Goal: Task Accomplishment & Management: Manage account settings

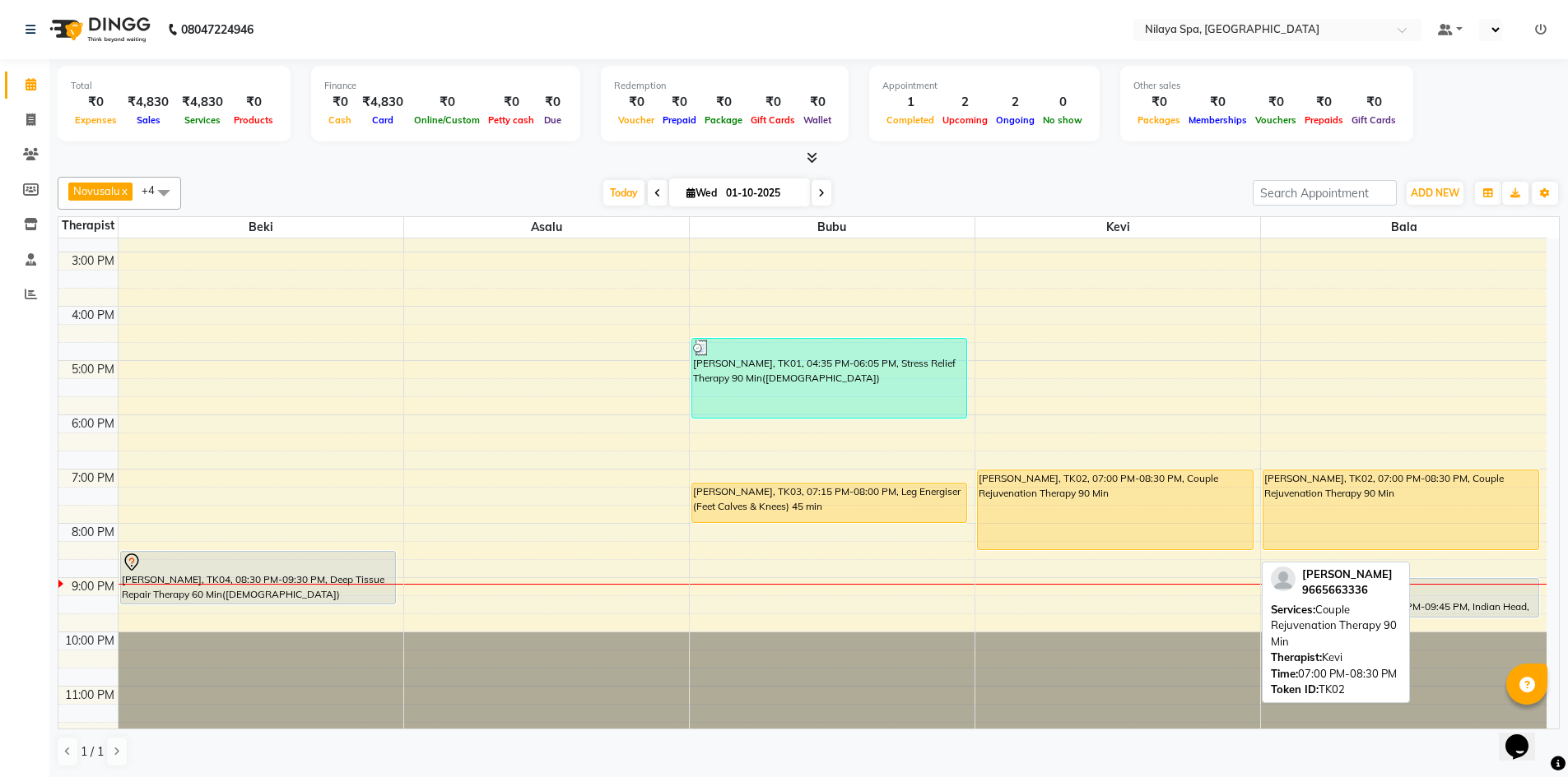
scroll to position [378, 0]
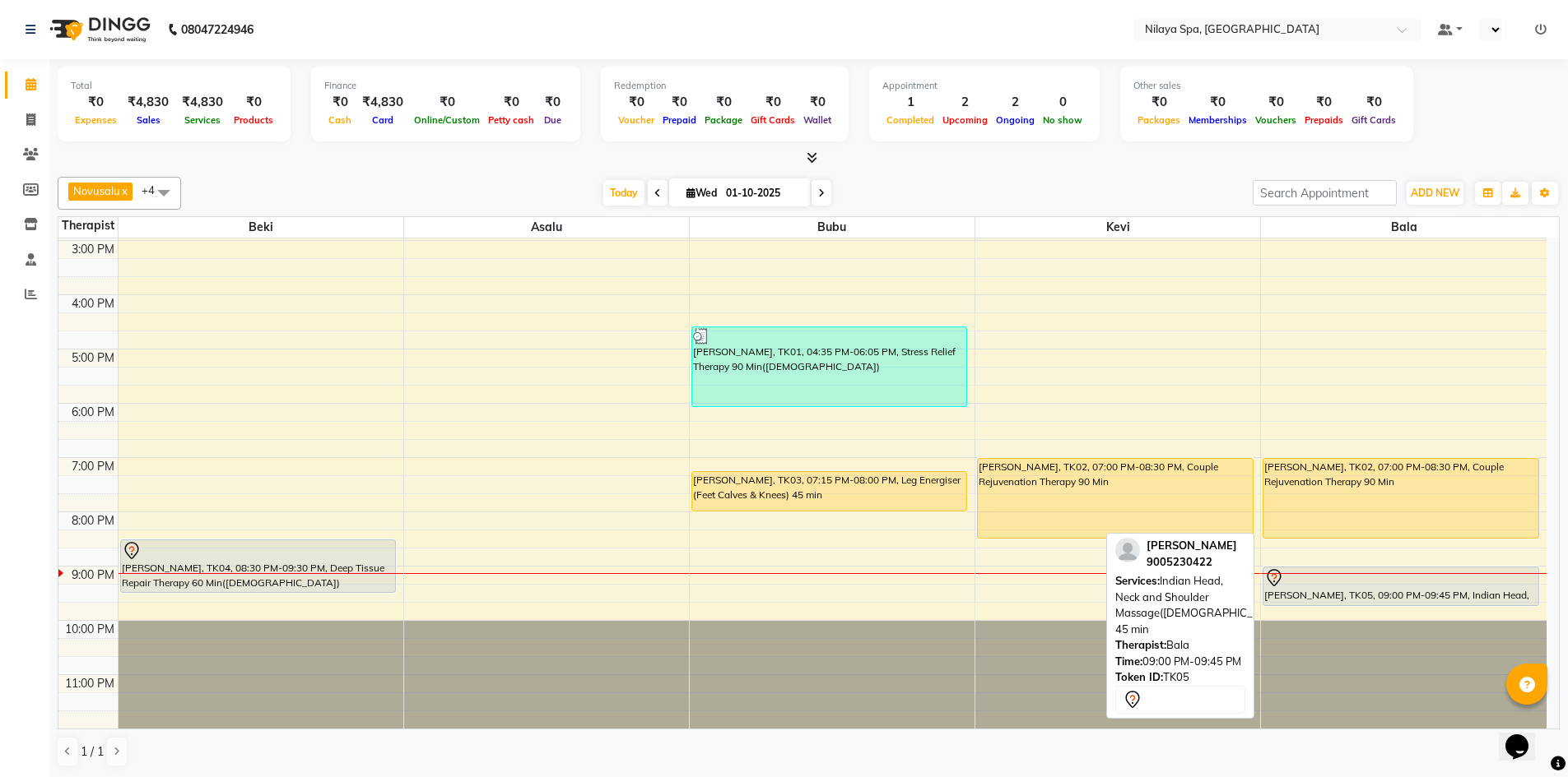
click at [1449, 593] on div "[PERSON_NAME], TK05, 09:00 PM-09:45 PM, Indian Head, Neck and Shoulder Massage(…" at bounding box center [1401, 586] width 275 height 38
select select "7"
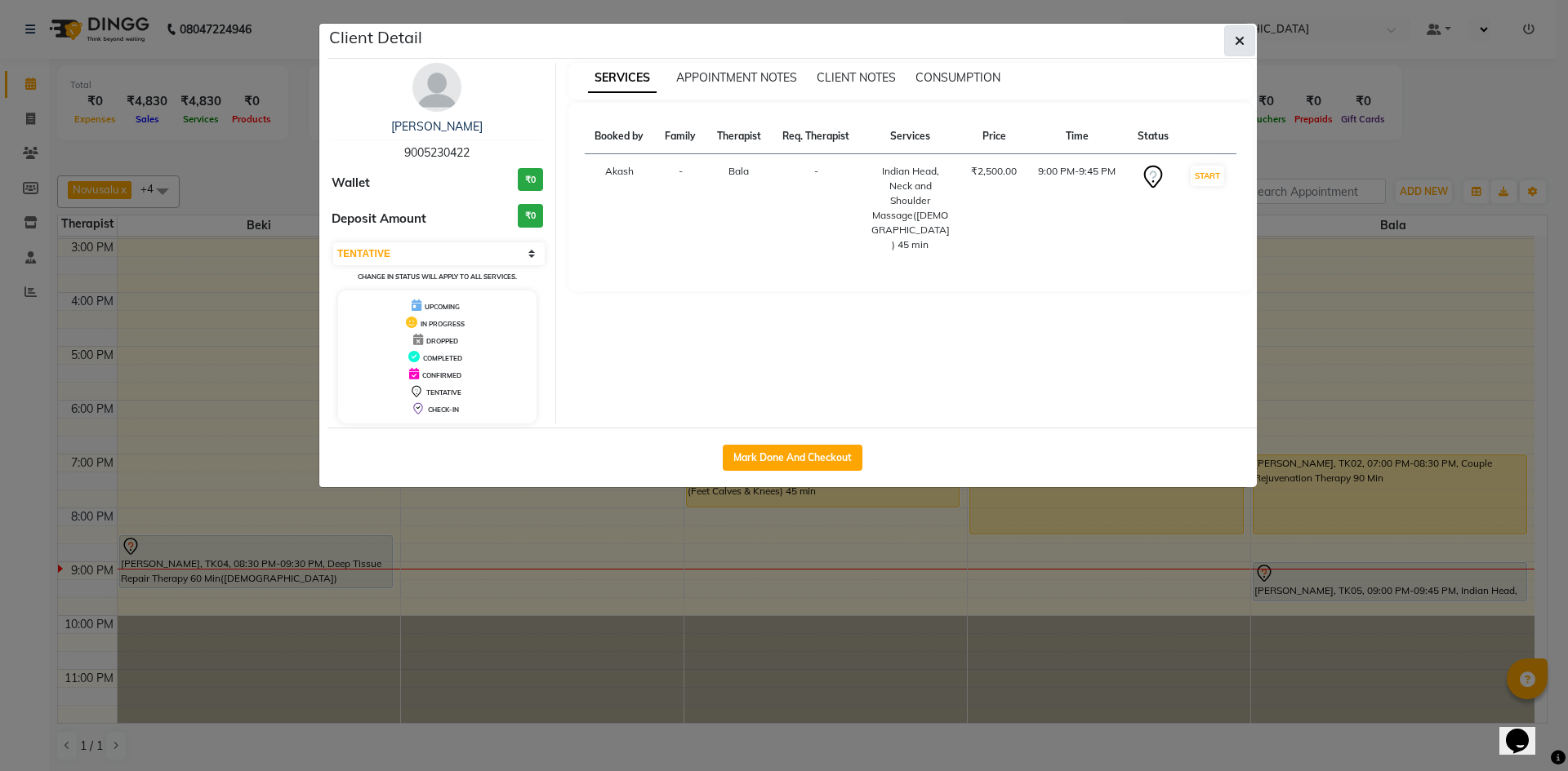
click at [1252, 47] on button "button" at bounding box center [1240, 40] width 31 height 31
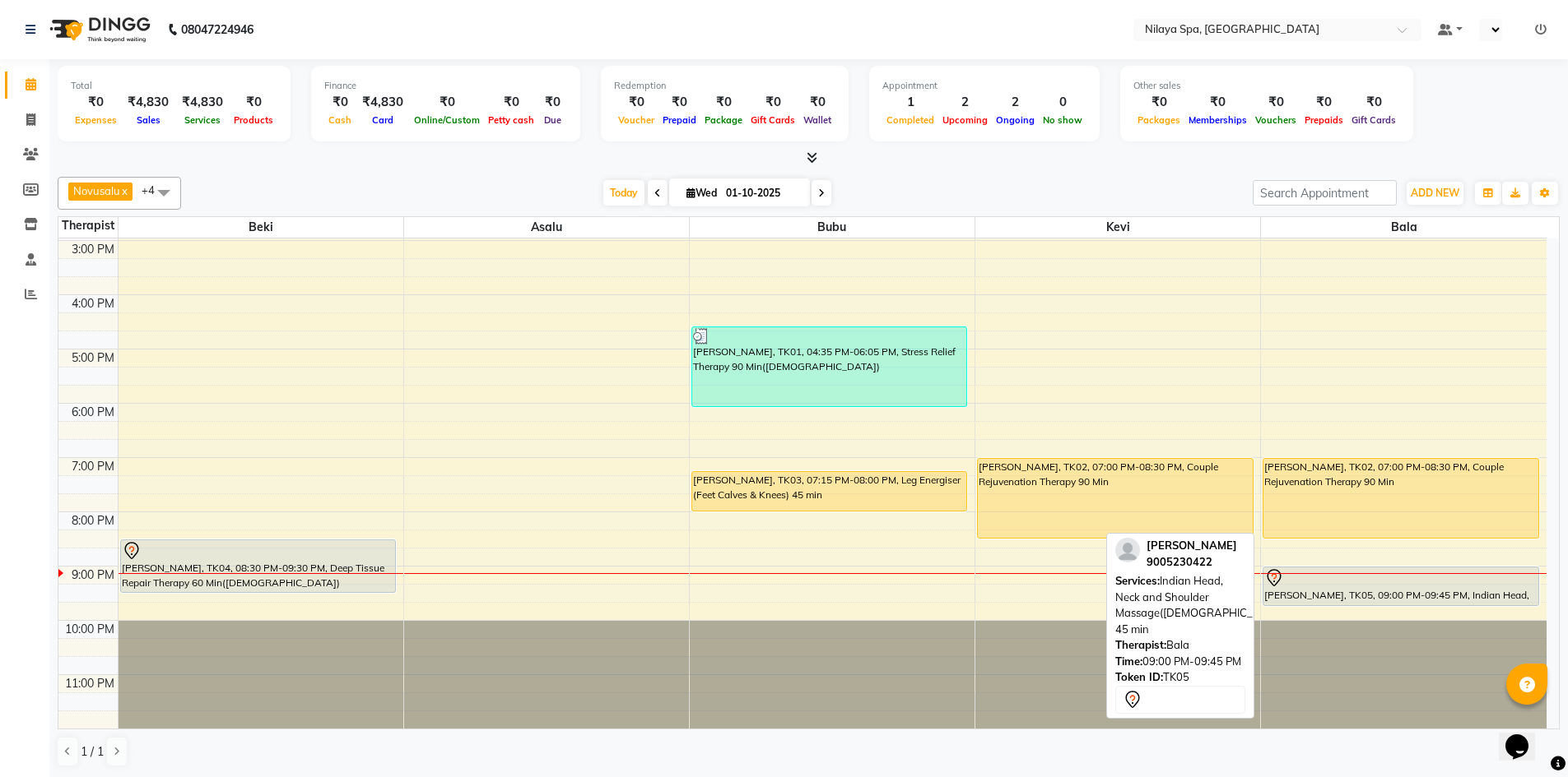
click at [1295, 586] on div at bounding box center [1400, 578] width 273 height 19
select select "7"
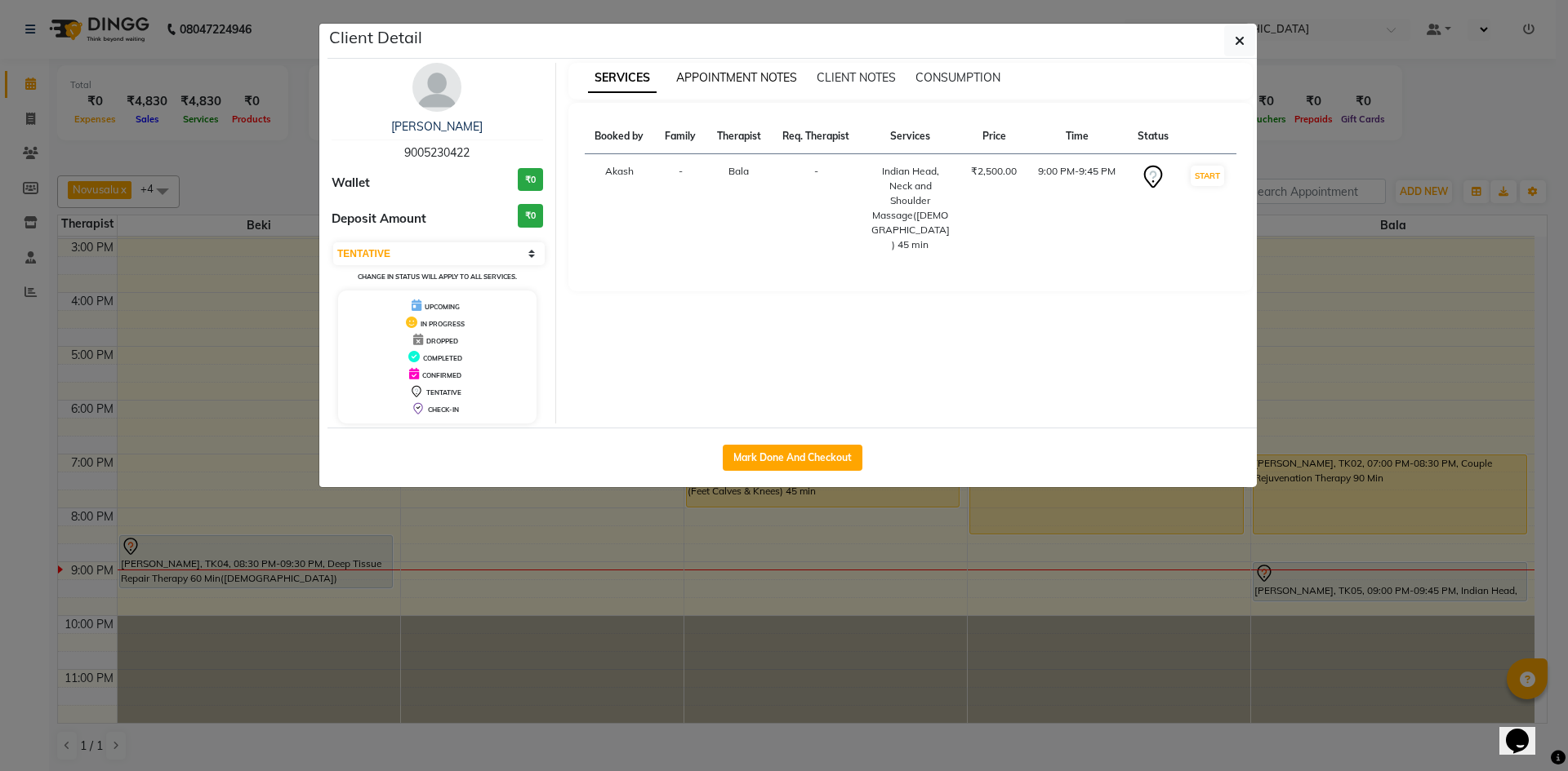
click at [760, 74] on span "APPOINTMENT NOTES" at bounding box center [737, 77] width 121 height 14
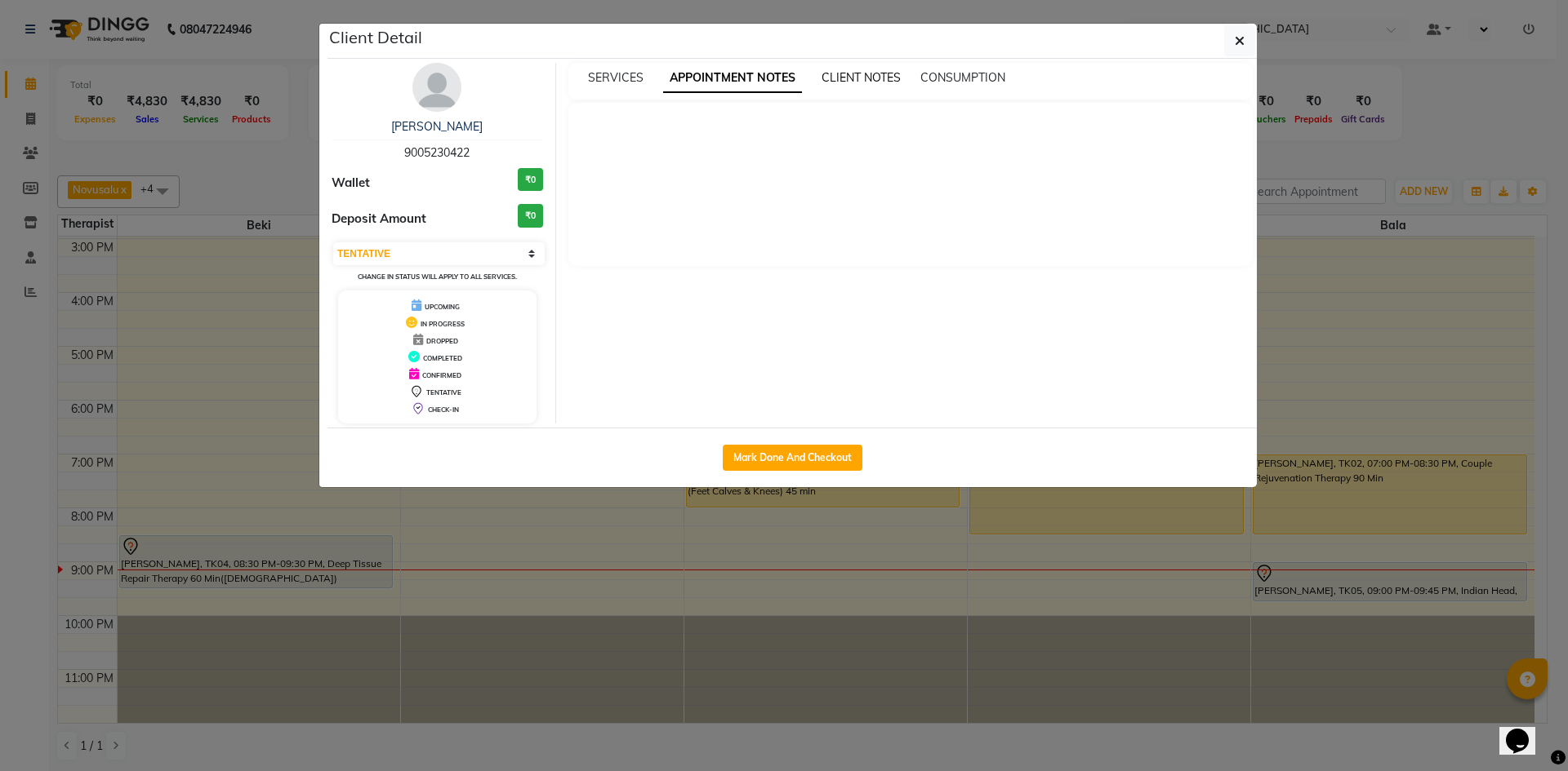
click at [879, 73] on span "CLIENT NOTES" at bounding box center [861, 77] width 79 height 14
drag, startPoint x: 967, startPoint y: 73, endPoint x: 956, endPoint y: 77, distance: 11.7
click at [962, 75] on span "CONSUMPTION" at bounding box center [961, 77] width 85 height 14
click at [621, 79] on span "SERVICES" at bounding box center [616, 77] width 56 height 14
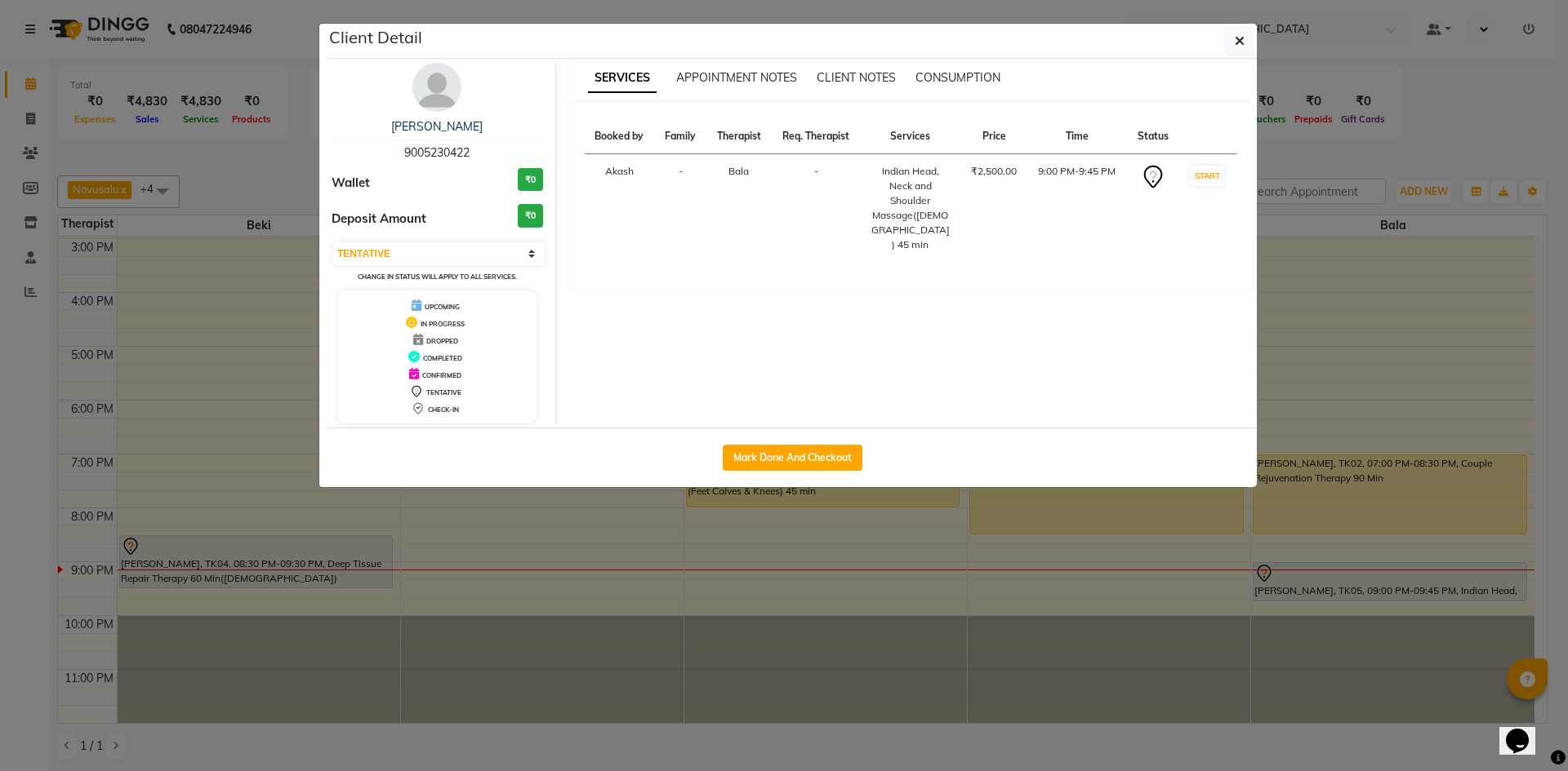
click at [1156, 141] on th "Status" at bounding box center [1152, 137] width 51 height 36
click at [1243, 43] on icon "button" at bounding box center [1240, 41] width 10 height 13
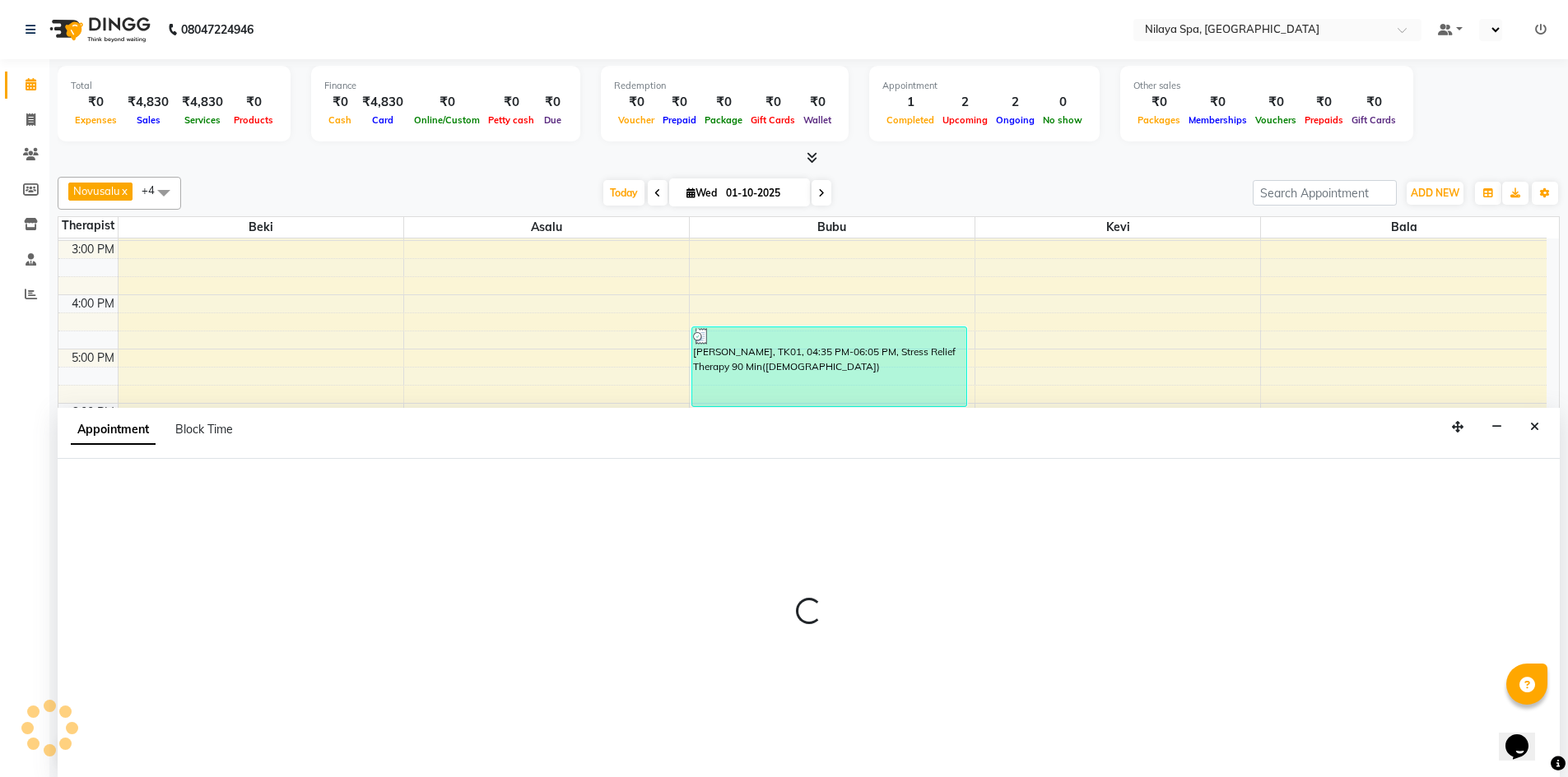
scroll to position [1, 0]
select select "92643"
select select "1335"
select select "tentative"
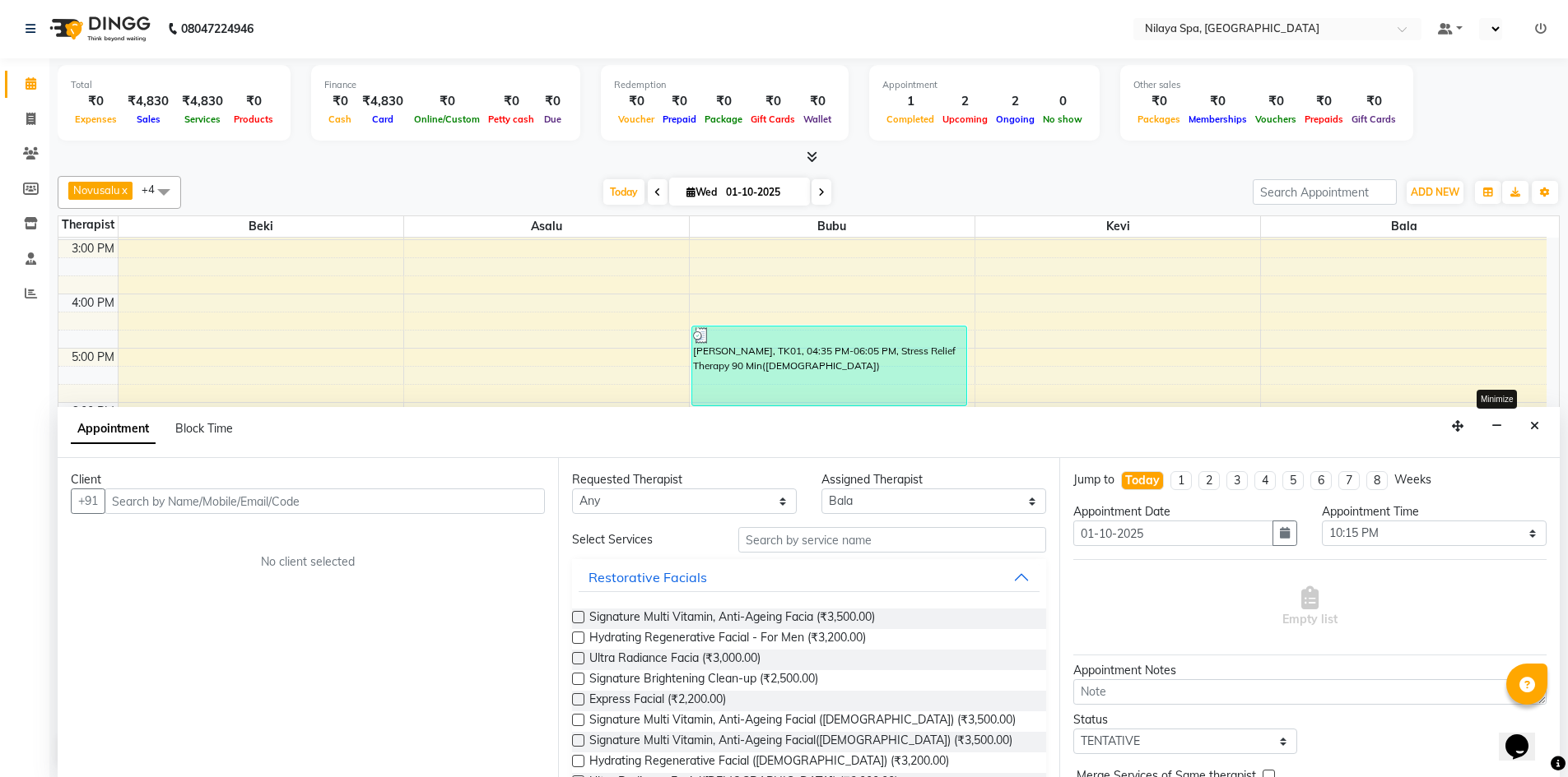
click at [1498, 425] on icon "button" at bounding box center [1496, 426] width 11 height 12
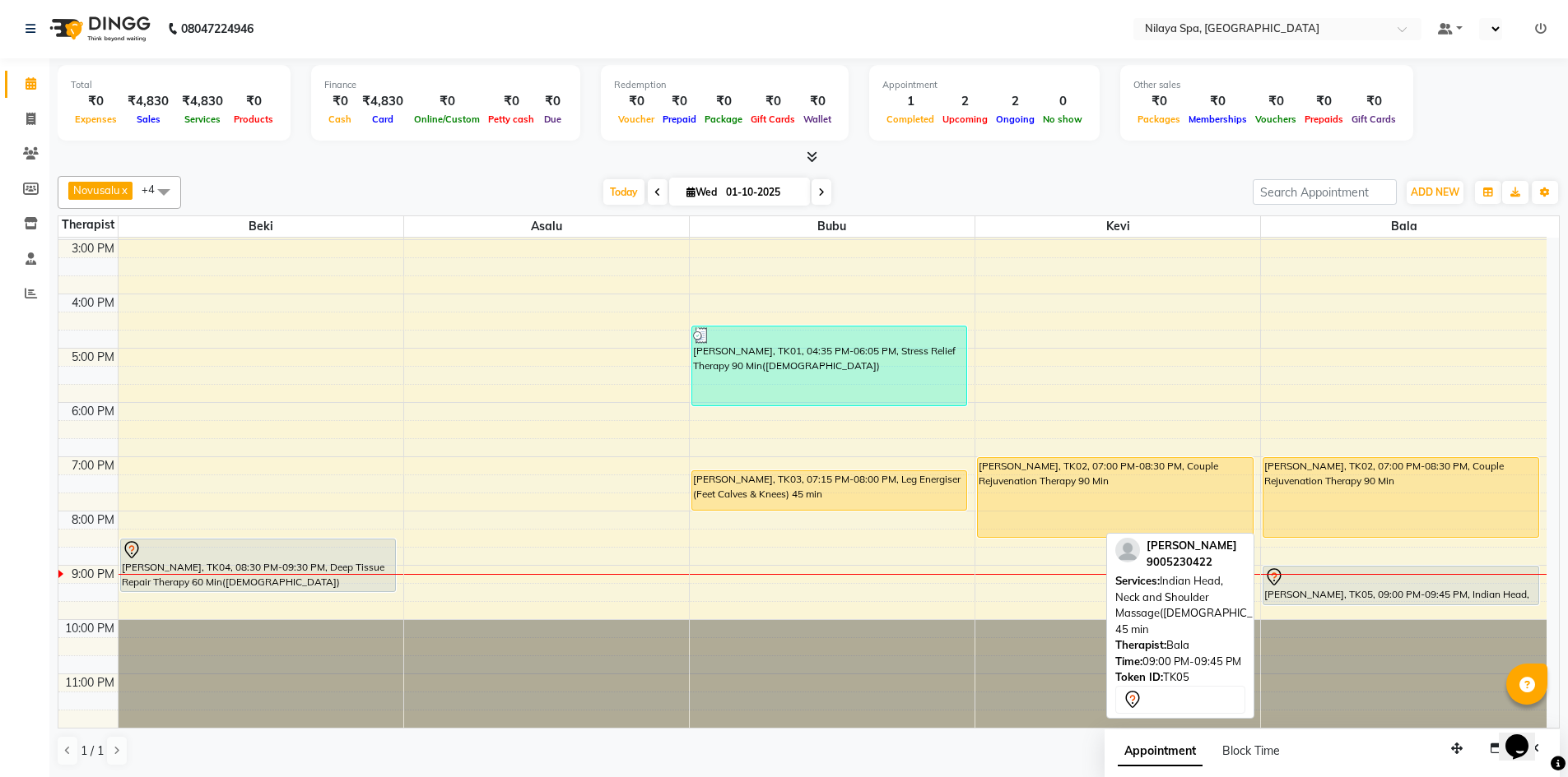
click at [1345, 585] on div at bounding box center [1400, 577] width 273 height 19
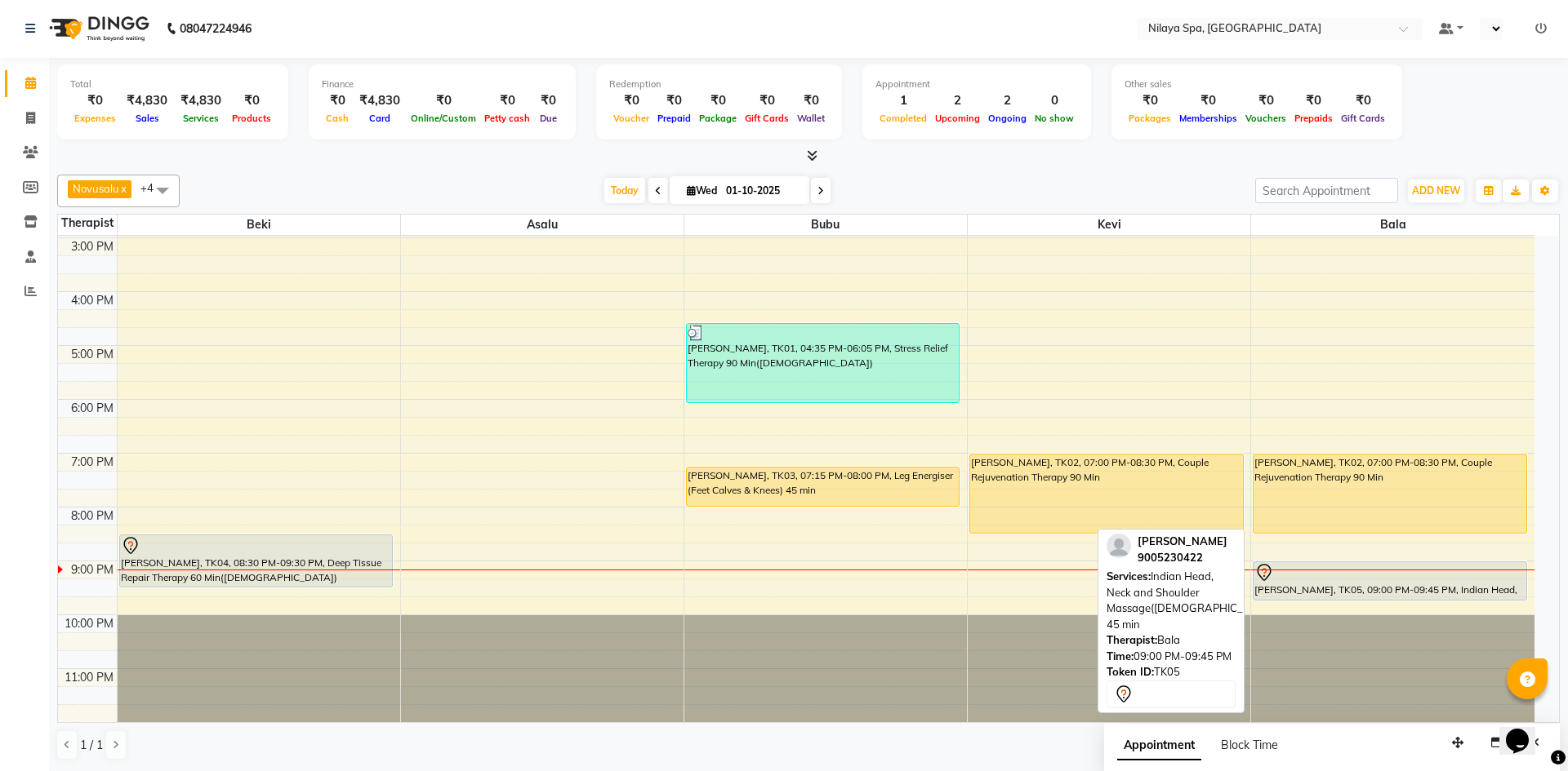
select select "7"
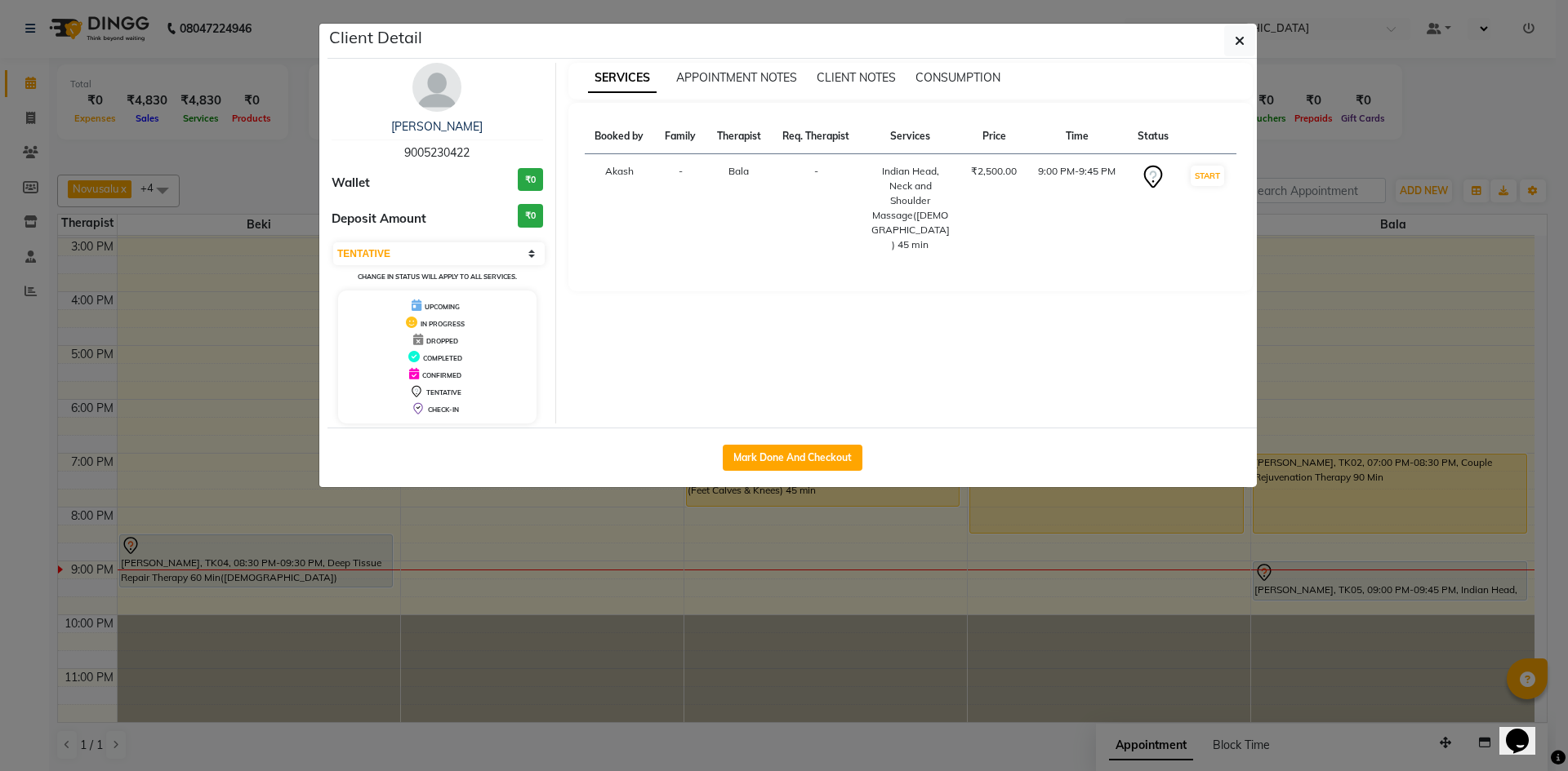
click at [923, 138] on th "Services" at bounding box center [910, 137] width 100 height 36
click at [1238, 48] on span "button" at bounding box center [1240, 40] width 10 height 16
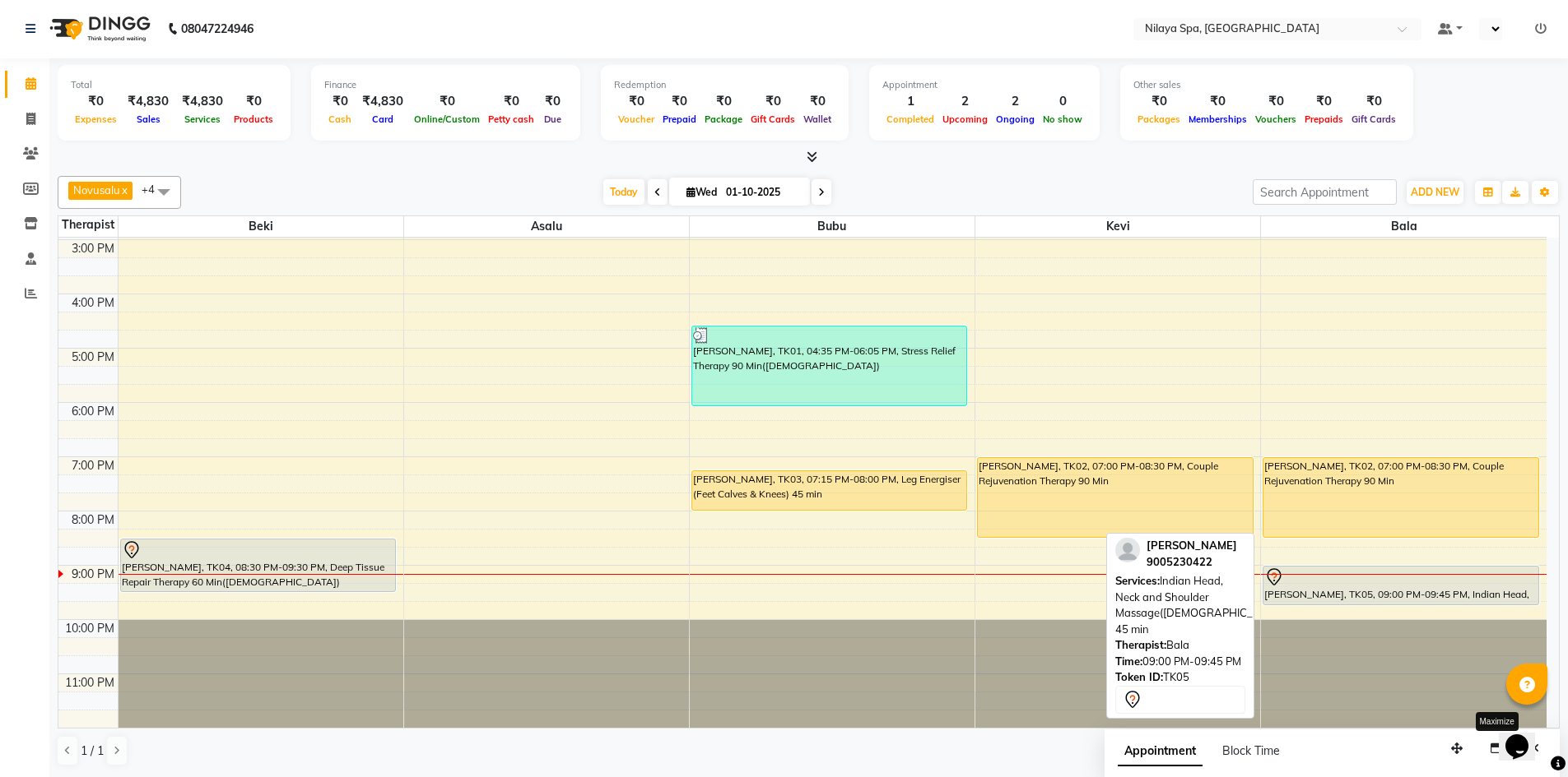
click at [1303, 592] on div "[PERSON_NAME], TK05, 09:00 PM-09:45 PM, Indian Head, Neck and Shoulder Massage(…" at bounding box center [1401, 585] width 275 height 38
select select "7"
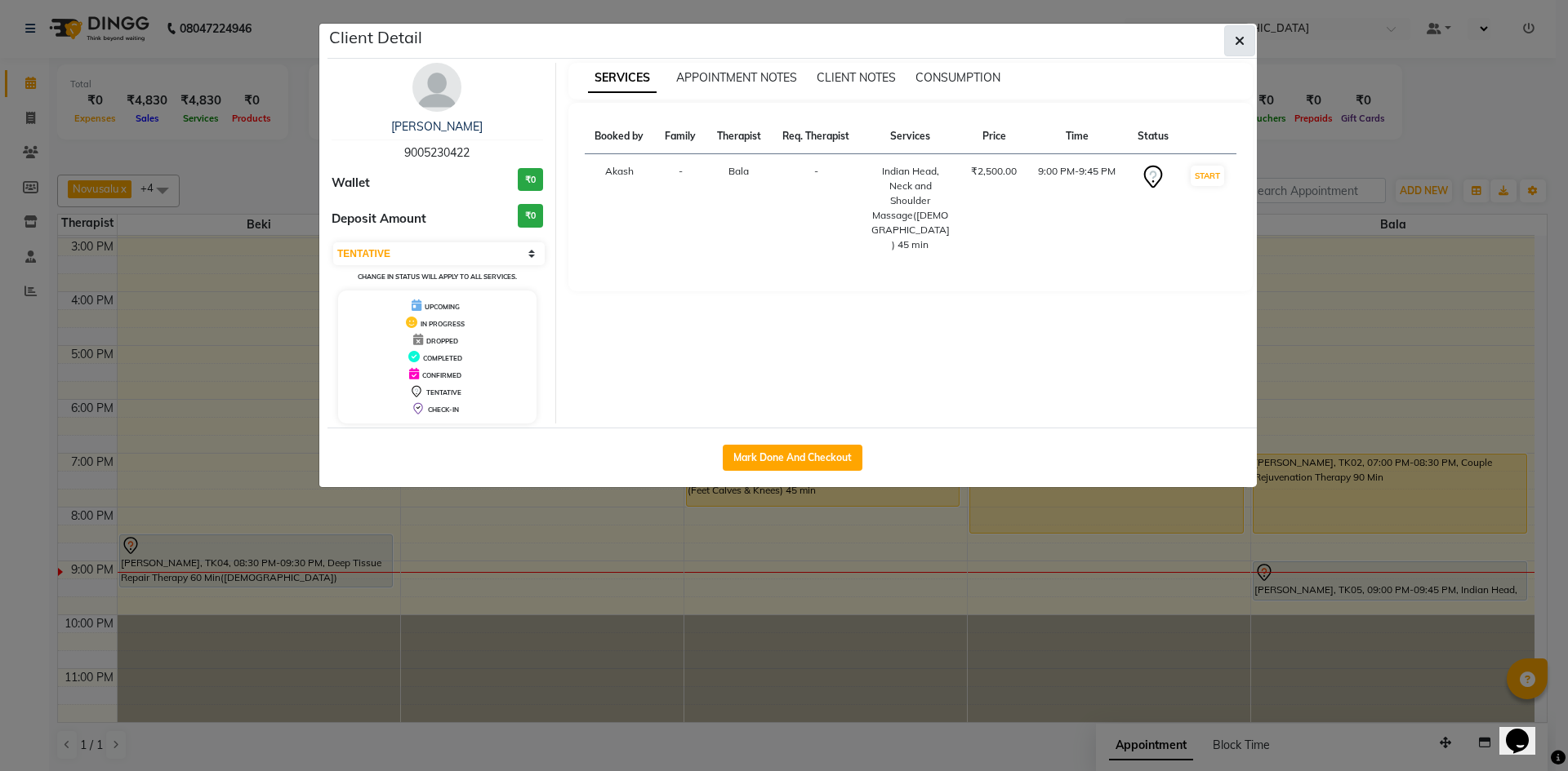
click at [1243, 48] on span "button" at bounding box center [1240, 40] width 10 height 16
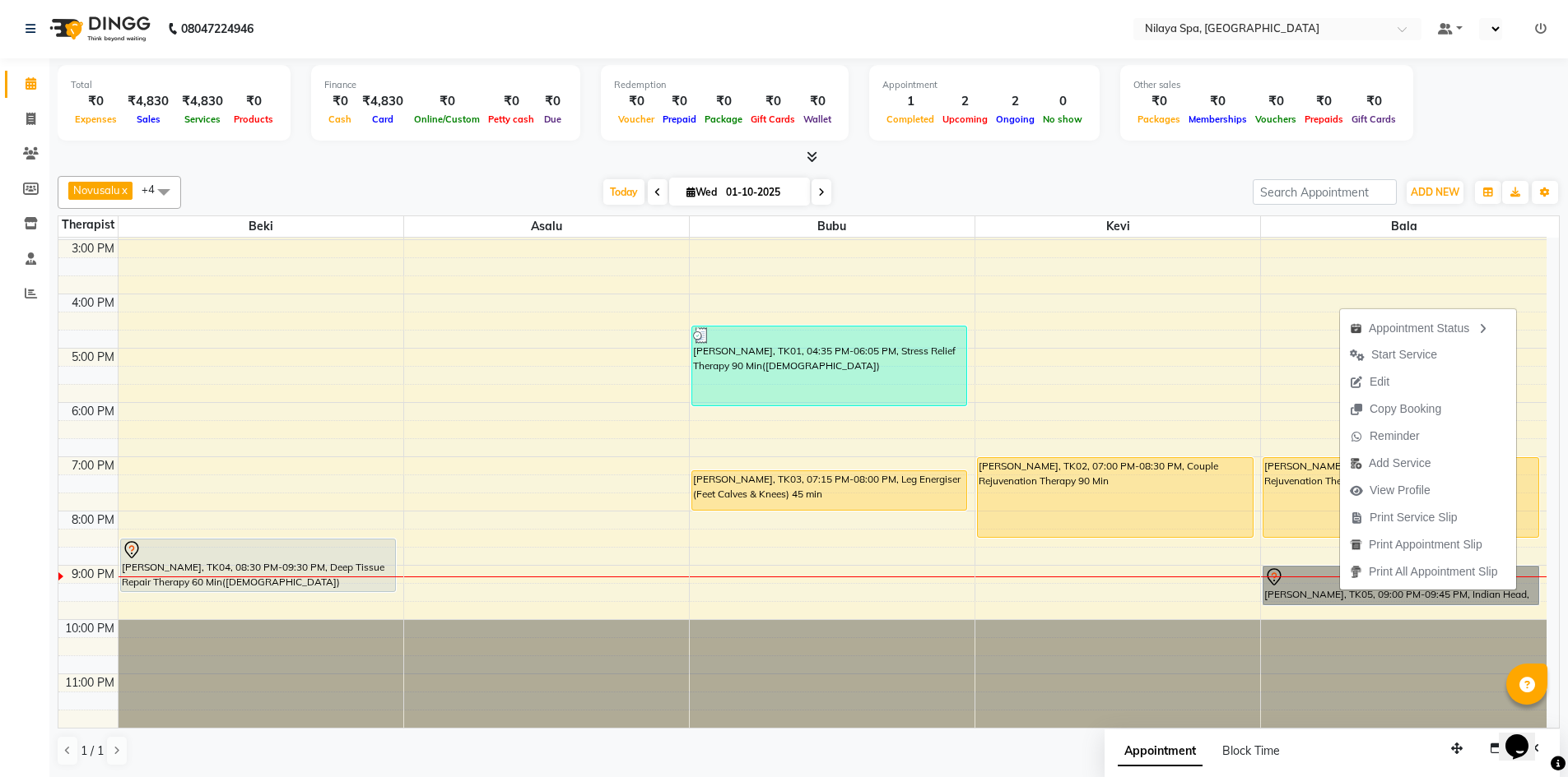
click at [1194, 591] on div "8:00 AM 9:00 AM 10:00 AM 11:00 AM 12:00 PM 1:00 PM 2:00 PM 3:00 PM 4:00 PM 5:00…" at bounding box center [801, 295] width 1488 height 868
select select "92602"
select select "tentative"
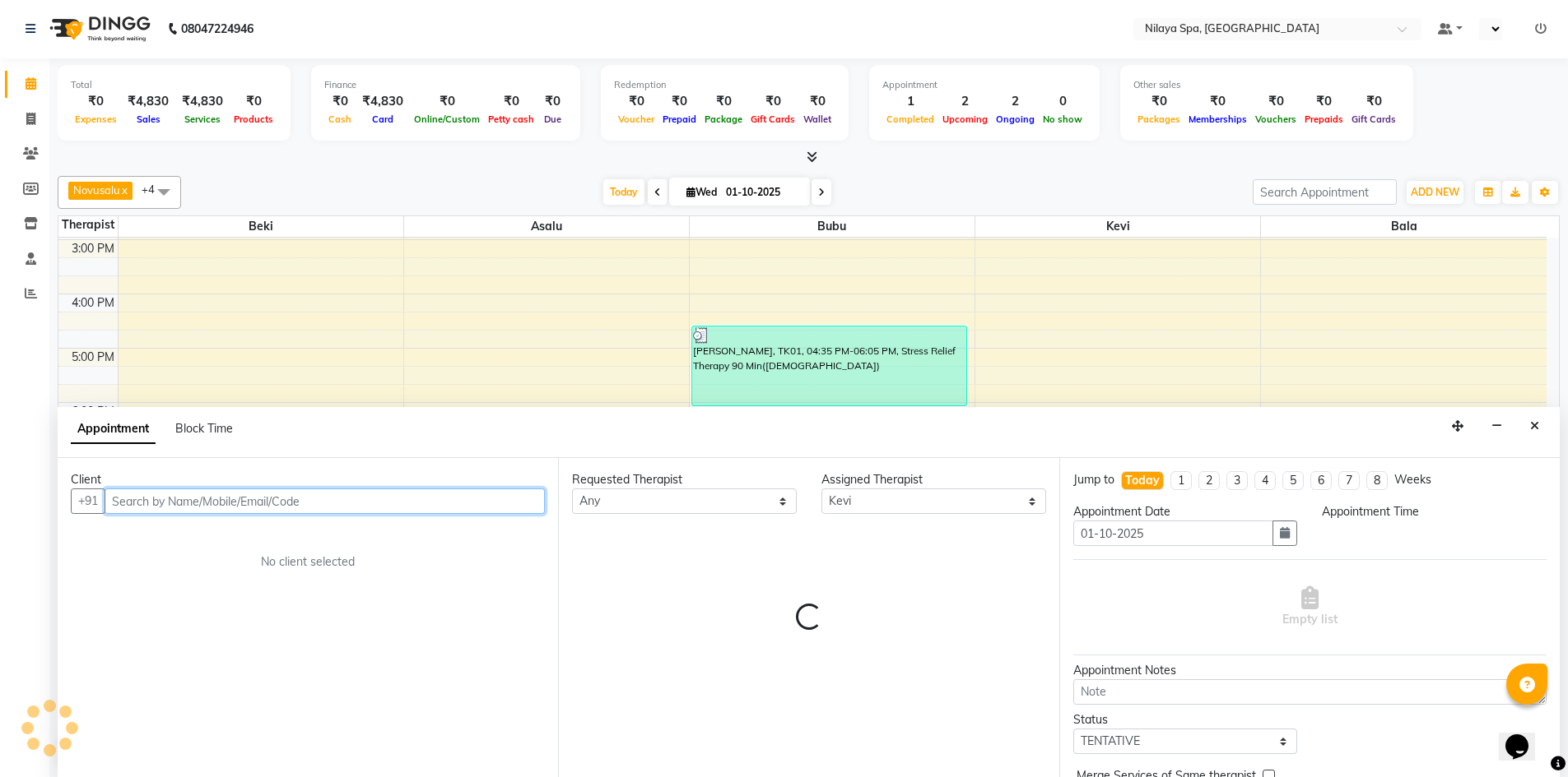
select select "1275"
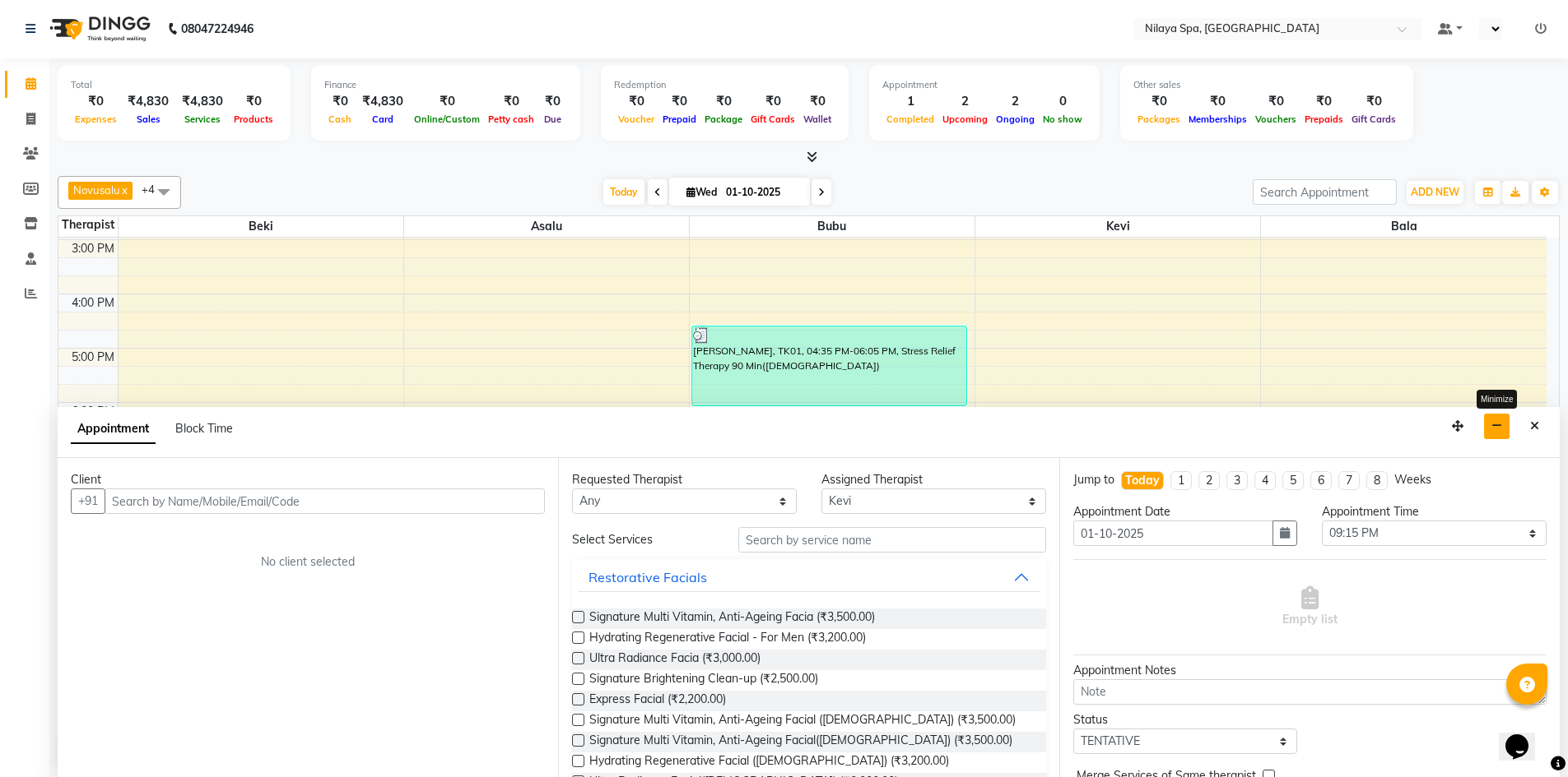
click at [1498, 427] on icon "button" at bounding box center [1496, 426] width 11 height 12
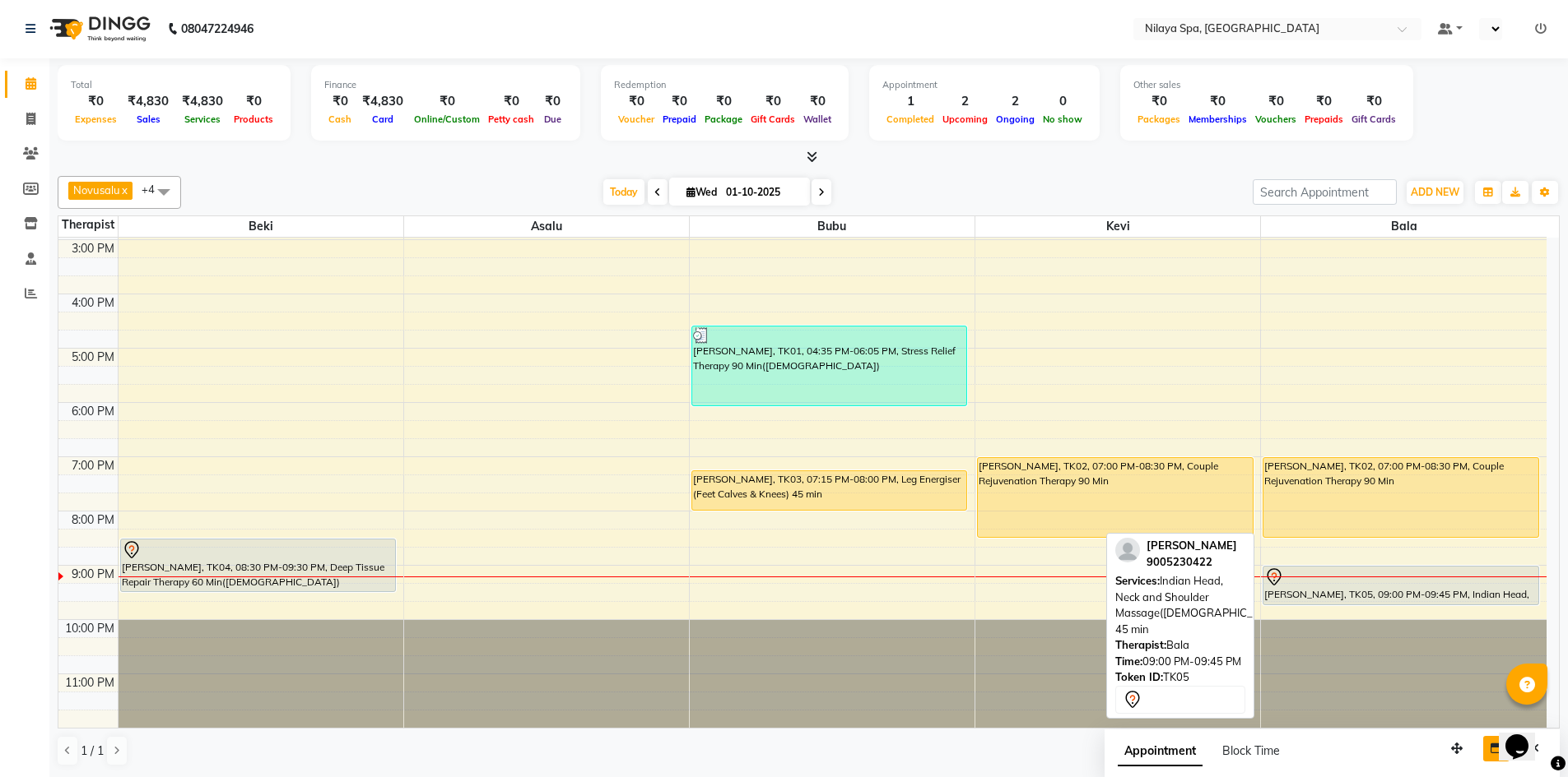
click at [1360, 596] on div "[PERSON_NAME], TK05, 09:00 PM-09:45 PM, Indian Head, Neck and Shoulder Massage(…" at bounding box center [1401, 585] width 275 height 38
select select "7"
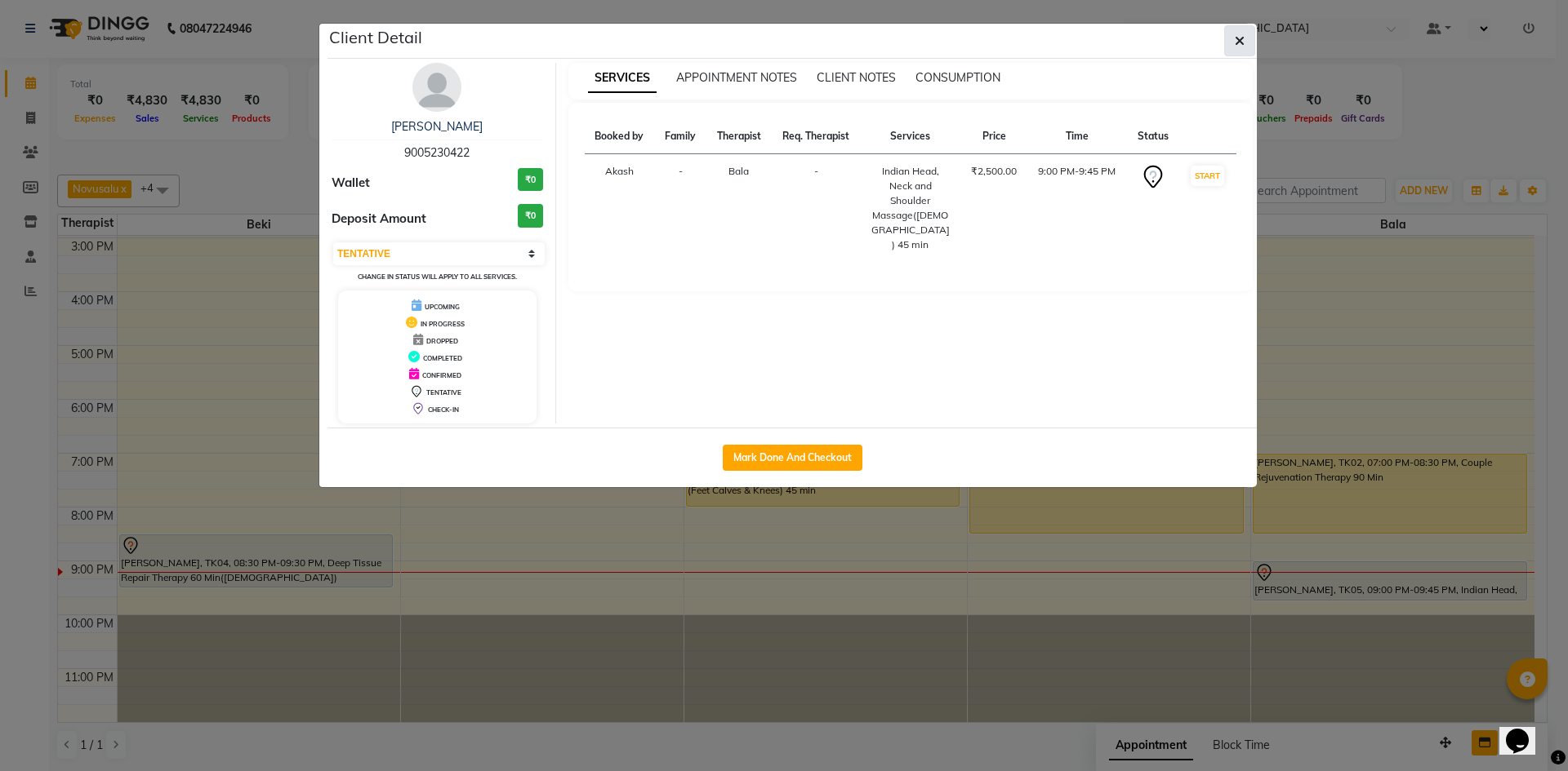
click at [1242, 42] on icon "button" at bounding box center [1240, 41] width 10 height 13
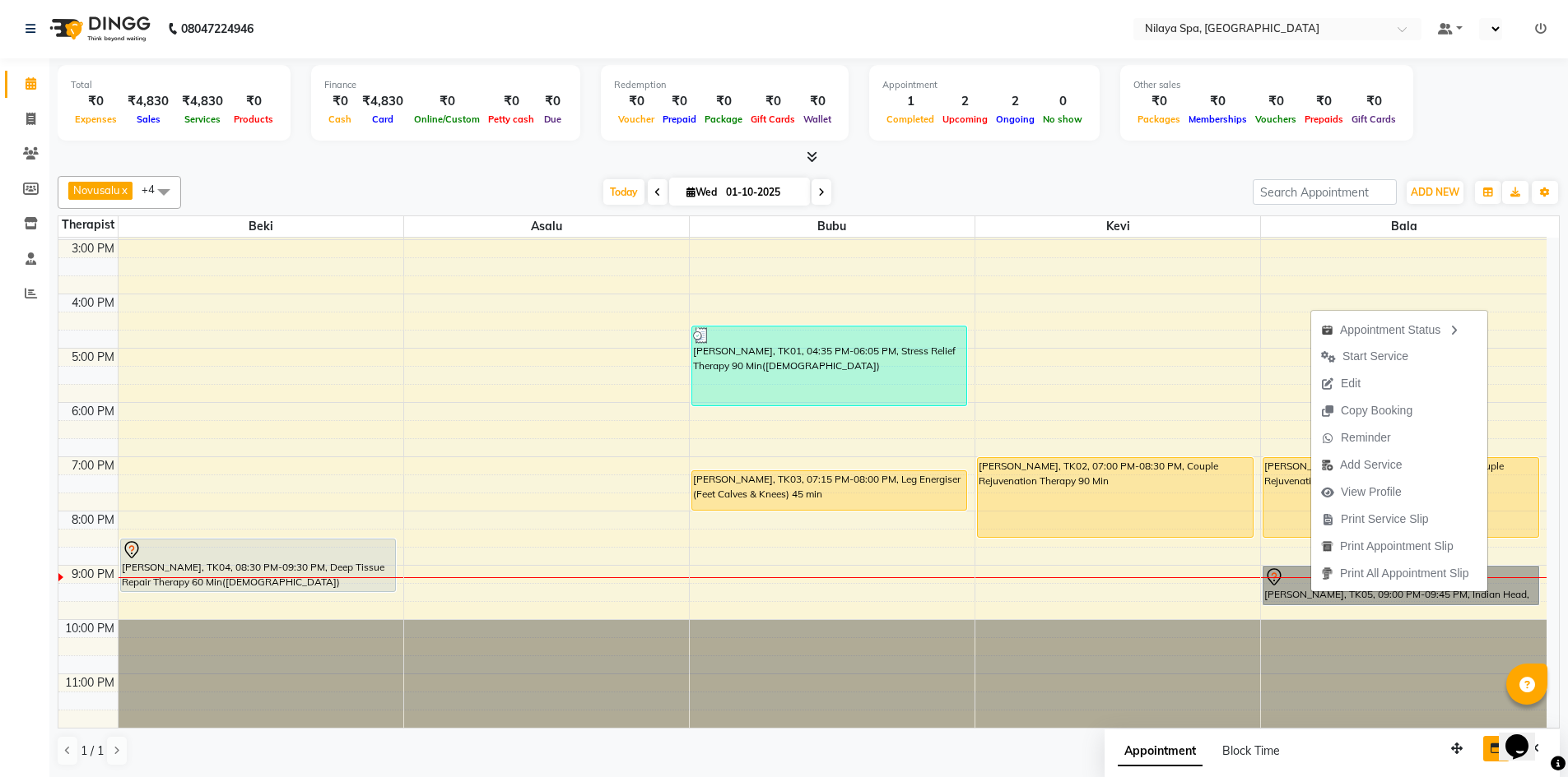
click at [1150, 588] on div "8:00 AM 9:00 AM 10:00 AM 11:00 AM 12:00 PM 1:00 PM 2:00 PM 3:00 PM 4:00 PM 5:00…" at bounding box center [801, 295] width 1488 height 868
select select "92602"
select select "1275"
select select "tentative"
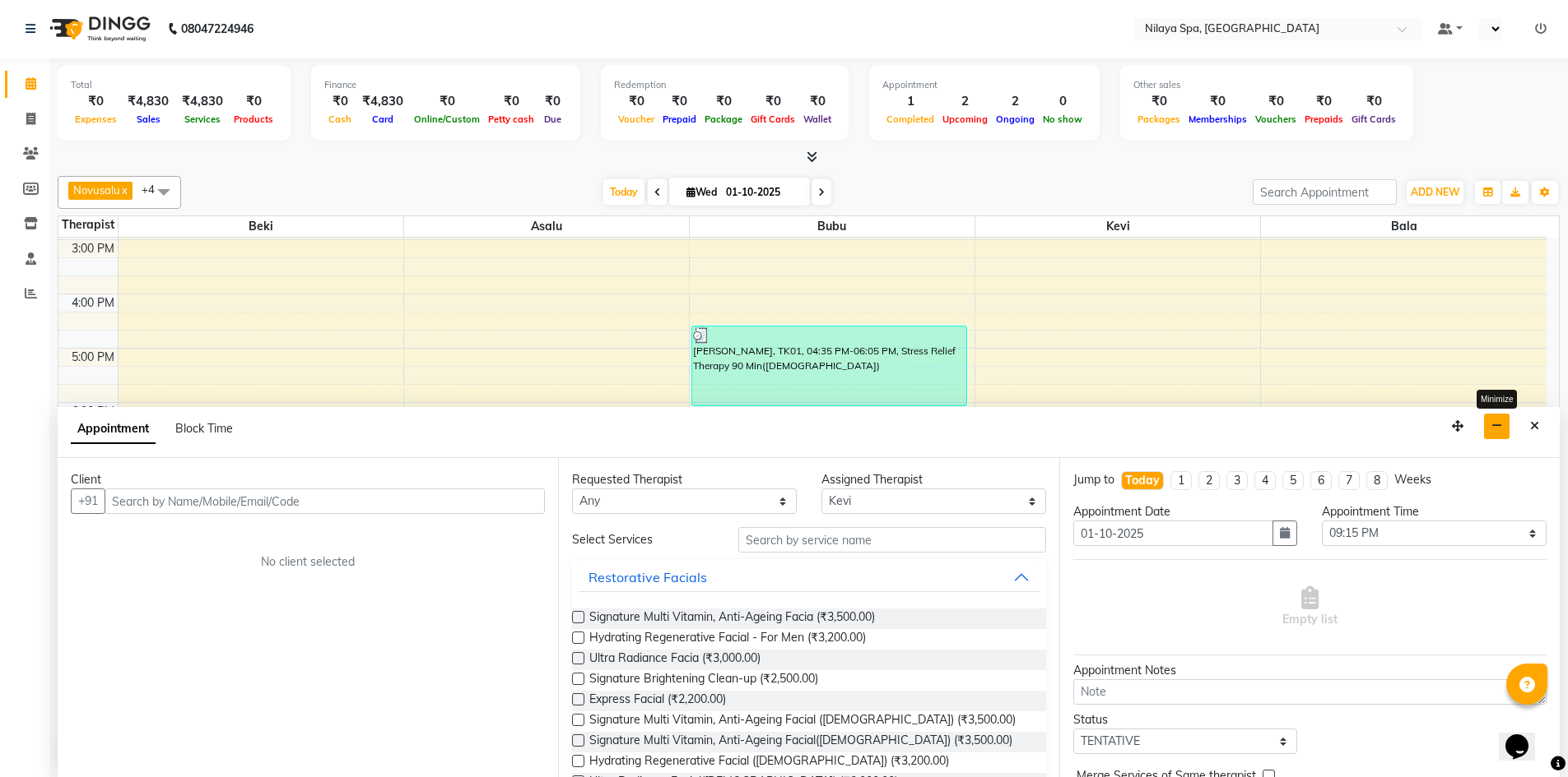
click at [1498, 433] on button "button" at bounding box center [1496, 426] width 25 height 25
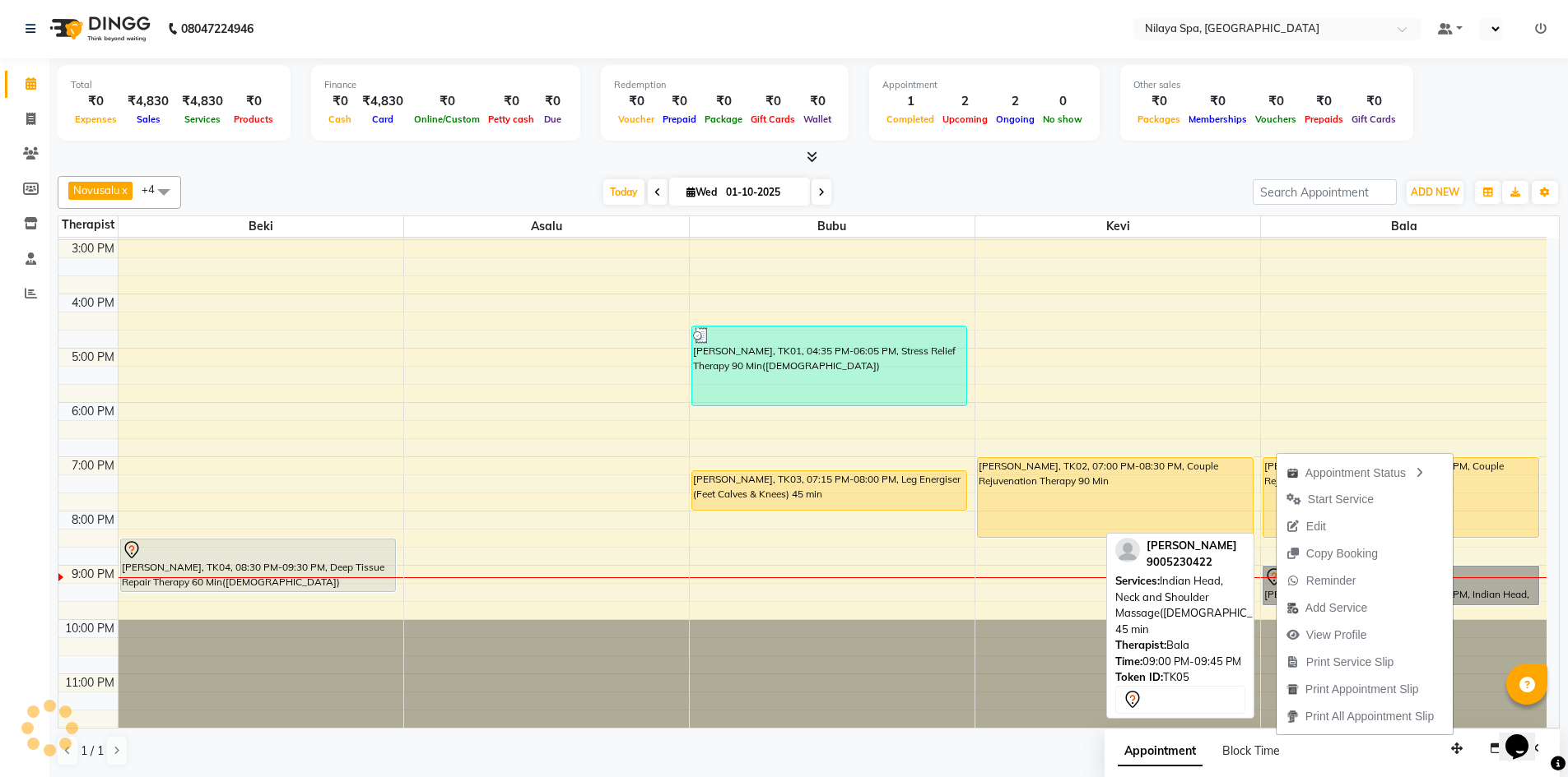
click at [1478, 592] on link "[PERSON_NAME], TK05, 09:00 PM-09:45 PM, Indian Head, Neck and Shoulder Massage(…" at bounding box center [1400, 585] width 276 height 40
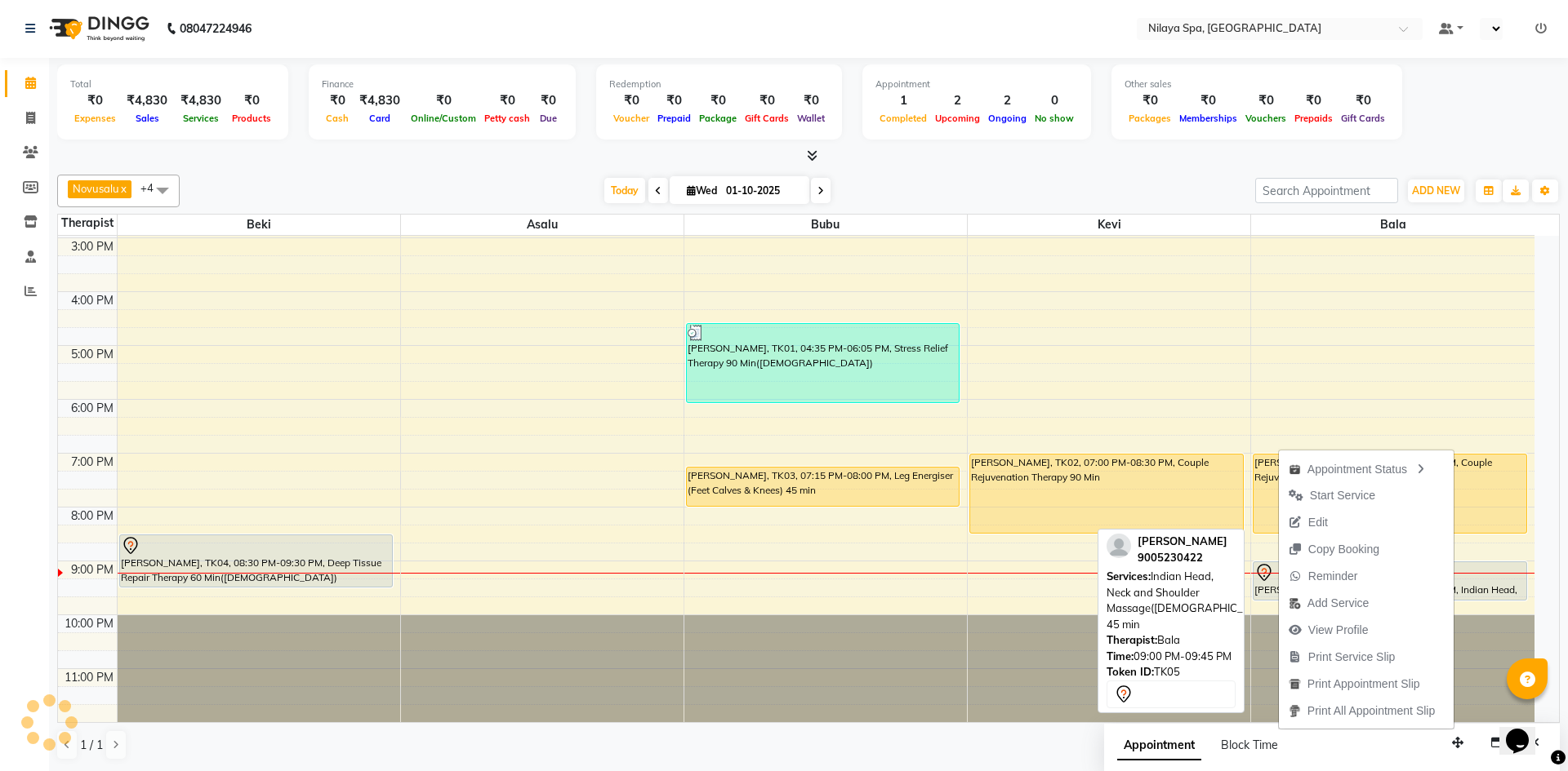
select select "7"
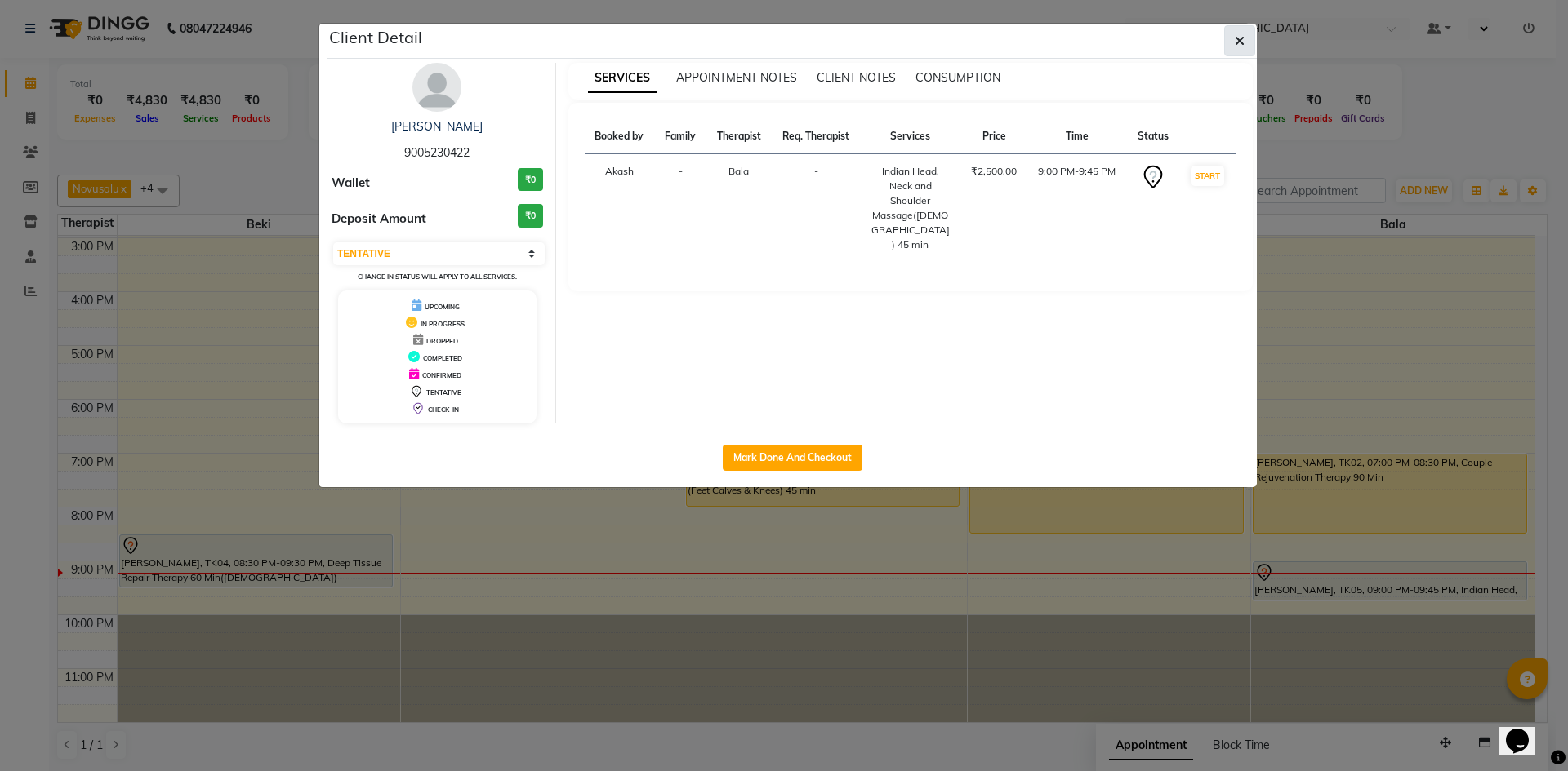
click at [1241, 46] on icon "button" at bounding box center [1240, 41] width 10 height 13
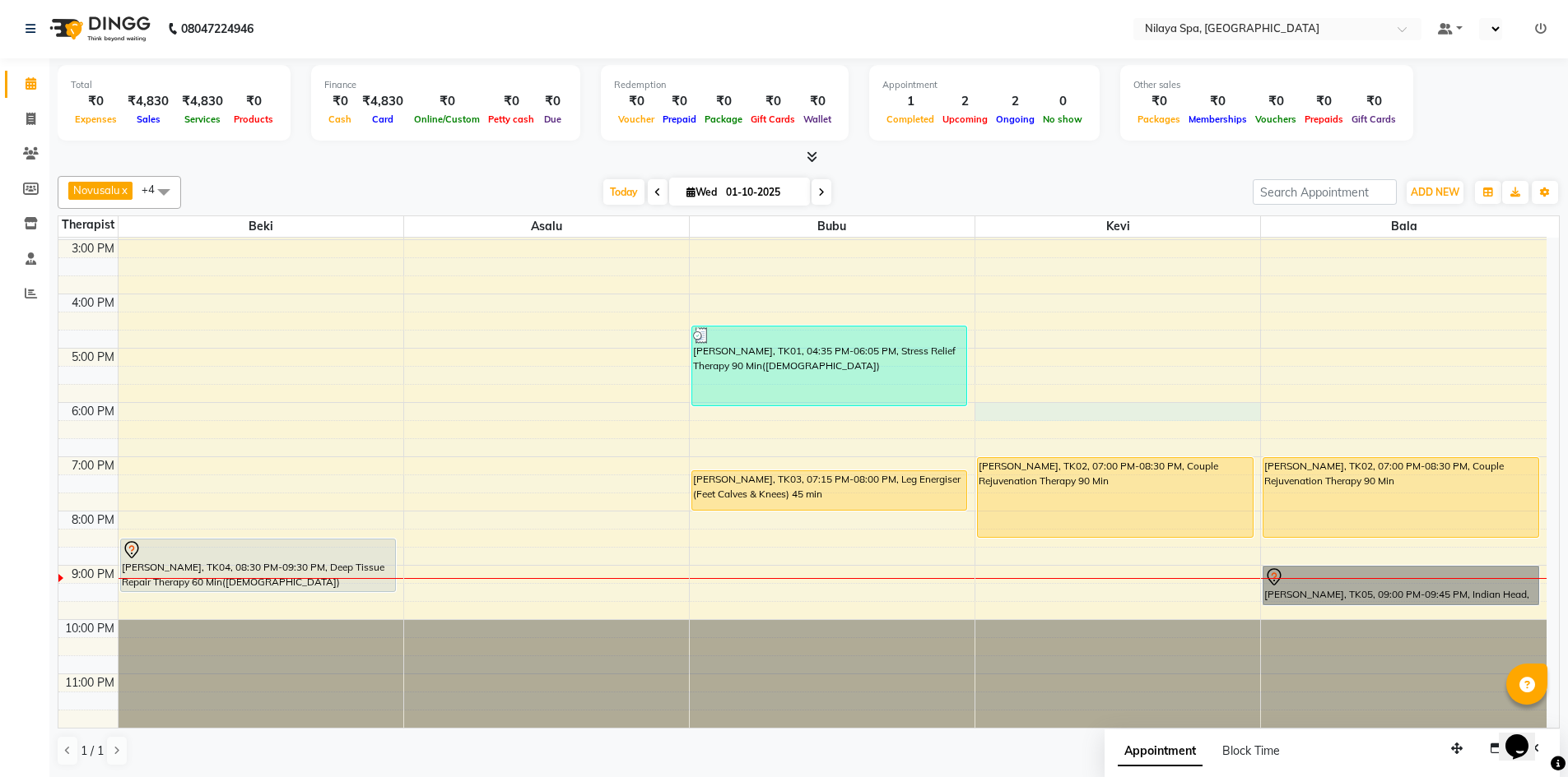
click at [1168, 414] on div "8:00 AM 9:00 AM 10:00 AM 11:00 AM 12:00 PM 1:00 PM 2:00 PM 3:00 PM 4:00 PM 5:00…" at bounding box center [801, 295] width 1488 height 868
select select "92602"
select select "1080"
select select "tentative"
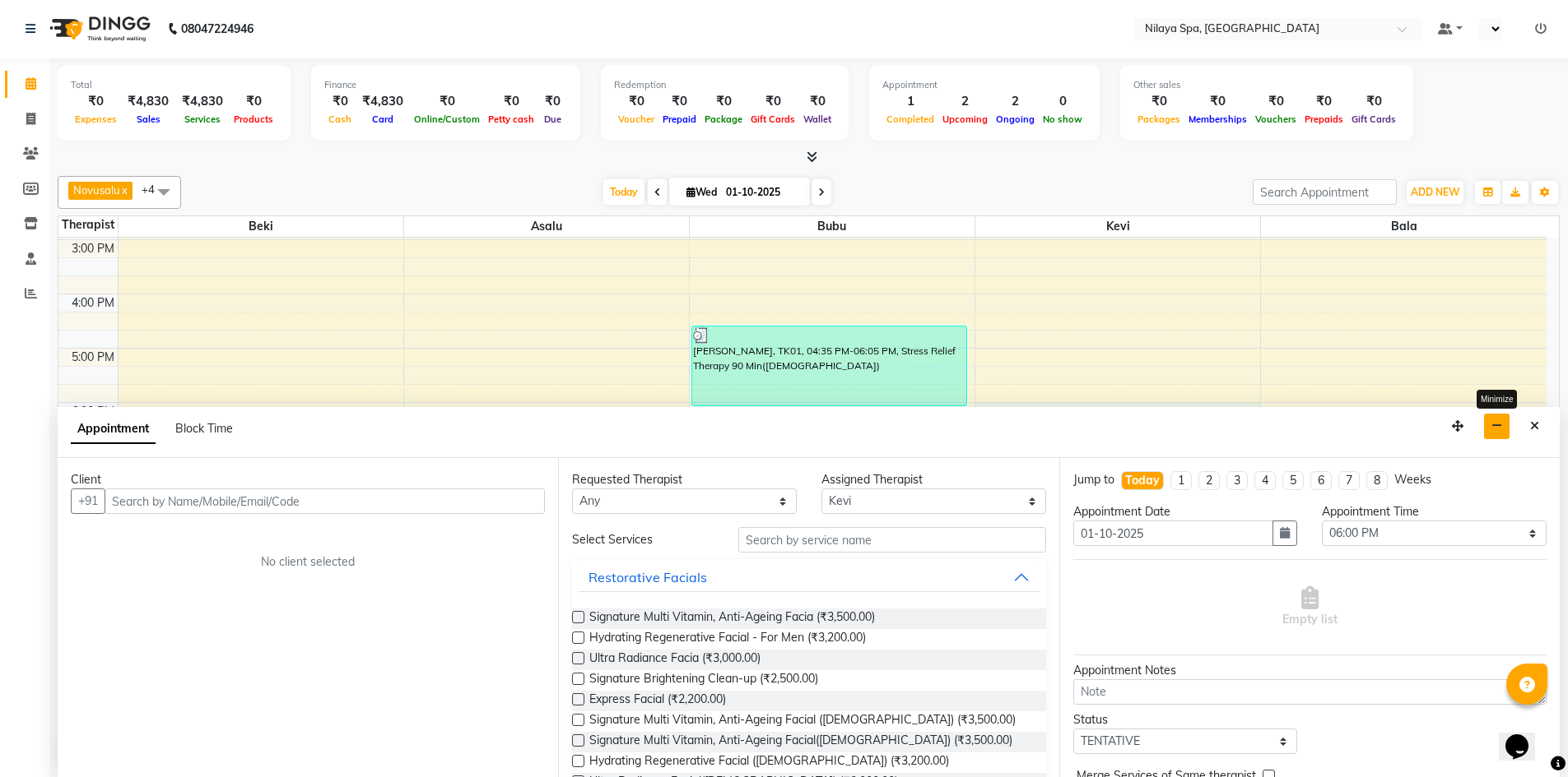
click at [1502, 432] on button "button" at bounding box center [1496, 426] width 25 height 25
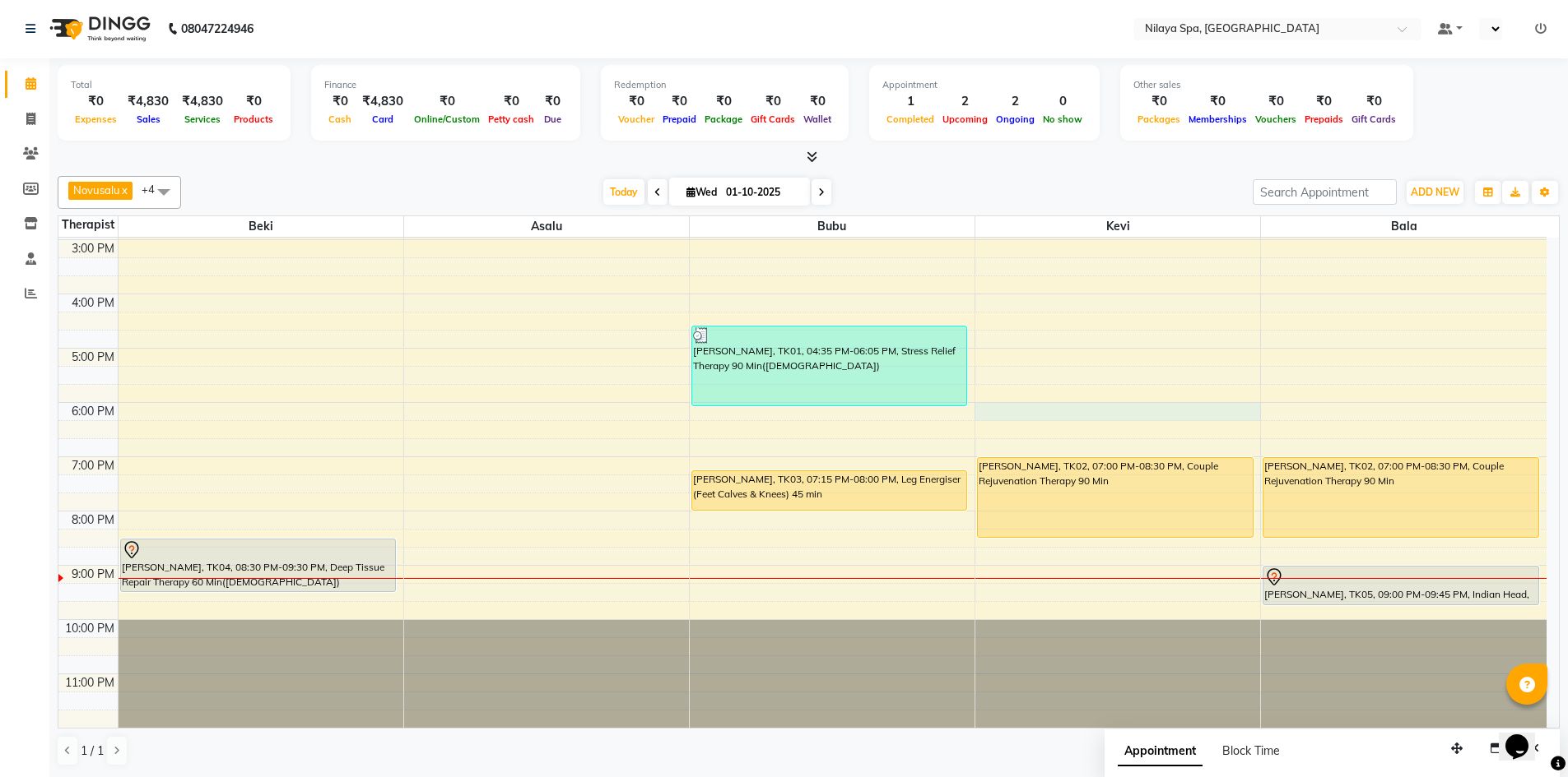
click at [1182, 412] on div "8:00 AM 9:00 AM 10:00 AM 11:00 AM 12:00 PM 1:00 PM 2:00 PM 3:00 PM 4:00 PM 5:00…" at bounding box center [801, 295] width 1488 height 868
select select "92602"
select select "1080"
select select "tentative"
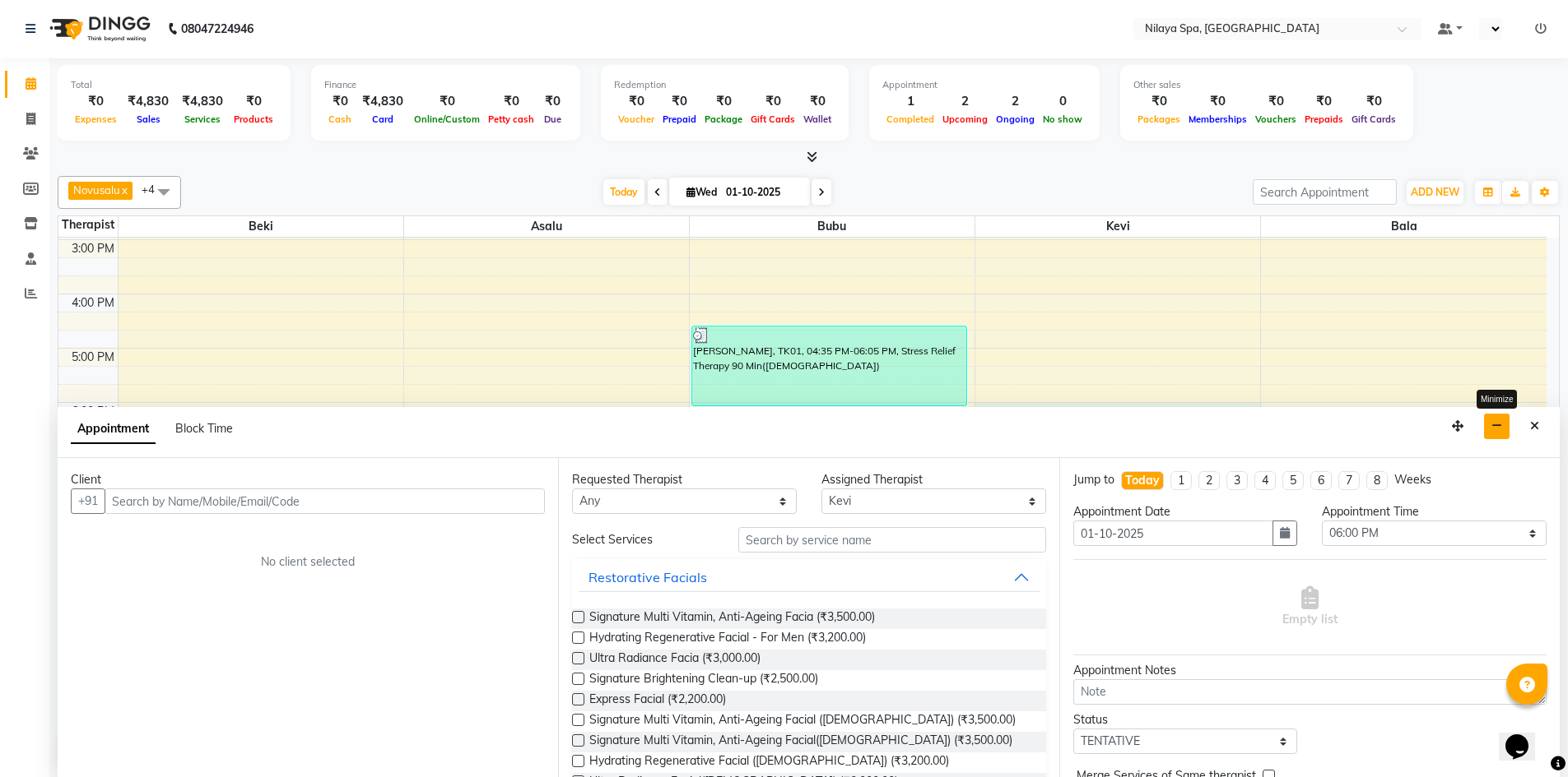
click at [1494, 434] on button "button" at bounding box center [1496, 426] width 25 height 25
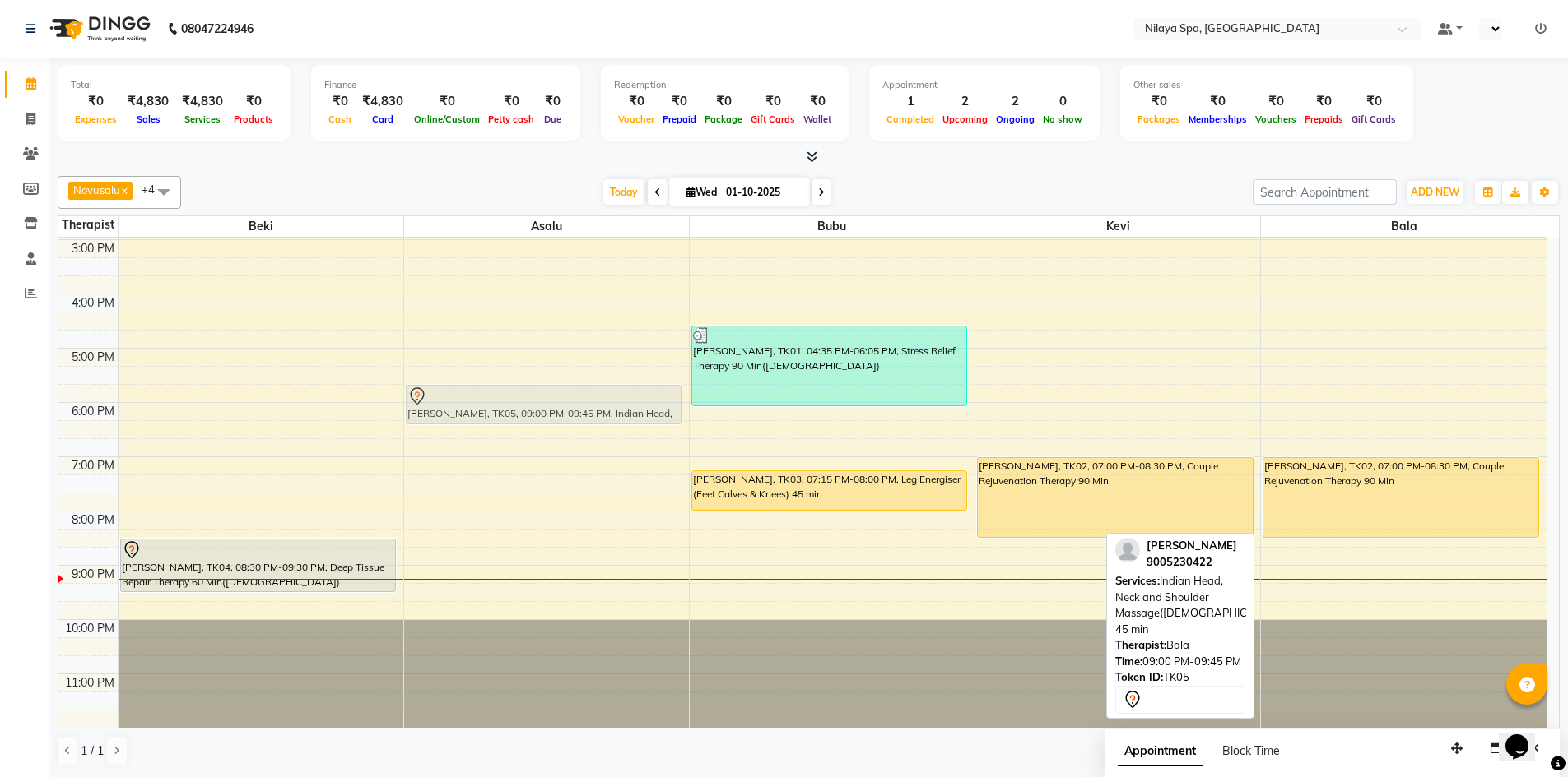
drag, startPoint x: 1399, startPoint y: 600, endPoint x: 646, endPoint y: 419, distance: 774.4
click at [646, 419] on tr "Ritika, TK04, 08:30 PM-09:30 PM, Deep Tissue Repair Therapy 60 Min(Female) Raun…" at bounding box center [801, 295] width 1488 height 868
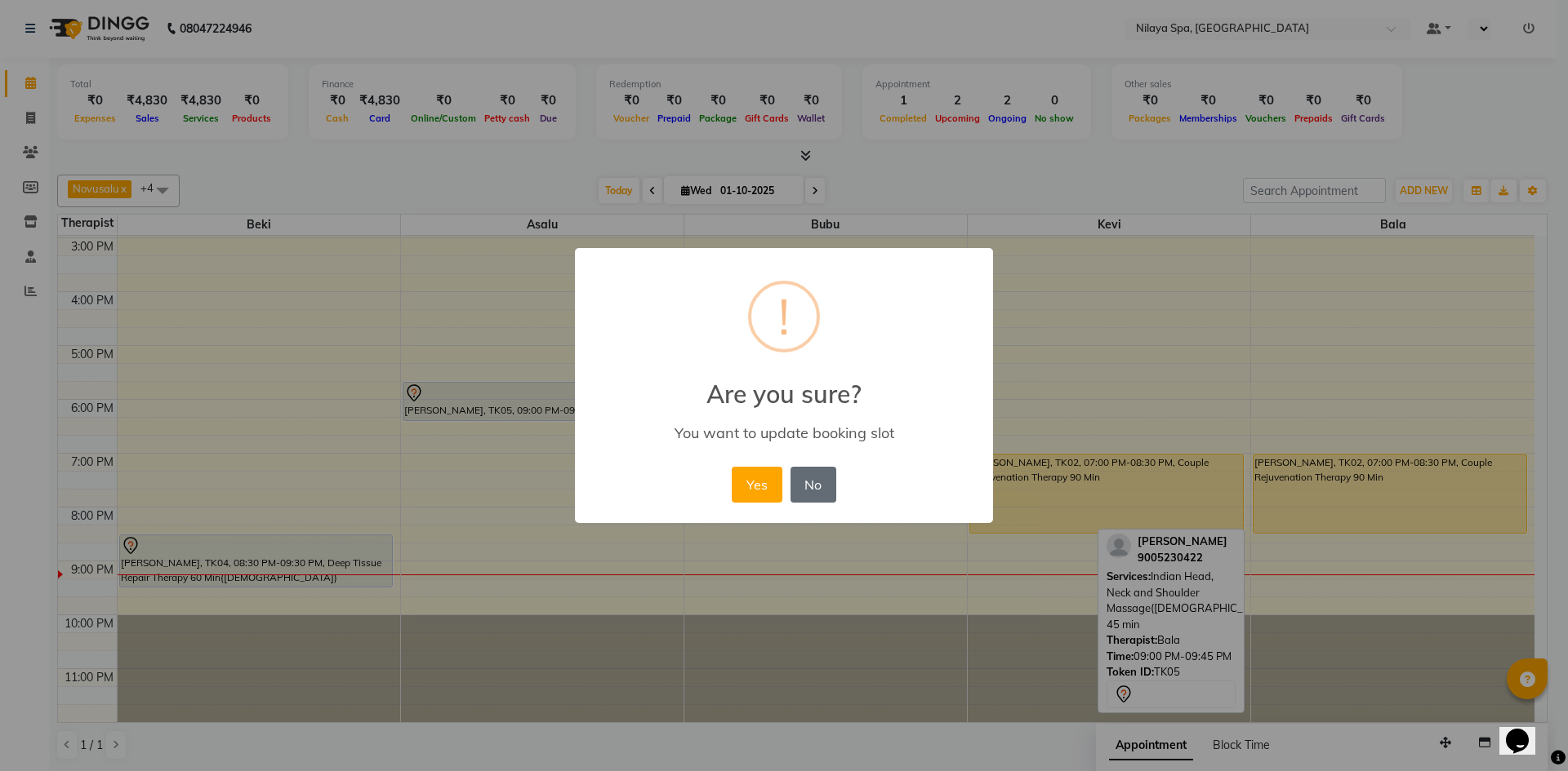
click at [810, 493] on button "No" at bounding box center [814, 485] width 46 height 36
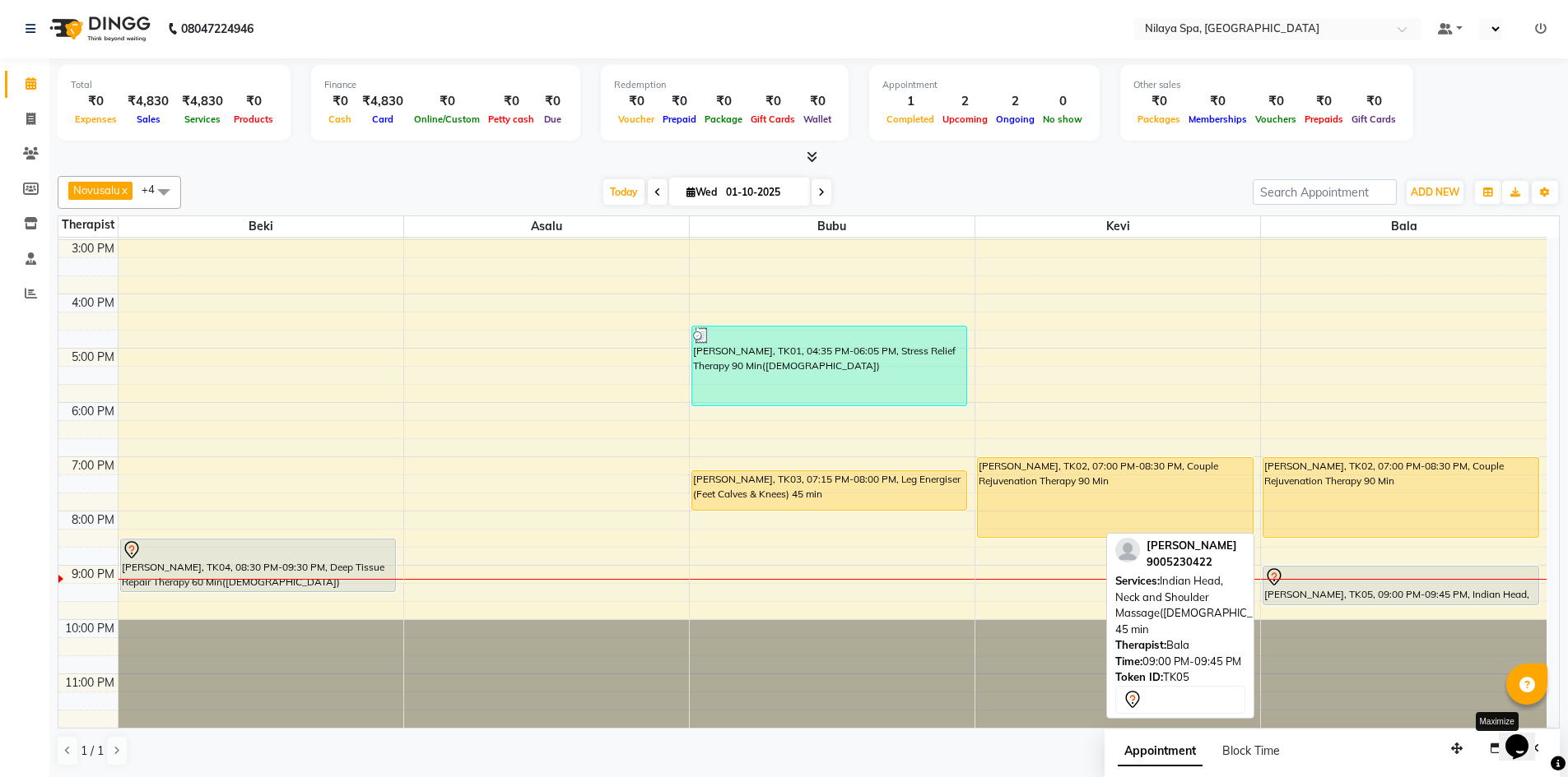
click at [1329, 596] on div "[PERSON_NAME], TK05, 09:00 PM-09:45 PM, Indian Head, Neck and Shoulder Massage(…" at bounding box center [1401, 585] width 275 height 38
click at [1329, 593] on div "[PERSON_NAME], TK05, 09:00 PM-09:45 PM, Indian Head, Neck and Shoulder Massage(…" at bounding box center [1401, 585] width 275 height 38
select select "7"
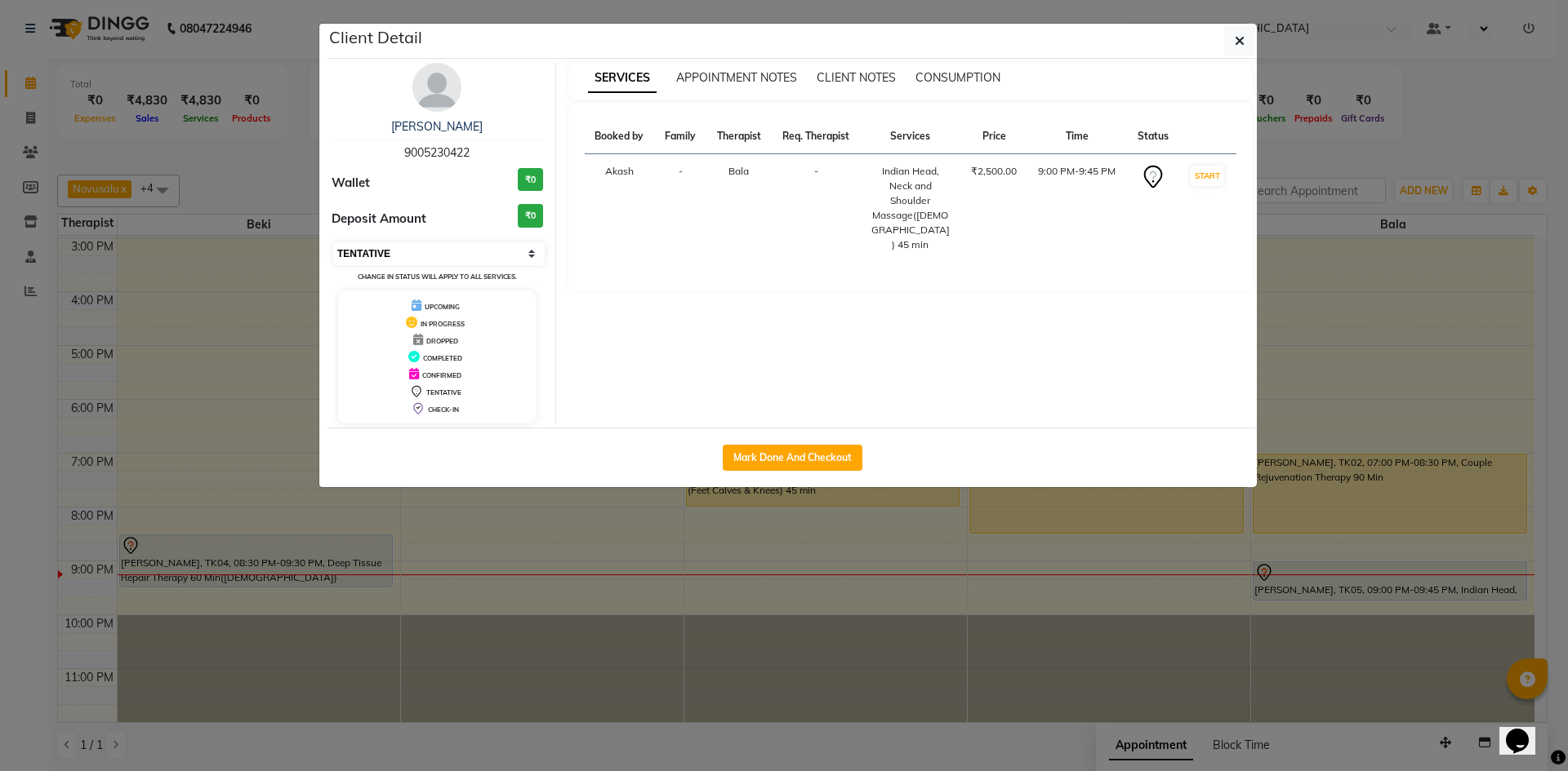
click at [531, 256] on select "Select IN SERVICE CONFIRMED TENTATIVE CHECK IN MARK DONE UPCOMING" at bounding box center [439, 254] width 212 height 23
click at [1238, 38] on icon "button" at bounding box center [1240, 41] width 10 height 13
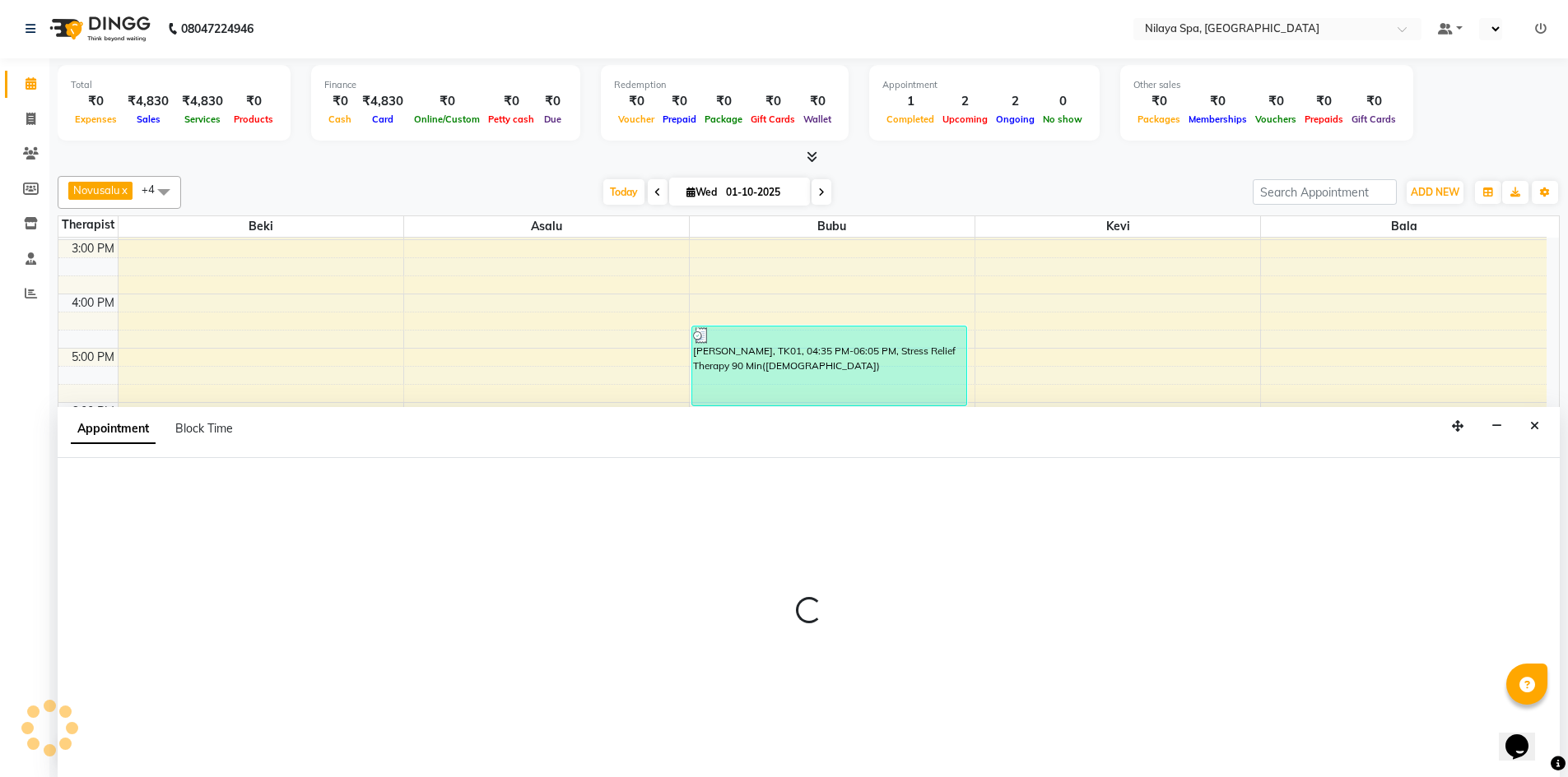
select select "92643"
select select "1365"
select select "tentative"
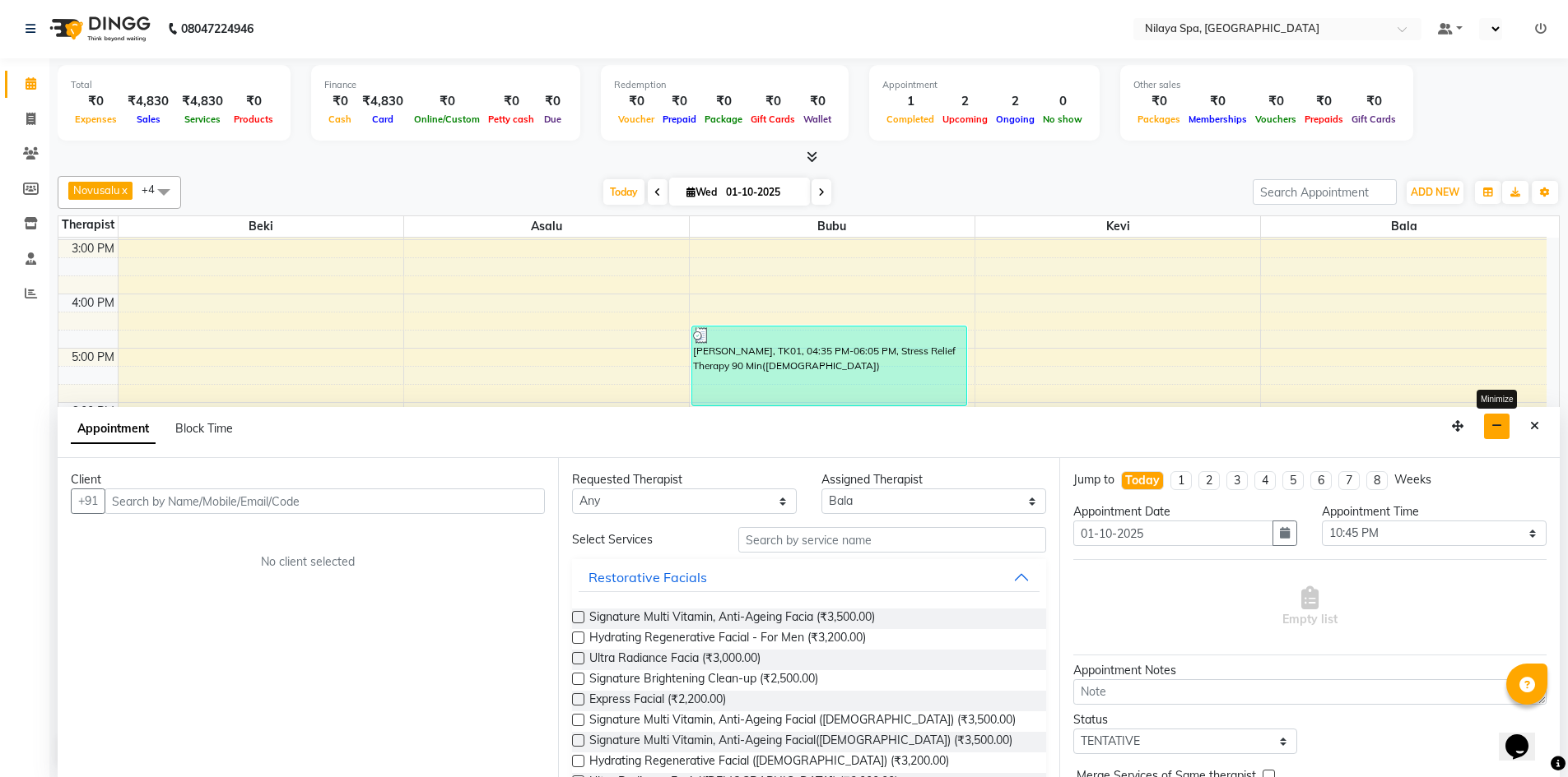
click at [1497, 430] on icon "button" at bounding box center [1496, 426] width 11 height 12
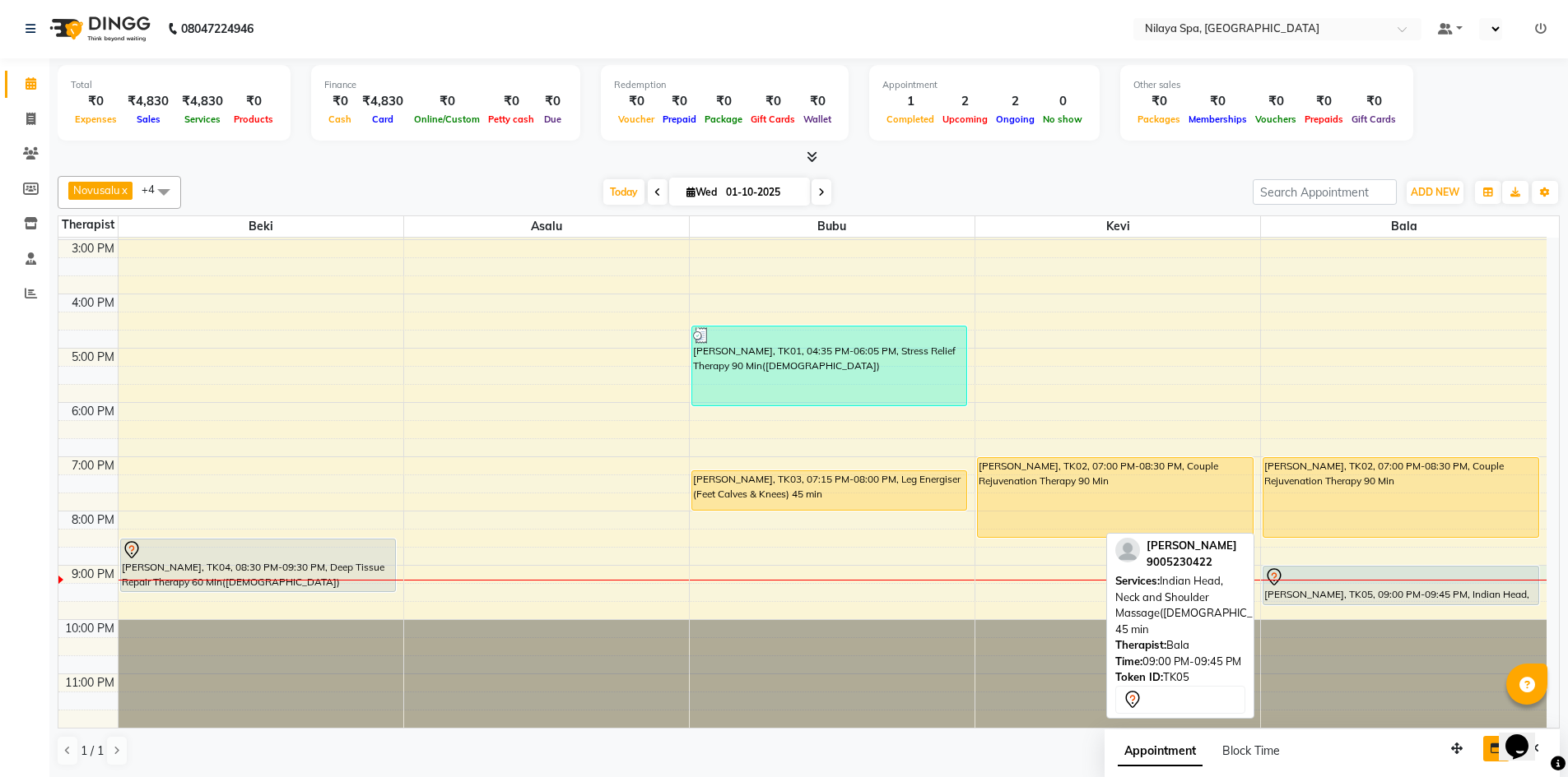
drag, startPoint x: 1282, startPoint y: 579, endPoint x: 1344, endPoint y: 577, distance: 62.0
click at [1344, 577] on div "Sheetal Surve, TK02, 07:00 PM-08:30 PM, Couple Rejuvenation Therapy 90 Min Raun…" at bounding box center [1403, 295] width 286 height 868
select select "92643"
select select "1260"
select select "tentative"
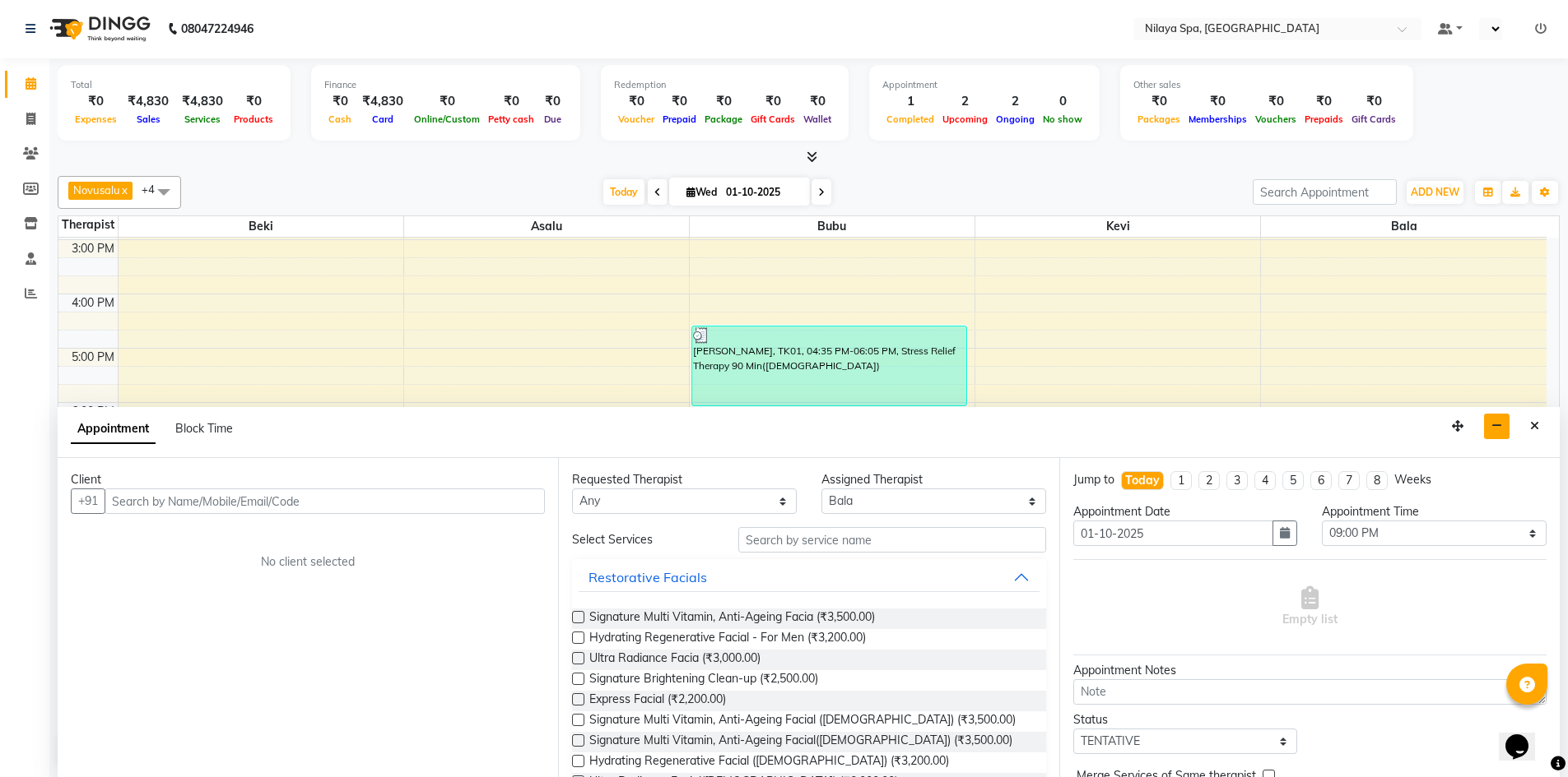
scroll to position [0, 0]
click at [1535, 433] on button "Close" at bounding box center [1534, 427] width 24 height 25
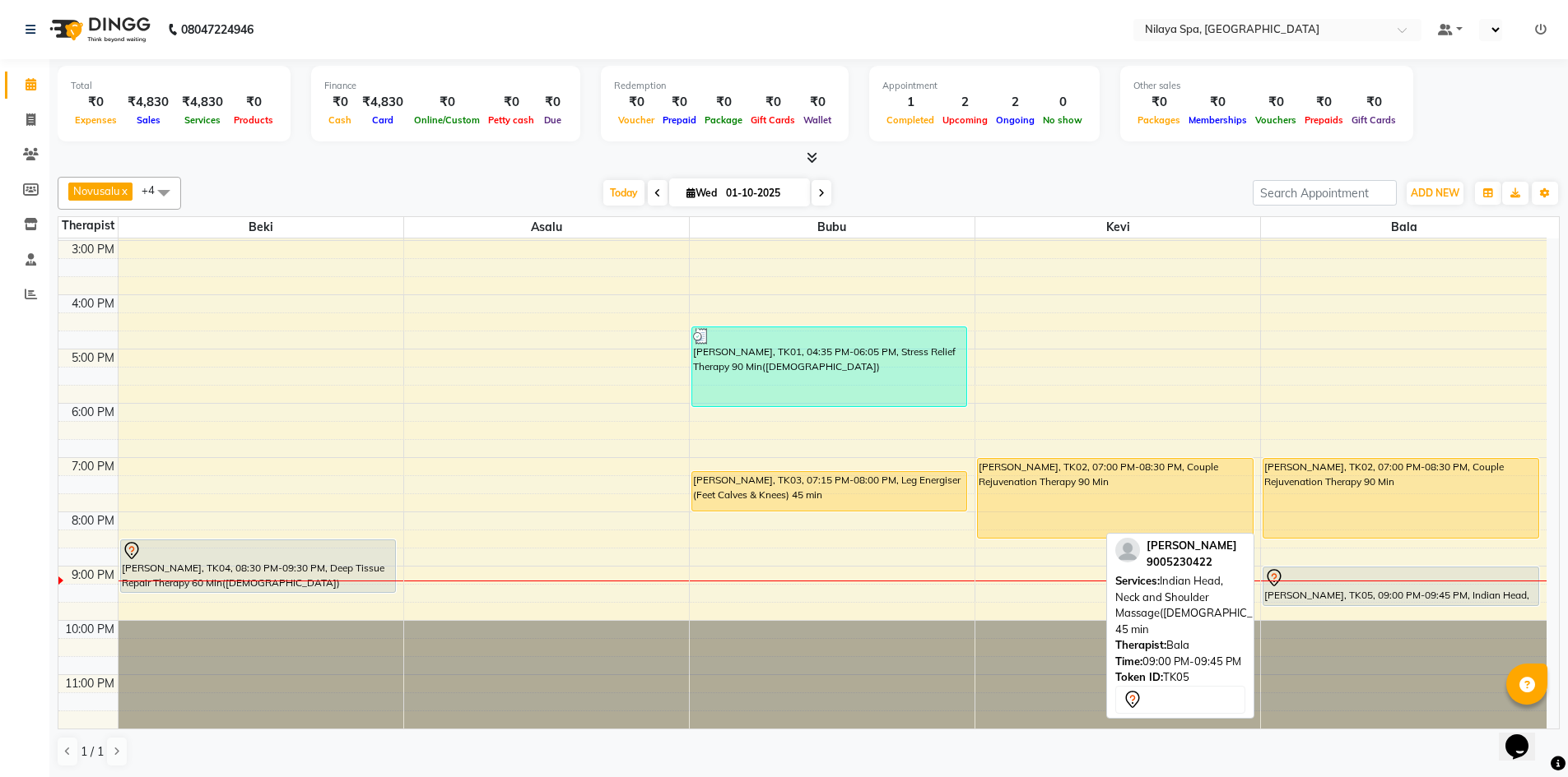
click at [1272, 575] on icon at bounding box center [1274, 576] width 6 height 7
select select "7"
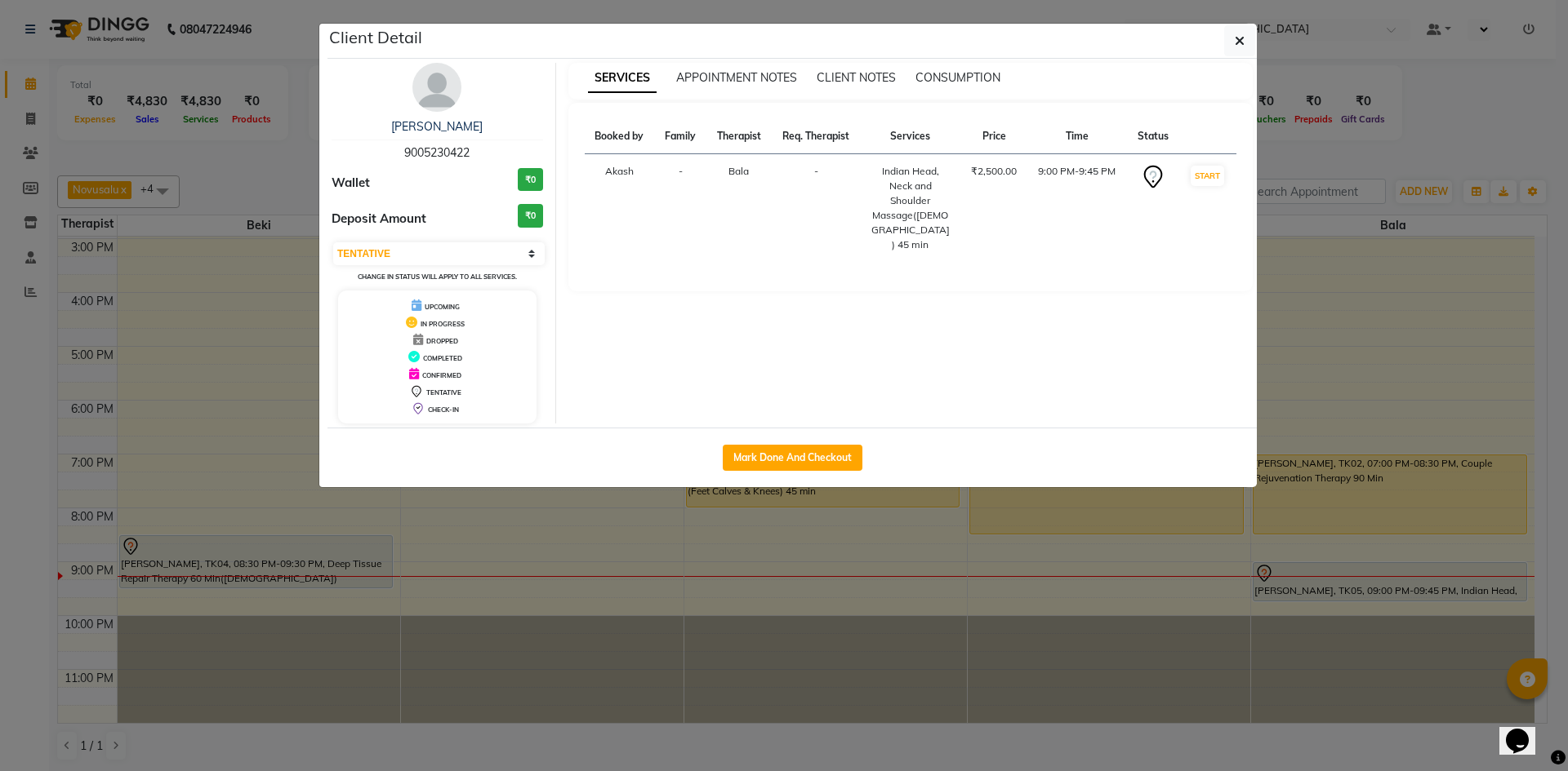
click at [1243, 51] on button "button" at bounding box center [1240, 40] width 31 height 31
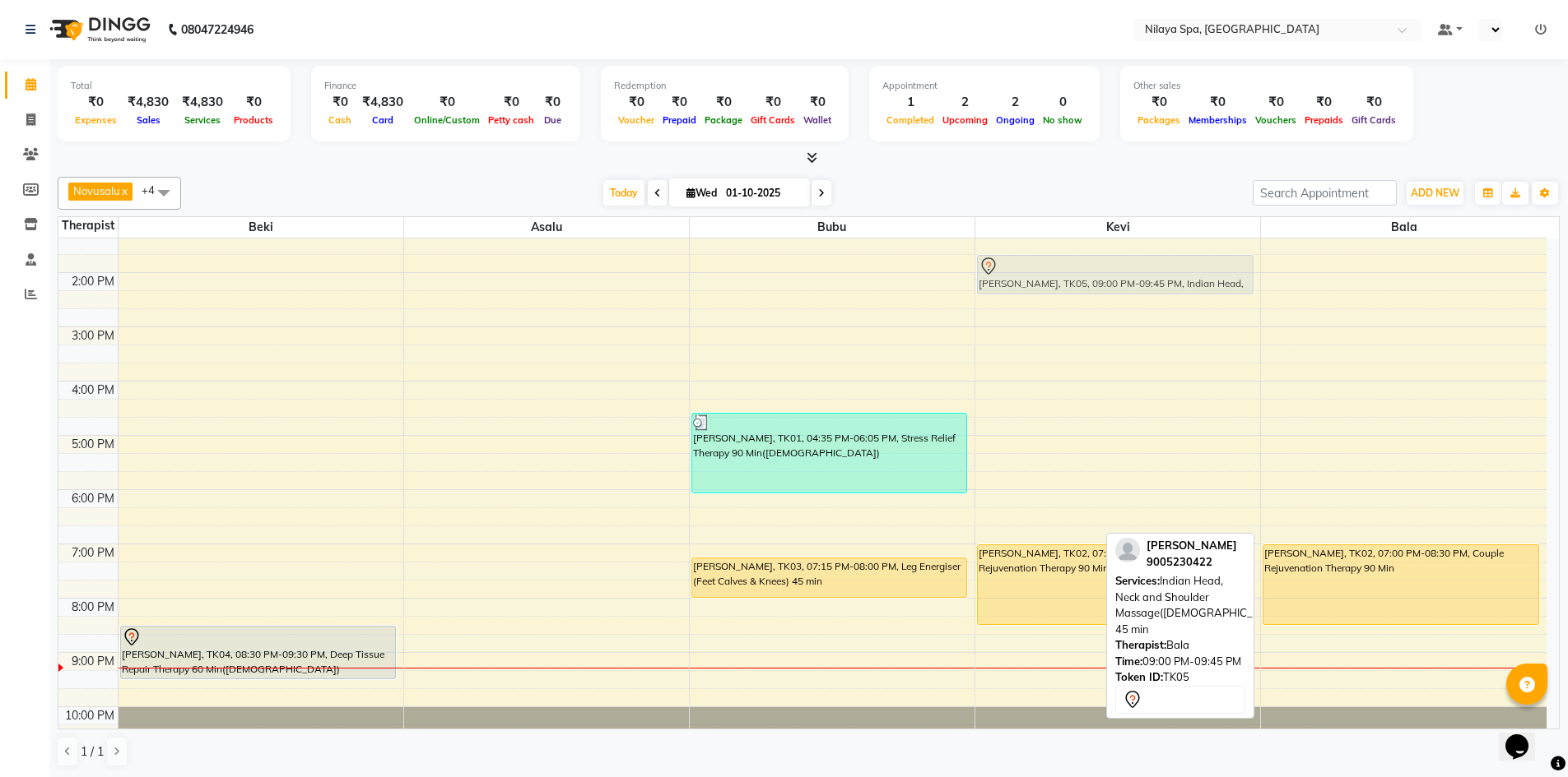
scroll to position [290, 0]
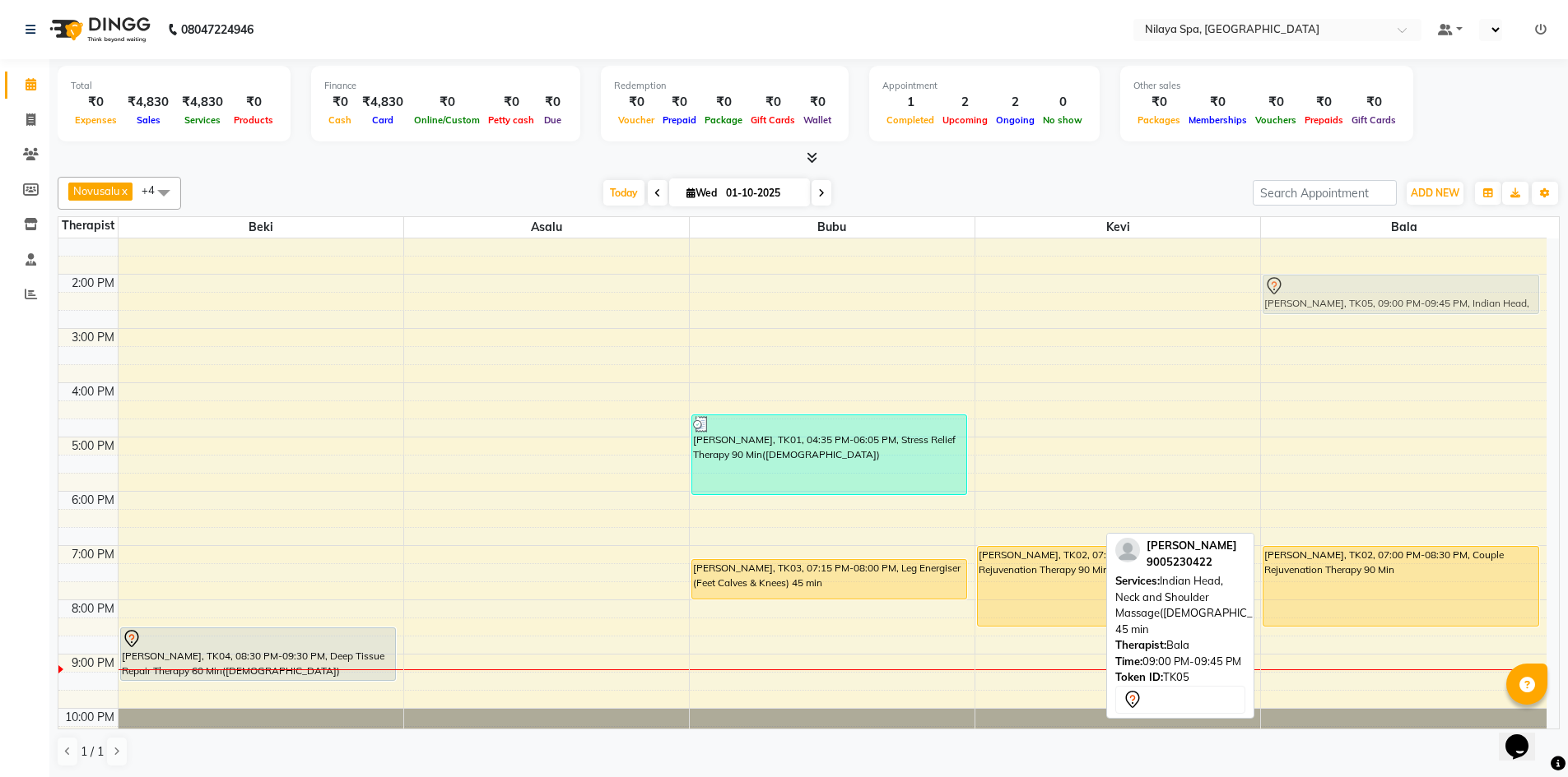
drag, startPoint x: 1471, startPoint y: 585, endPoint x: 1378, endPoint y: 291, distance: 308.4
click at [1378, 291] on div "Sheetal Surve, TK02, 07:00 PM-08:30 PM, Couple Rejuvenation Therapy 90 Min Raun…" at bounding box center [1403, 383] width 286 height 868
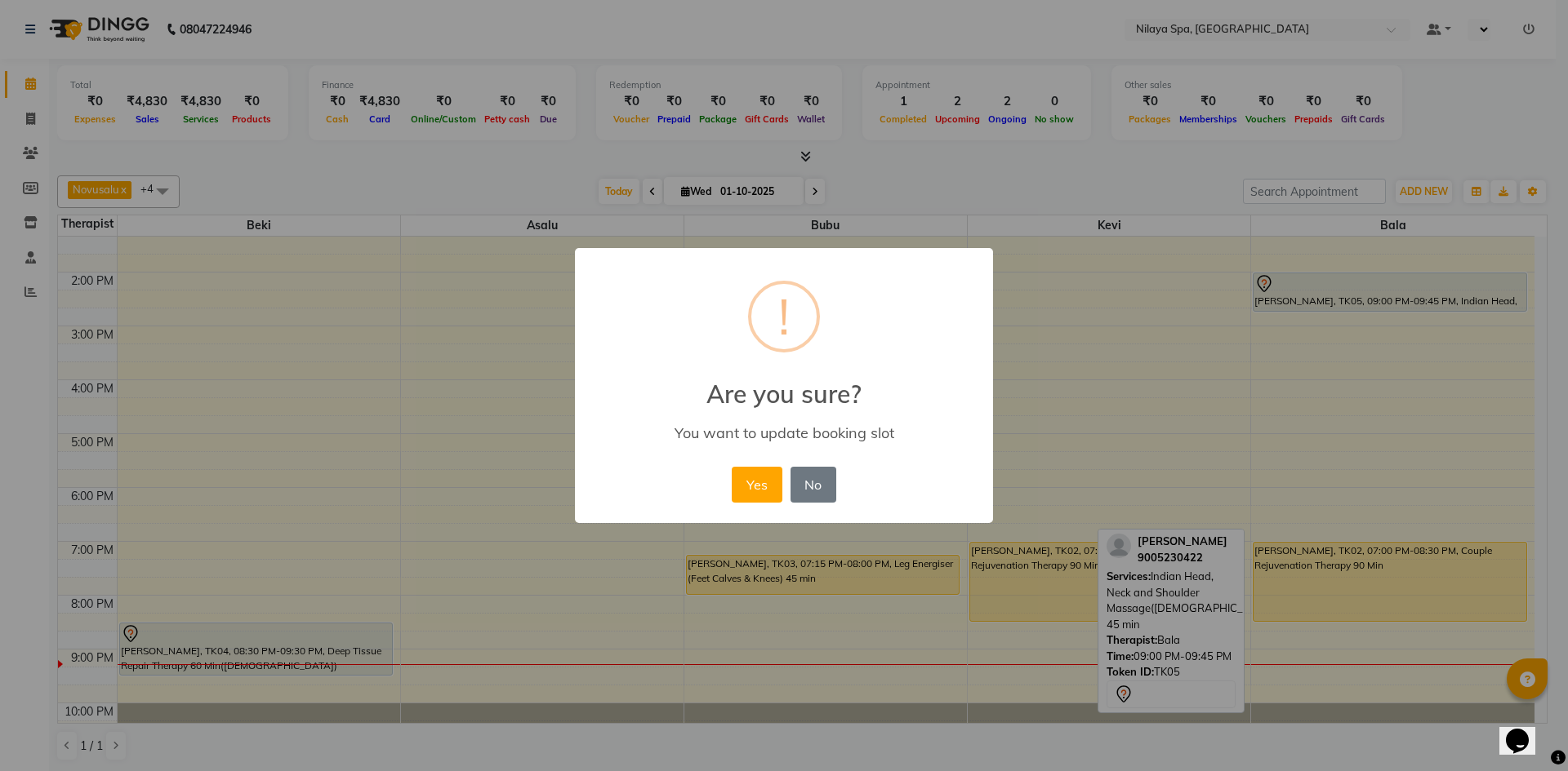
drag, startPoint x: 815, startPoint y: 473, endPoint x: 843, endPoint y: 477, distance: 28.3
click at [823, 478] on button "No" at bounding box center [814, 485] width 46 height 36
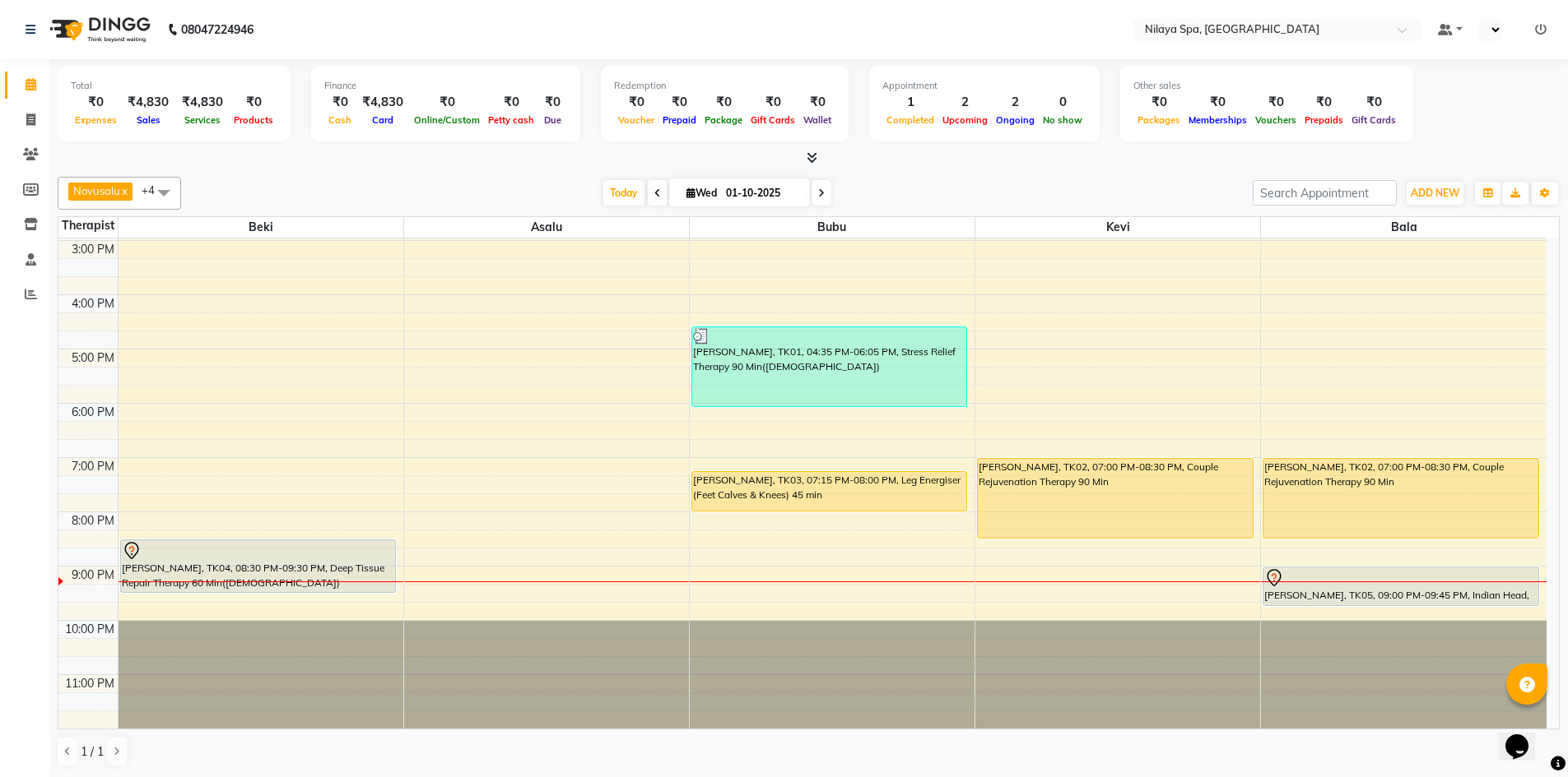
scroll to position [1, 0]
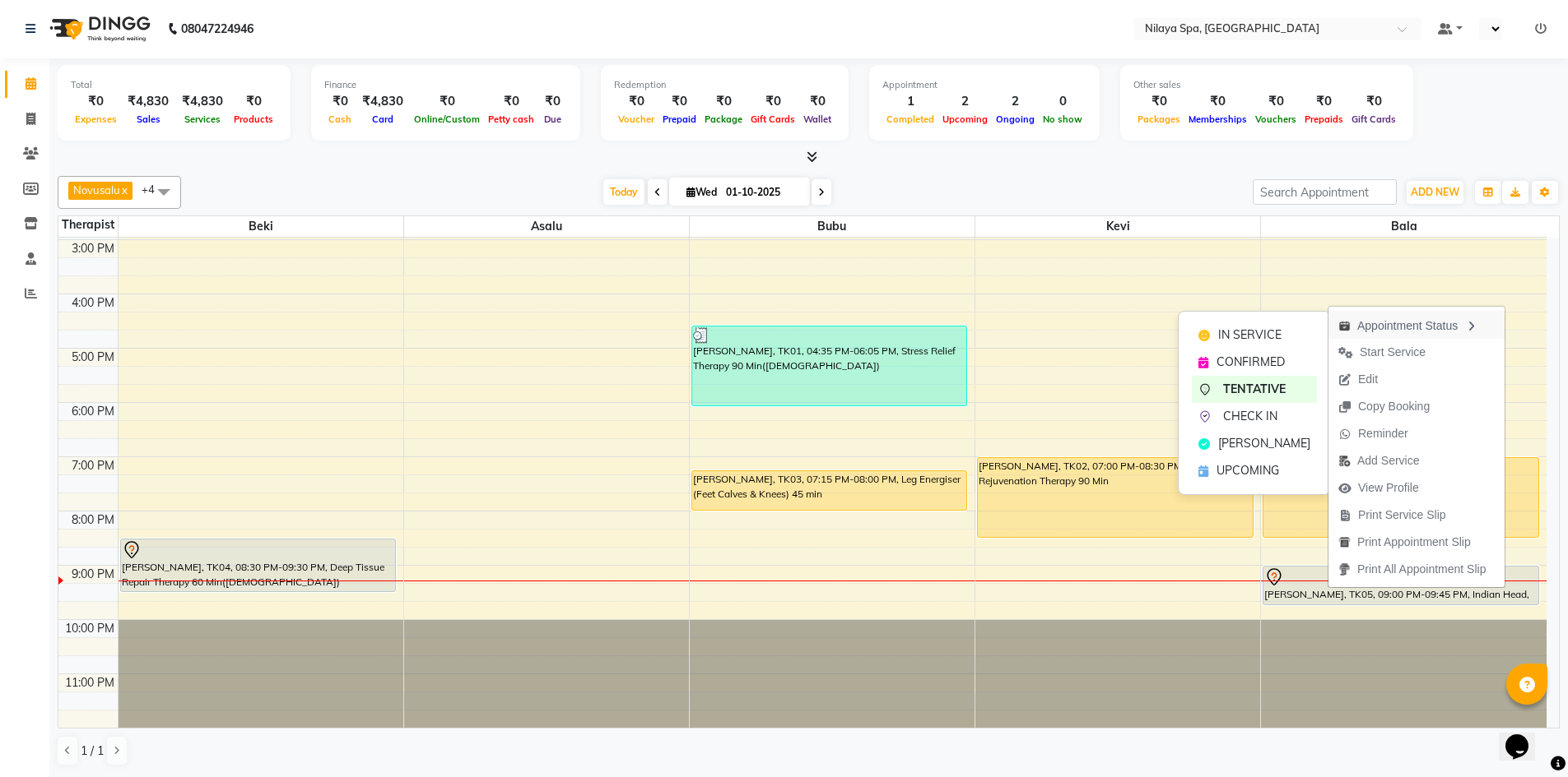
click at [1449, 326] on div "Appointment Status" at bounding box center [1417, 325] width 176 height 28
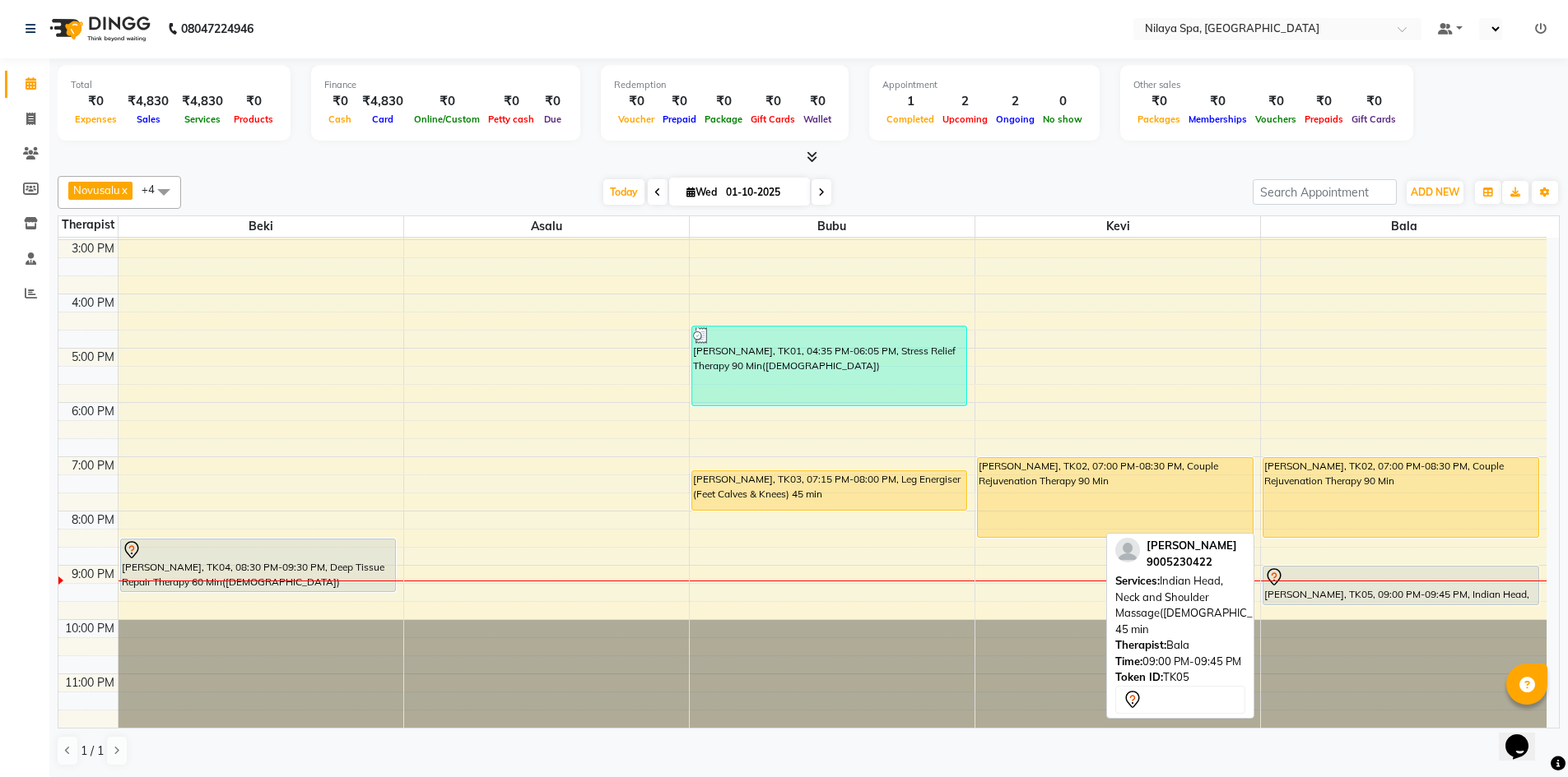
click at [1364, 586] on div "[PERSON_NAME], TK05, 09:00 PM-09:45 PM, Indian Head, Neck and Shoulder Massage(…" at bounding box center [1401, 585] width 275 height 38
click at [1364, 582] on div at bounding box center [1400, 577] width 273 height 19
select select "7"
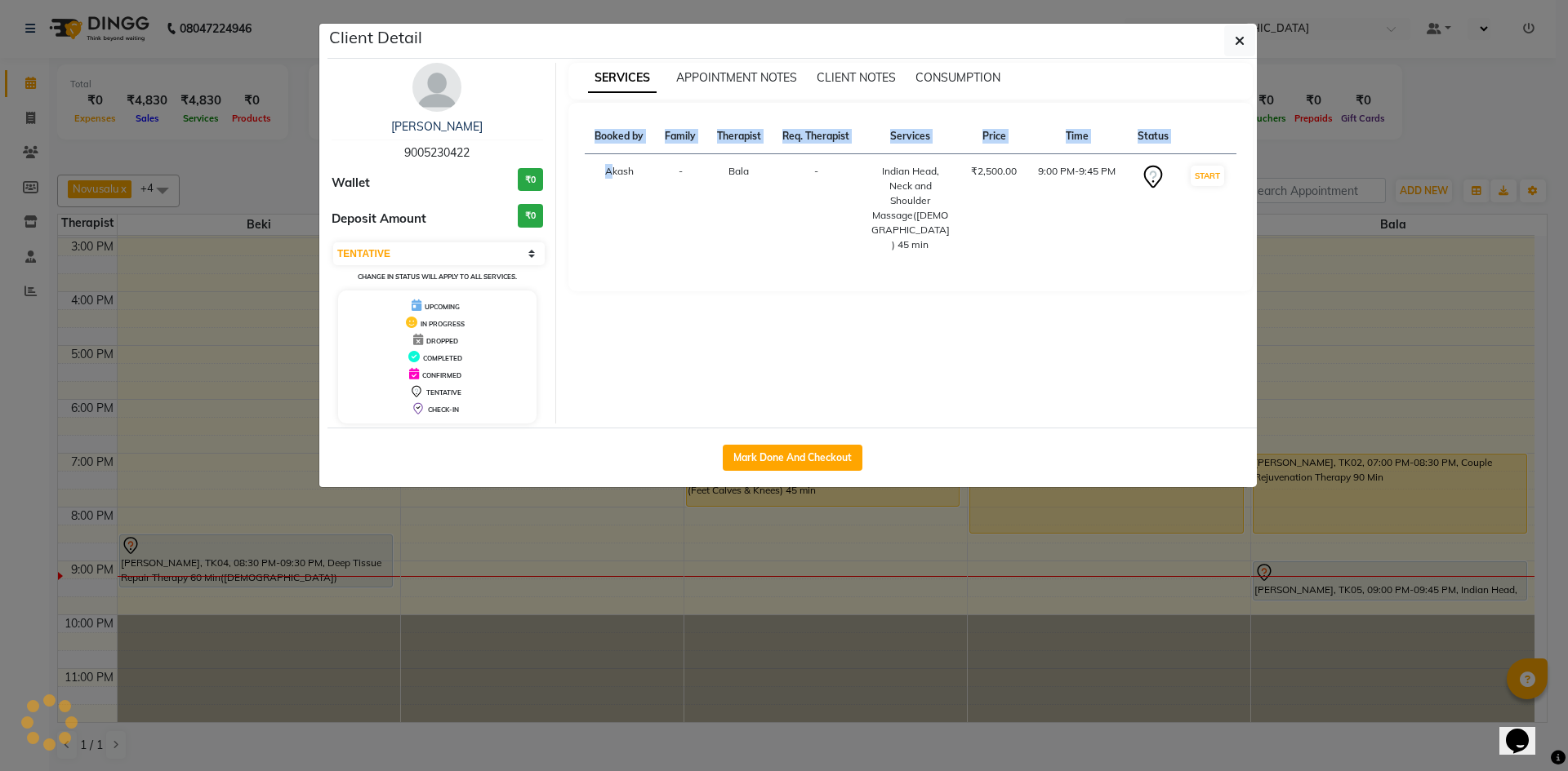
click at [1353, 577] on ngb-modal-window "Client Detail Raunak Sinha 9005230422 Wallet ₹0 Deposit Amount ₹0 Select IN SER…" at bounding box center [784, 386] width 1568 height 771
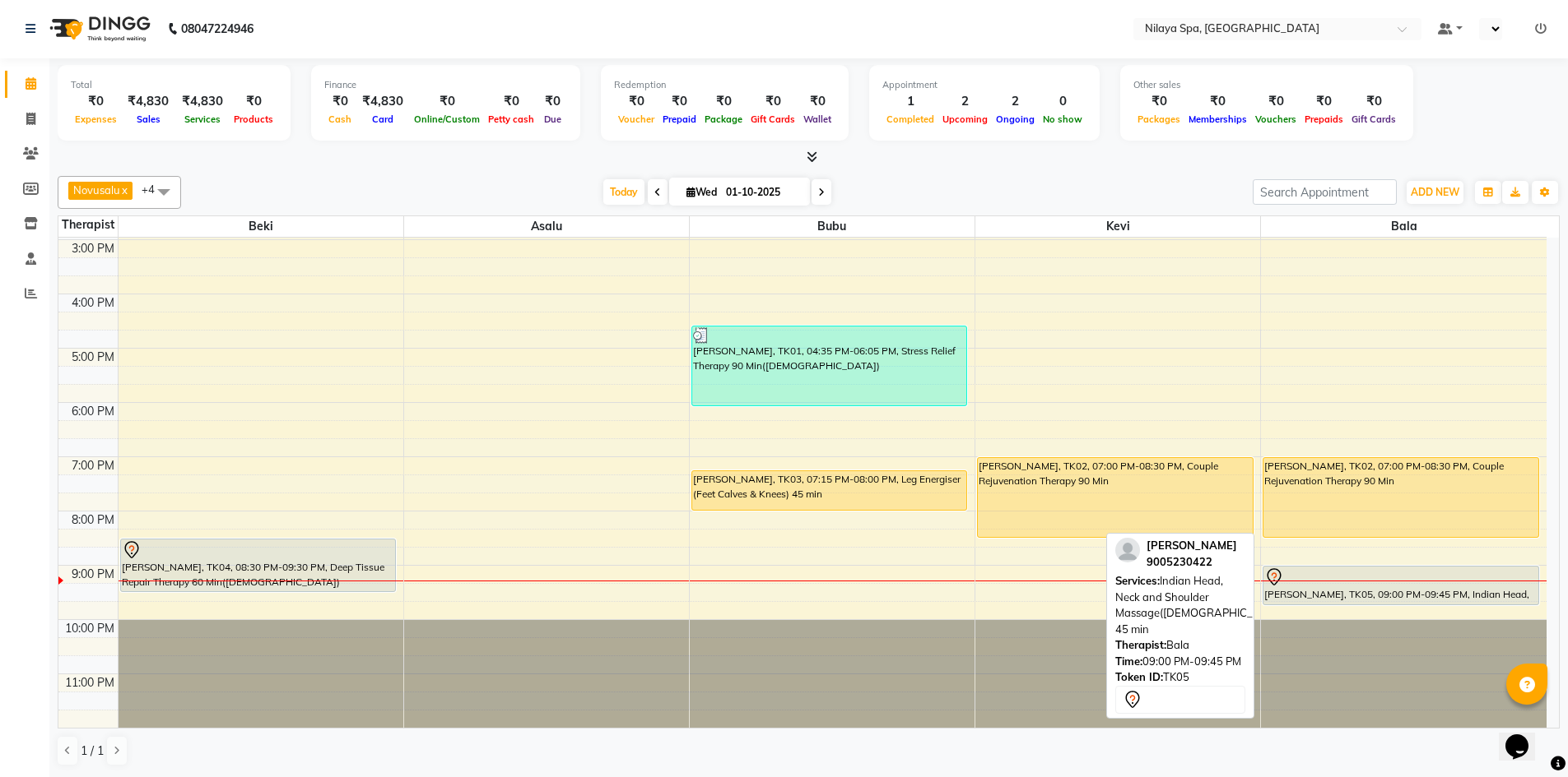
click at [1359, 587] on div "[PERSON_NAME], TK05, 09:00 PM-09:45 PM, Indian Head, Neck and Shoulder Massage(…" at bounding box center [1401, 585] width 275 height 38
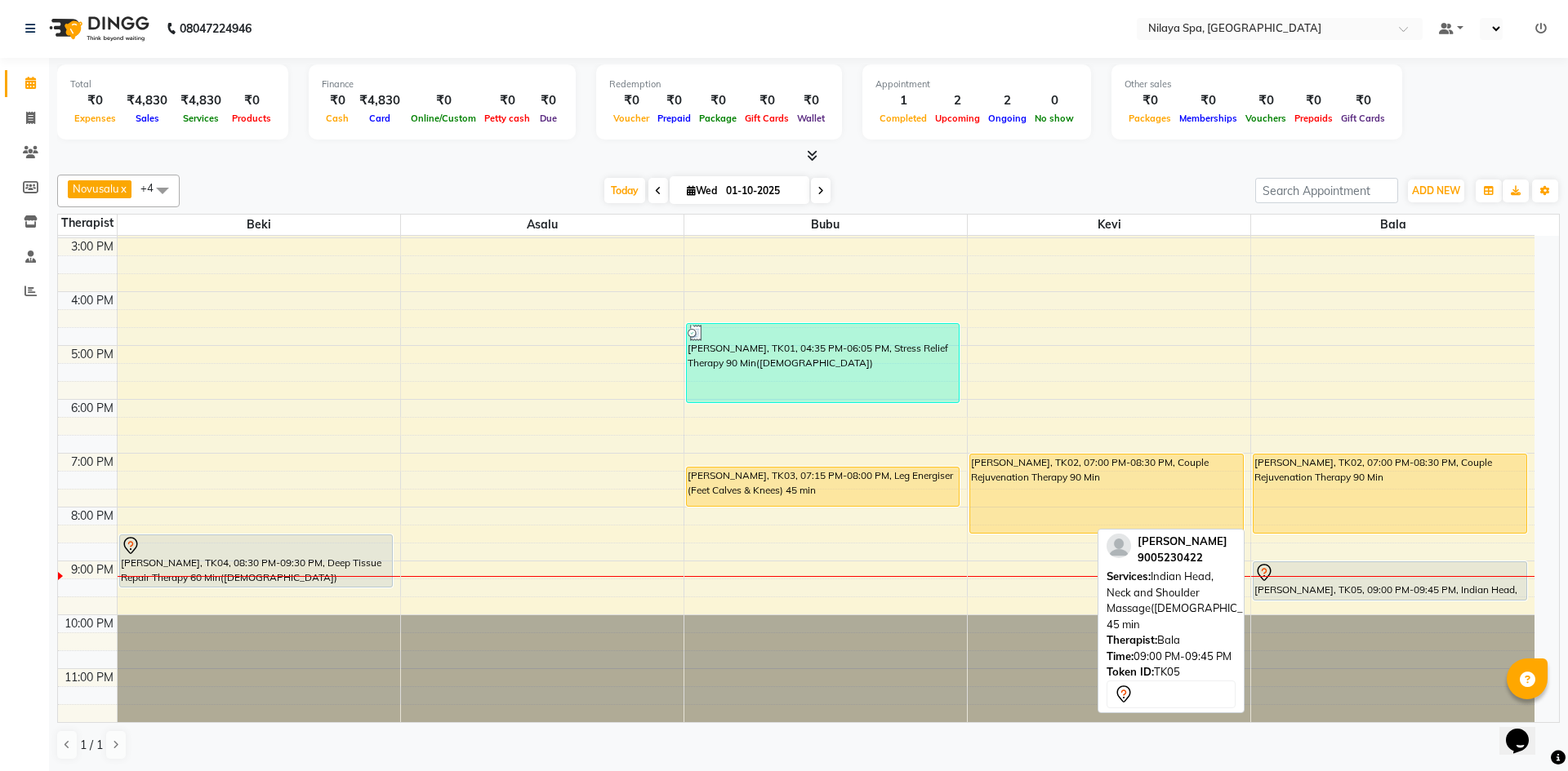
select select "7"
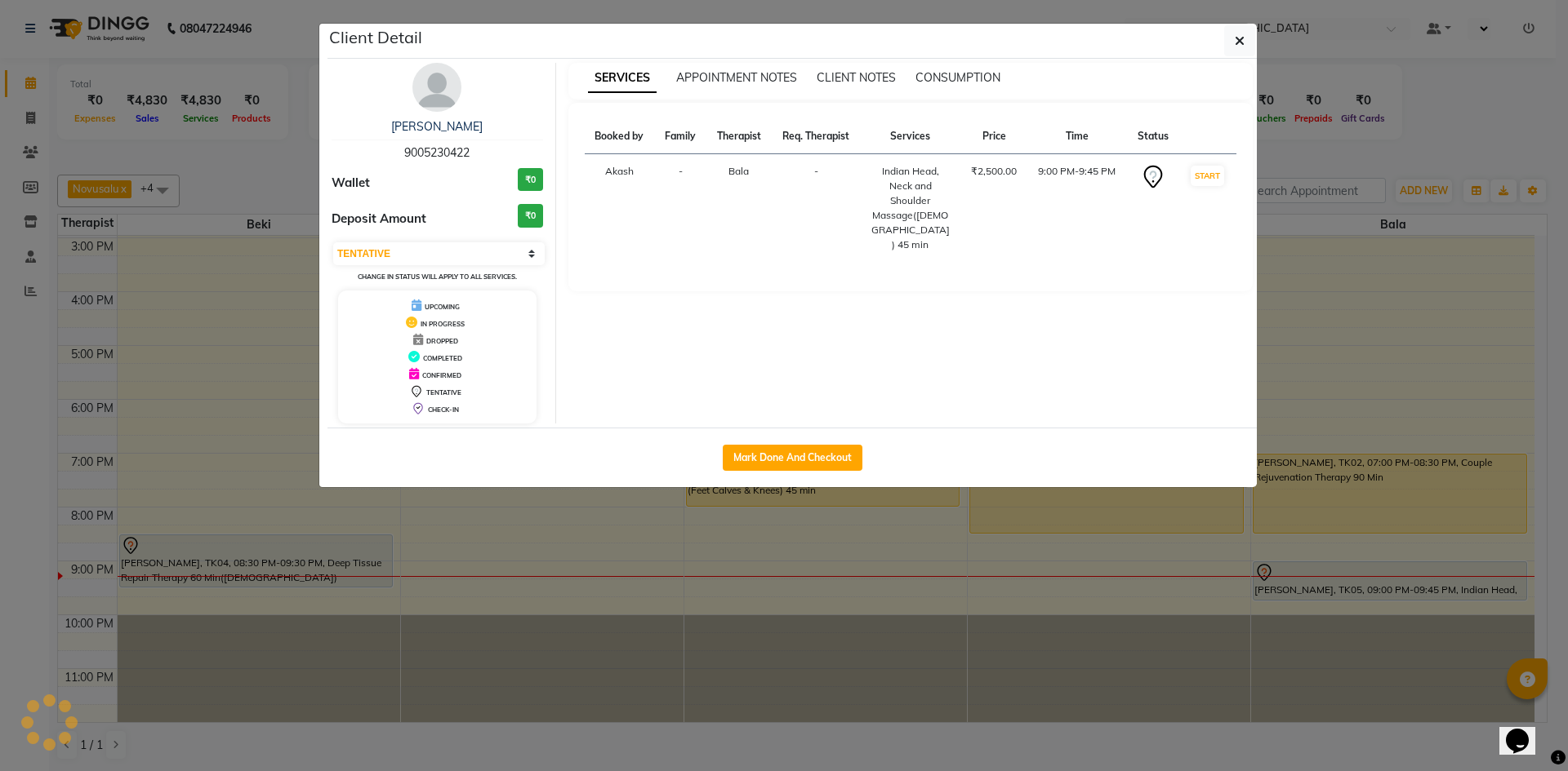
click at [1349, 579] on ngb-modal-window "Client Detail Raunak Sinha 9005230422 Wallet ₹0 Deposit Amount ₹0 Select IN SER…" at bounding box center [784, 386] width 1568 height 771
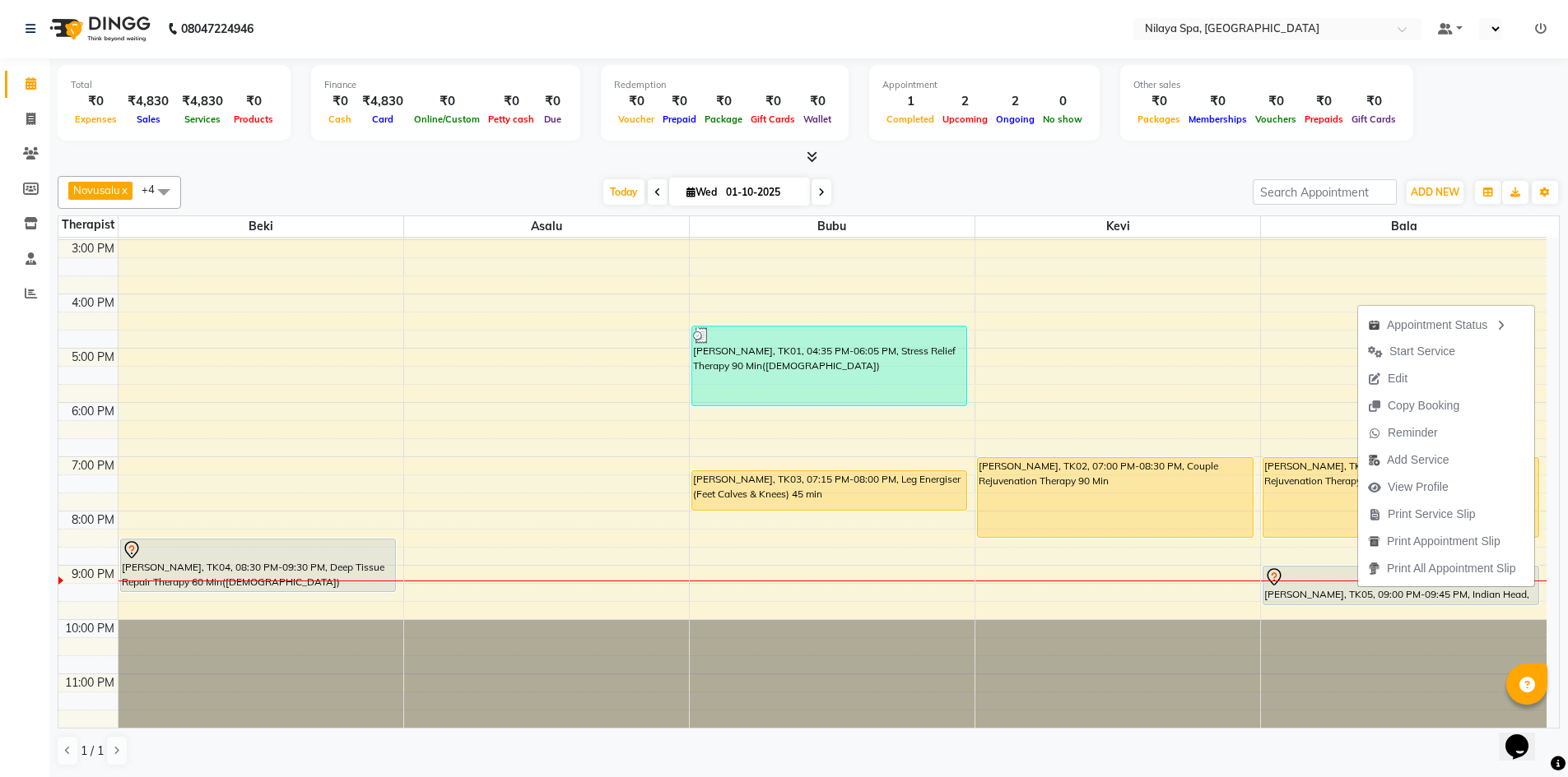
drag, startPoint x: 1362, startPoint y: 582, endPoint x: 1352, endPoint y: 598, distance: 18.9
click at [1352, 598] on div "[PERSON_NAME], TK05, 09:00 PM-09:45 PM, Indian Head, Neck and Shoulder Massage(…" at bounding box center [1401, 585] width 275 height 38
select select "7"
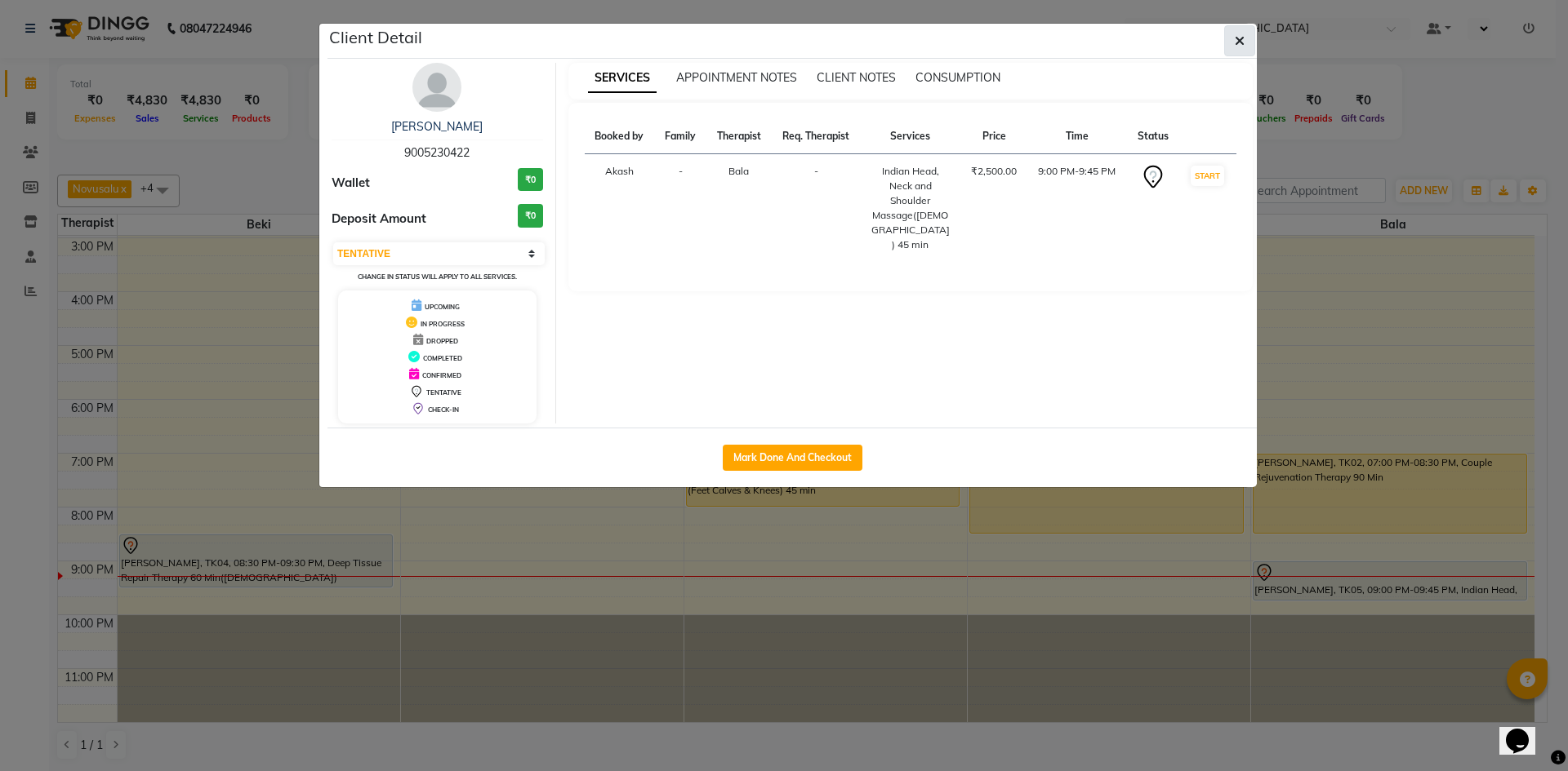
click at [1244, 36] on icon "button" at bounding box center [1240, 41] width 10 height 13
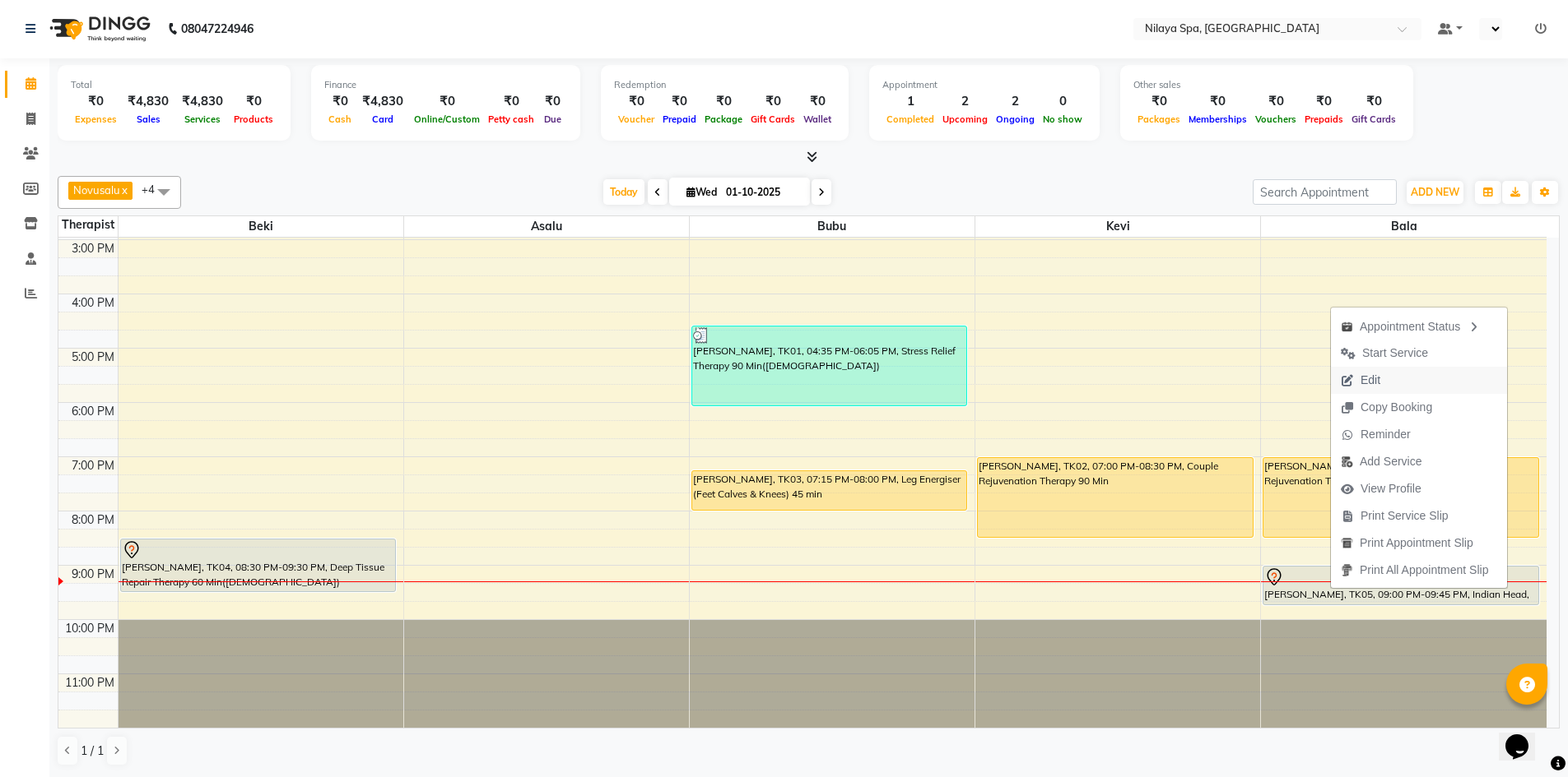
click at [1384, 384] on span "Edit" at bounding box center [1360, 381] width 59 height 27
select select "1260"
select select "tentative"
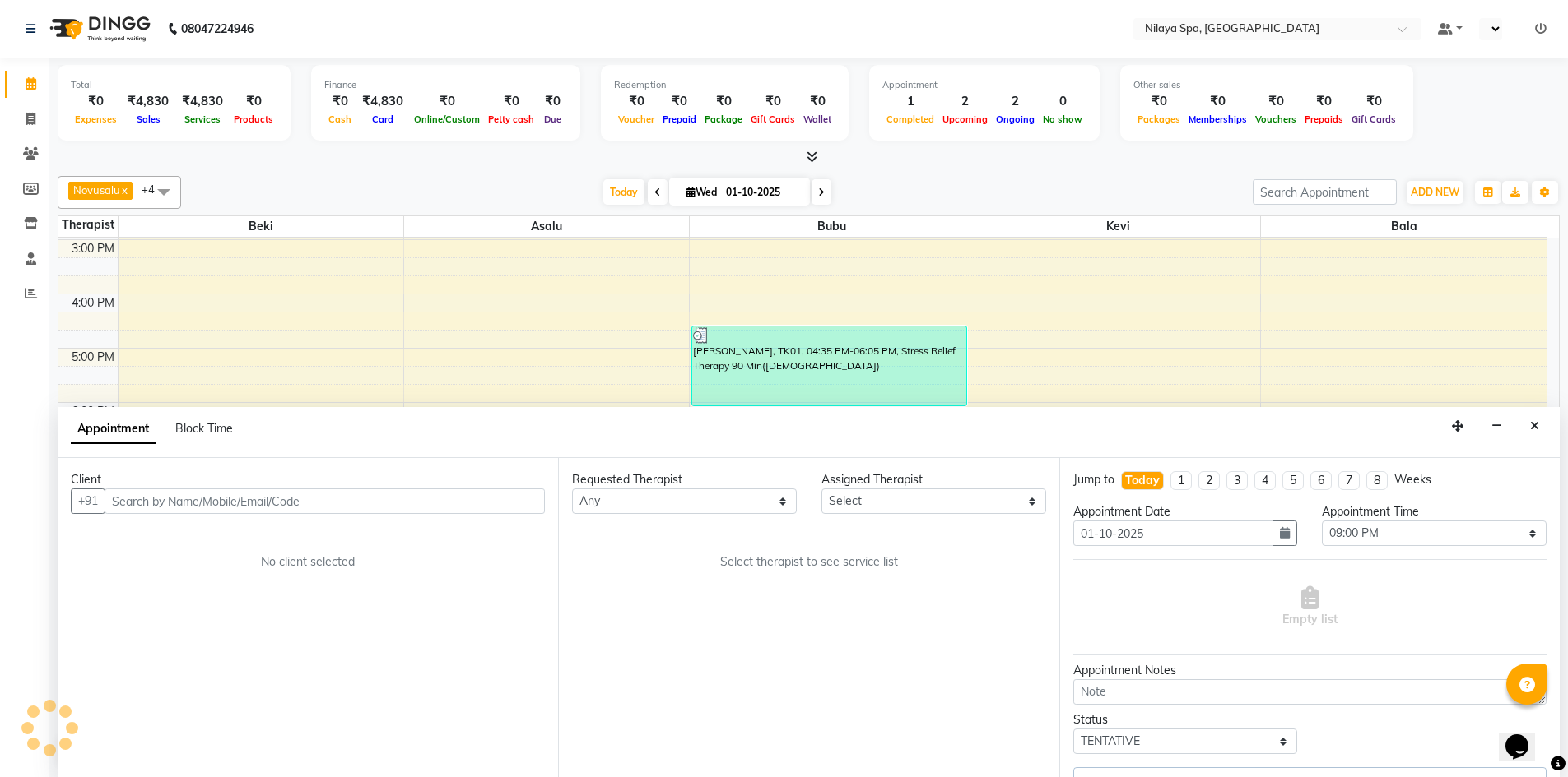
select select "92643"
select select "4564"
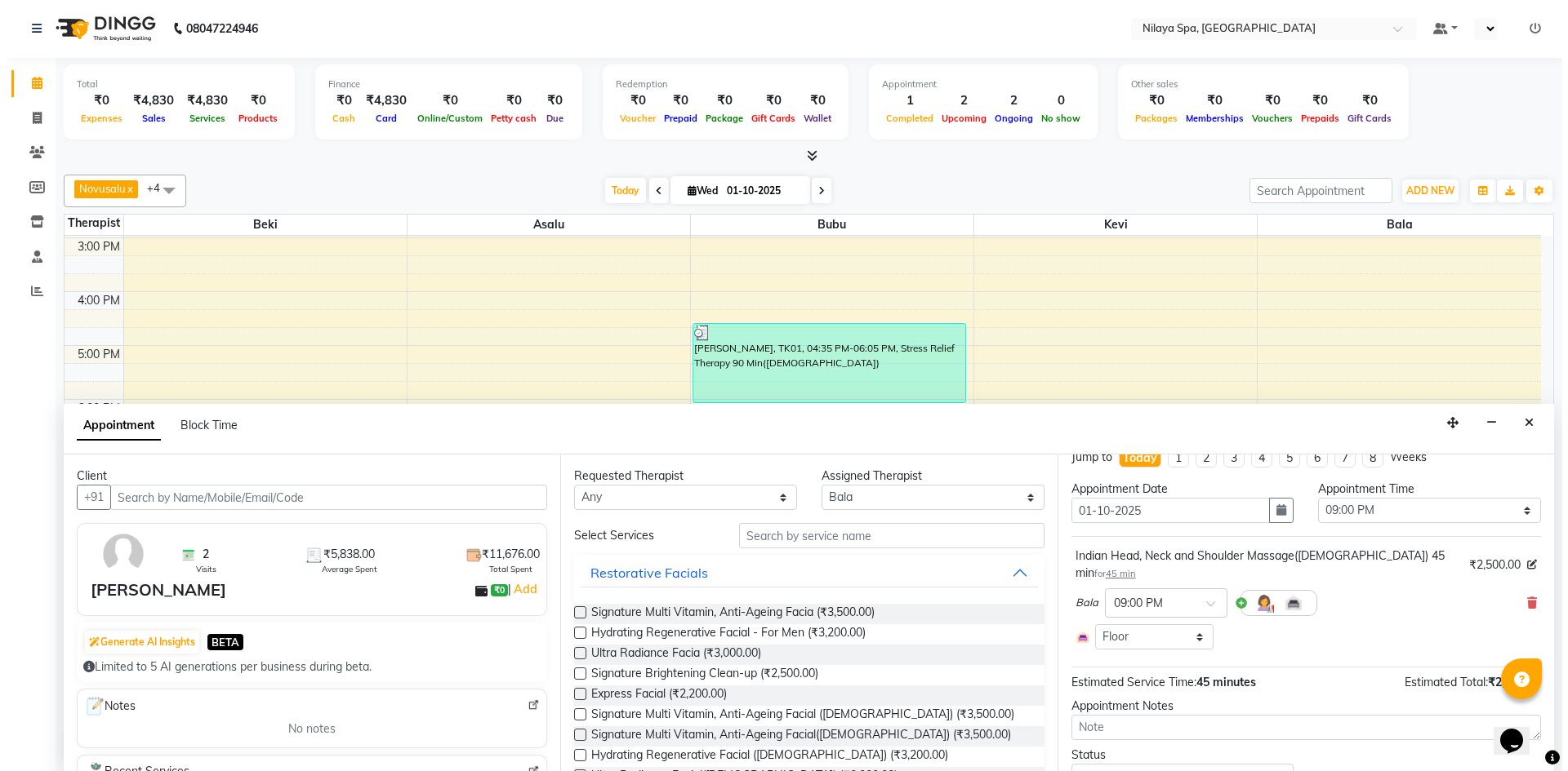
scroll to position [75, 0]
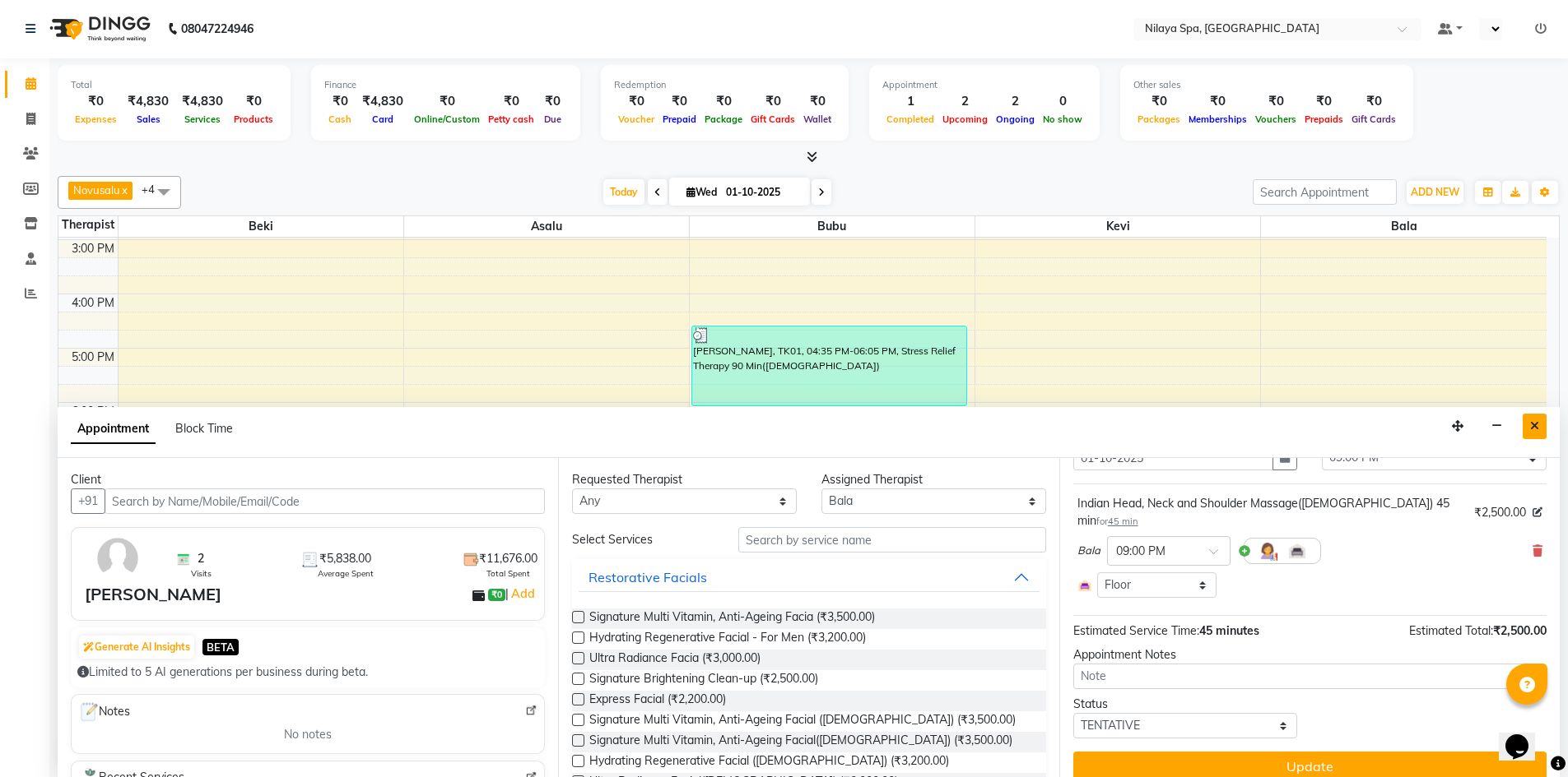
click at [1544, 428] on button "Close" at bounding box center [1534, 426] width 24 height 25
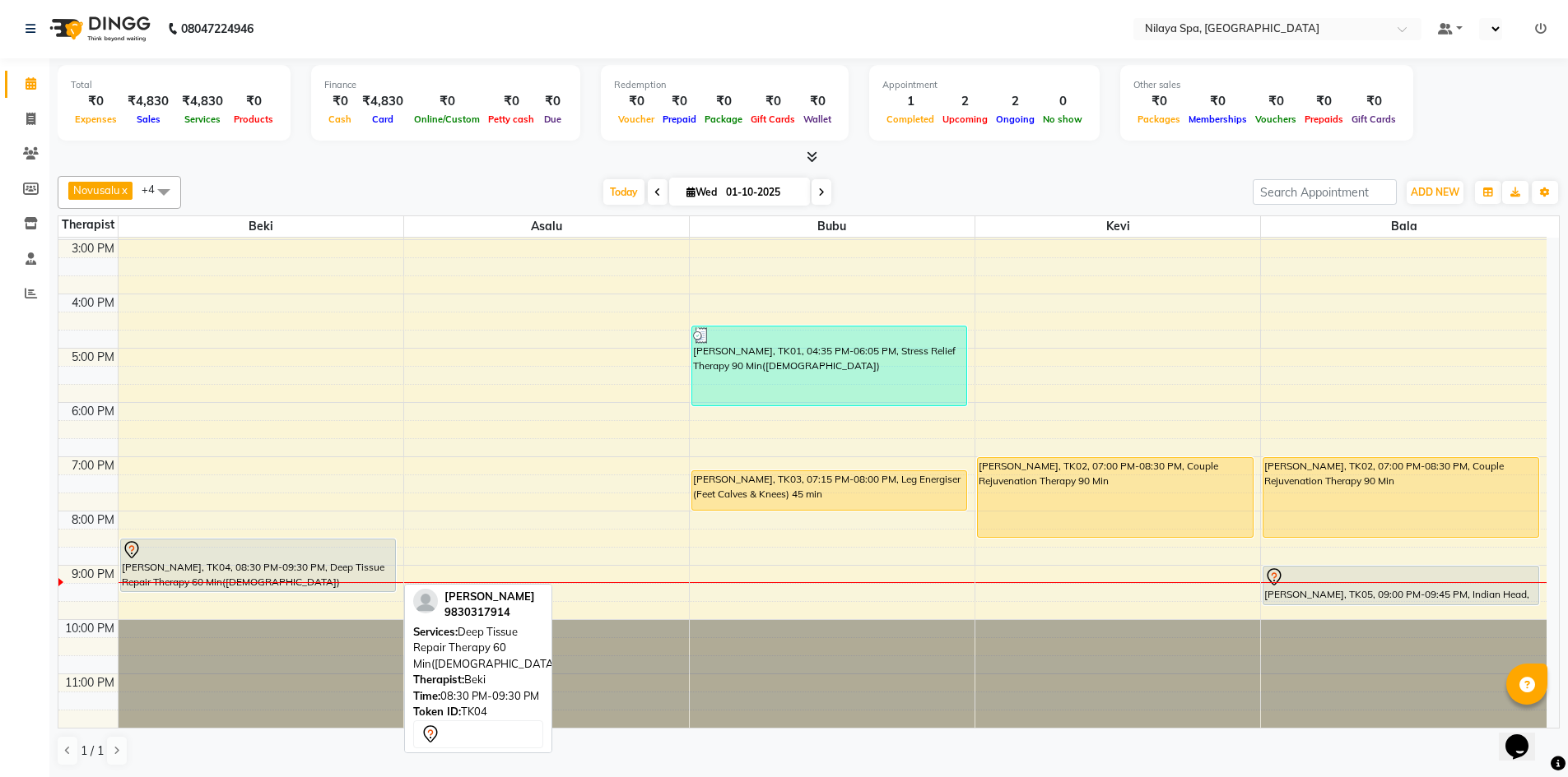
click at [303, 554] on div at bounding box center [259, 550] width 273 height 19
select select "7"
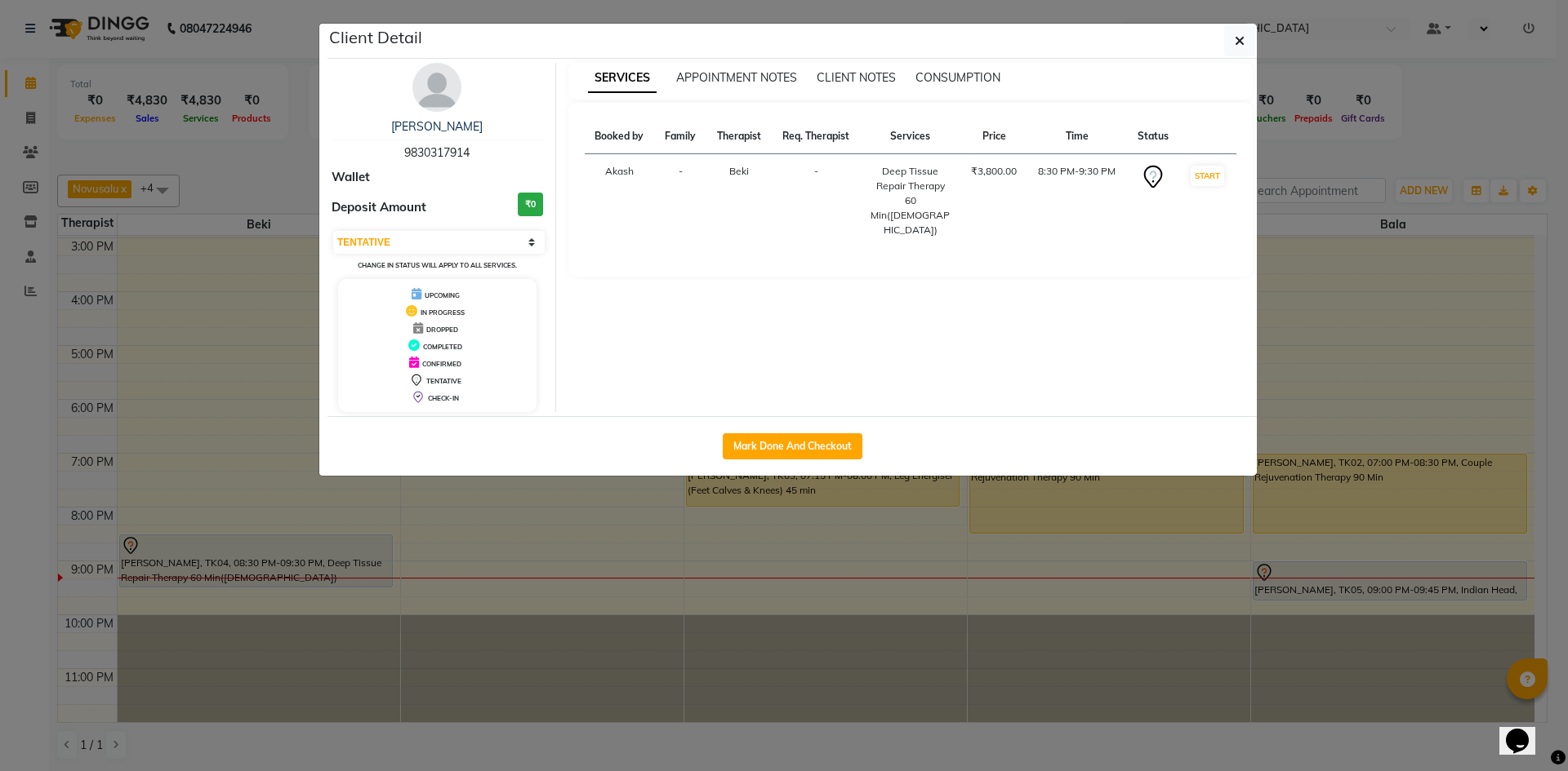
click at [252, 460] on ngb-modal-window "Client Detail Ritika 9830317914 Wallet Deposit Amount ₹0 Select IN SERVICE CONF…" at bounding box center [784, 386] width 1568 height 771
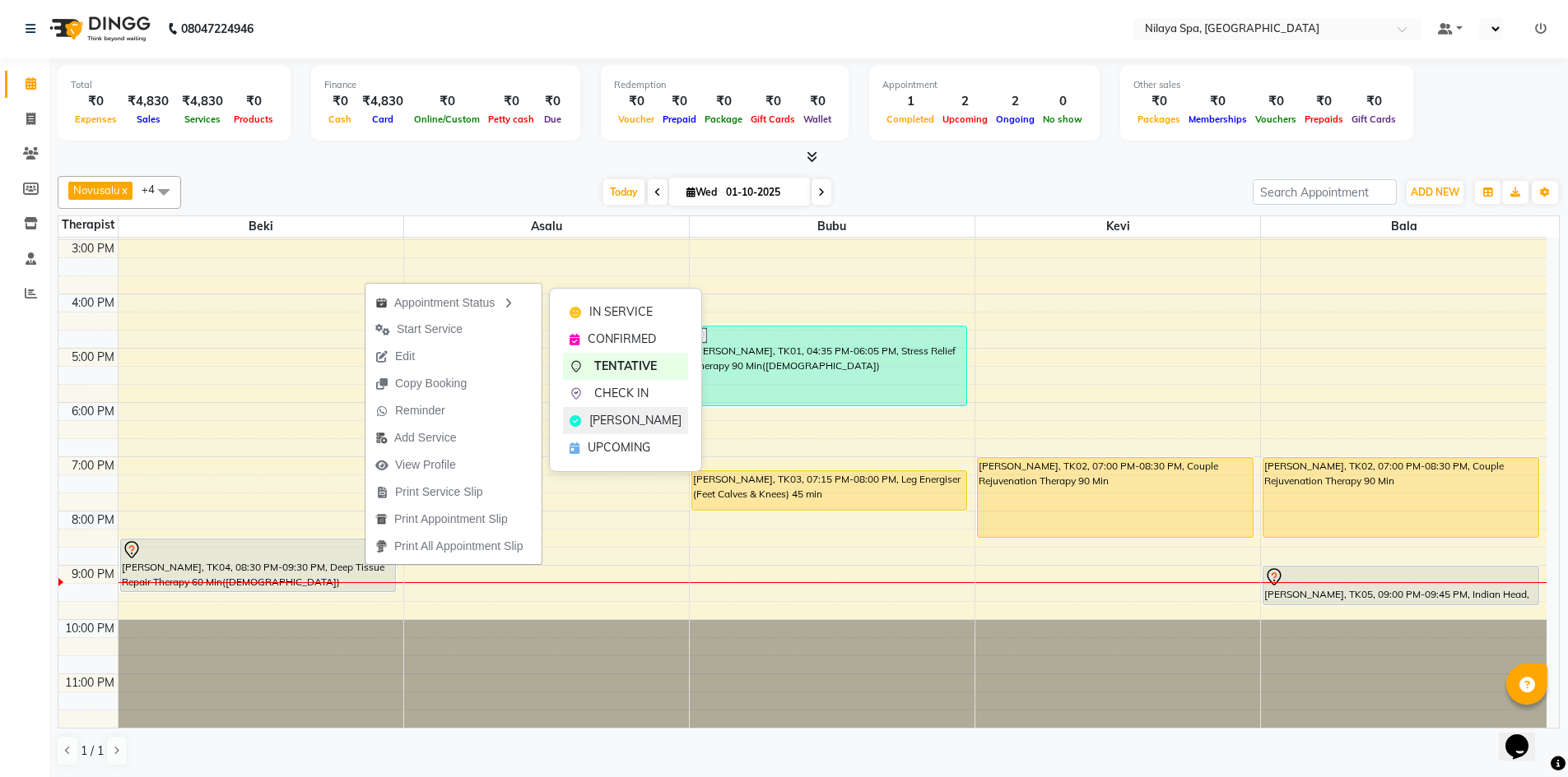
click at [603, 417] on span "[PERSON_NAME]" at bounding box center [635, 420] width 92 height 17
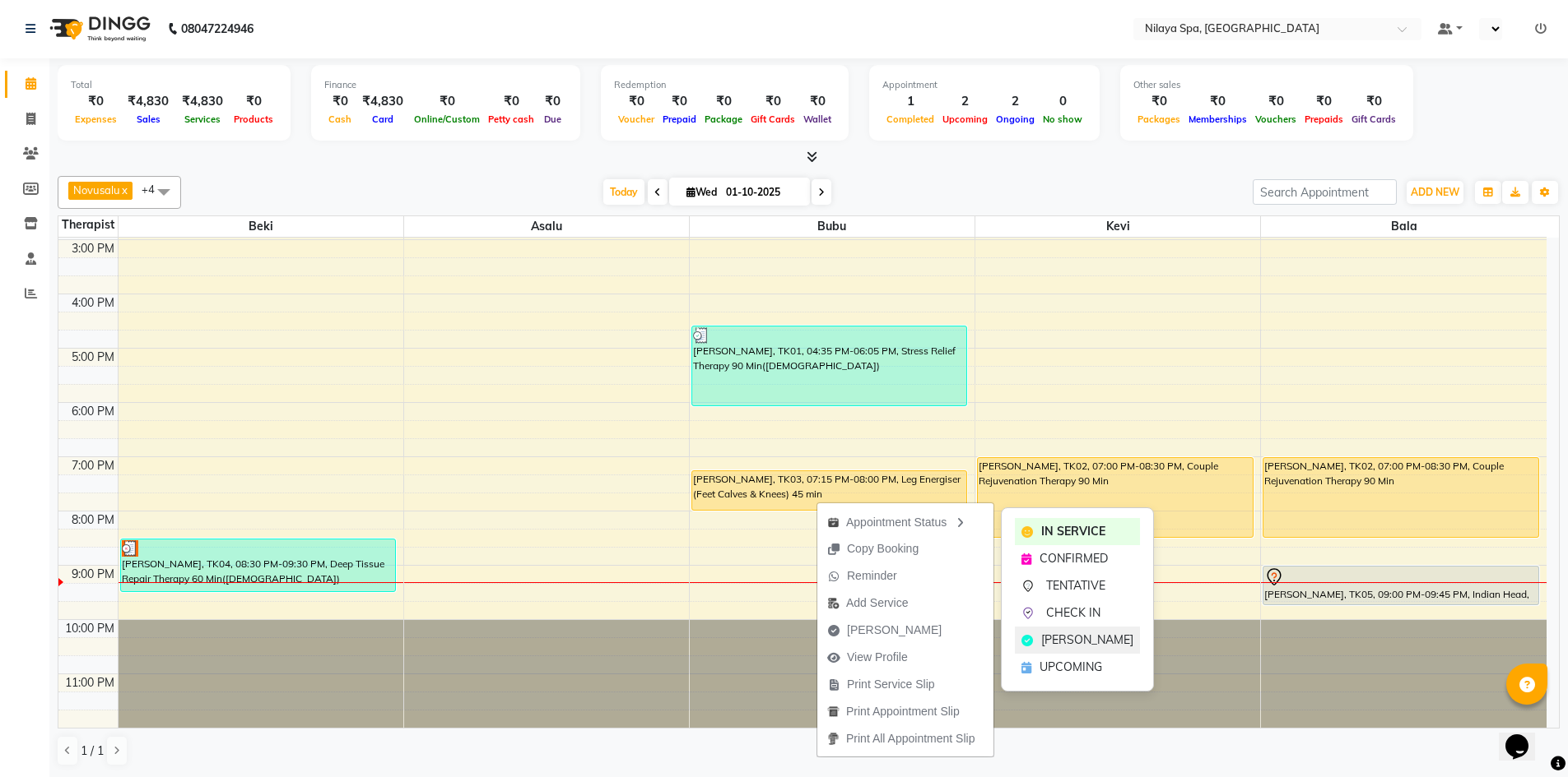
click at [1043, 641] on span "[PERSON_NAME]" at bounding box center [1086, 640] width 92 height 17
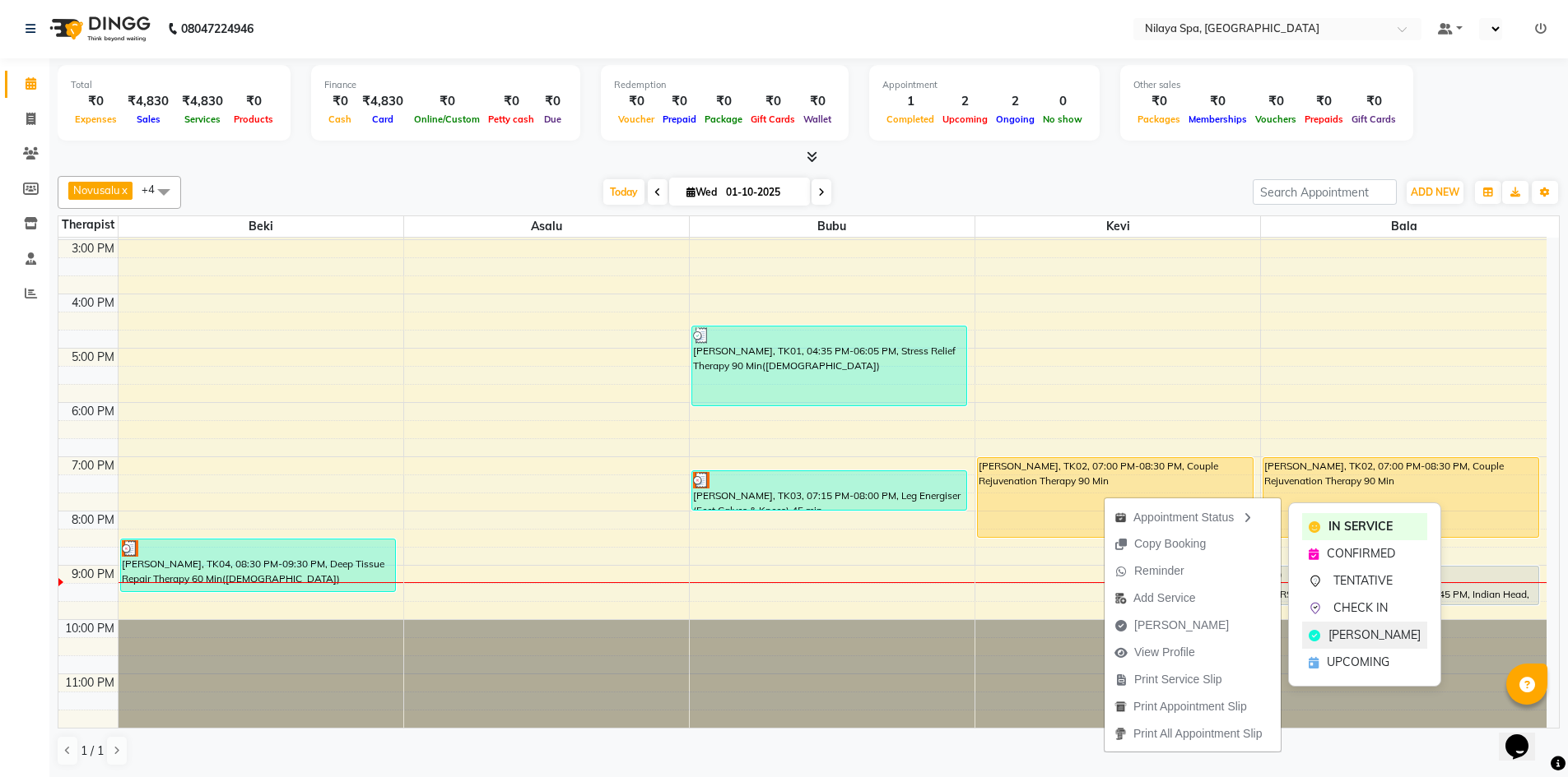
click at [1323, 632] on div "[PERSON_NAME]" at bounding box center [1364, 636] width 125 height 27
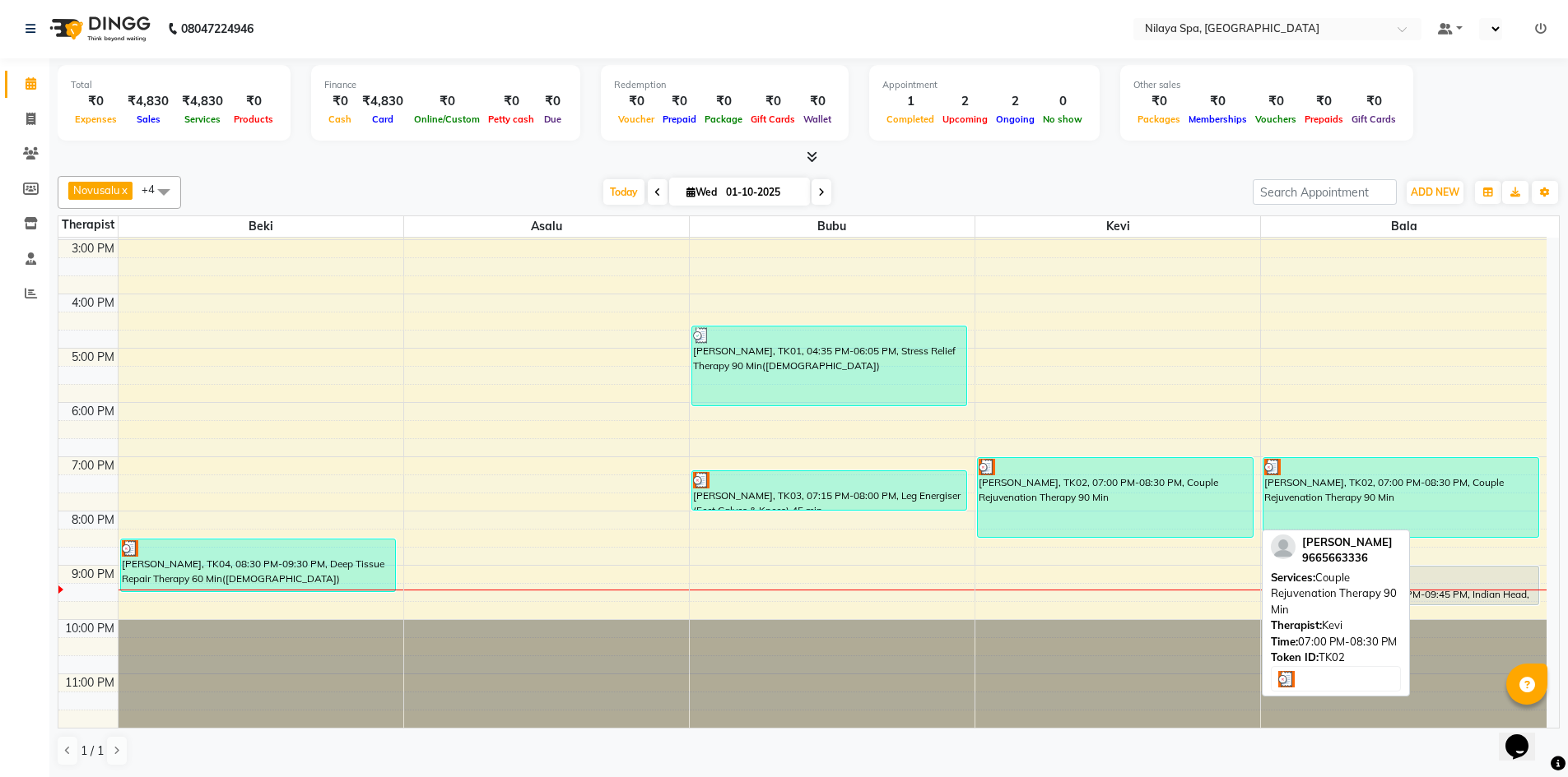
click at [1210, 494] on div "[PERSON_NAME], TK02, 07:00 PM-08:30 PM, Couple Rejuvenation Therapy 90 Min" at bounding box center [1115, 498] width 275 height 79
select select "3"
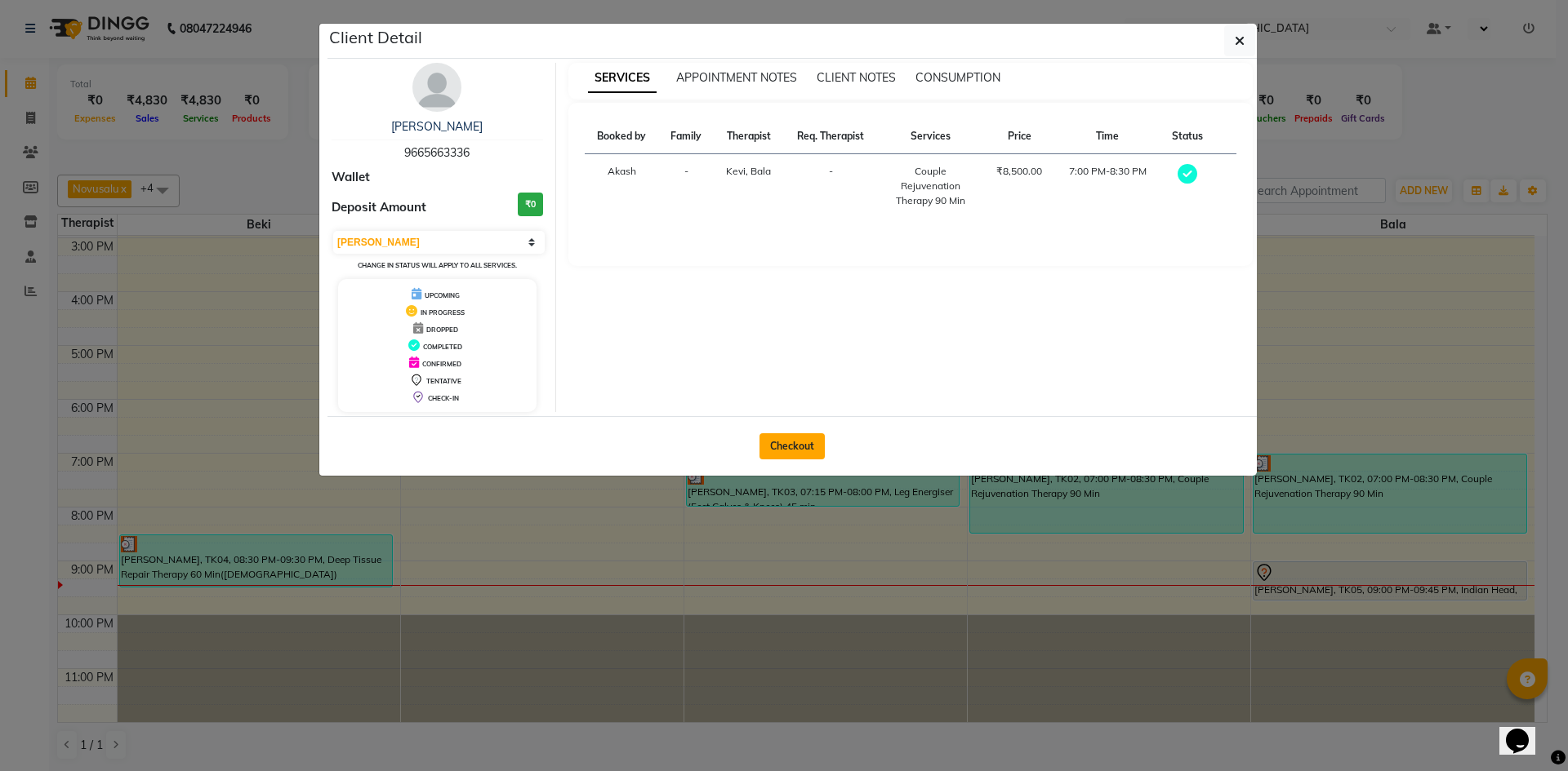
click at [784, 445] on button "Checkout" at bounding box center [793, 446] width 65 height 26
select select "service"
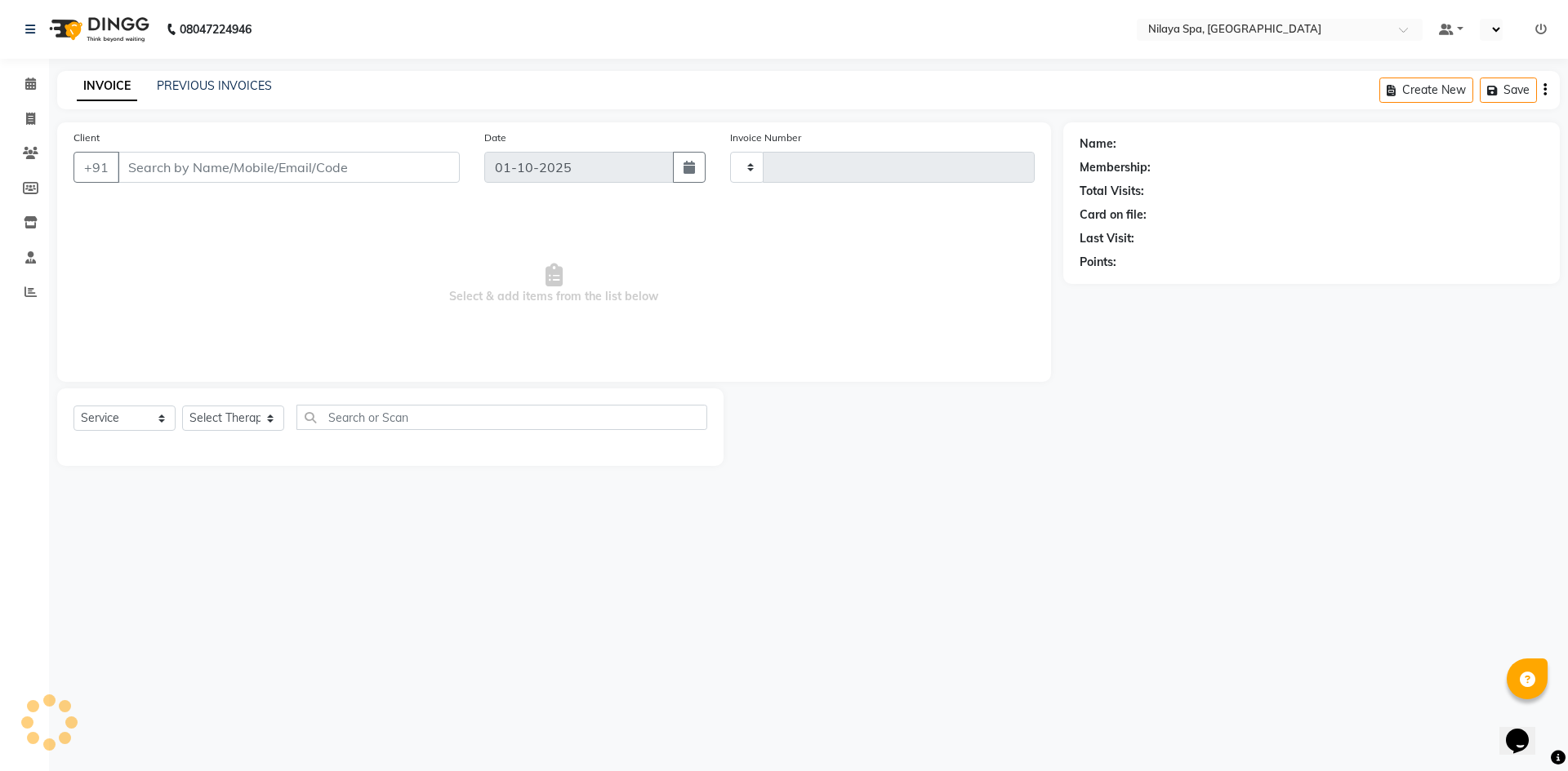
type input "0030"
select select "9038"
type input "96******36"
select select "92602"
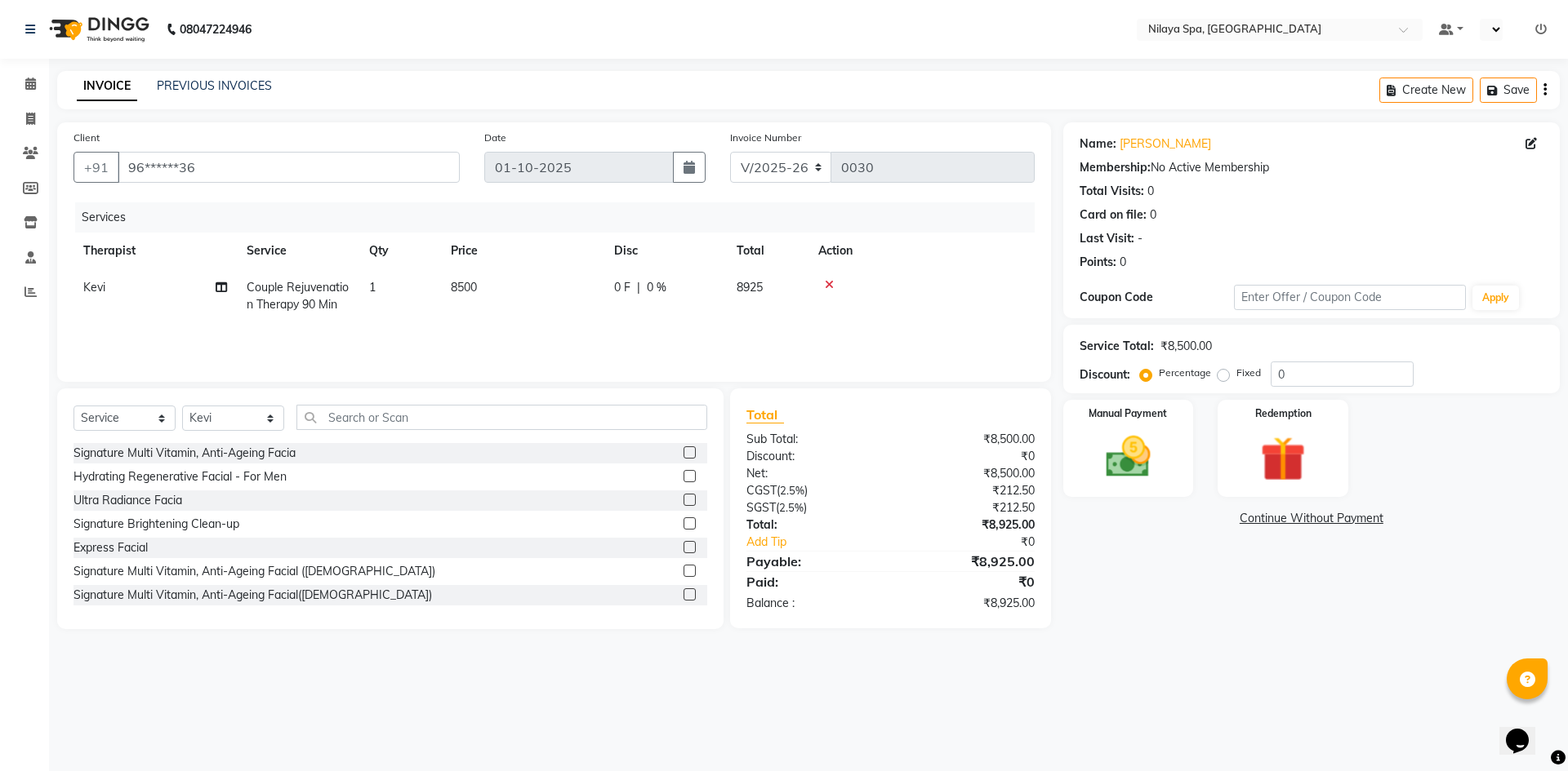
click at [1159, 378] on label "Percentage" at bounding box center [1185, 372] width 52 height 14
click at [1146, 378] on input "Percentage" at bounding box center [1150, 373] width 12 height 12
click at [1129, 448] on img at bounding box center [1128, 458] width 76 height 54
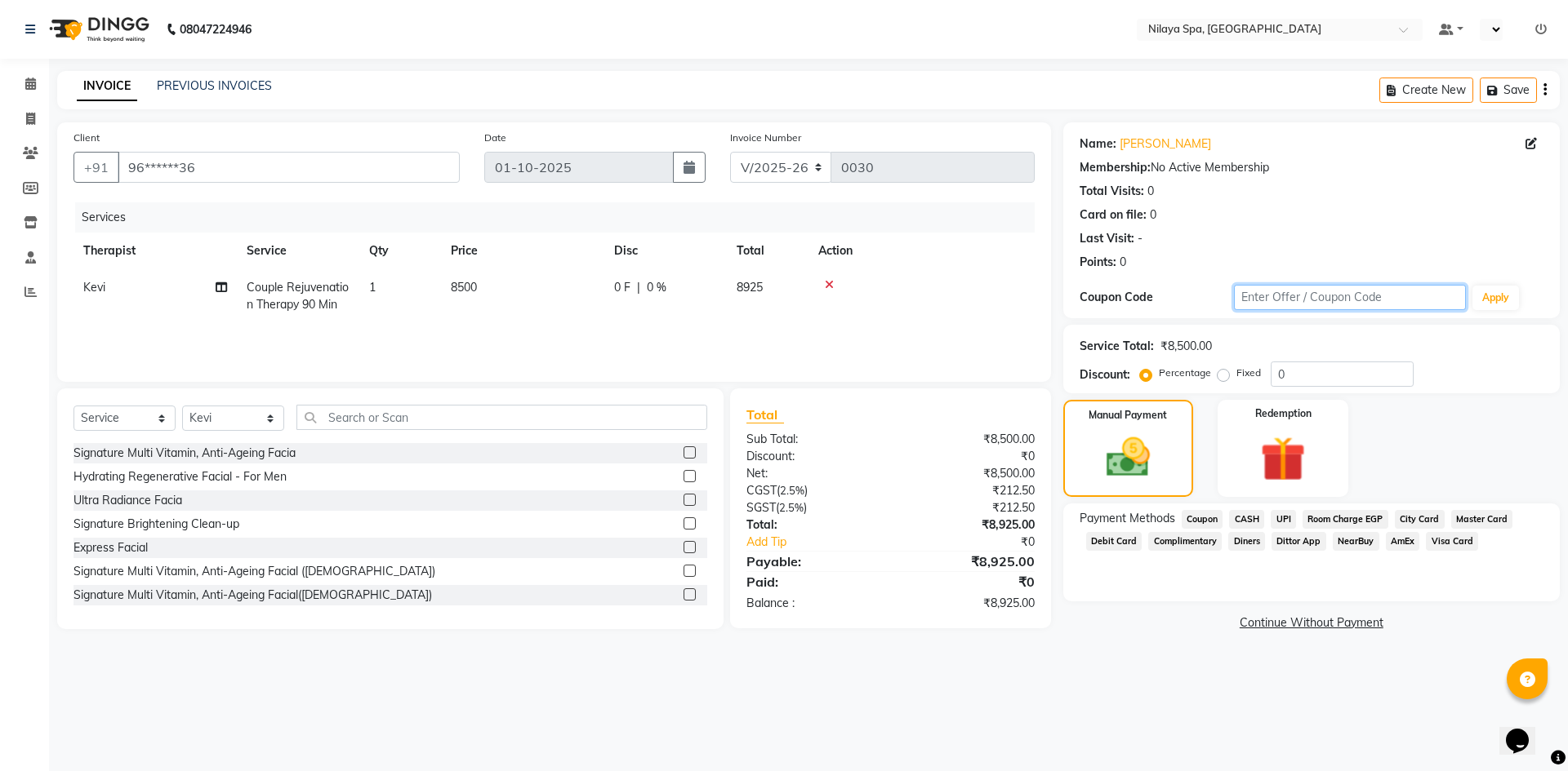
click at [1285, 297] on input "text" at bounding box center [1350, 297] width 232 height 25
click at [1278, 301] on input "500" at bounding box center [1350, 297] width 232 height 25
type input "5"
click at [1284, 297] on input "text" at bounding box center [1350, 297] width 232 height 25
click at [1509, 293] on button "Apply" at bounding box center [1496, 297] width 46 height 24
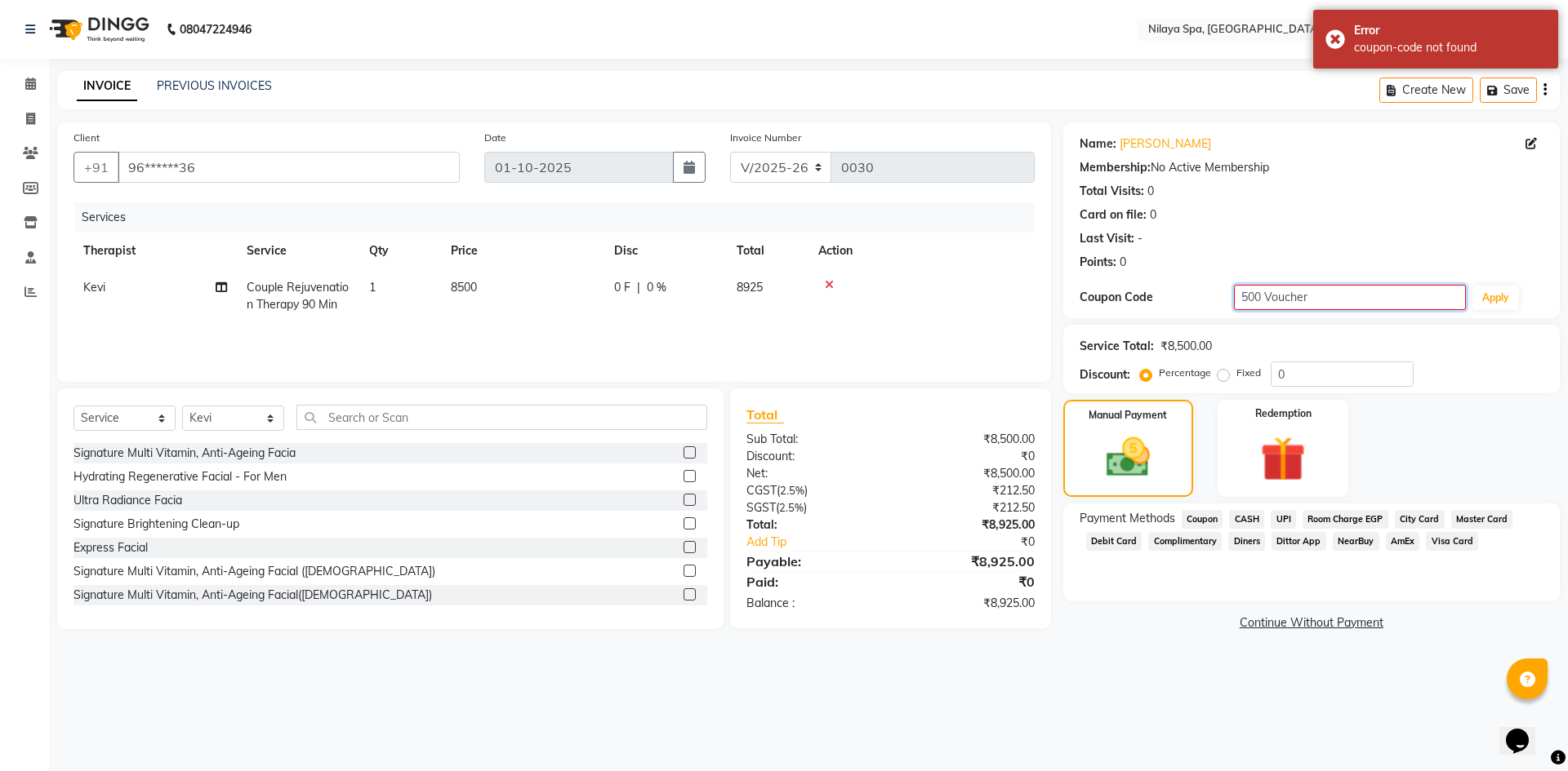
click at [1352, 296] on input "500 Voucher" at bounding box center [1350, 297] width 232 height 25
type input "5"
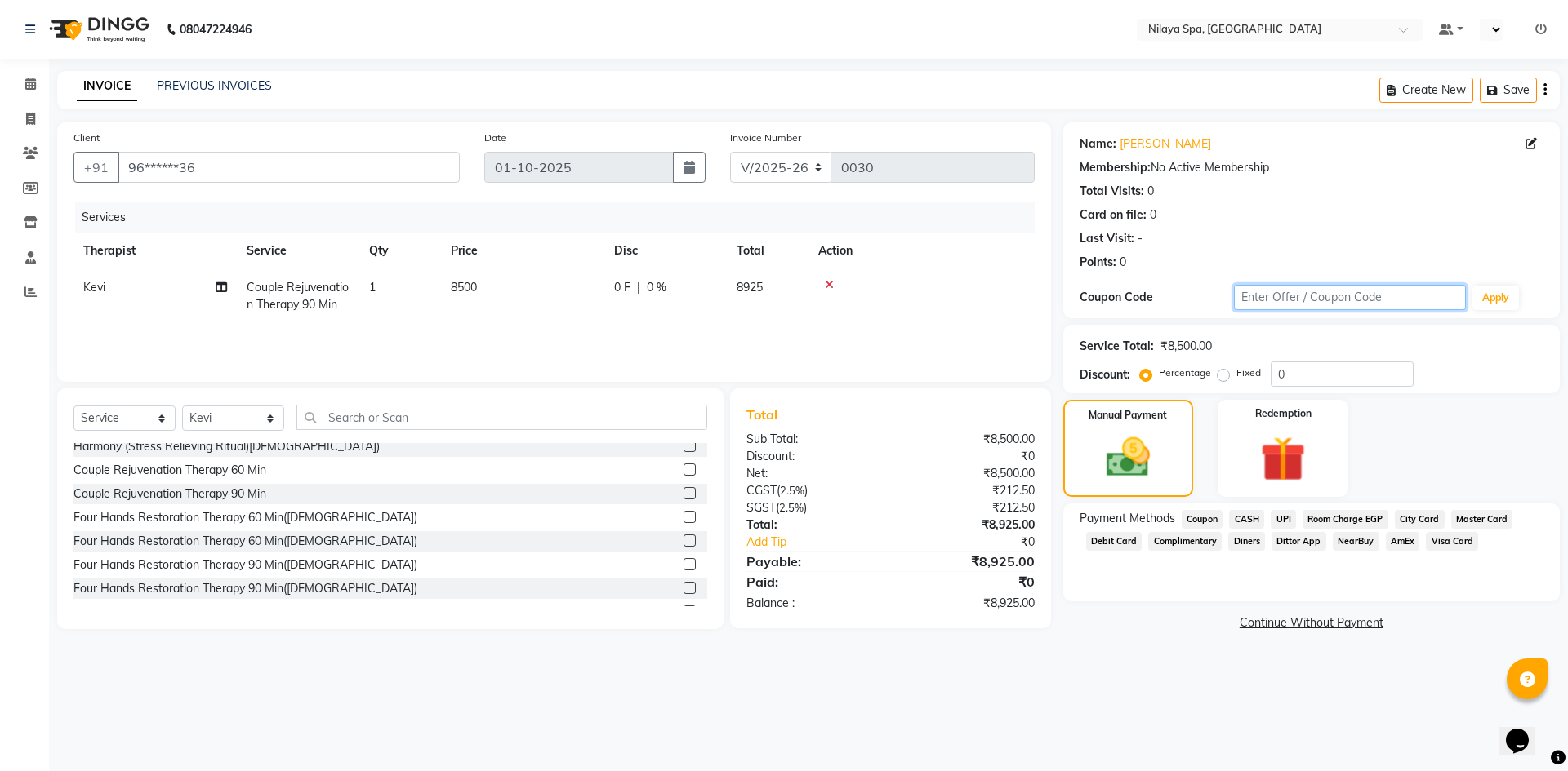
scroll to position [734, 0]
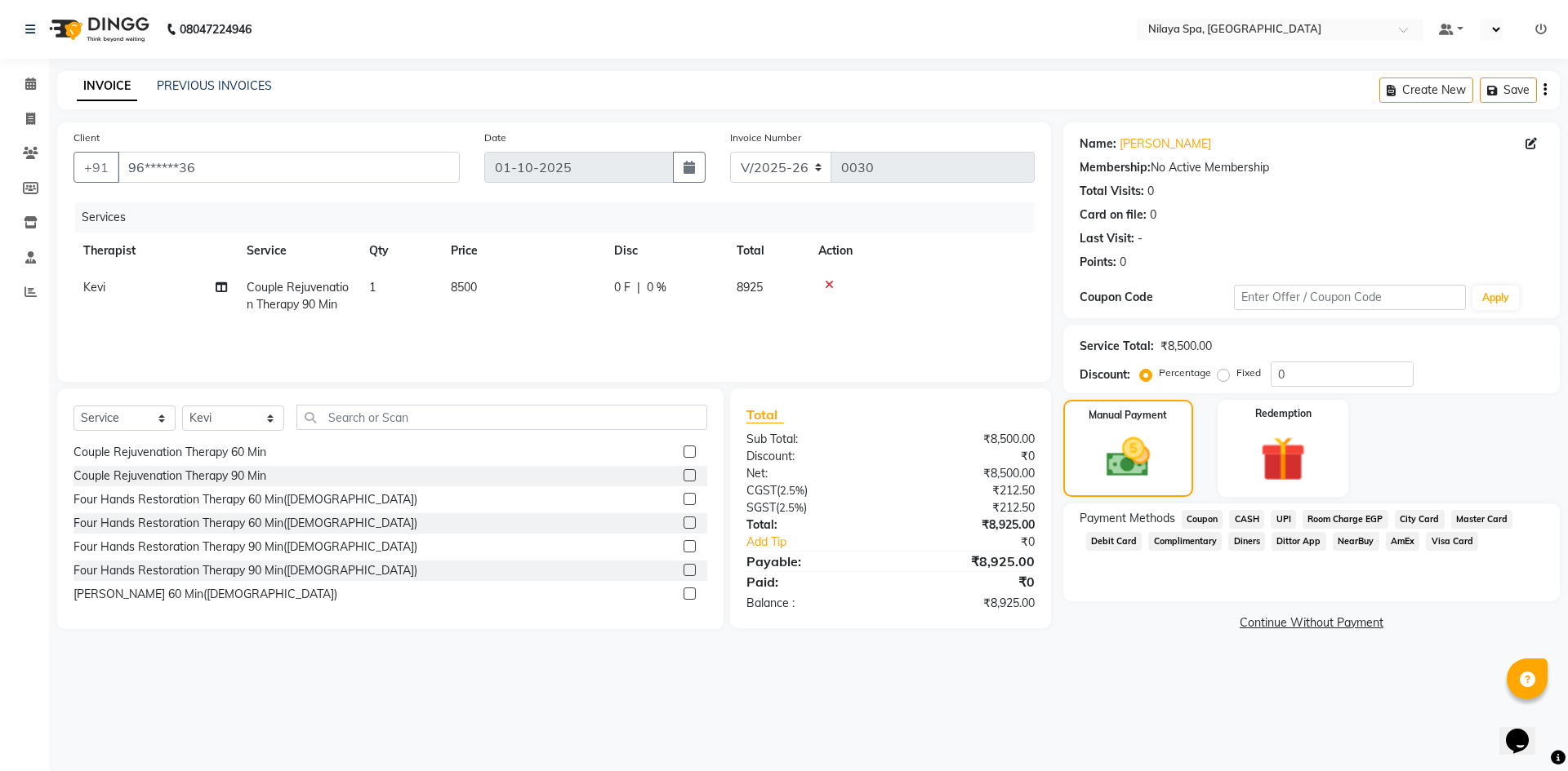
click at [684, 474] on label at bounding box center [690, 475] width 13 height 12
click at [684, 474] on input "checkbox" at bounding box center [689, 476] width 11 height 11
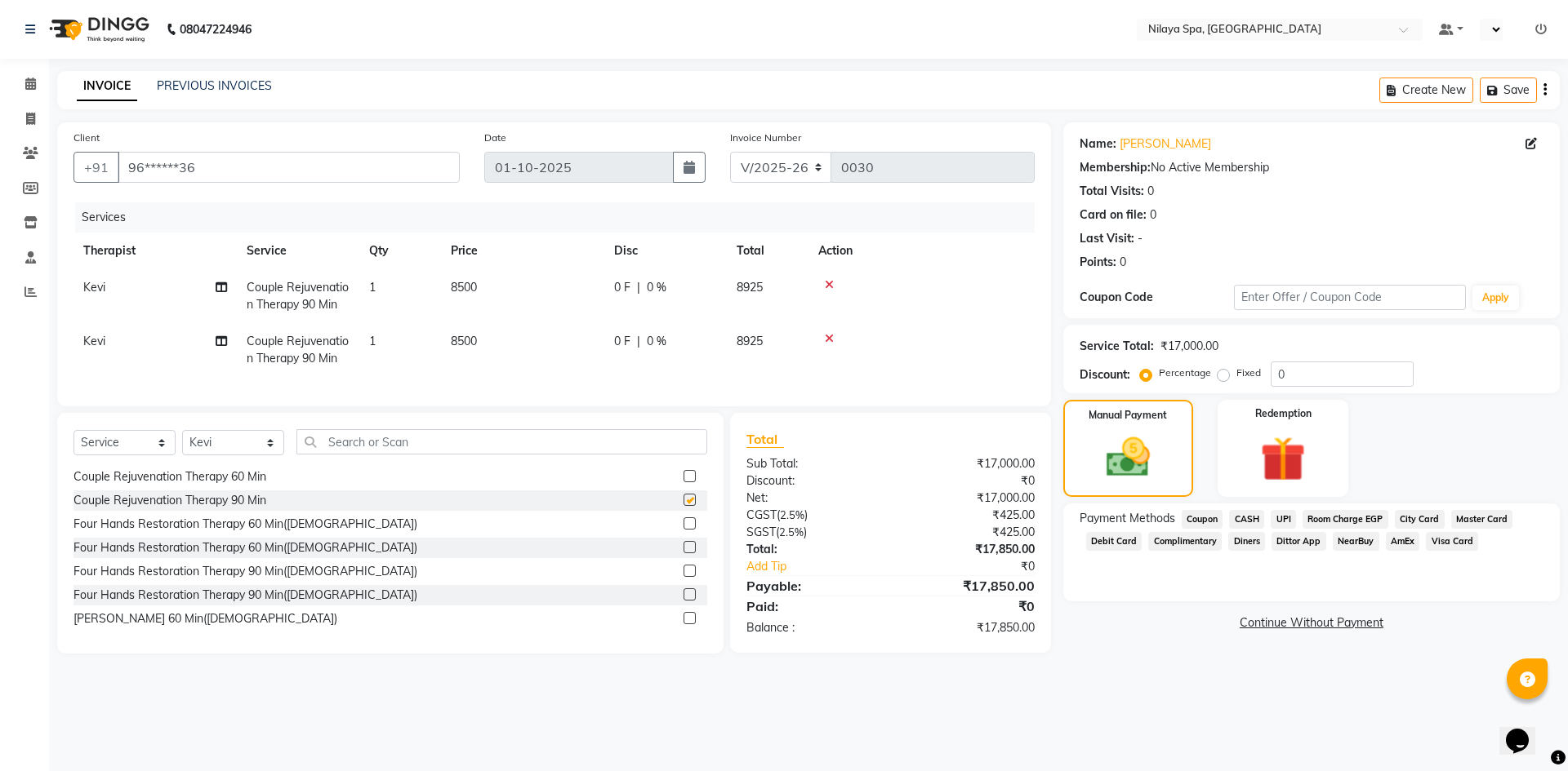
checkbox input "false"
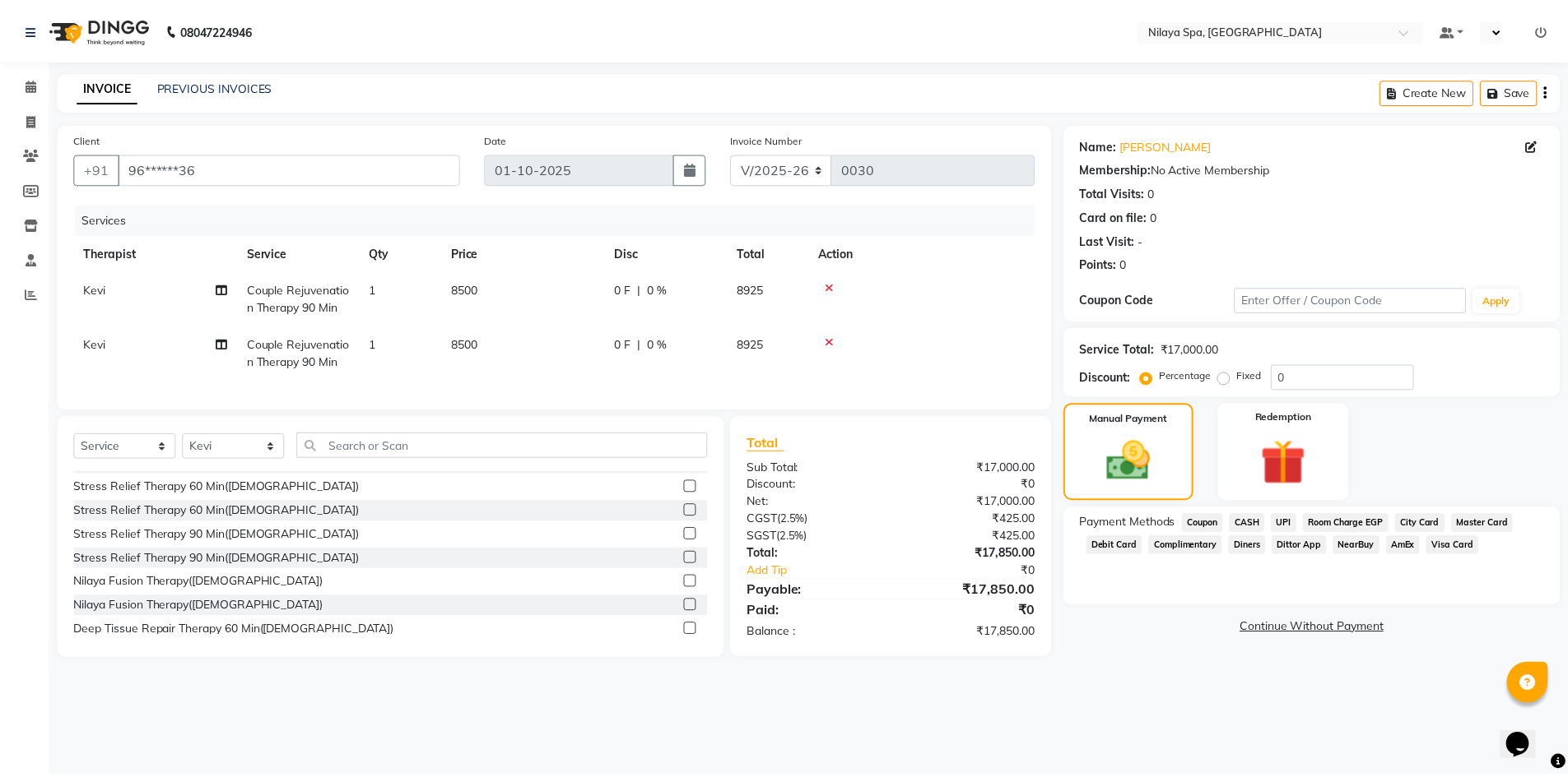
scroll to position [987, 0]
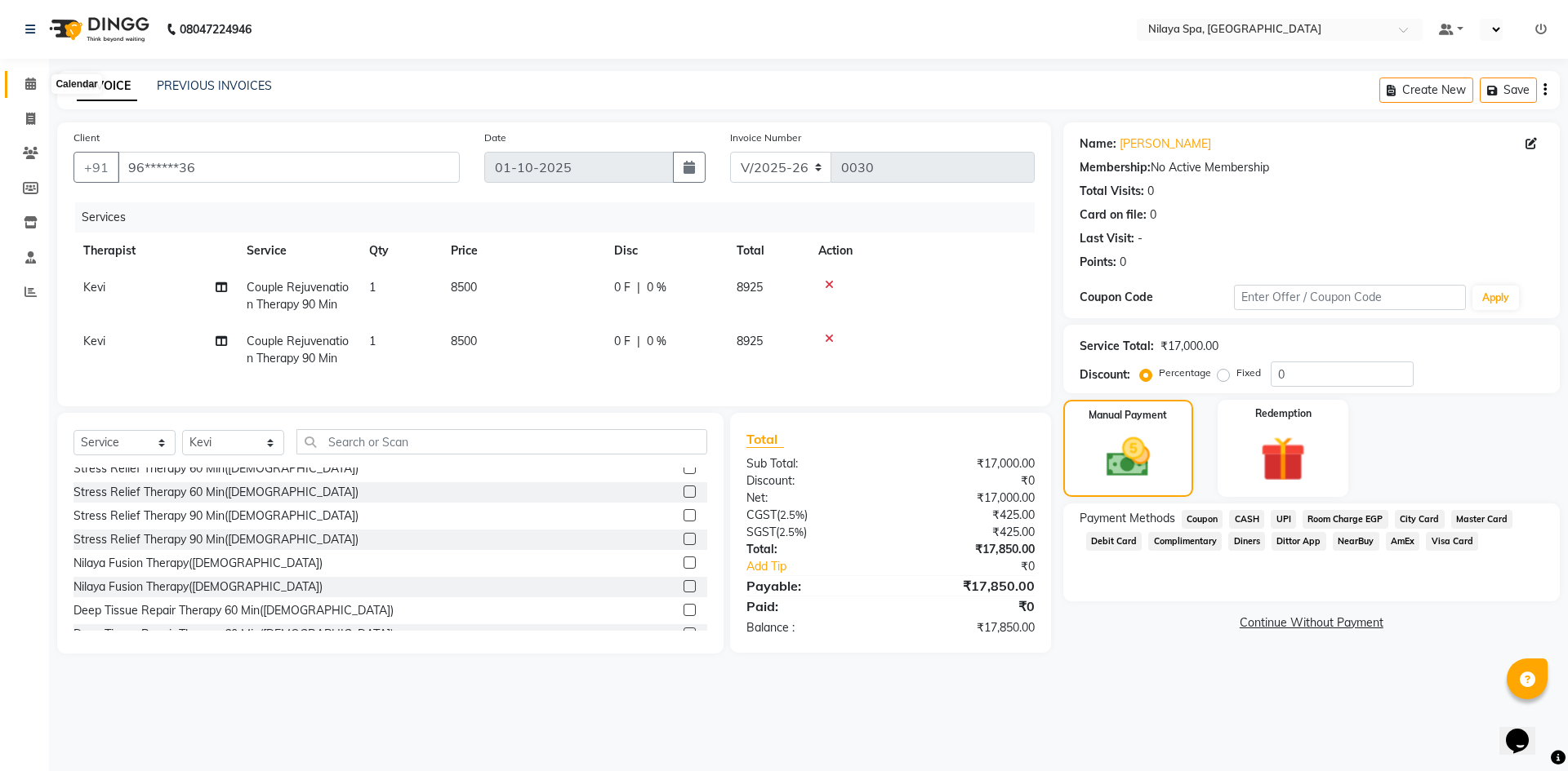
click at [30, 81] on icon at bounding box center [30, 84] width 11 height 12
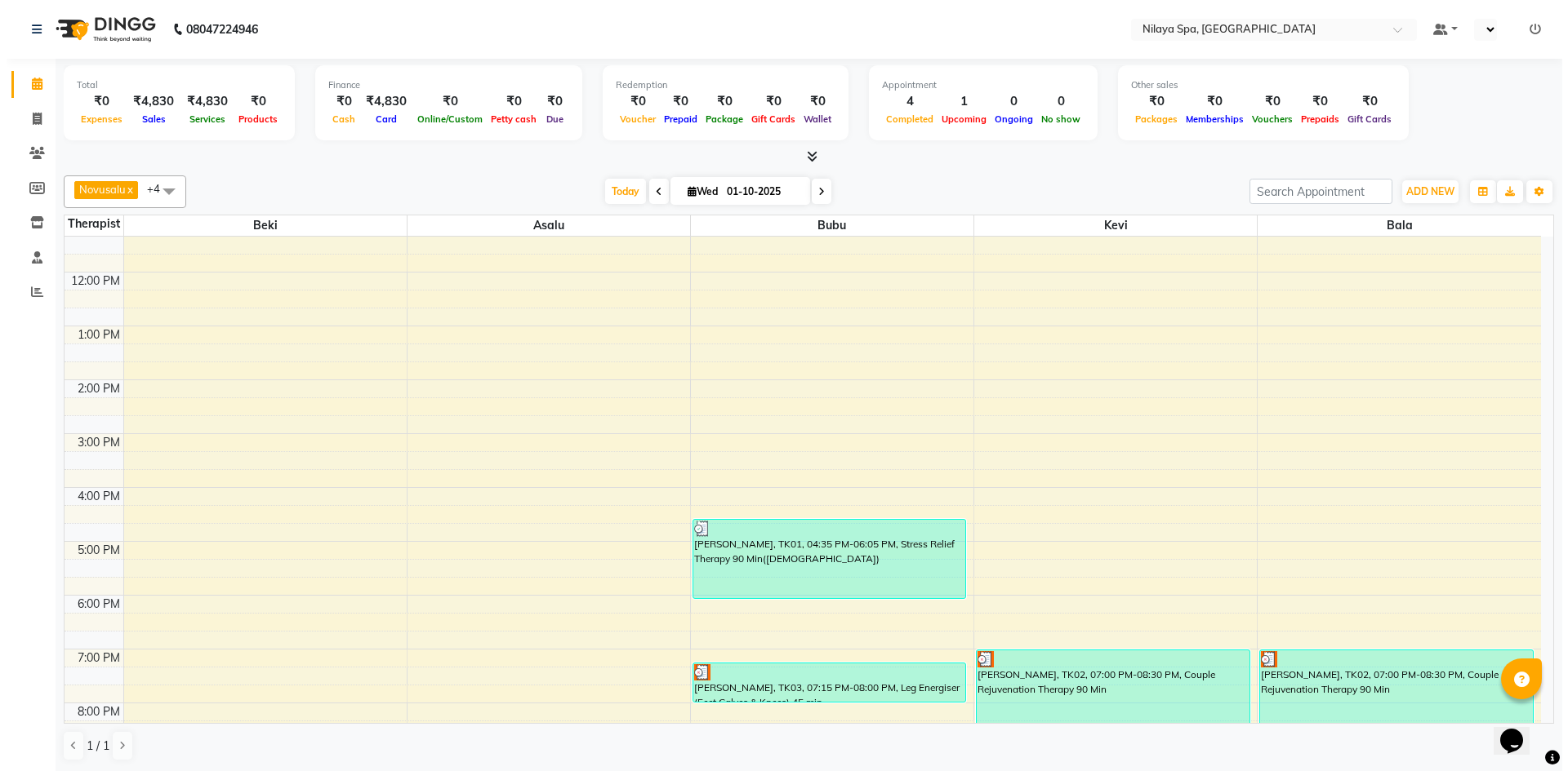
scroll to position [327, 0]
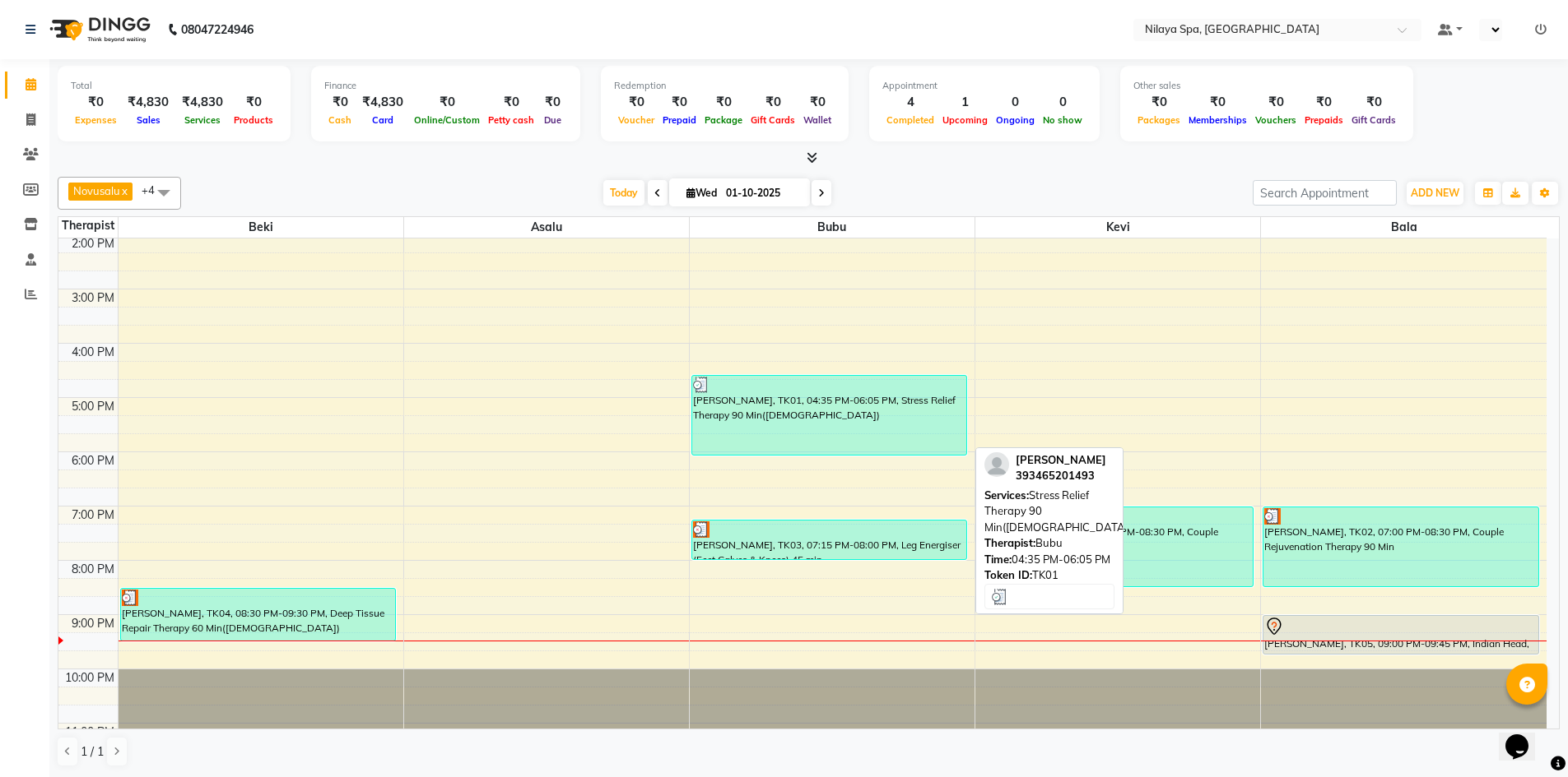
click at [910, 421] on div "[PERSON_NAME], TK01, 04:35 PM-06:05 PM, Stress Relief Therapy 90 Min([DEMOGRAPH…" at bounding box center [830, 416] width 275 height 79
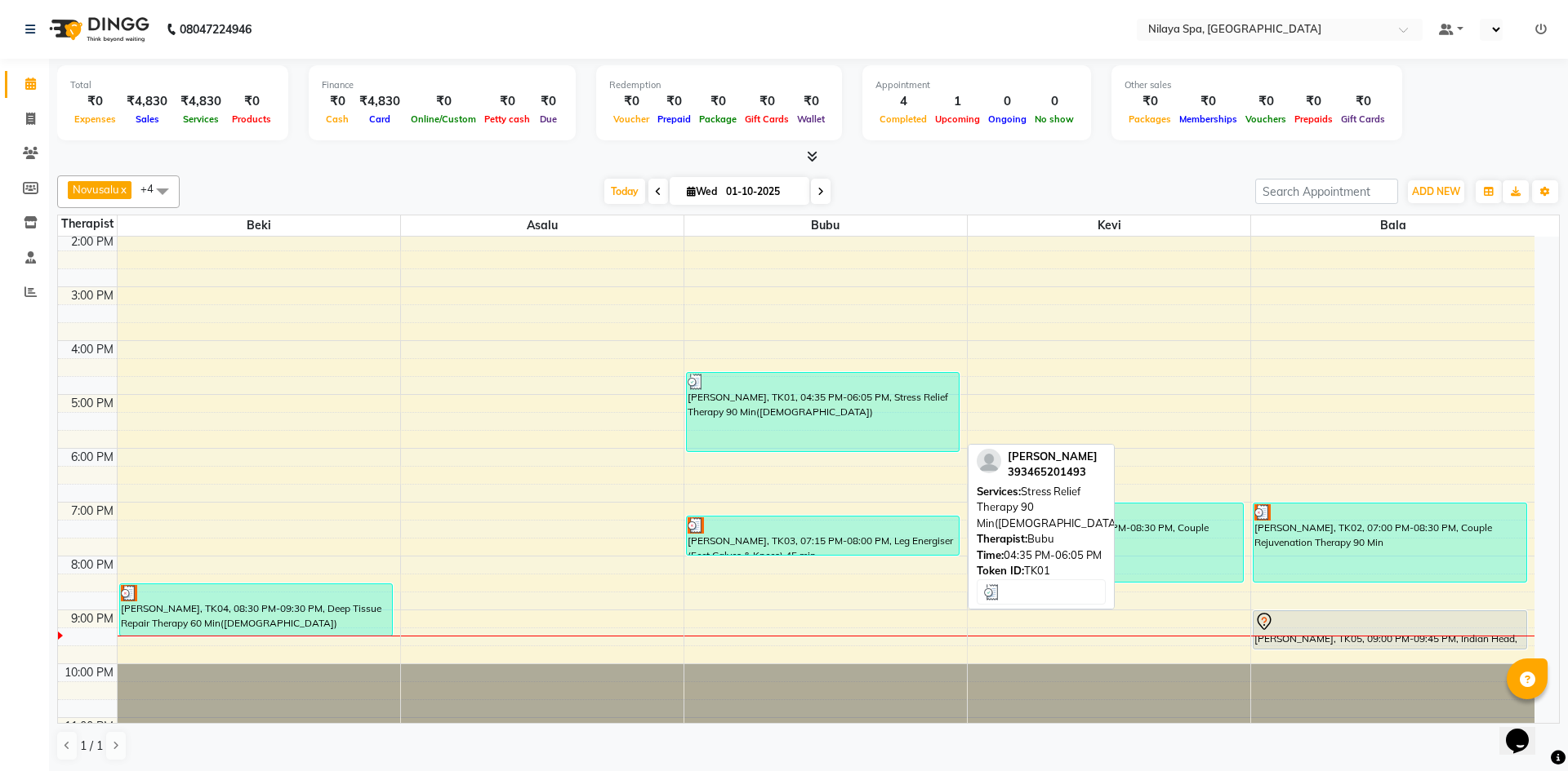
select select "3"
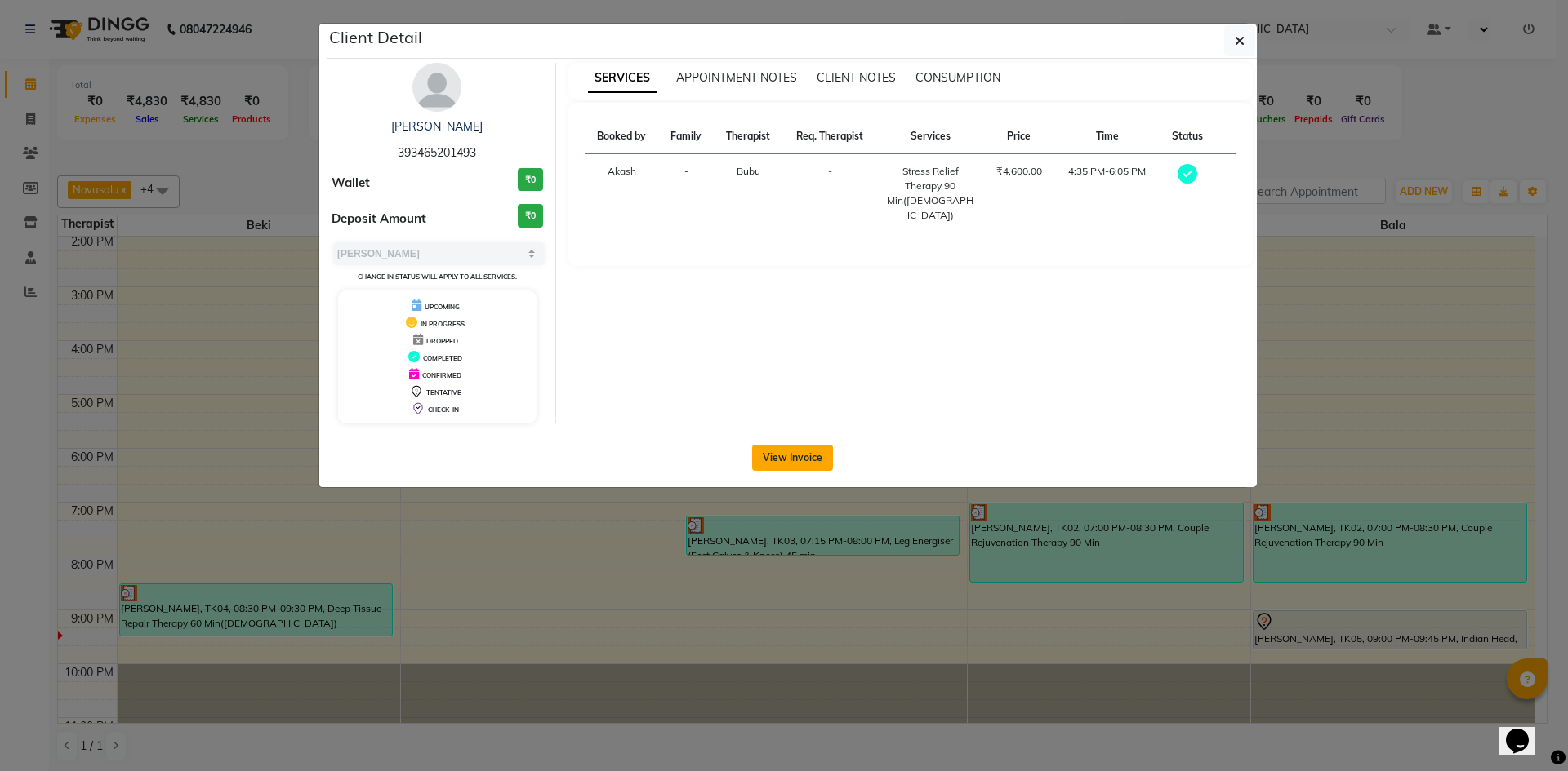
click at [805, 460] on button "View Invoice" at bounding box center [793, 458] width 81 height 26
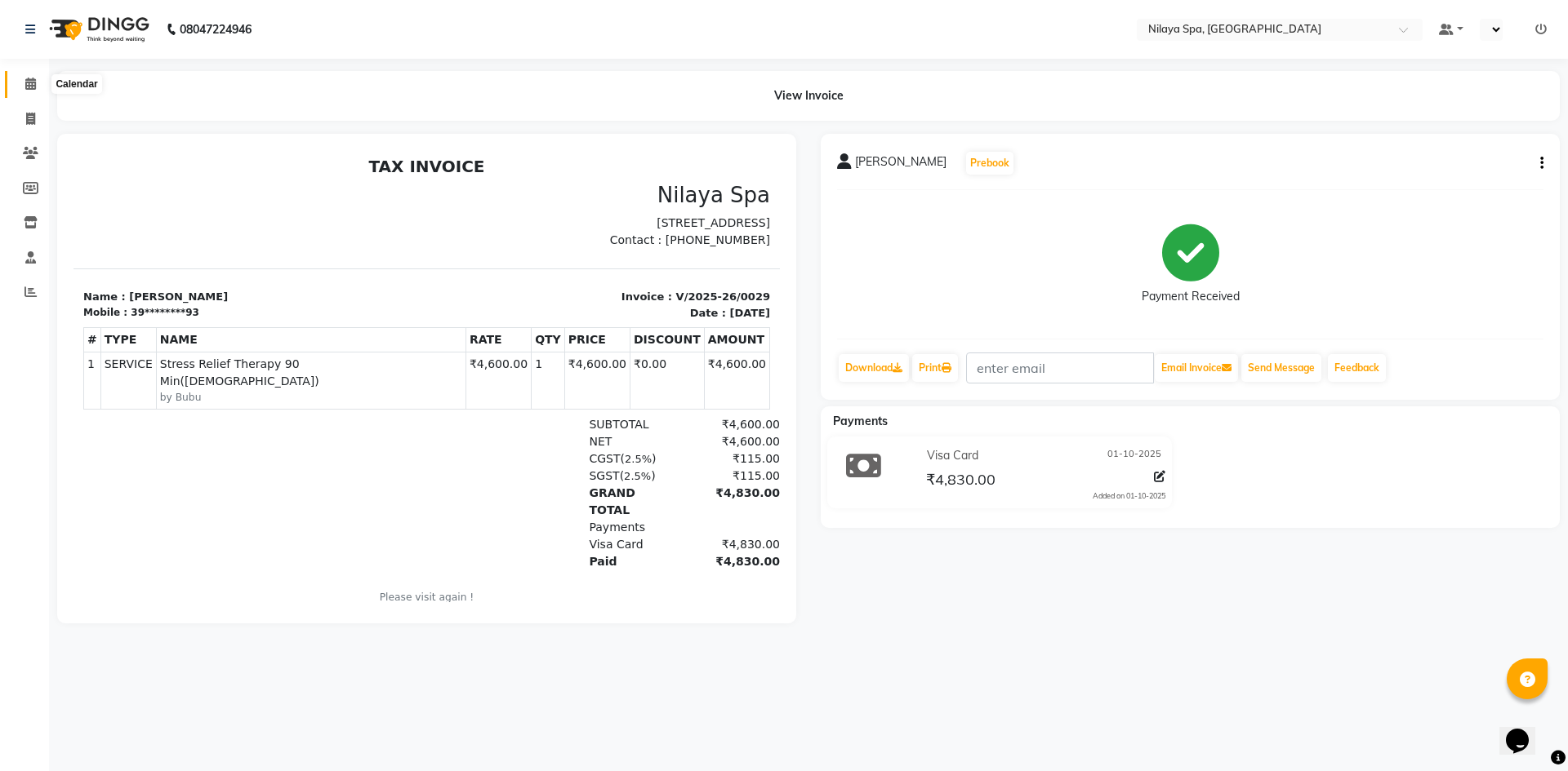
drag, startPoint x: 25, startPoint y: 82, endPoint x: 46, endPoint y: 79, distance: 21.2
click at [25, 82] on icon at bounding box center [30, 84] width 11 height 12
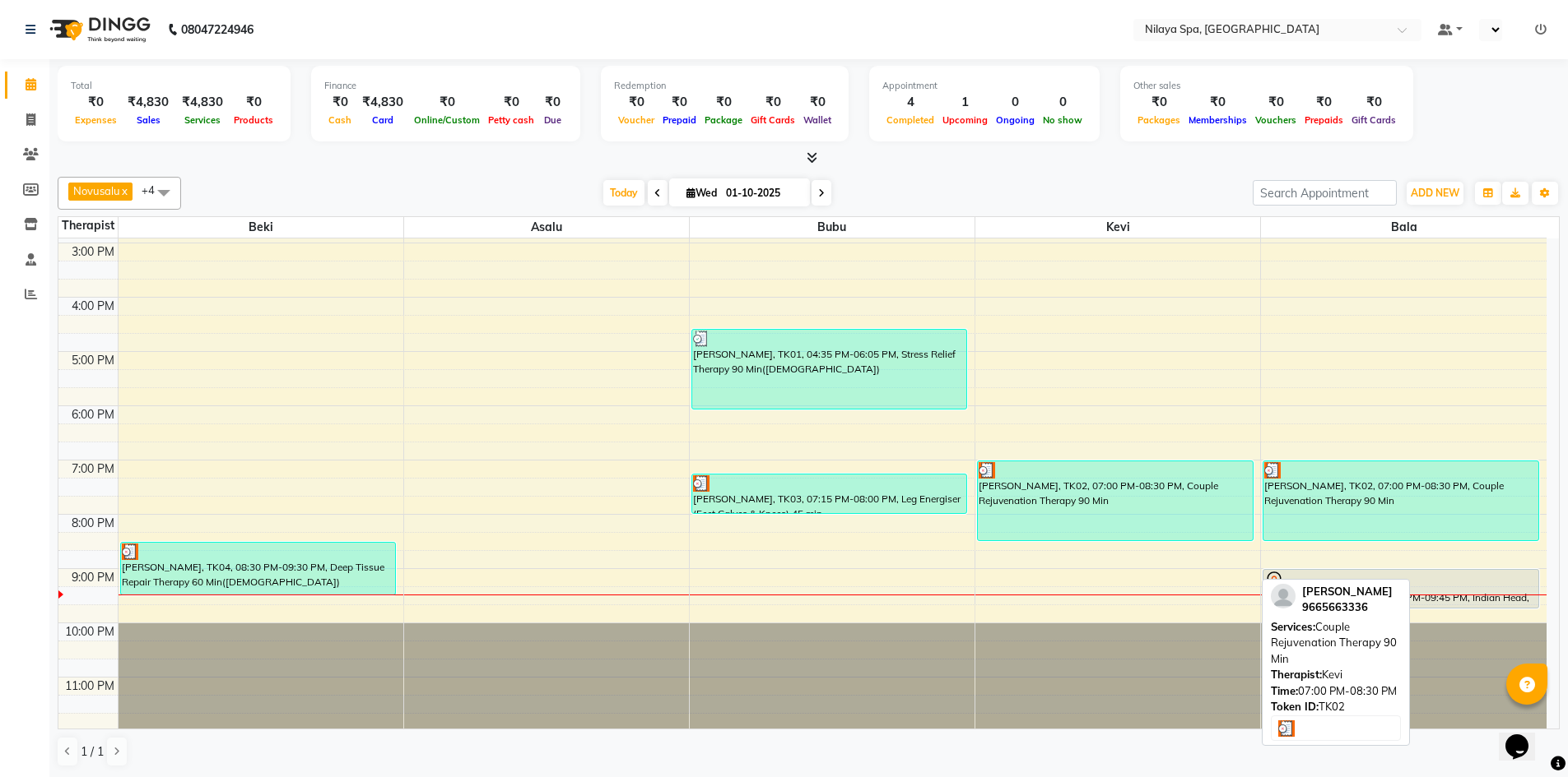
scroll to position [378, 0]
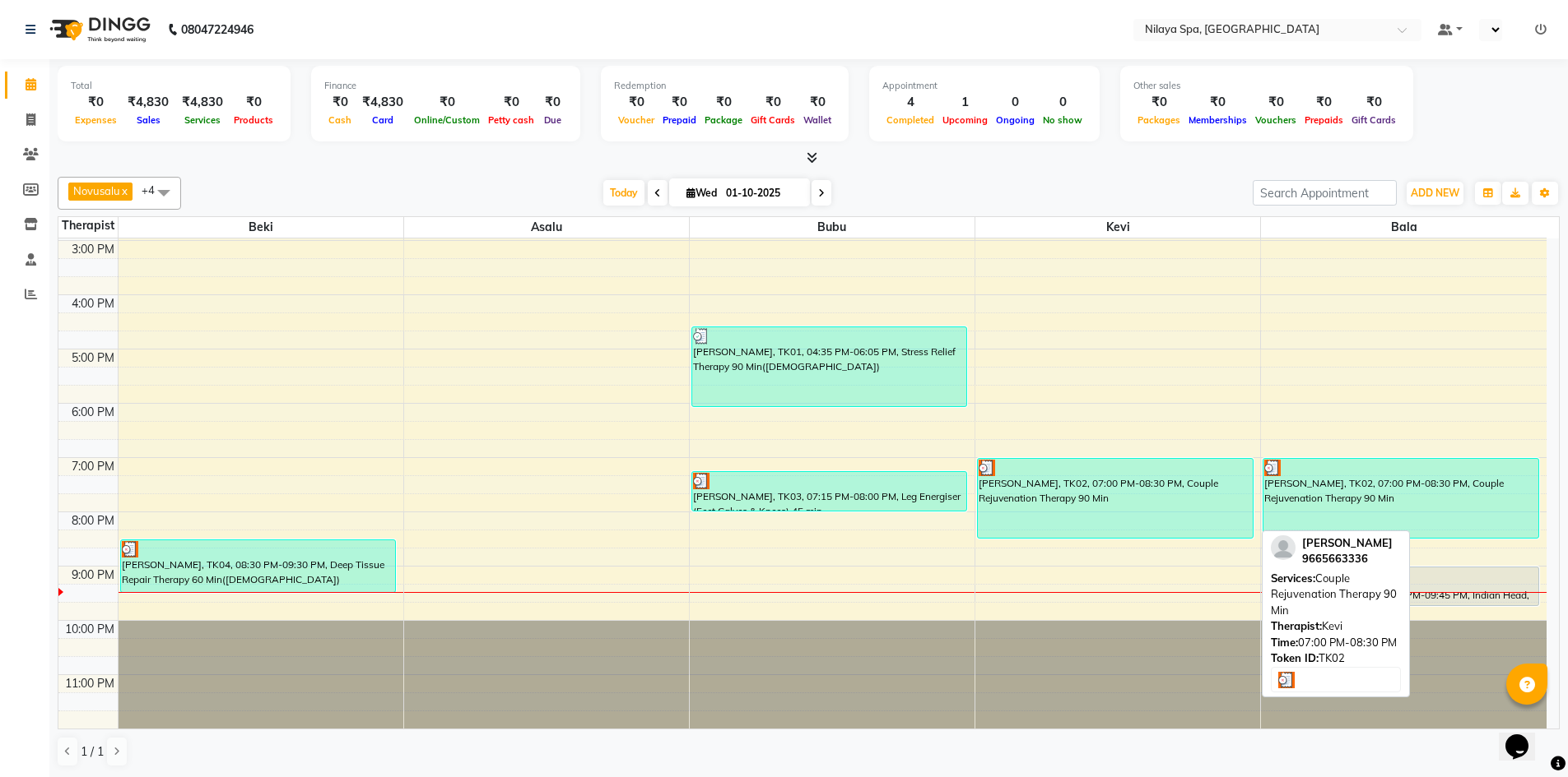
click at [1237, 513] on div "[PERSON_NAME], TK02, 07:00 PM-08:30 PM, Couple Rejuvenation Therapy 90 Min" at bounding box center [1115, 499] width 275 height 79
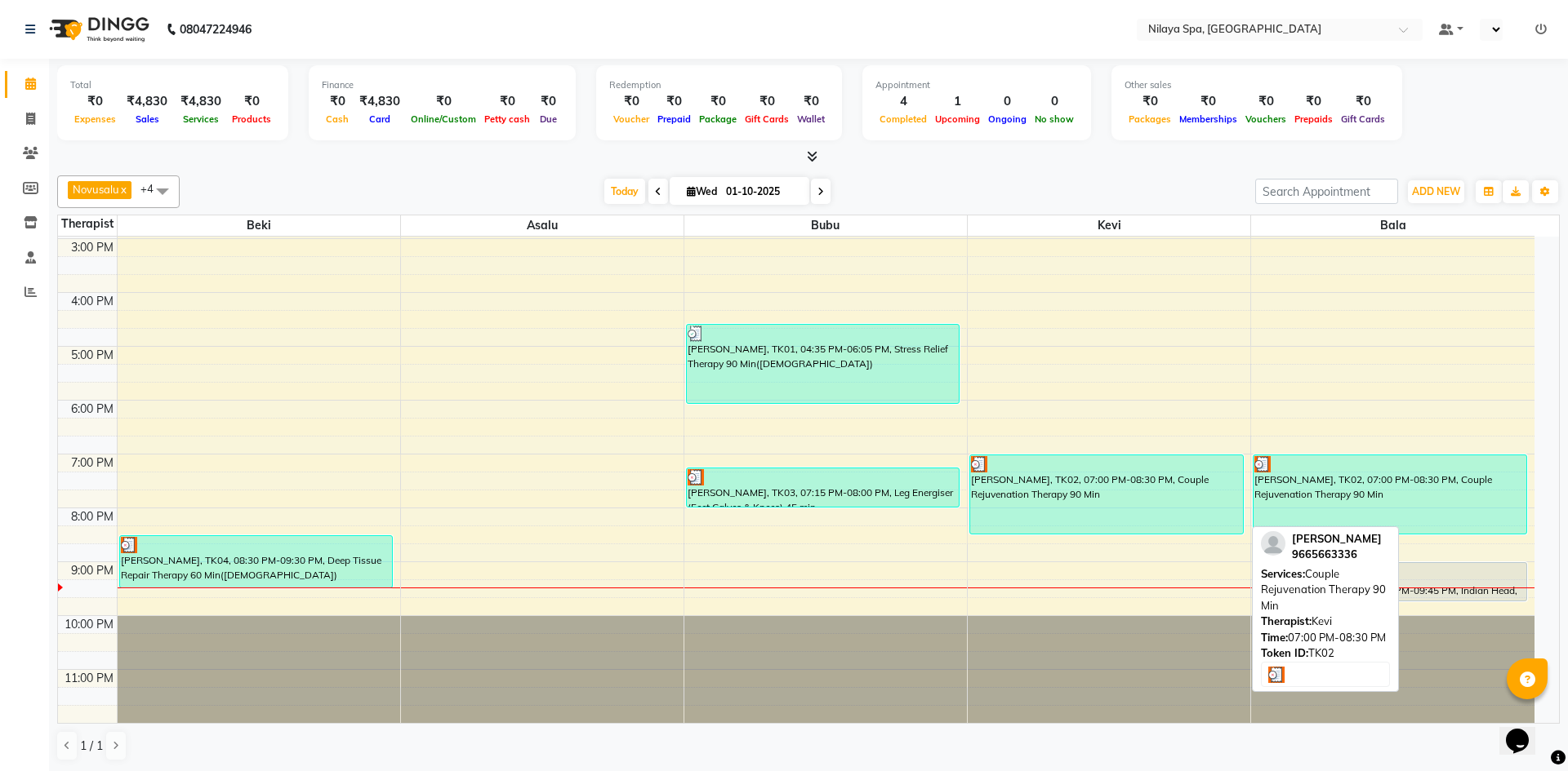
select select "3"
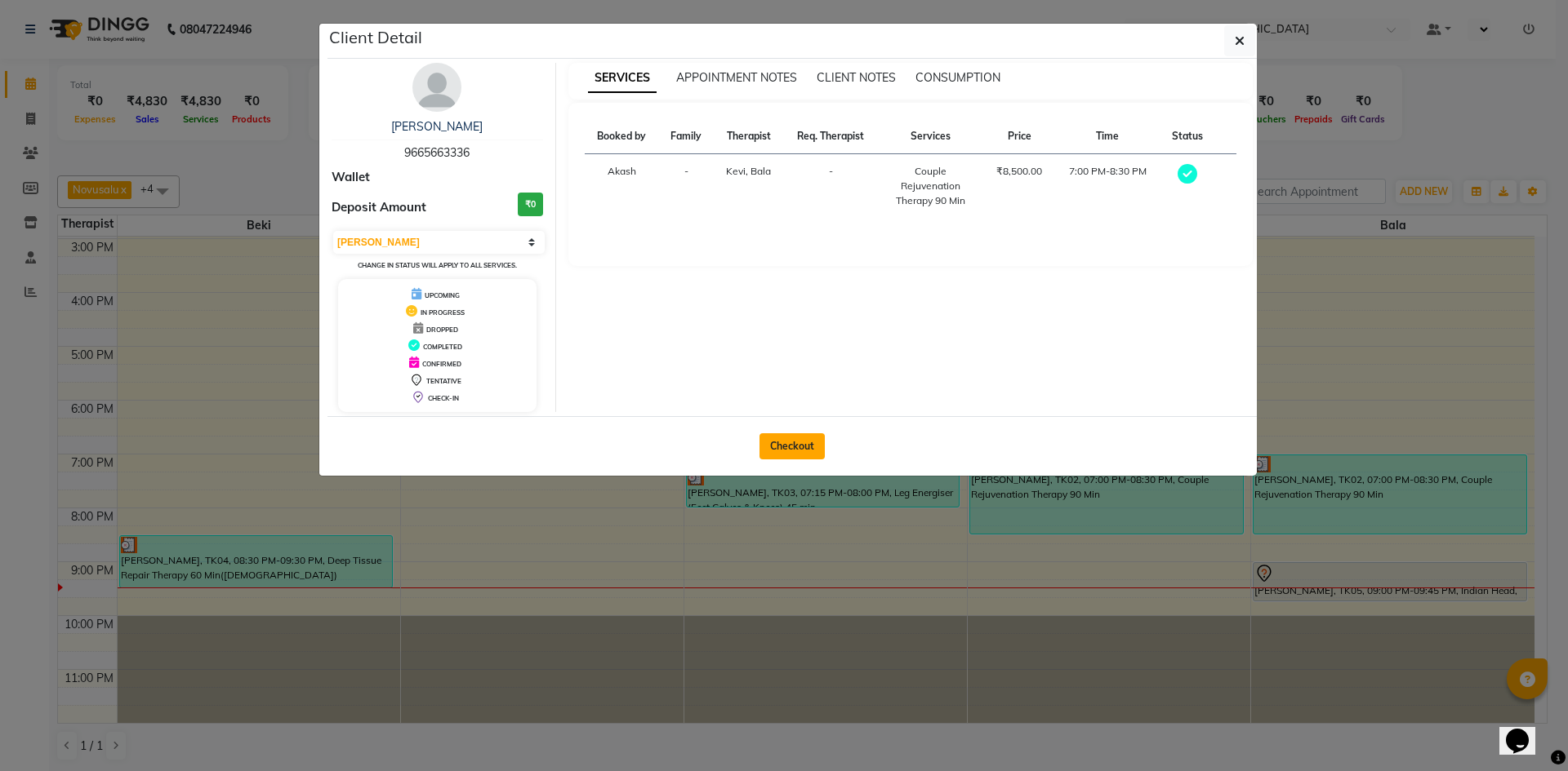
click at [799, 446] on button "Checkout" at bounding box center [793, 446] width 65 height 26
select select "9038"
select select "service"
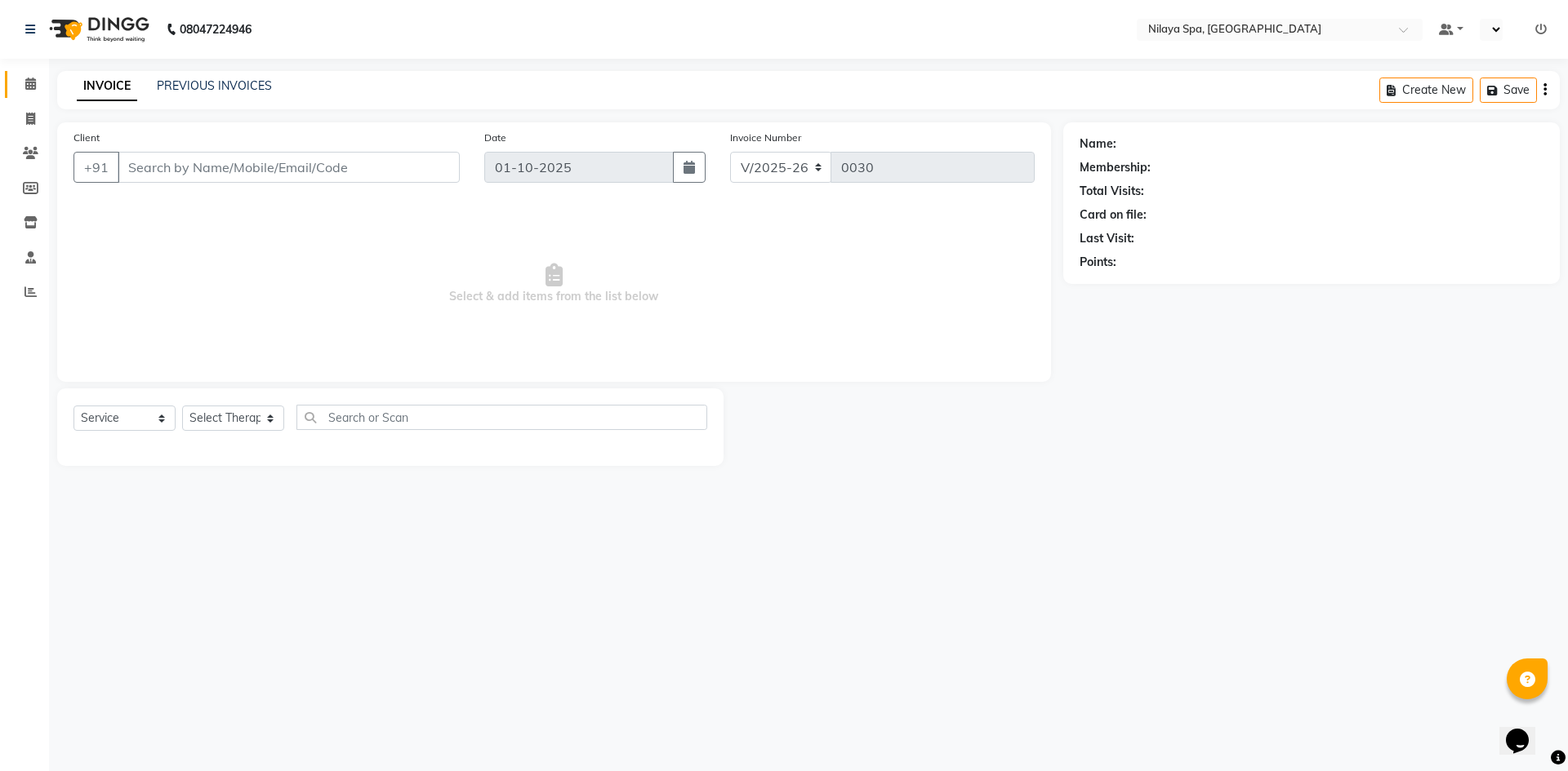
type input "96******36"
select select "92602"
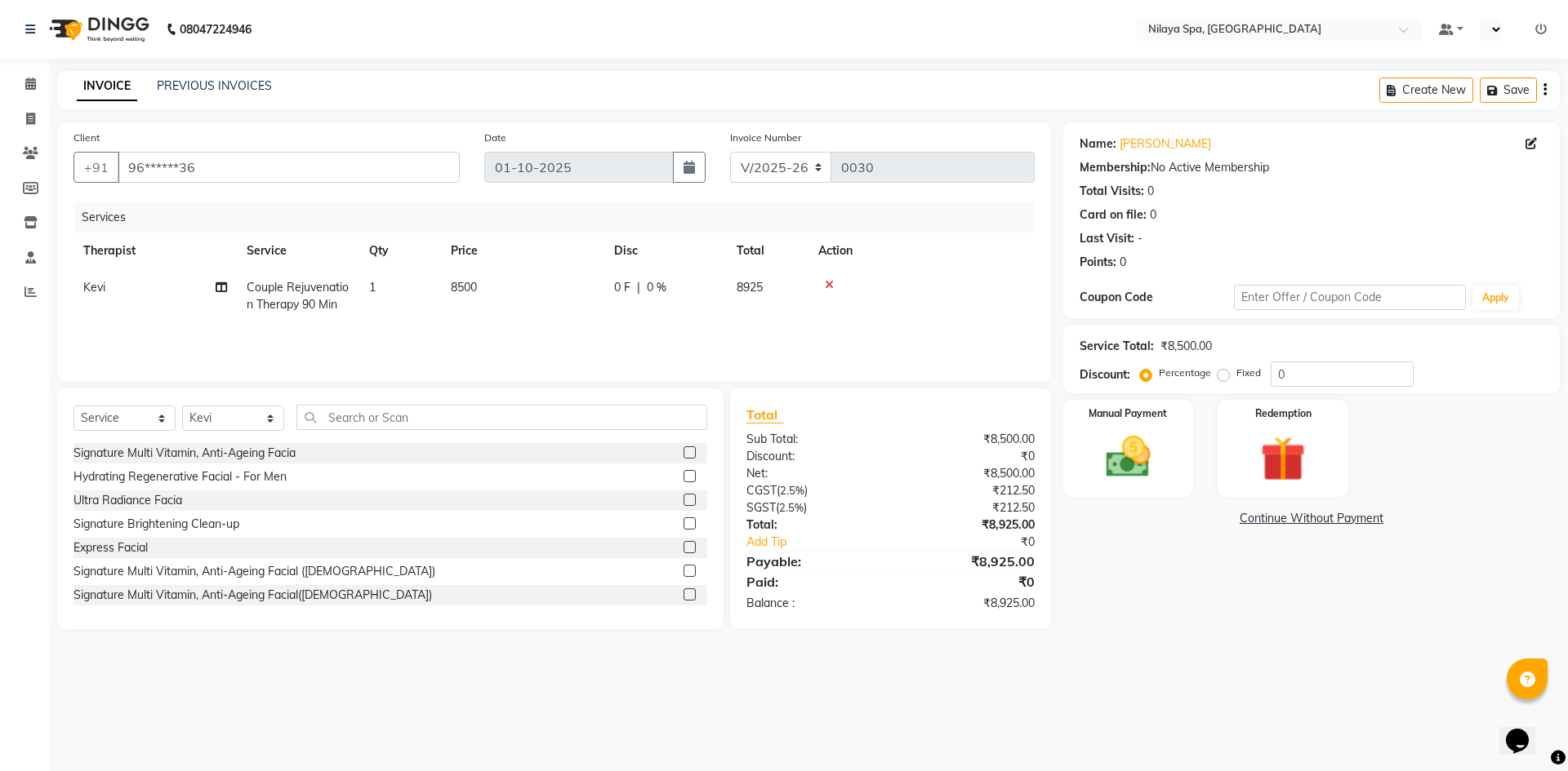
click at [1237, 376] on label "Fixed" at bounding box center [1249, 372] width 24 height 14
click at [1224, 376] on input "Fixed" at bounding box center [1227, 373] width 12 height 12
radio input "true"
click at [1159, 377] on label "Percentage" at bounding box center [1185, 372] width 52 height 14
click at [1145, 377] on input "Percentage" at bounding box center [1150, 373] width 12 height 12
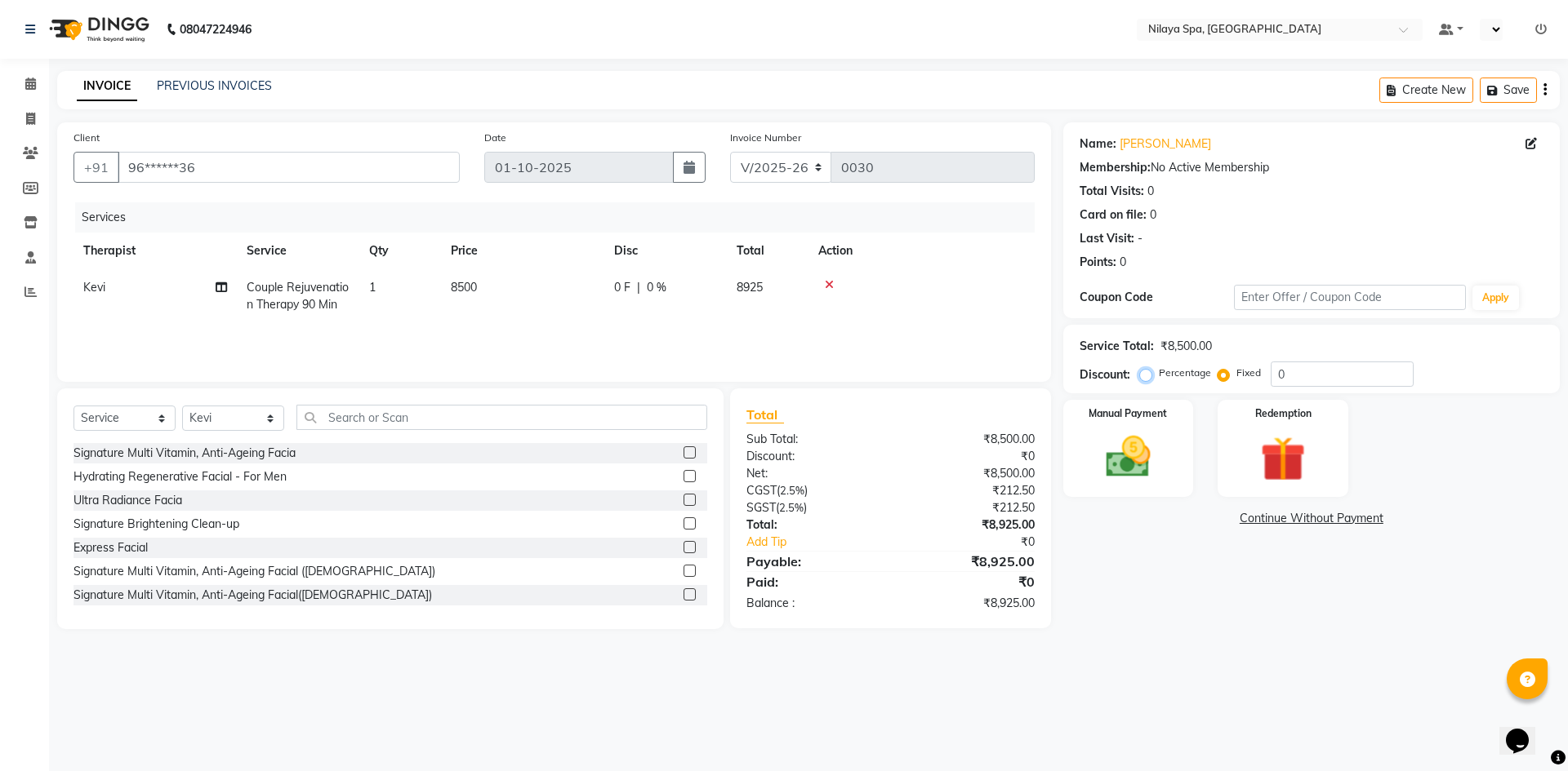
radio input "true"
click at [1295, 372] on input "0" at bounding box center [1342, 374] width 143 height 25
type input "5.88"
click at [1125, 437] on img at bounding box center [1128, 458] width 76 height 54
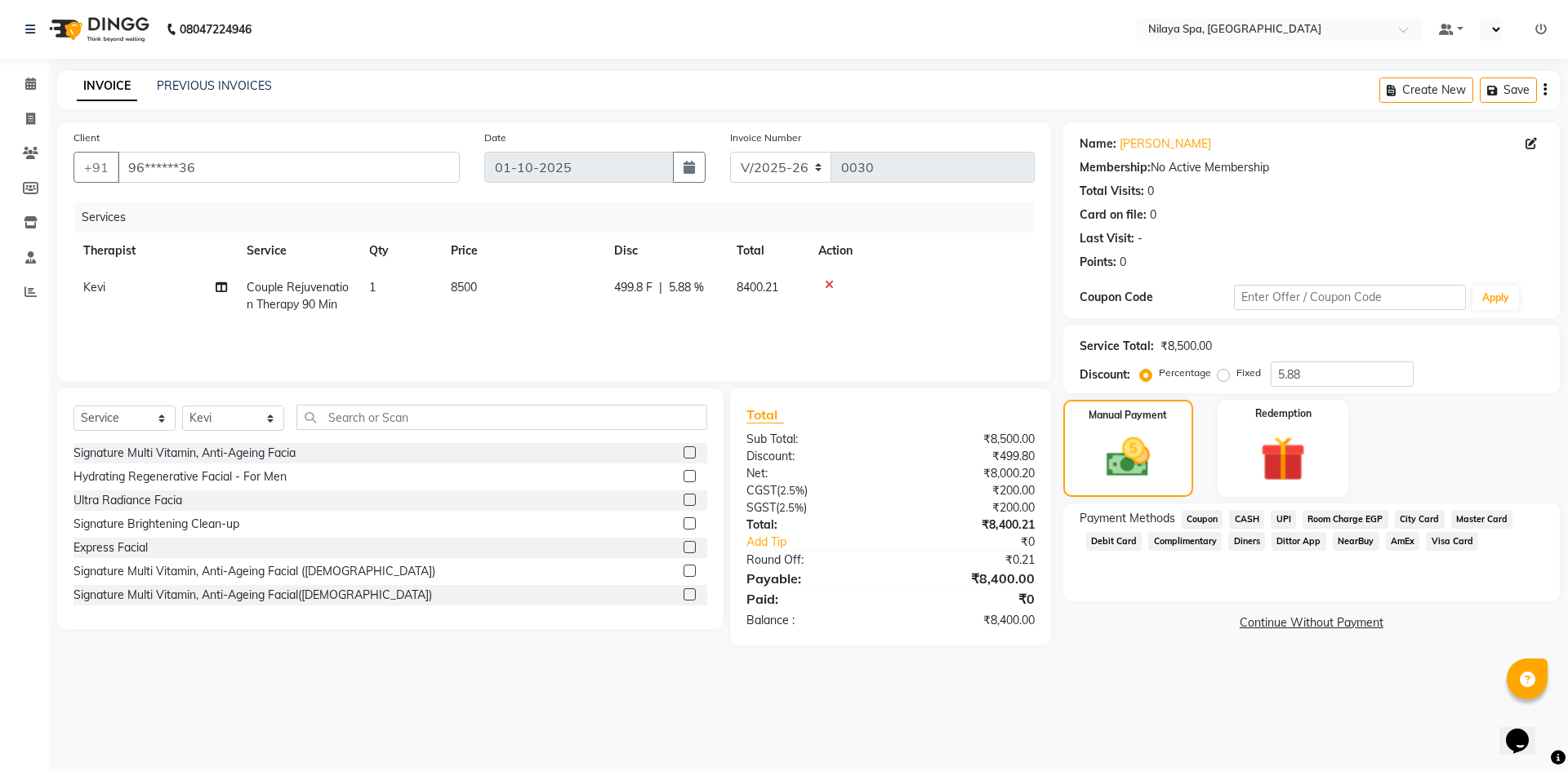
click at [1348, 520] on span "Room Charge EGP" at bounding box center [1345, 520] width 86 height 19
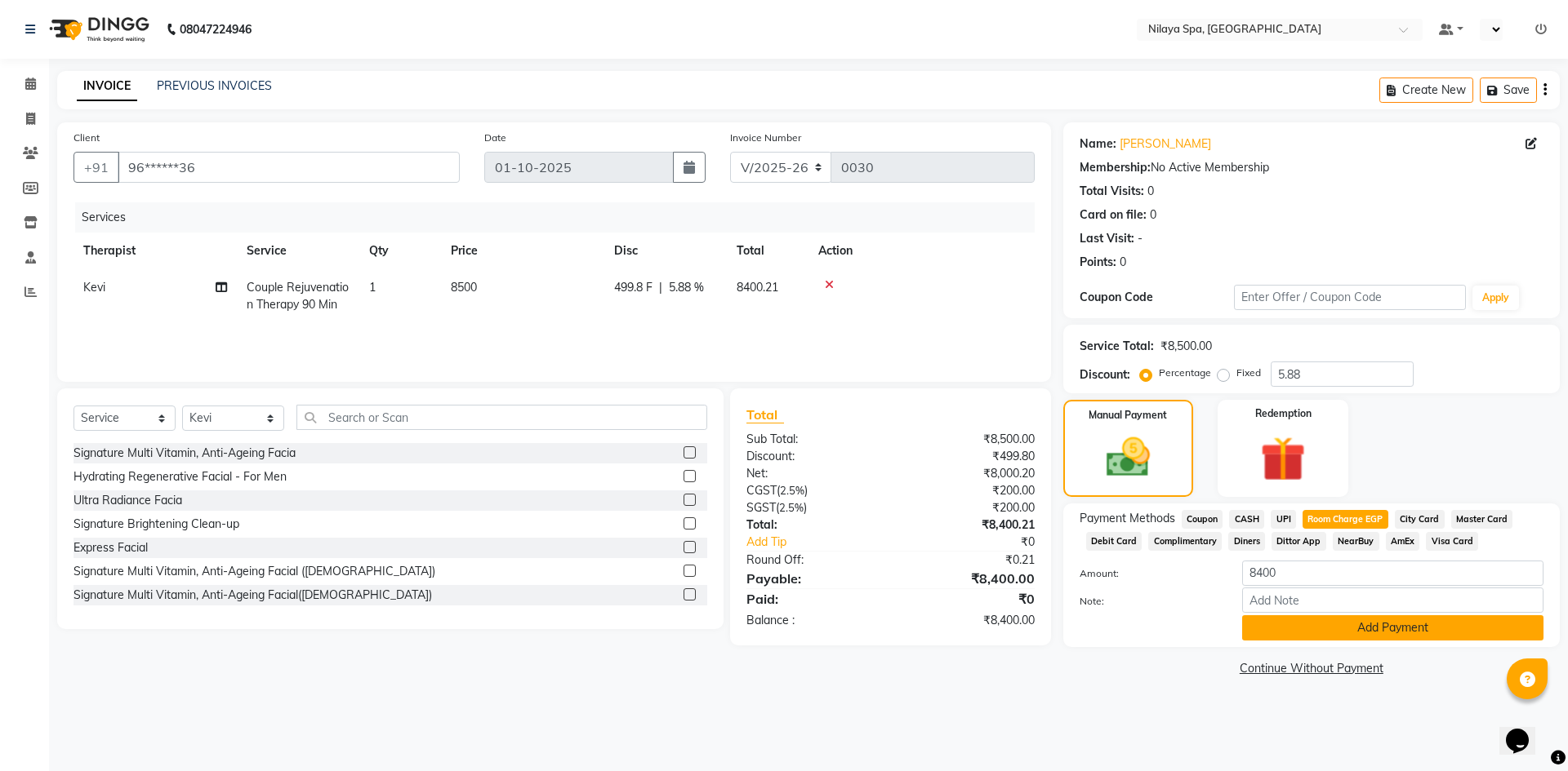
click at [1336, 627] on button "Add Payment" at bounding box center [1393, 628] width 301 height 25
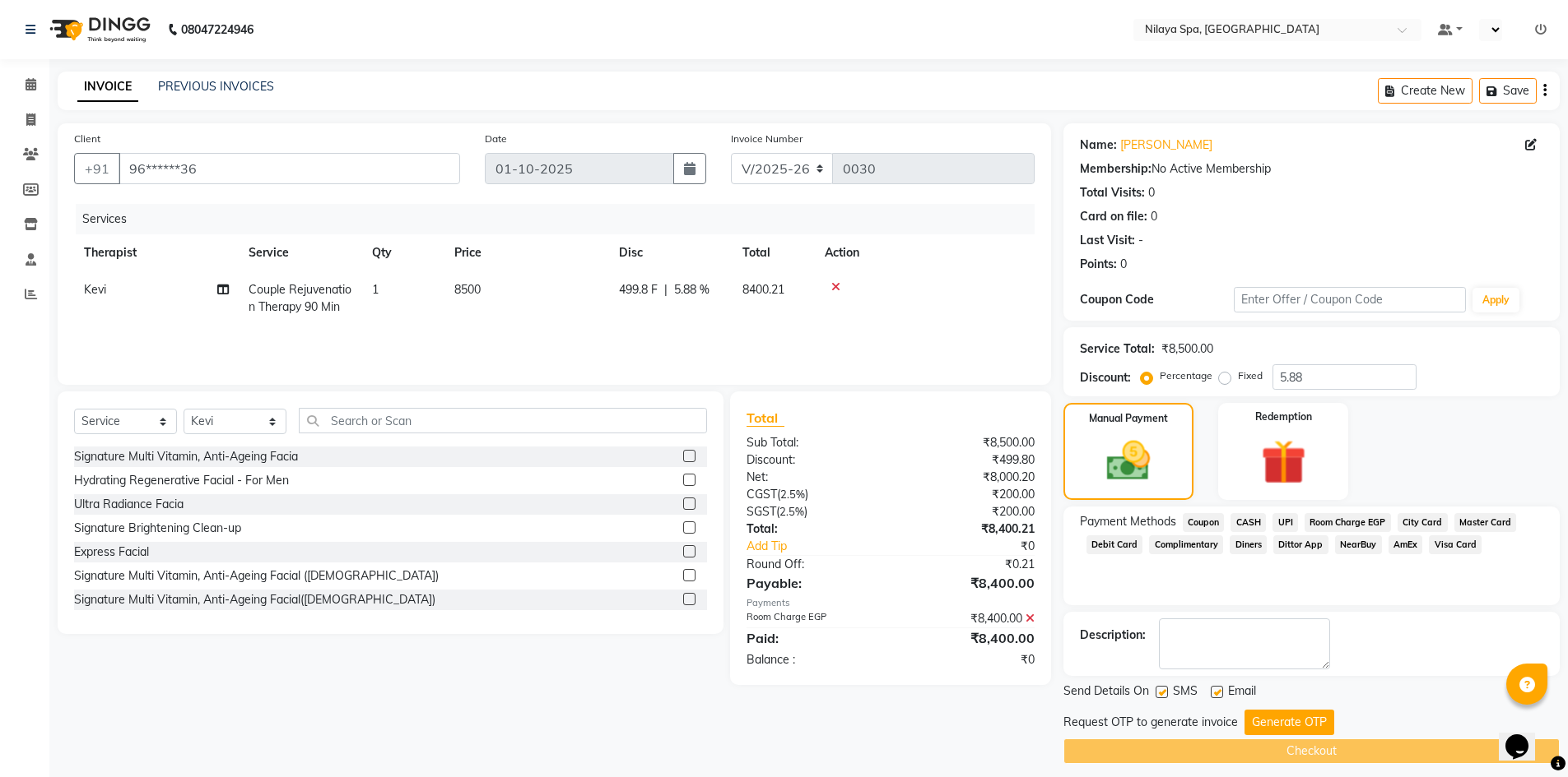
scroll to position [12, 0]
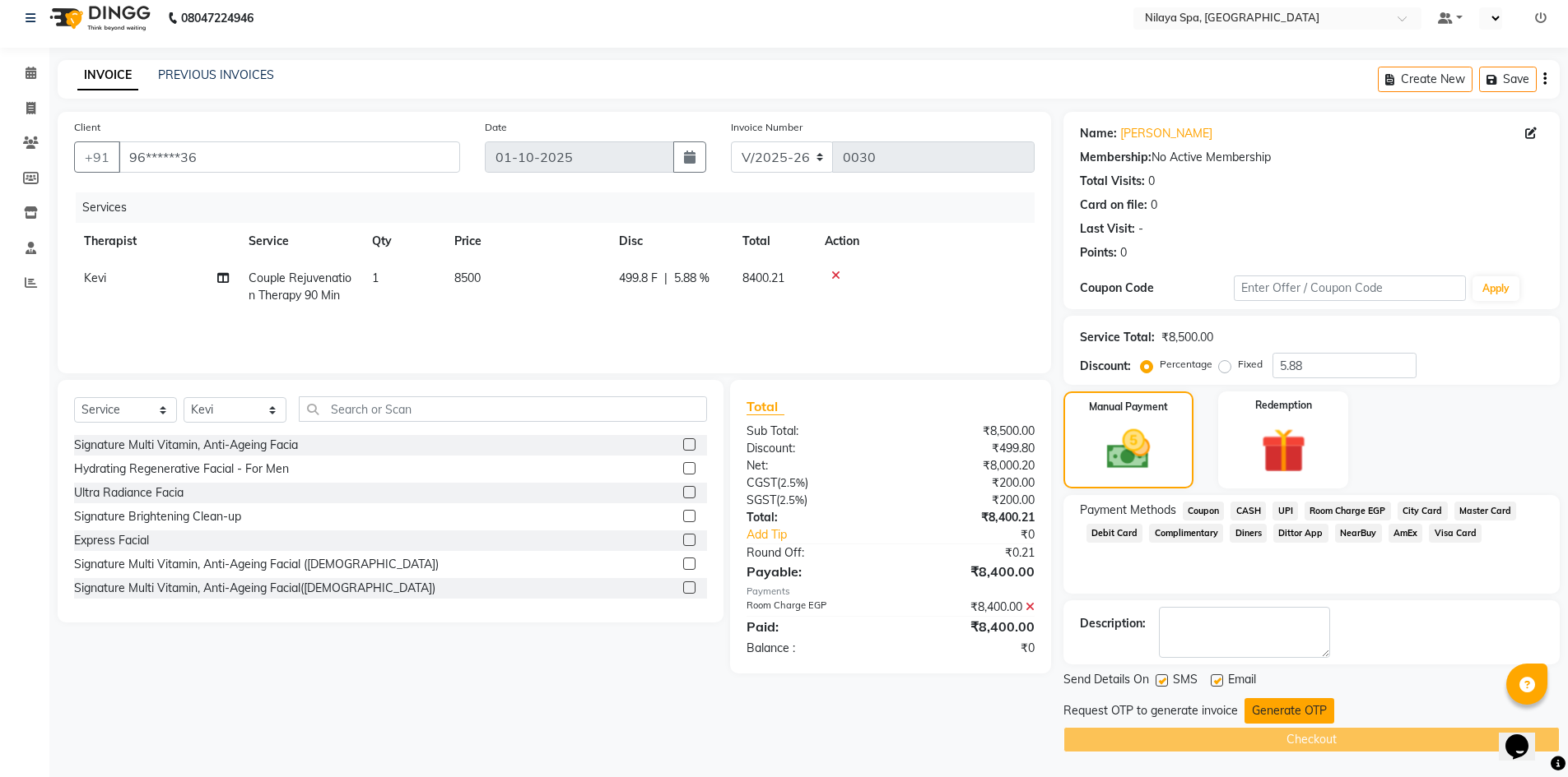
click at [1303, 709] on button "Generate OTP" at bounding box center [1289, 711] width 90 height 25
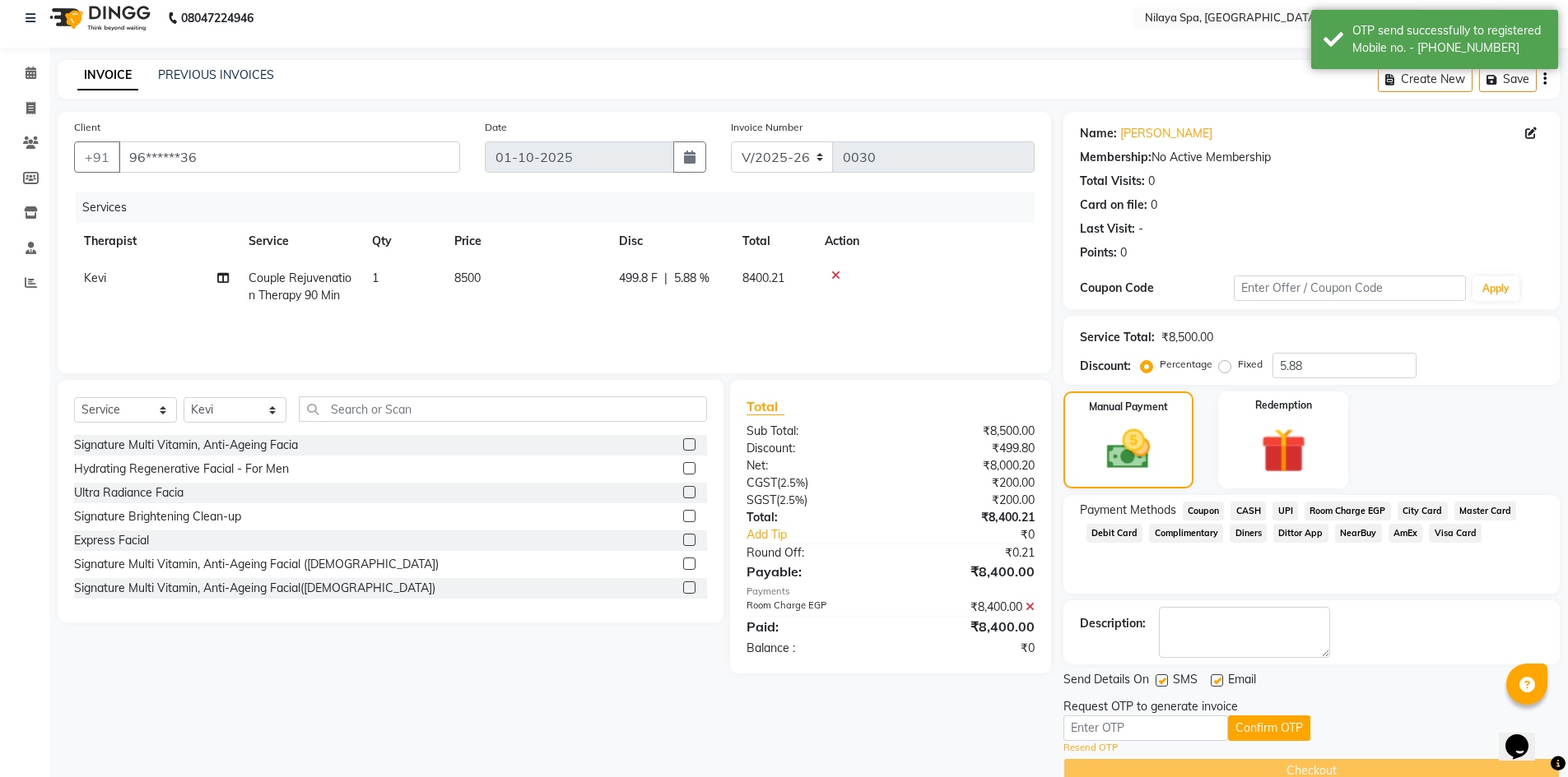
scroll to position [43, 0]
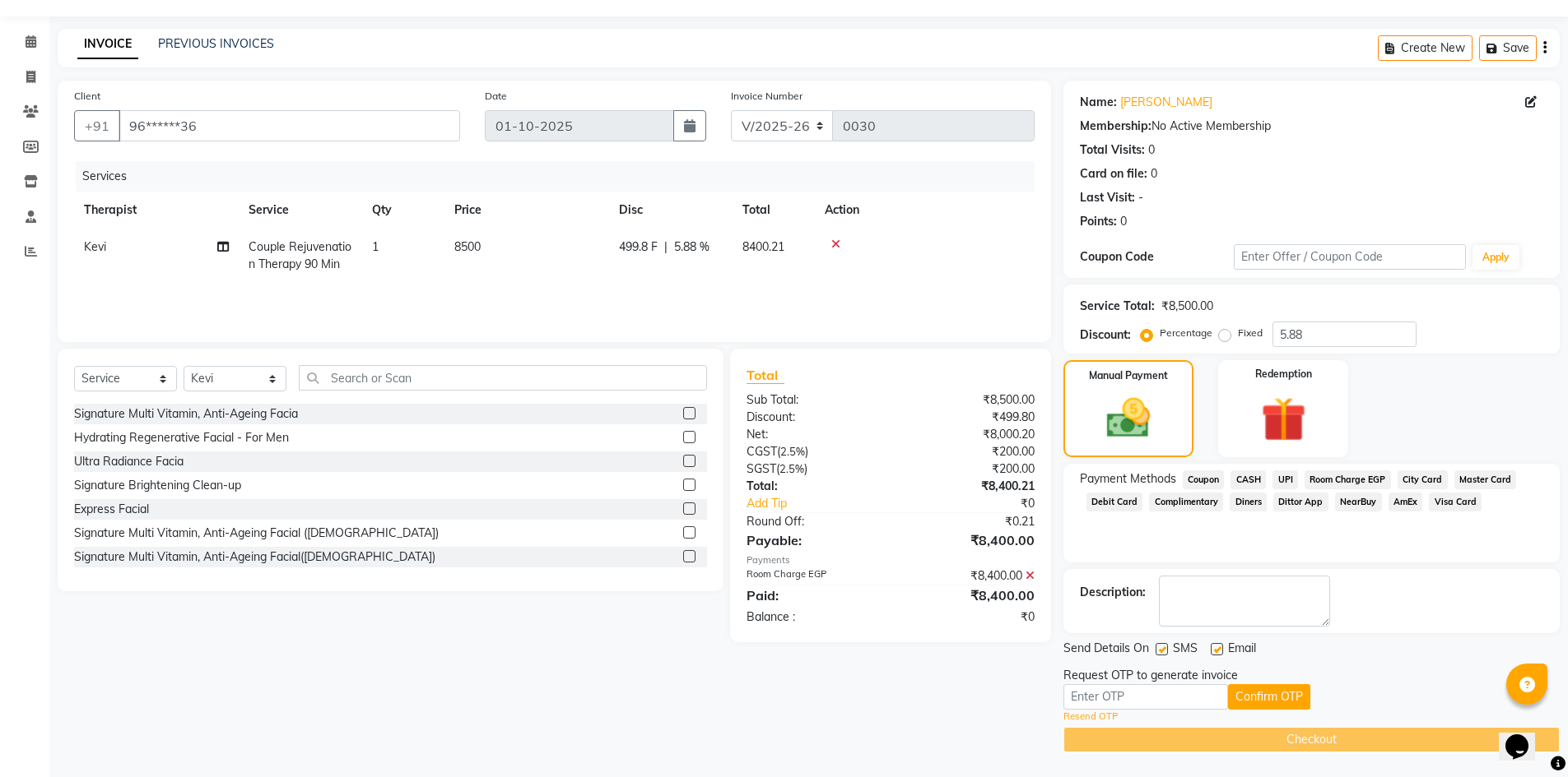
click at [1238, 336] on label "Fixed" at bounding box center [1249, 332] width 24 height 15
click at [1226, 336] on input "Fixed" at bounding box center [1228, 333] width 12 height 12
radio input "true"
click at [1160, 333] on label "Percentage" at bounding box center [1186, 332] width 52 height 15
click at [1145, 333] on input "Percentage" at bounding box center [1149, 333] width 12 height 12
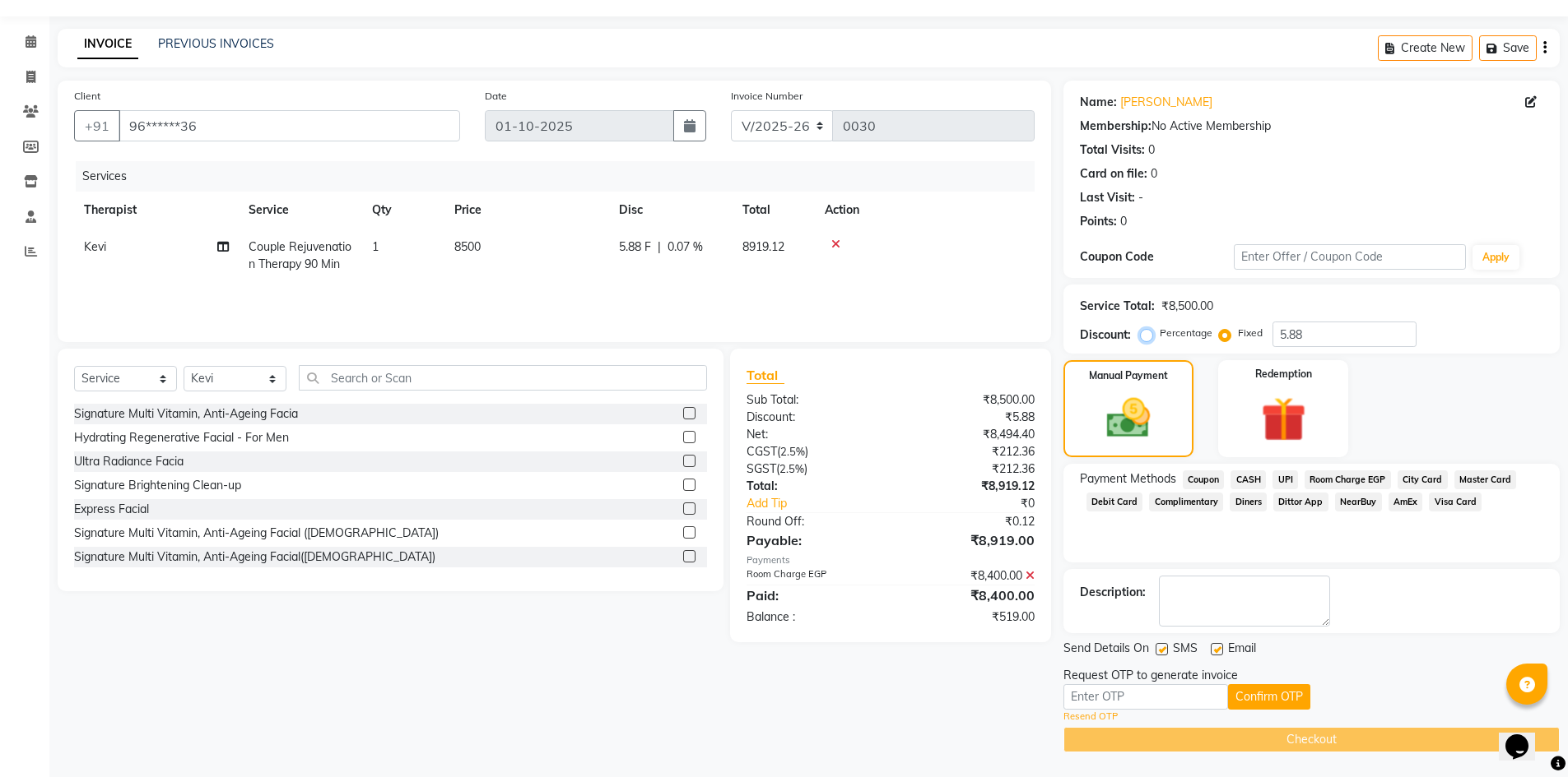
radio input "true"
click at [36, 48] on span at bounding box center [31, 43] width 29 height 19
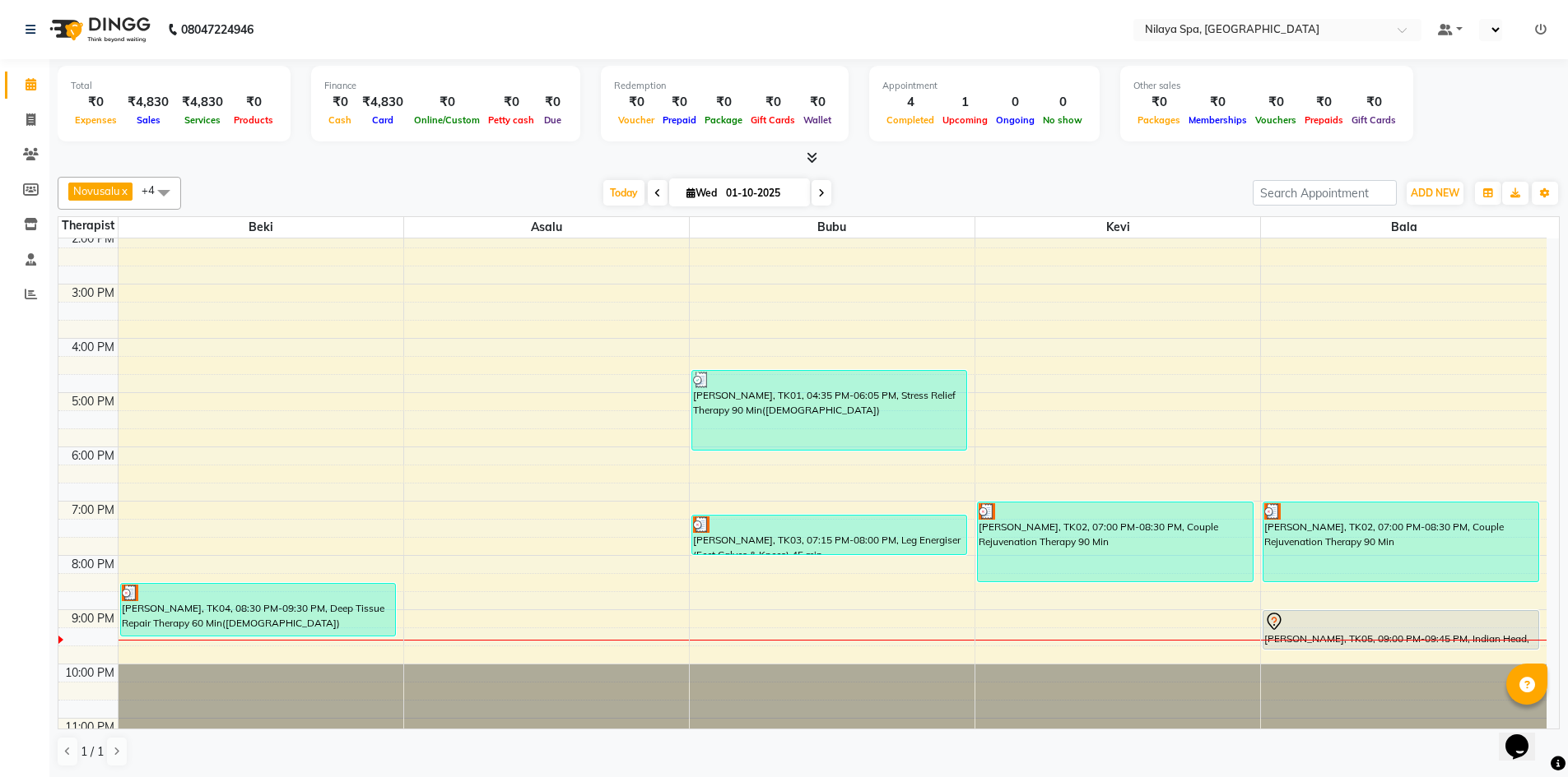
scroll to position [295, 0]
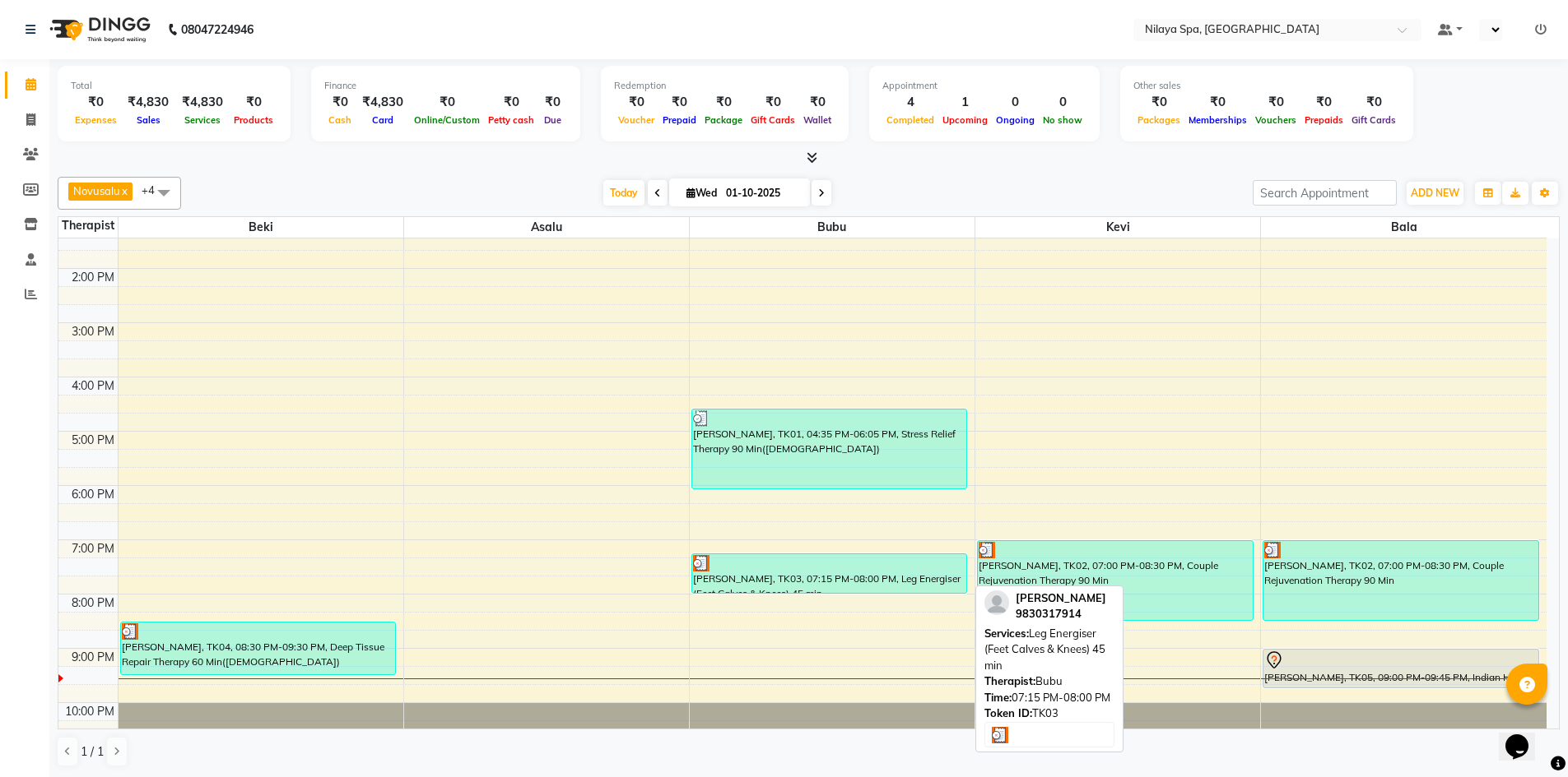
click at [803, 586] on div "[PERSON_NAME], TK03, 07:15 PM-08:00 PM, Leg Energiser (Feet Calves & Knees) 45 …" at bounding box center [830, 574] width 275 height 39
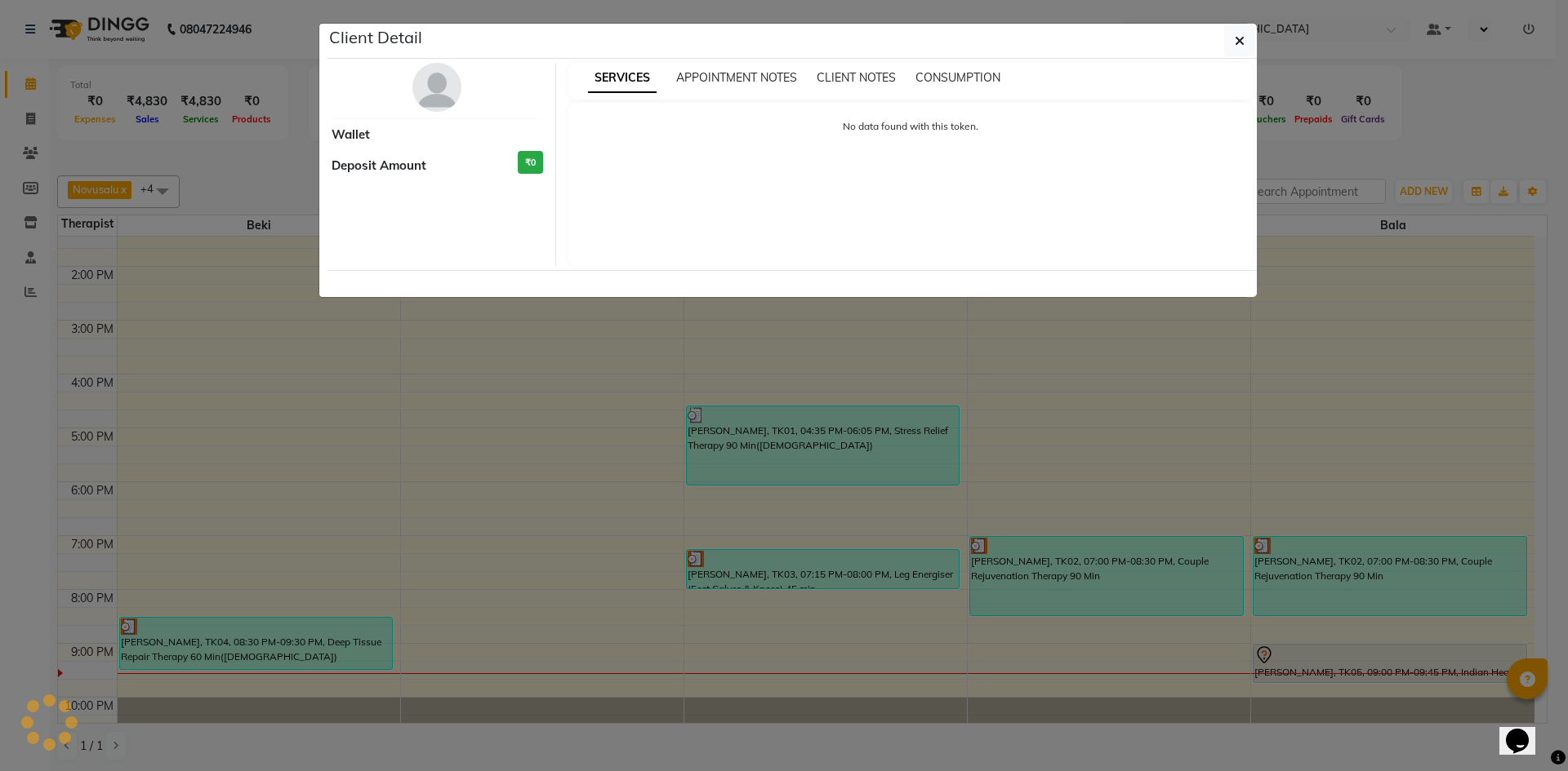
select select "3"
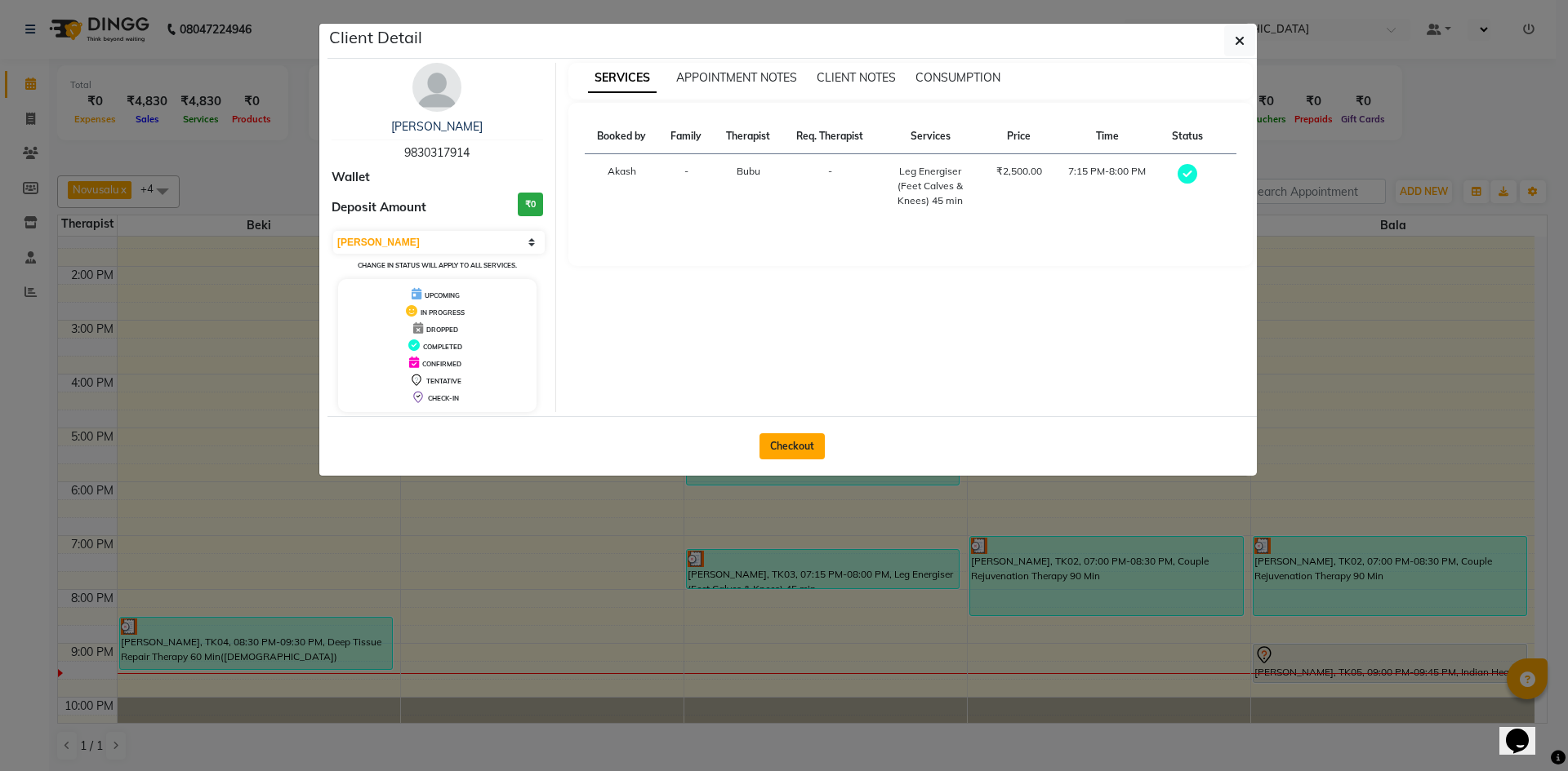
click at [783, 447] on button "Checkout" at bounding box center [793, 446] width 65 height 26
select select "9038"
select select "service"
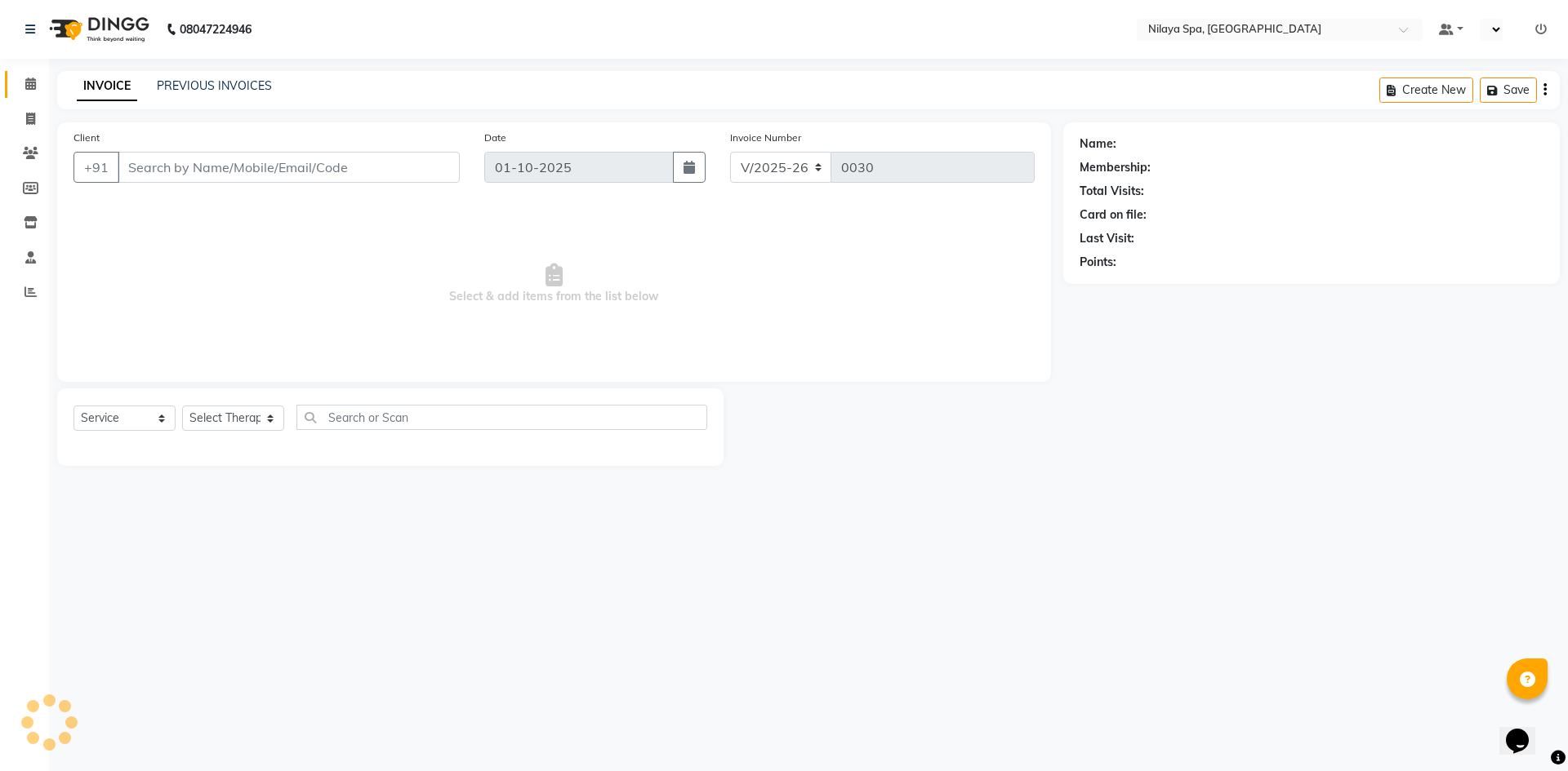
type input "98******14"
select select "92600"
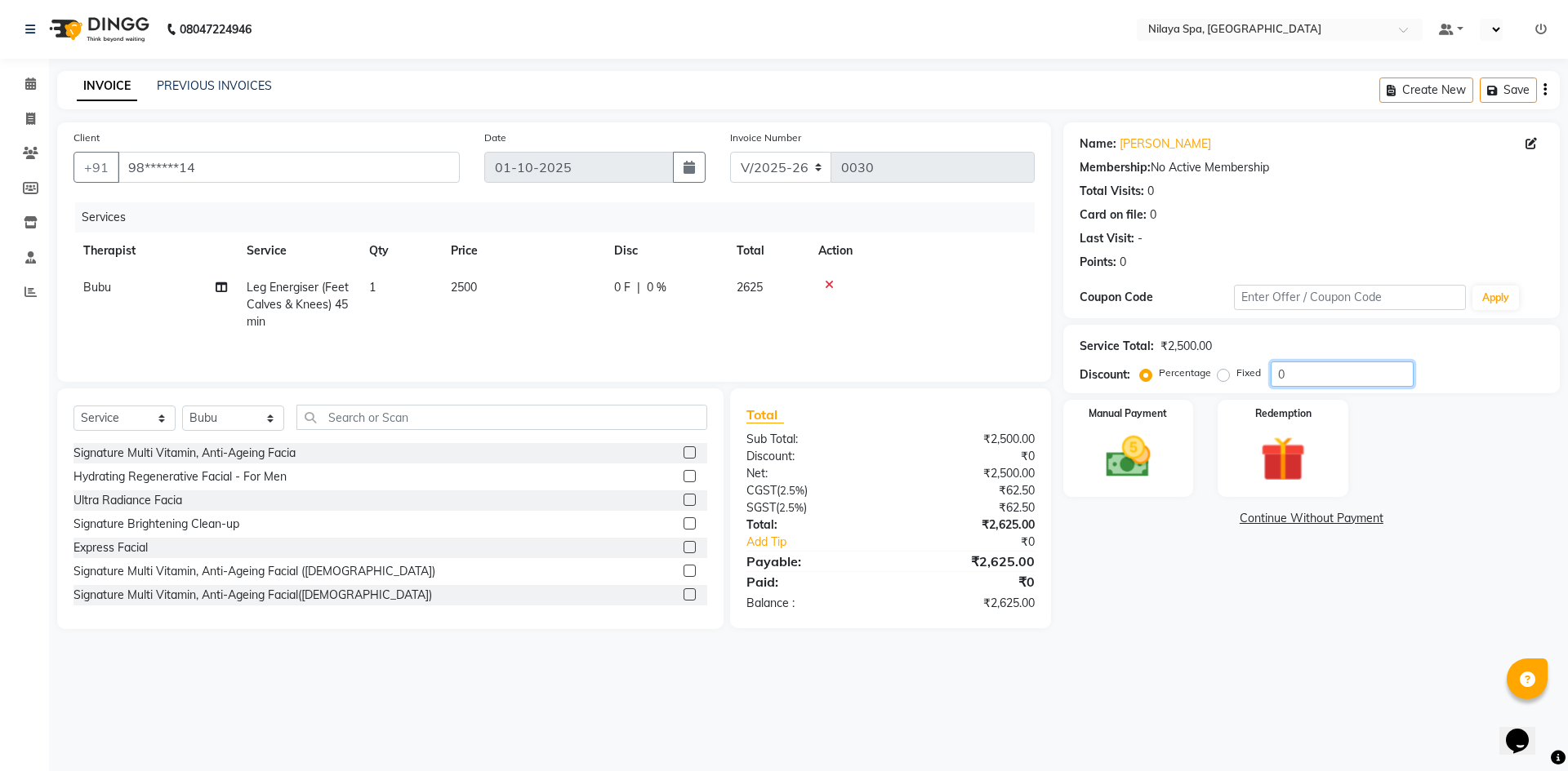
click at [1292, 373] on input "0" at bounding box center [1342, 374] width 143 height 25
type input "10"
click at [1133, 475] on img at bounding box center [1128, 458] width 76 height 54
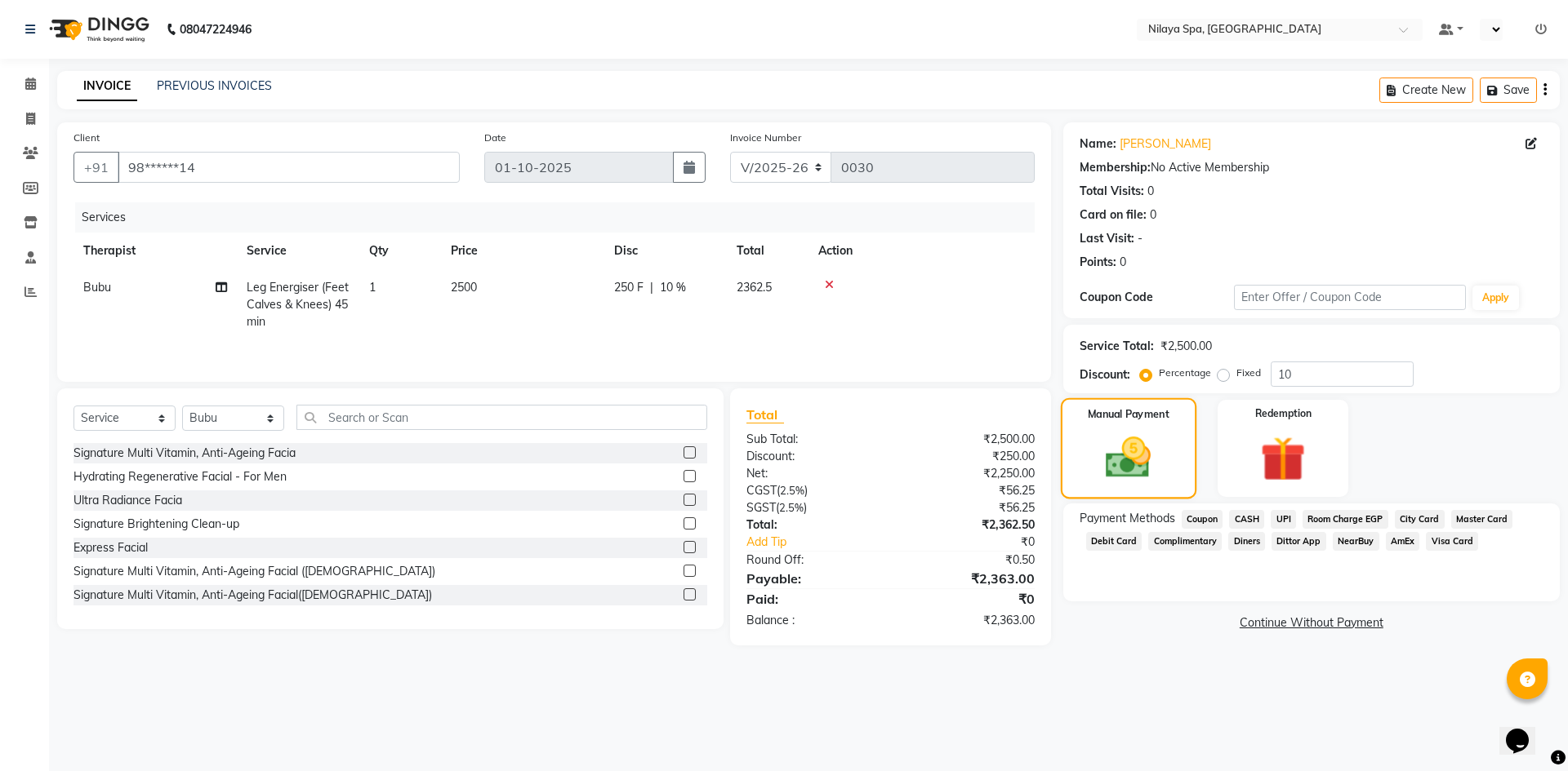
click at [1162, 469] on img at bounding box center [1128, 458] width 73 height 52
click at [31, 86] on icon at bounding box center [30, 84] width 11 height 12
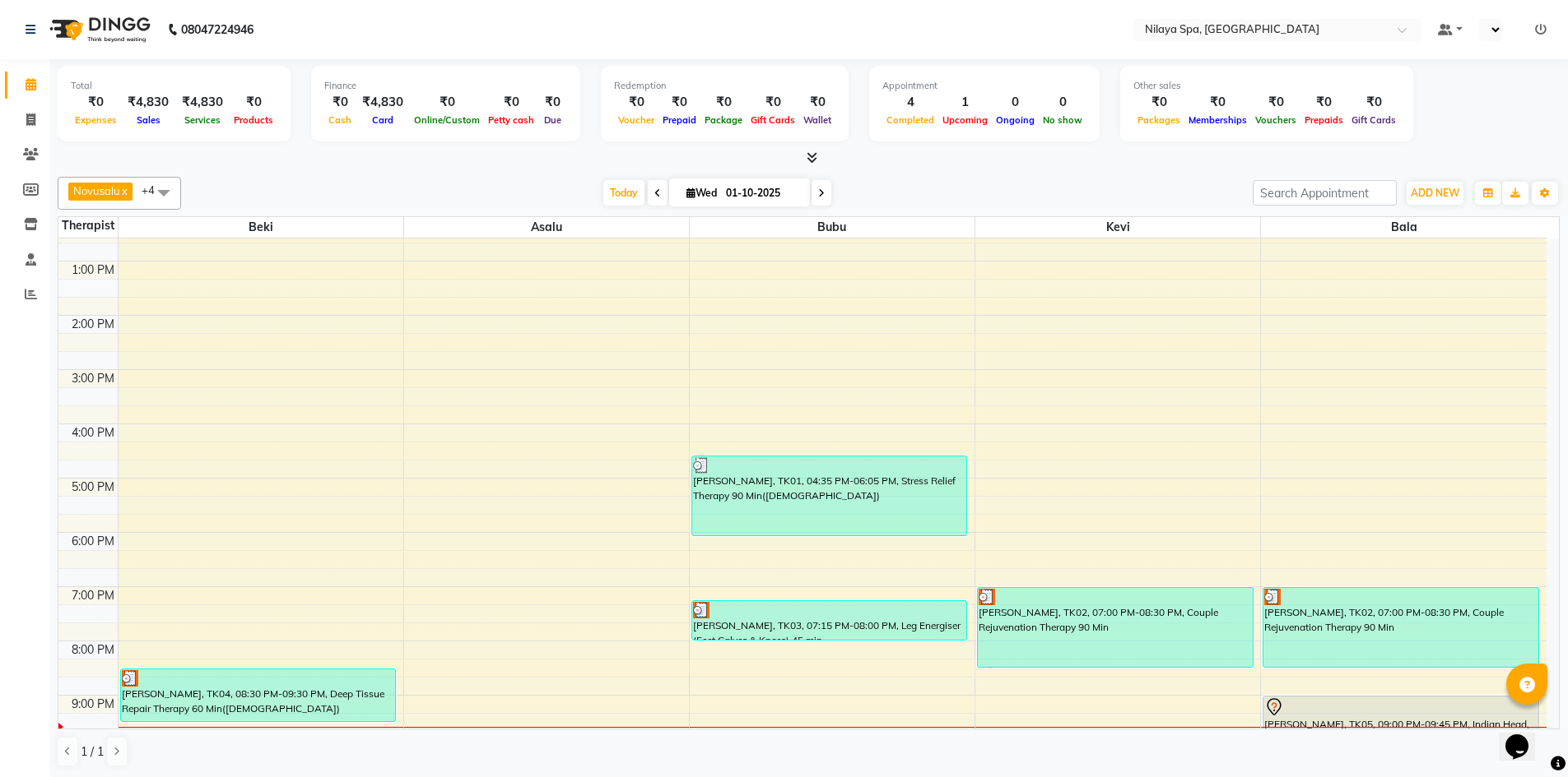
scroll to position [329, 0]
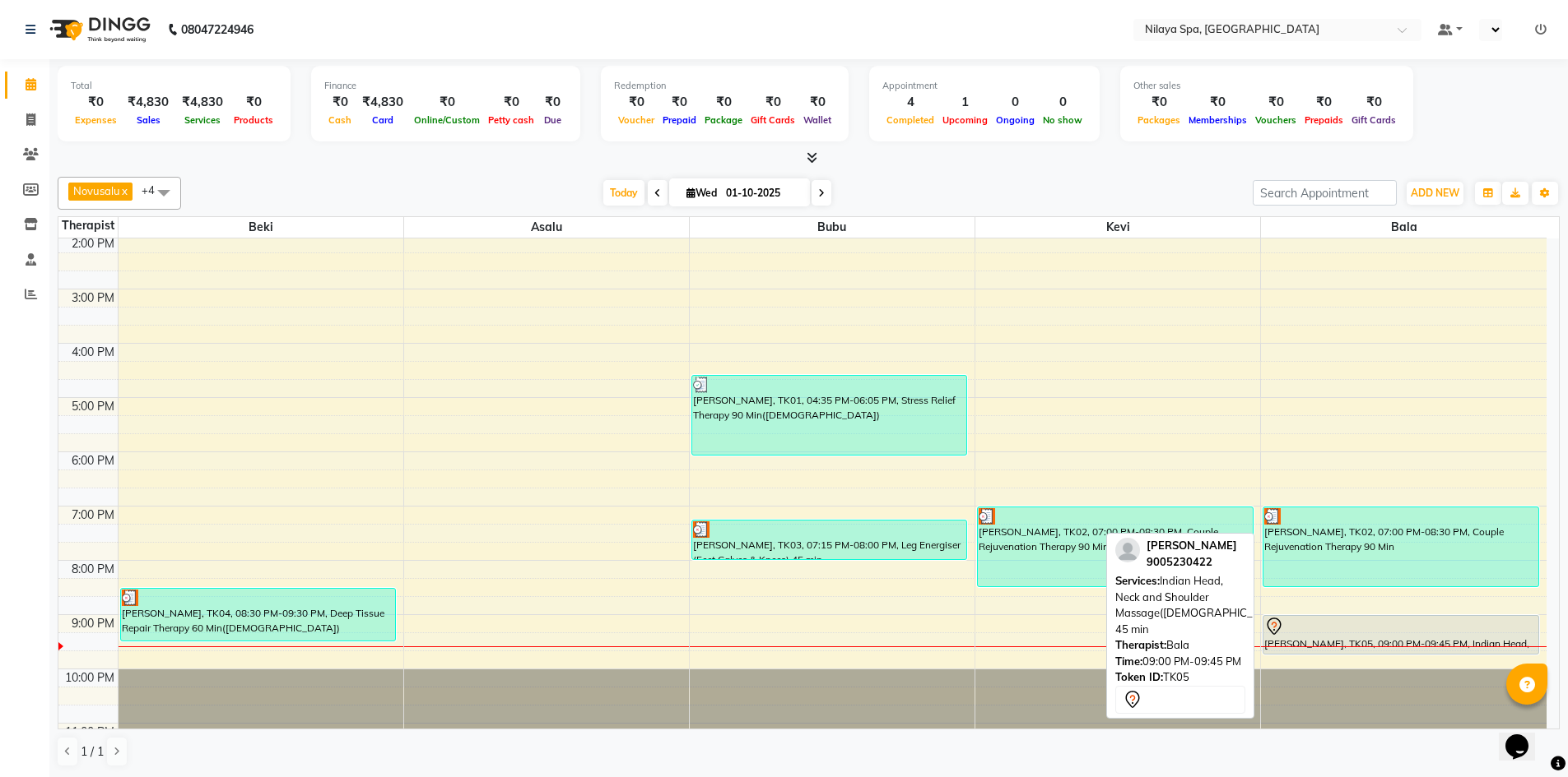
click at [1437, 632] on div at bounding box center [1400, 627] width 273 height 19
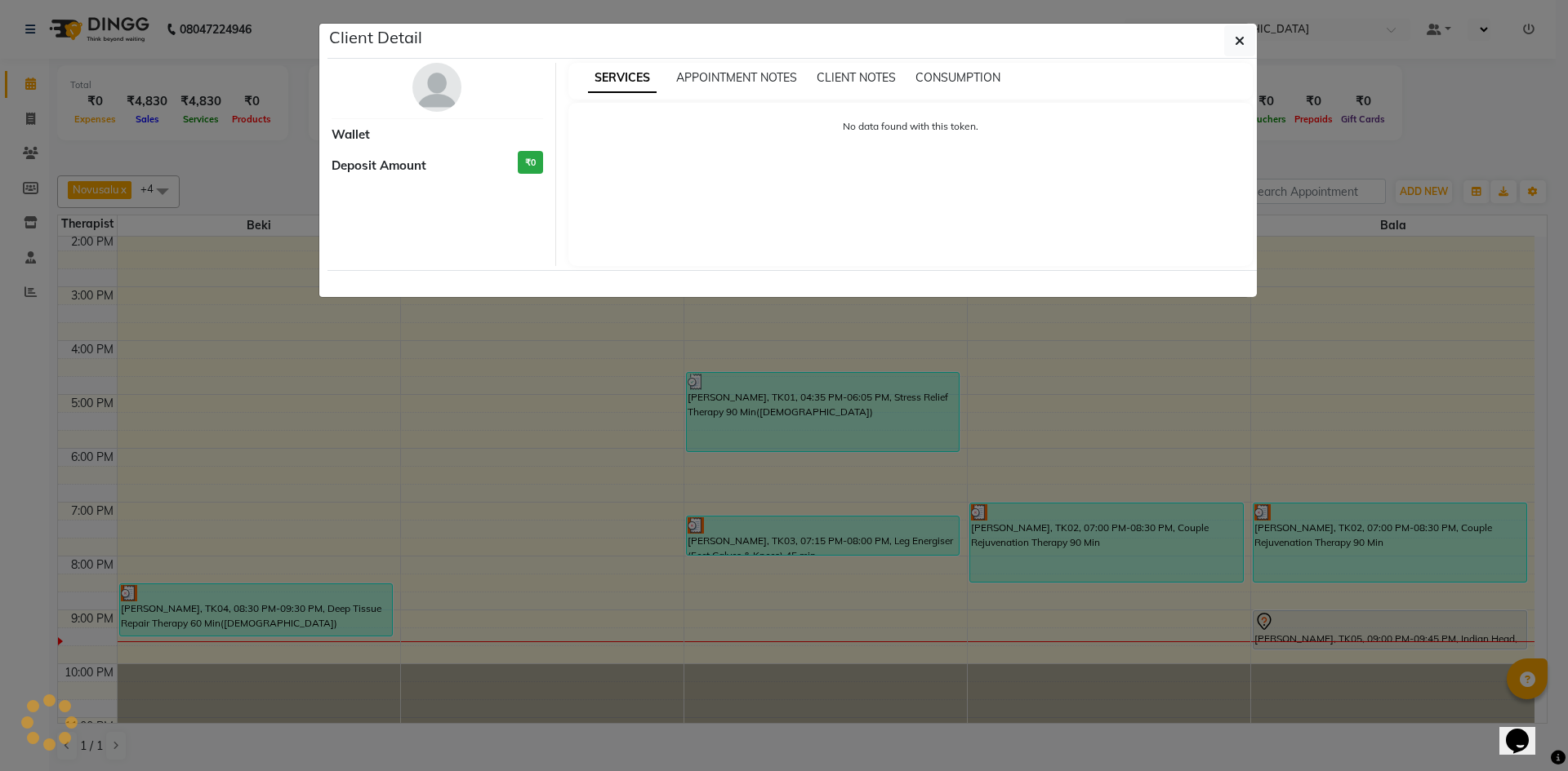
select select "7"
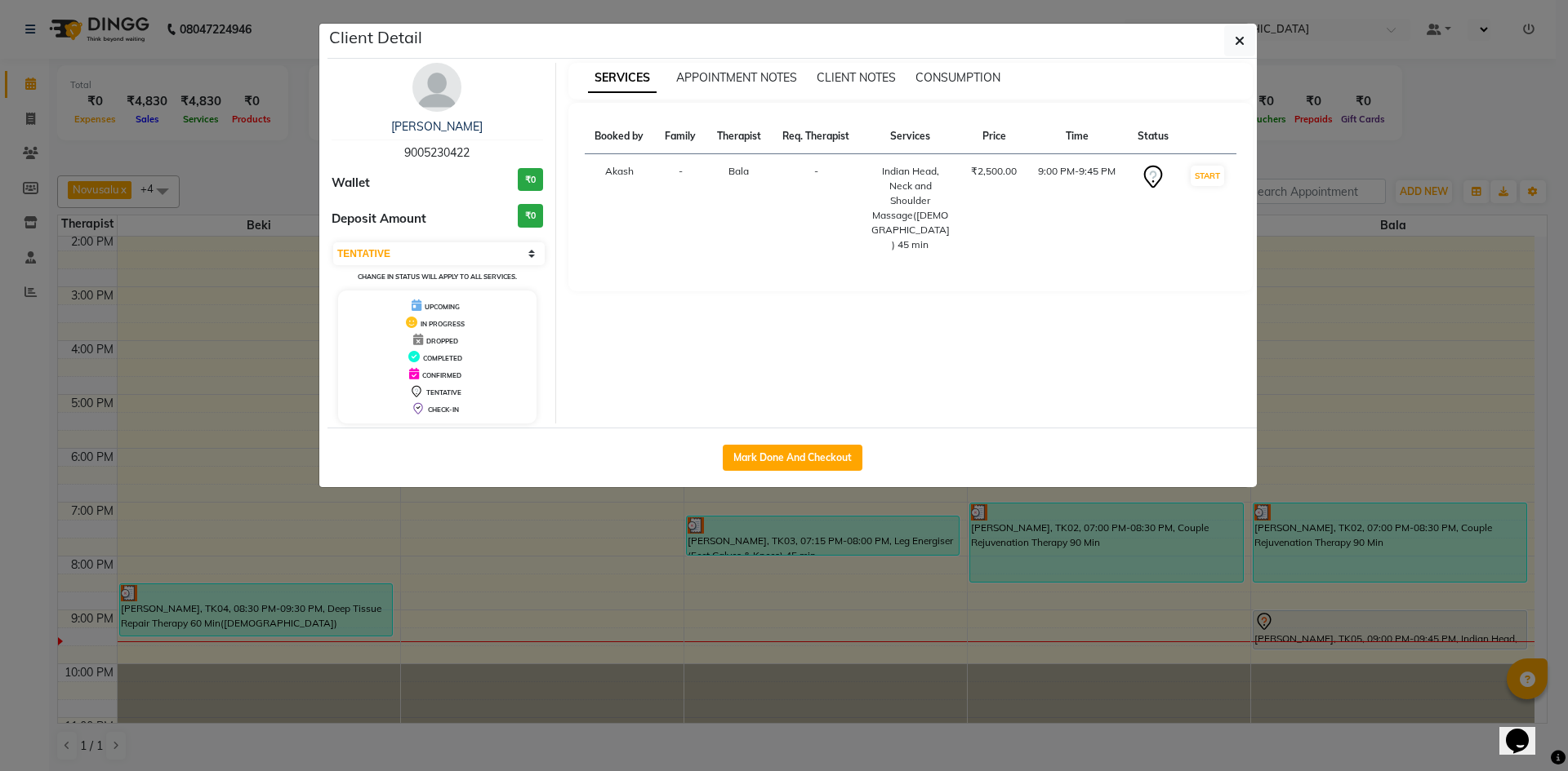
click at [1125, 628] on ngb-modal-window "Client Detail Raunak Sinha 9005230422 Wallet ₹0 Deposit Amount ₹0 Select IN SER…" at bounding box center [784, 386] width 1568 height 771
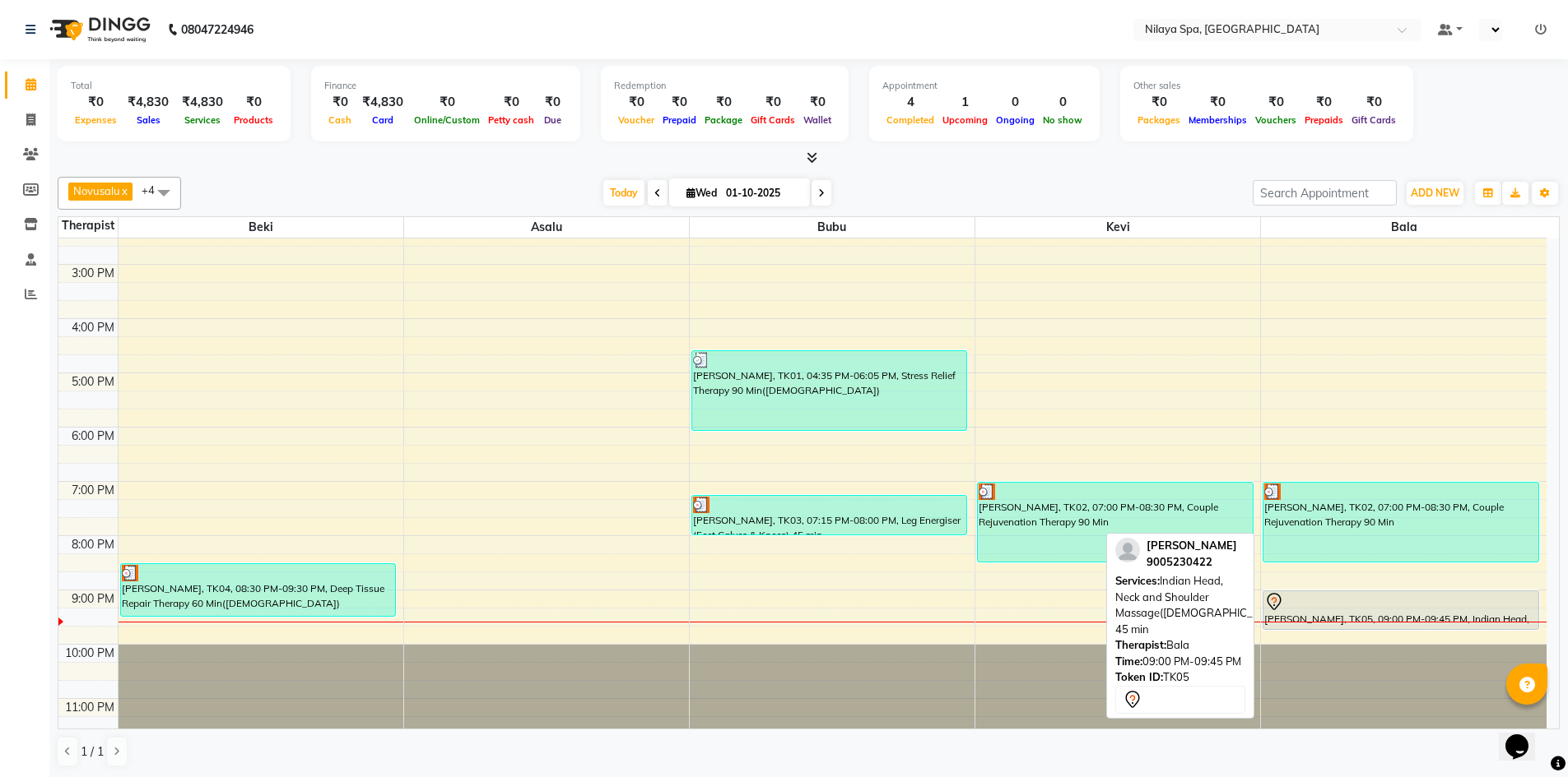
scroll to position [378, 0]
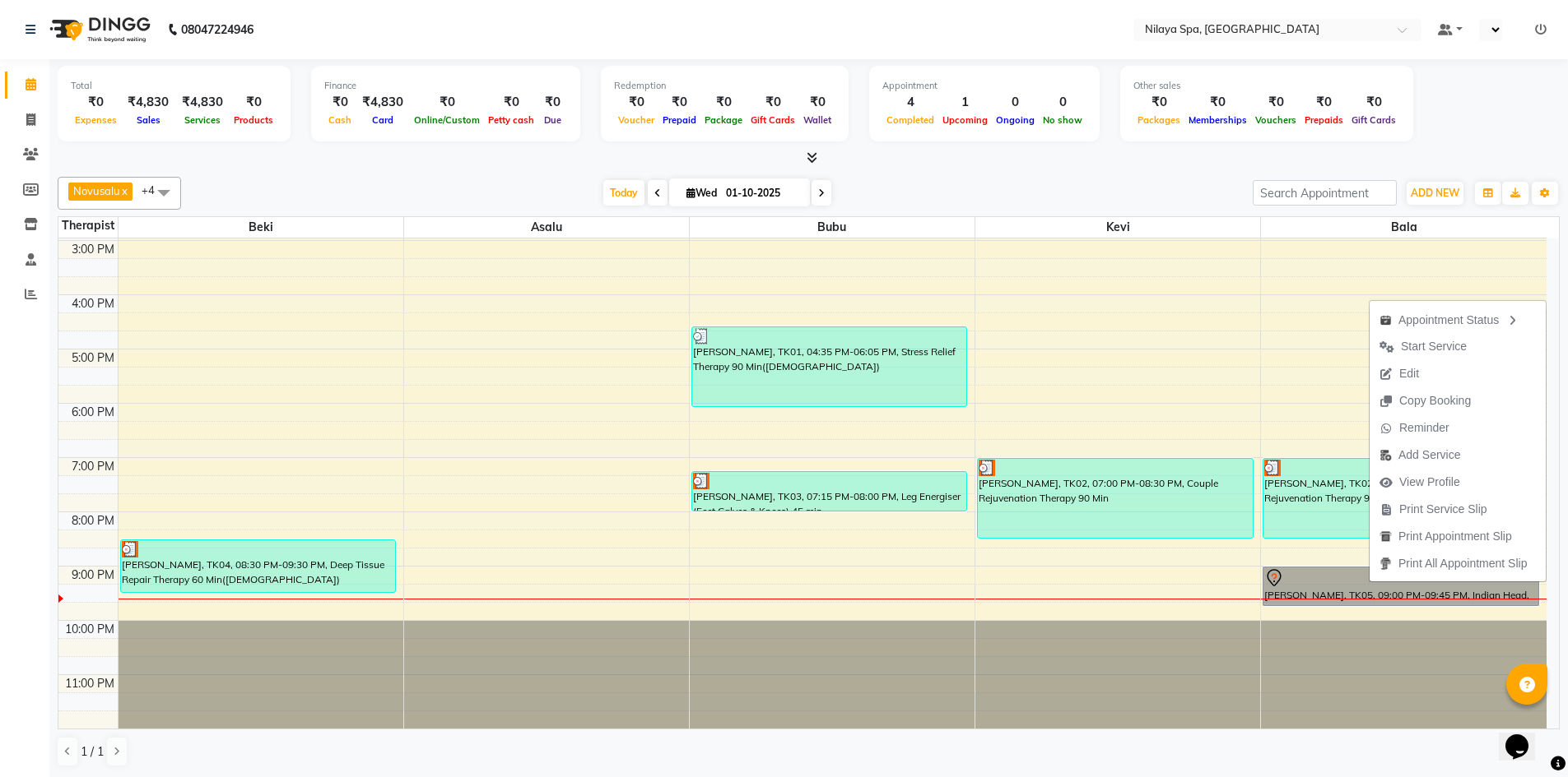
click at [1153, 590] on div "8:00 AM 9:00 AM 10:00 AM 11:00 AM 12:00 PM 1:00 PM 2:00 PM 3:00 PM 4:00 PM 5:00…" at bounding box center [801, 295] width 1488 height 868
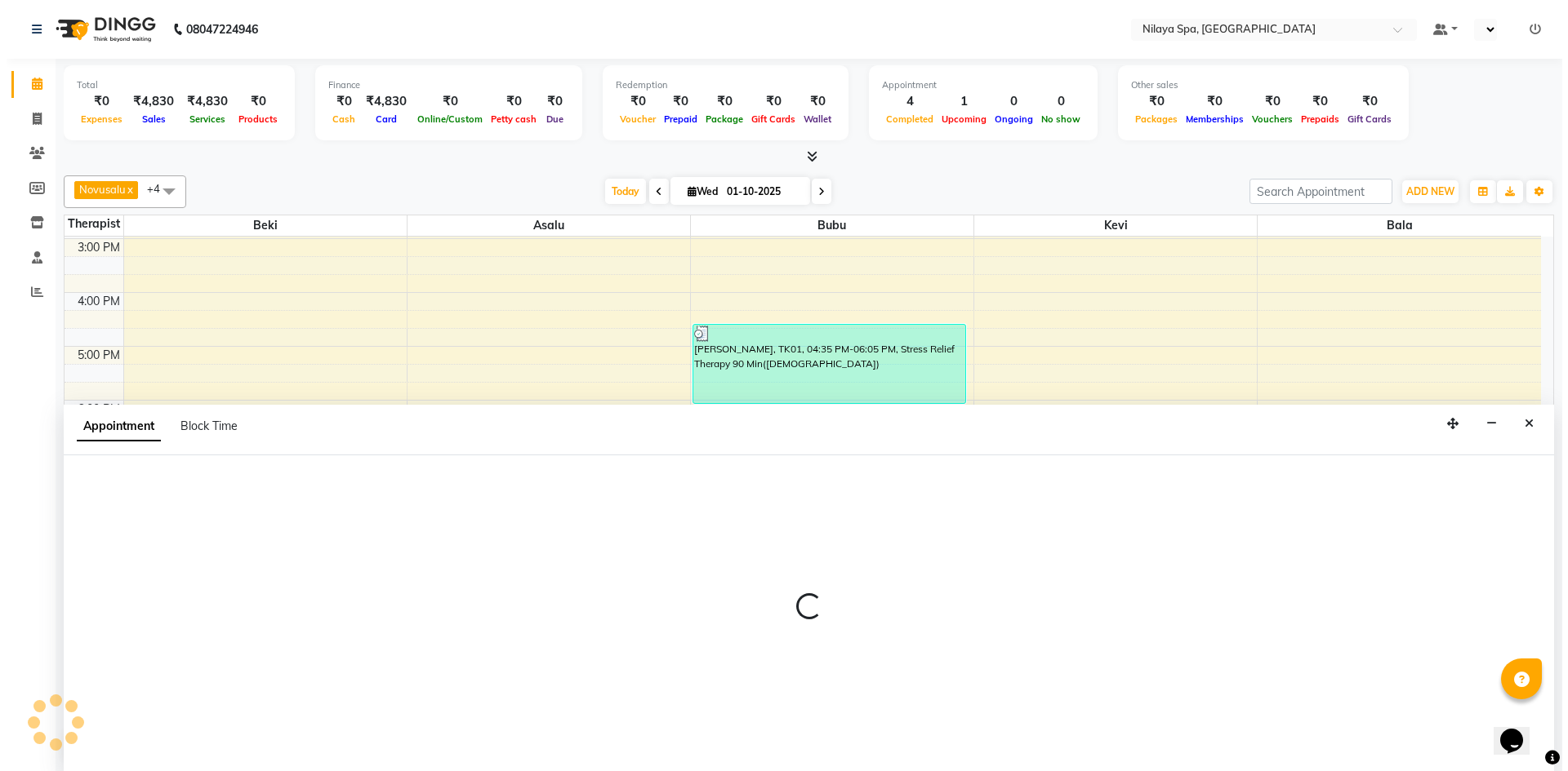
scroll to position [1, 0]
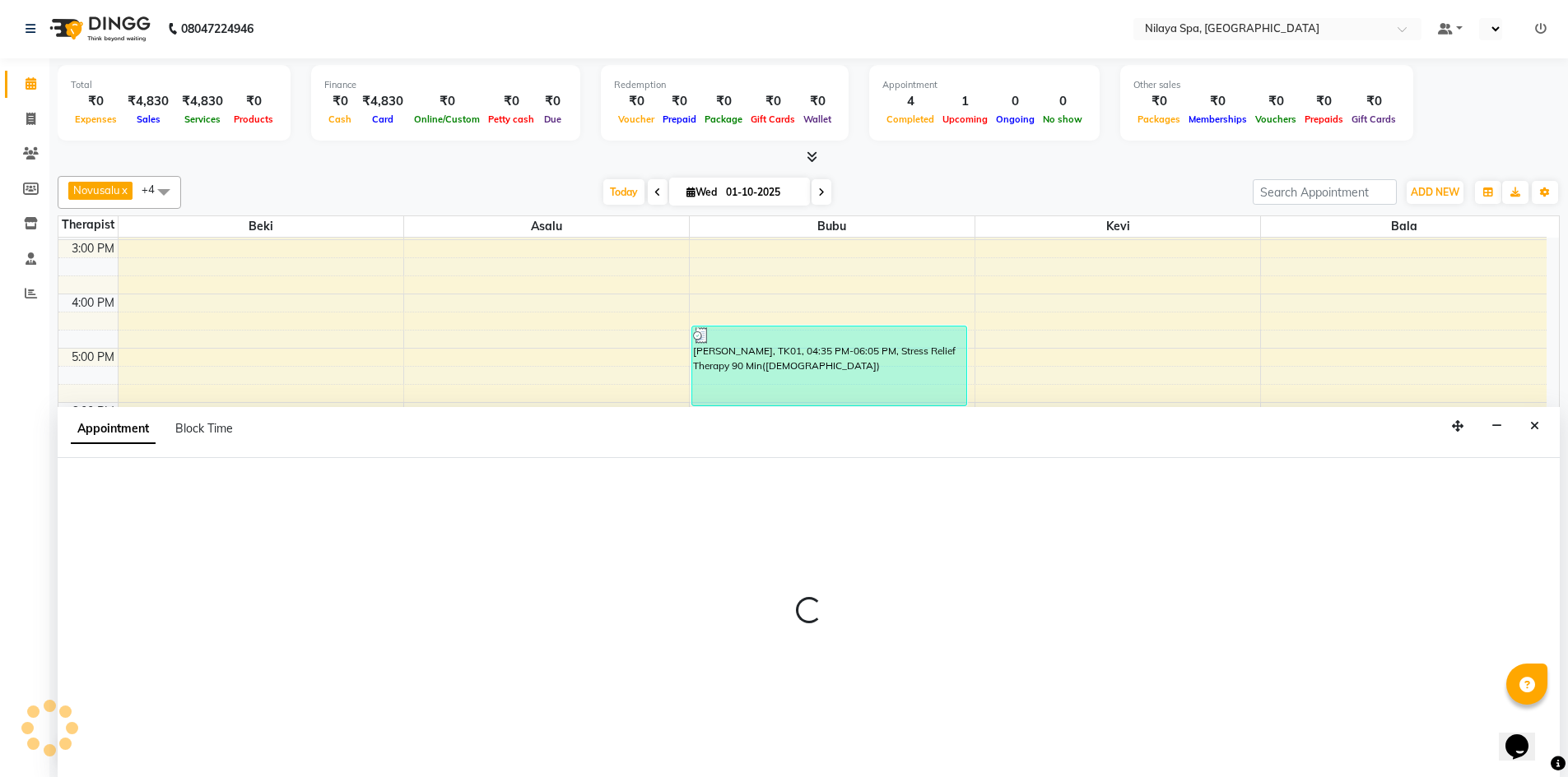
select select "92602"
select select "1275"
select select "tentative"
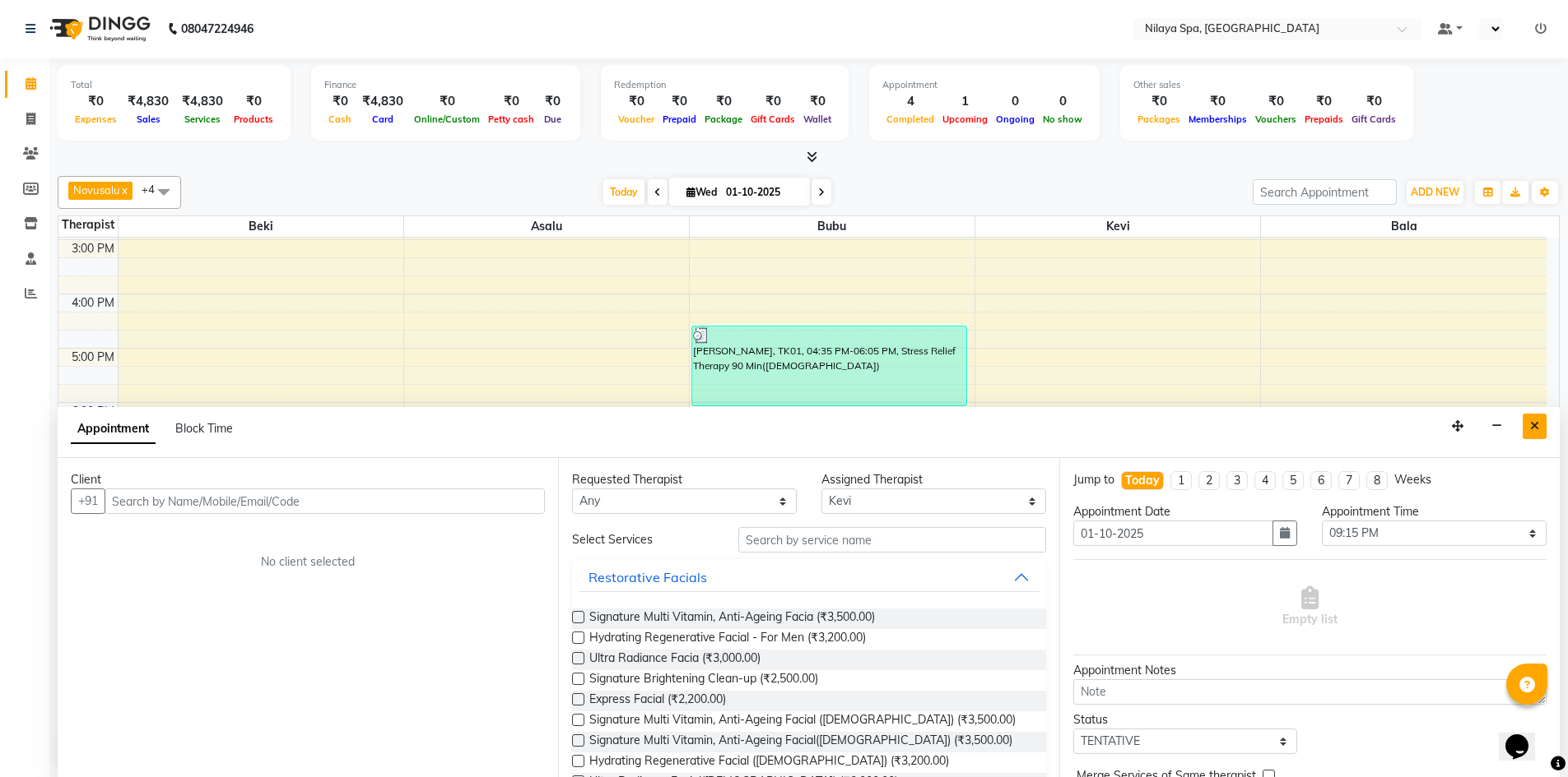
click at [1540, 423] on button "Close" at bounding box center [1534, 426] width 24 height 25
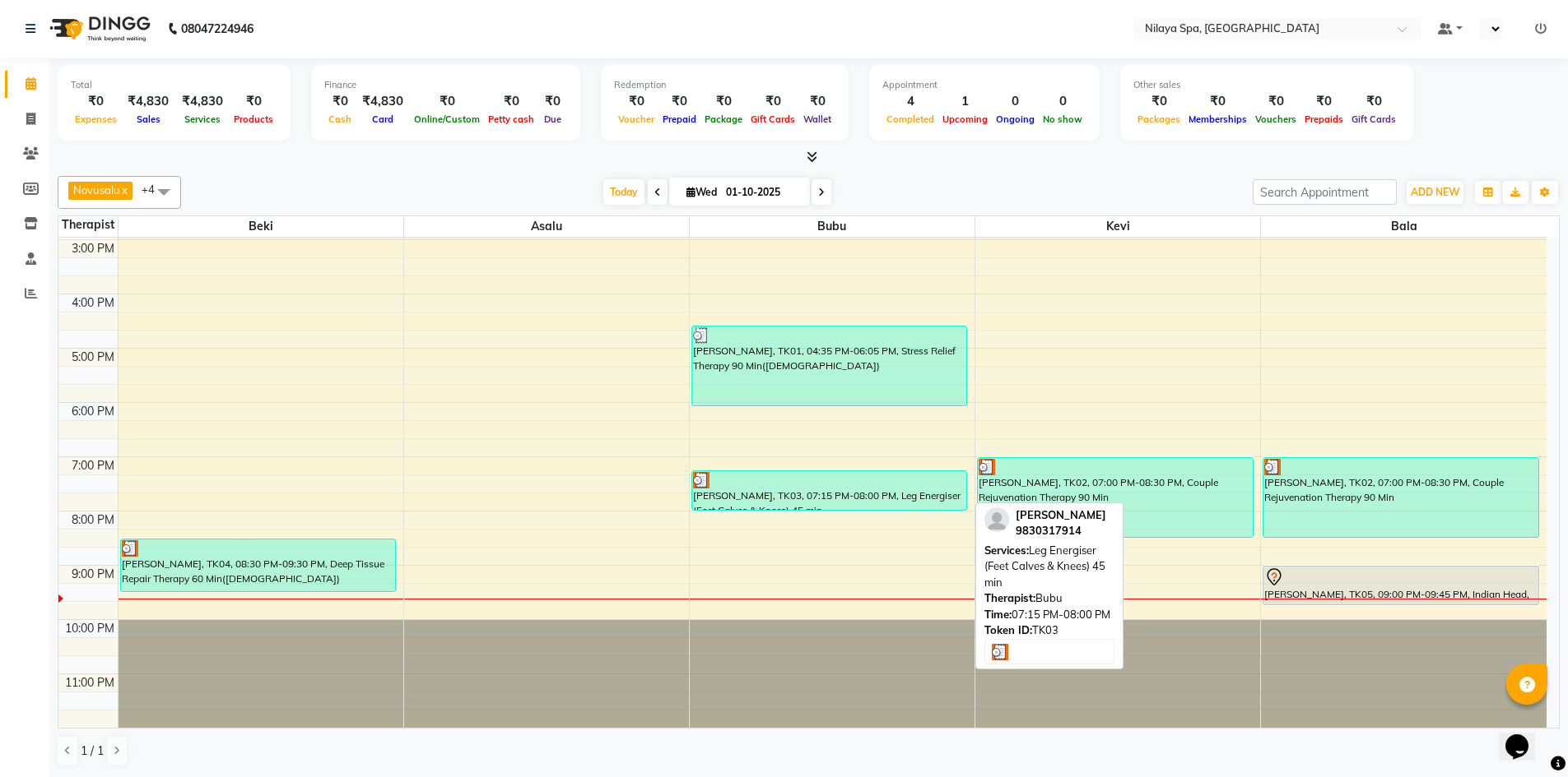
click at [863, 508] on div "[PERSON_NAME], TK03, 07:15 PM-08:00 PM, Leg Energiser (Feet Calves & Knees) 45 …" at bounding box center [830, 491] width 275 height 39
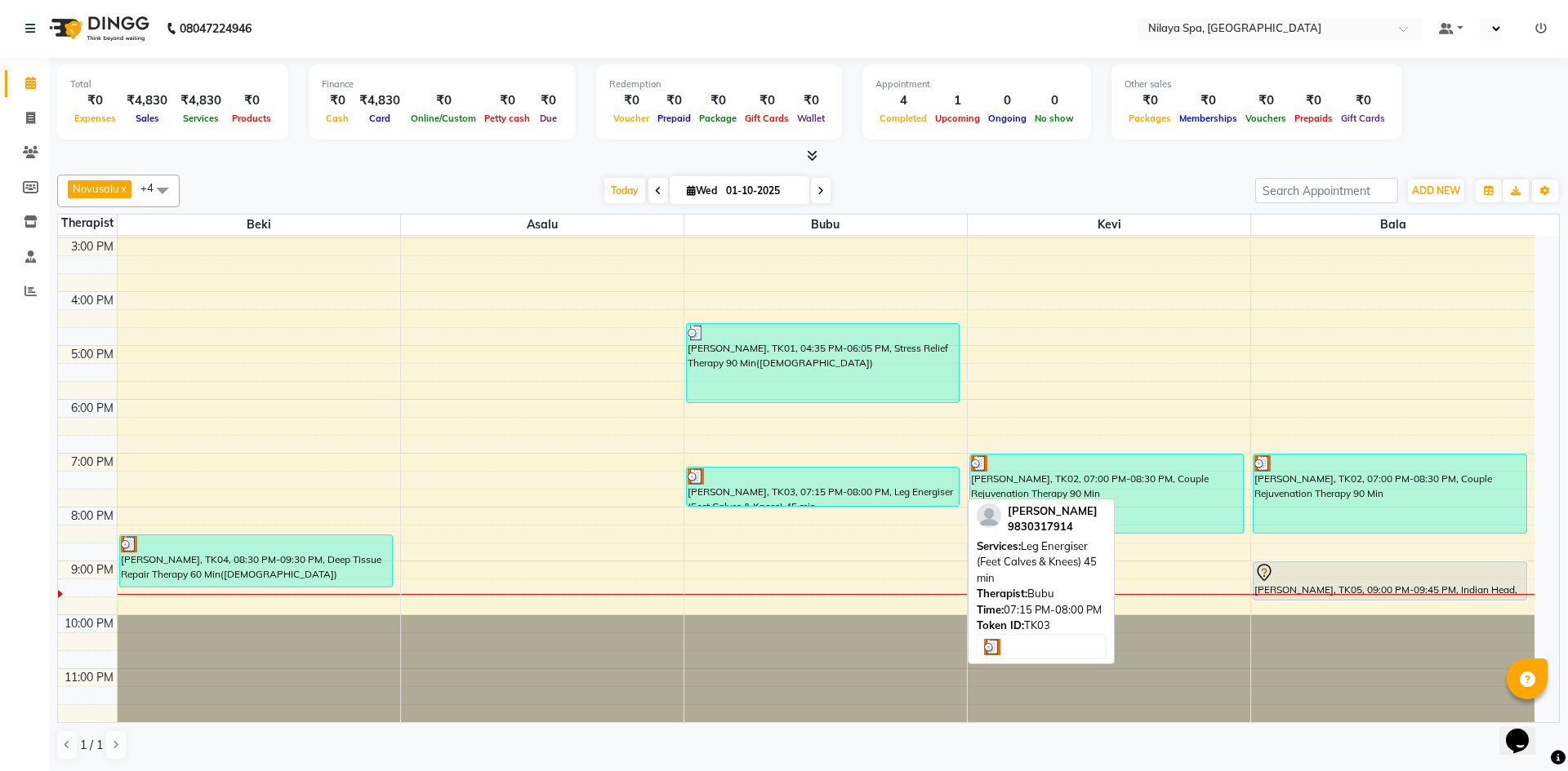
select select "3"
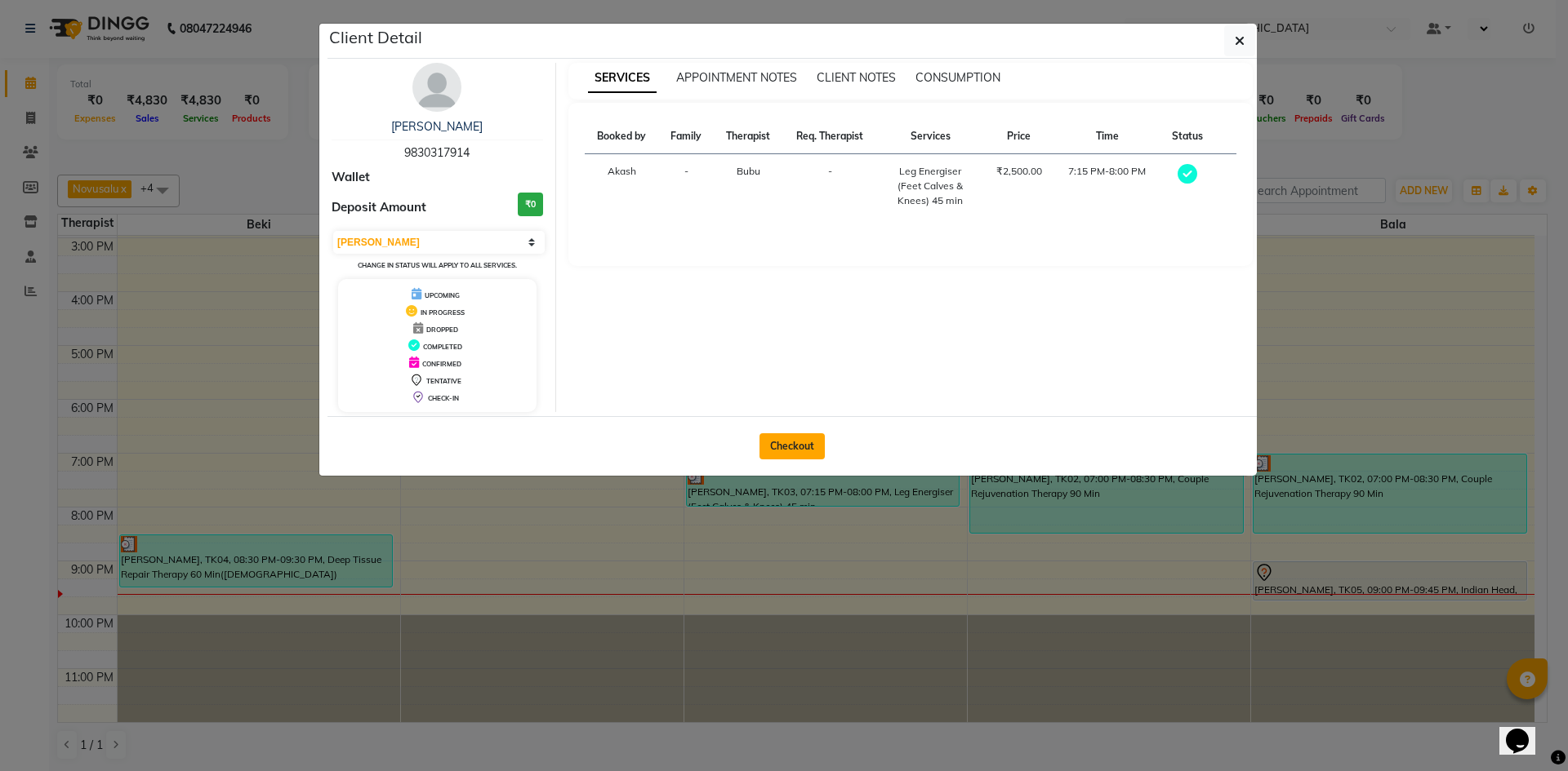
click at [814, 441] on button "Checkout" at bounding box center [793, 446] width 65 height 26
select select "9038"
select select "service"
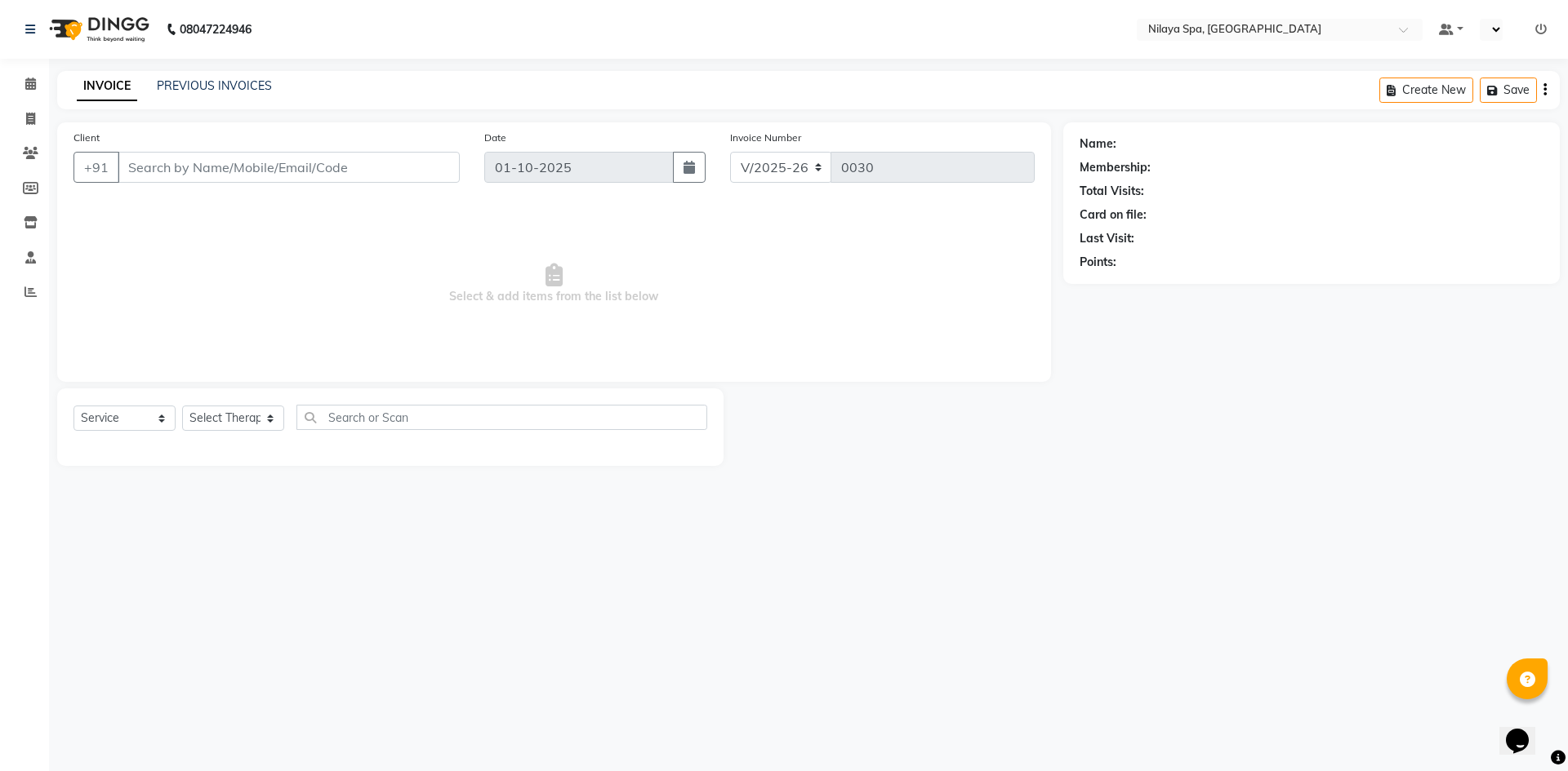
type input "98******14"
select select "92600"
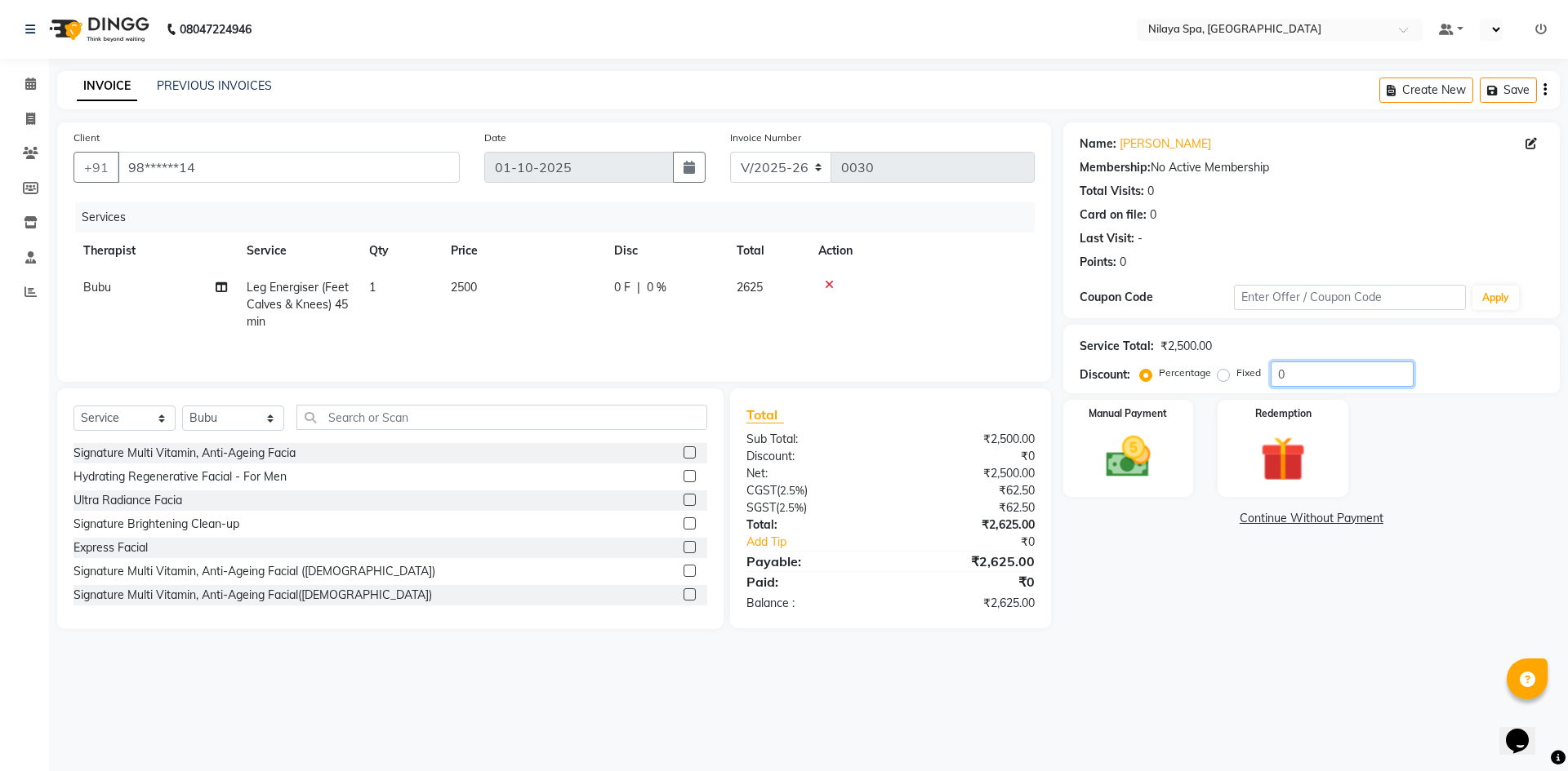
click at [1303, 377] on input "0" at bounding box center [1342, 374] width 143 height 25
type input "10"
click at [1162, 450] on img at bounding box center [1128, 458] width 76 height 54
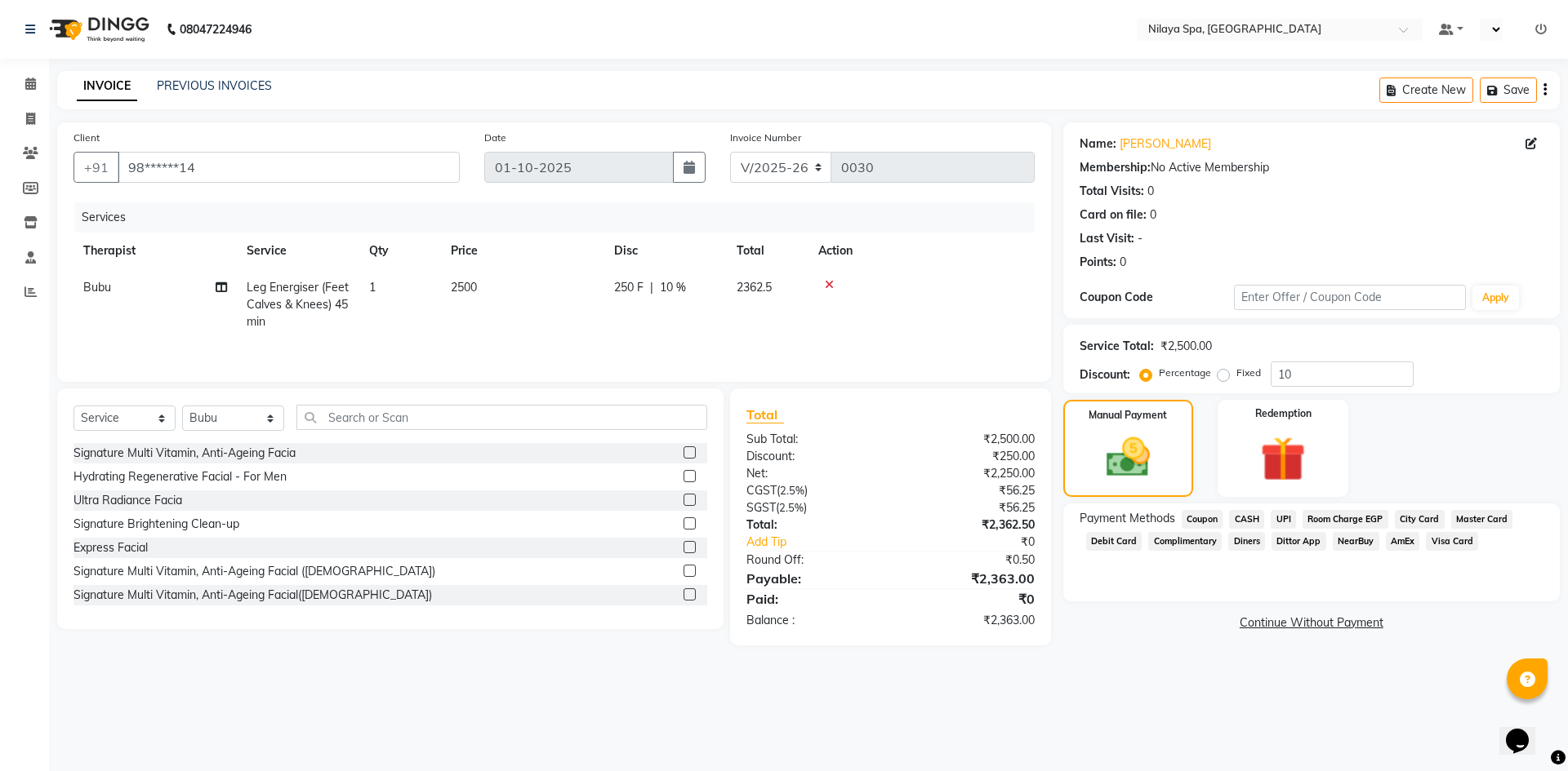
click at [1334, 518] on span "Room Charge EGP" at bounding box center [1345, 520] width 86 height 19
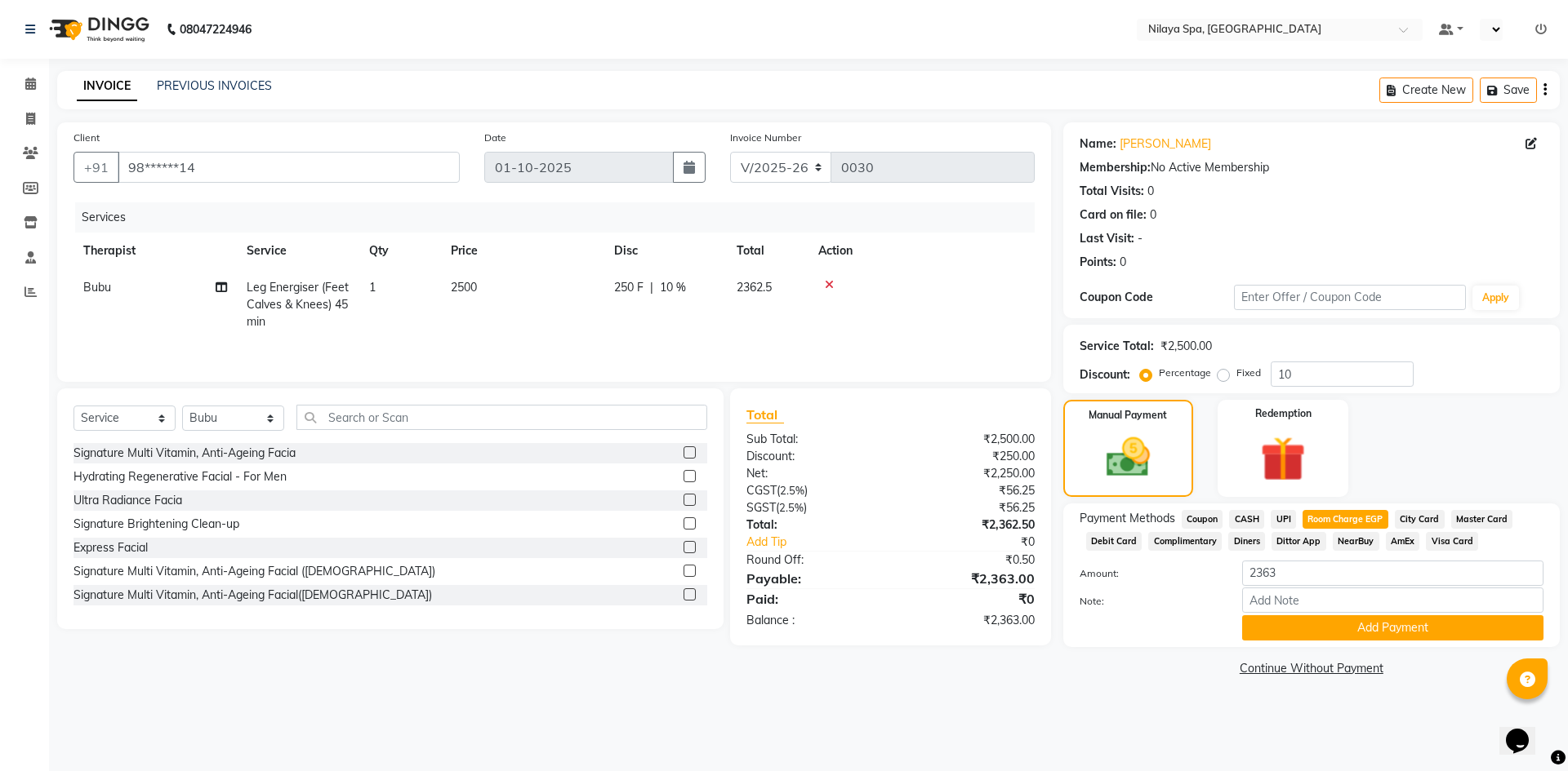
click at [1310, 672] on link "Continue Without Payment" at bounding box center [1312, 669] width 491 height 17
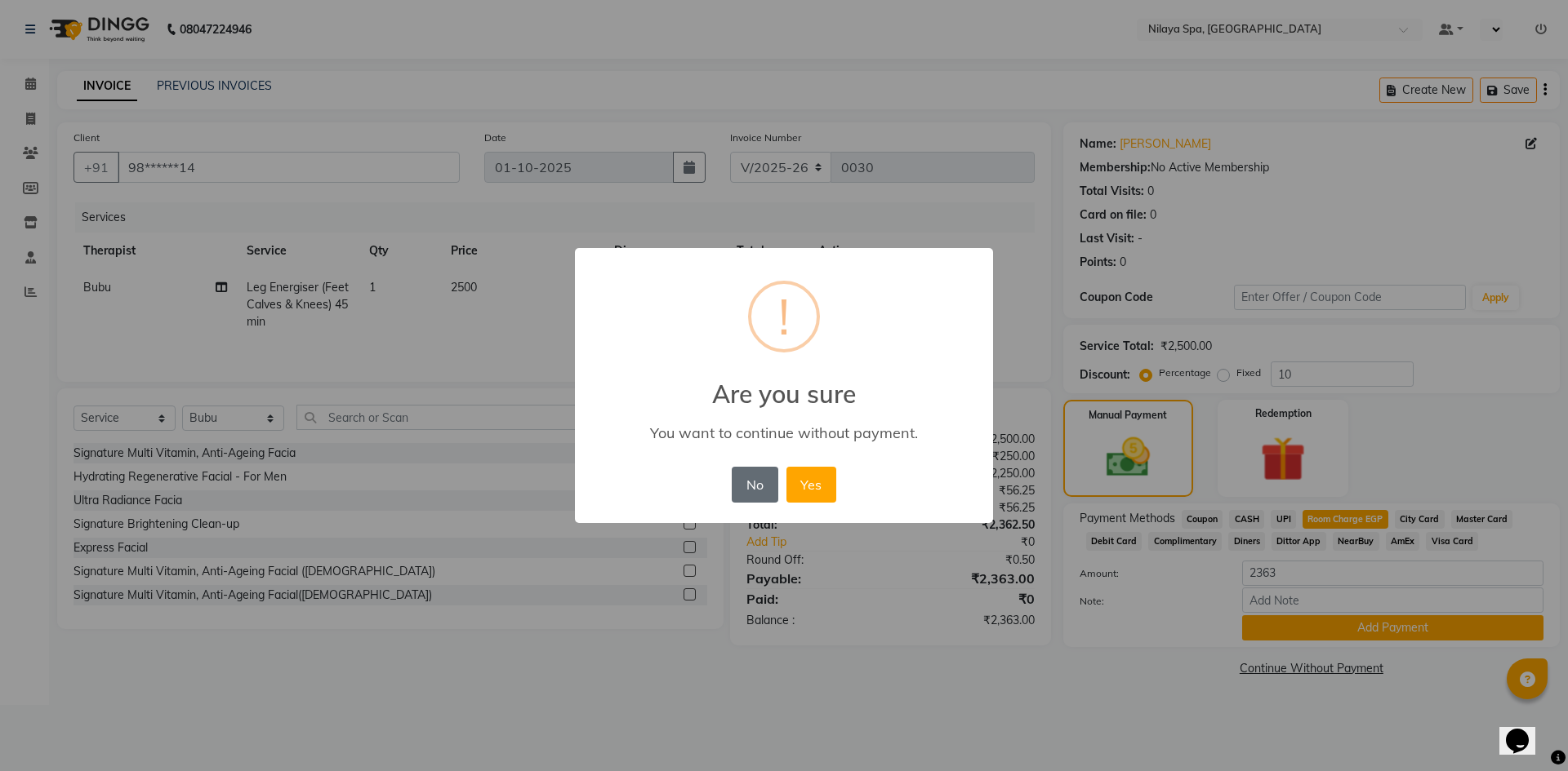
click at [755, 491] on button "No" at bounding box center [755, 485] width 46 height 36
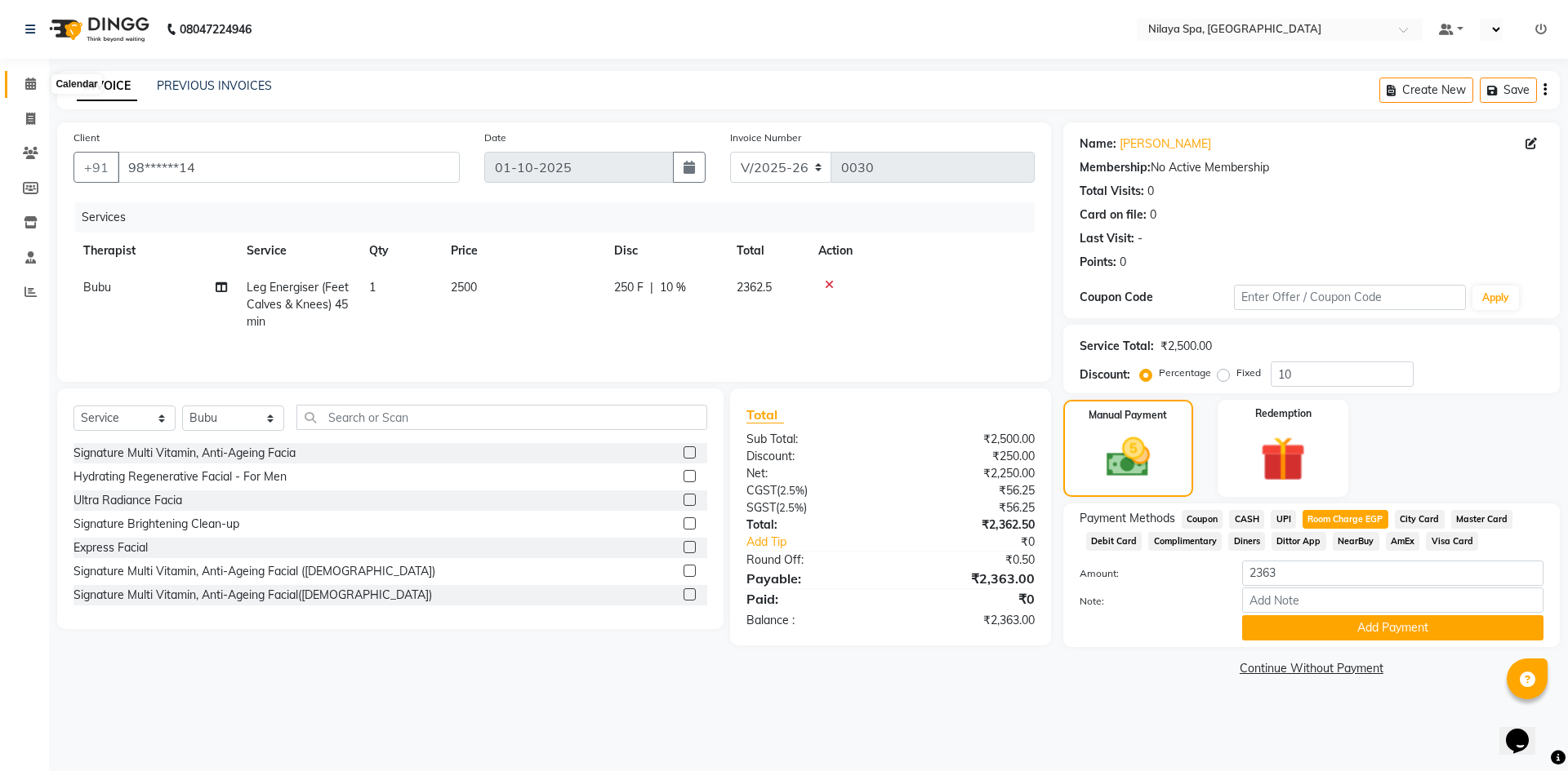
click at [34, 88] on icon at bounding box center [30, 84] width 11 height 12
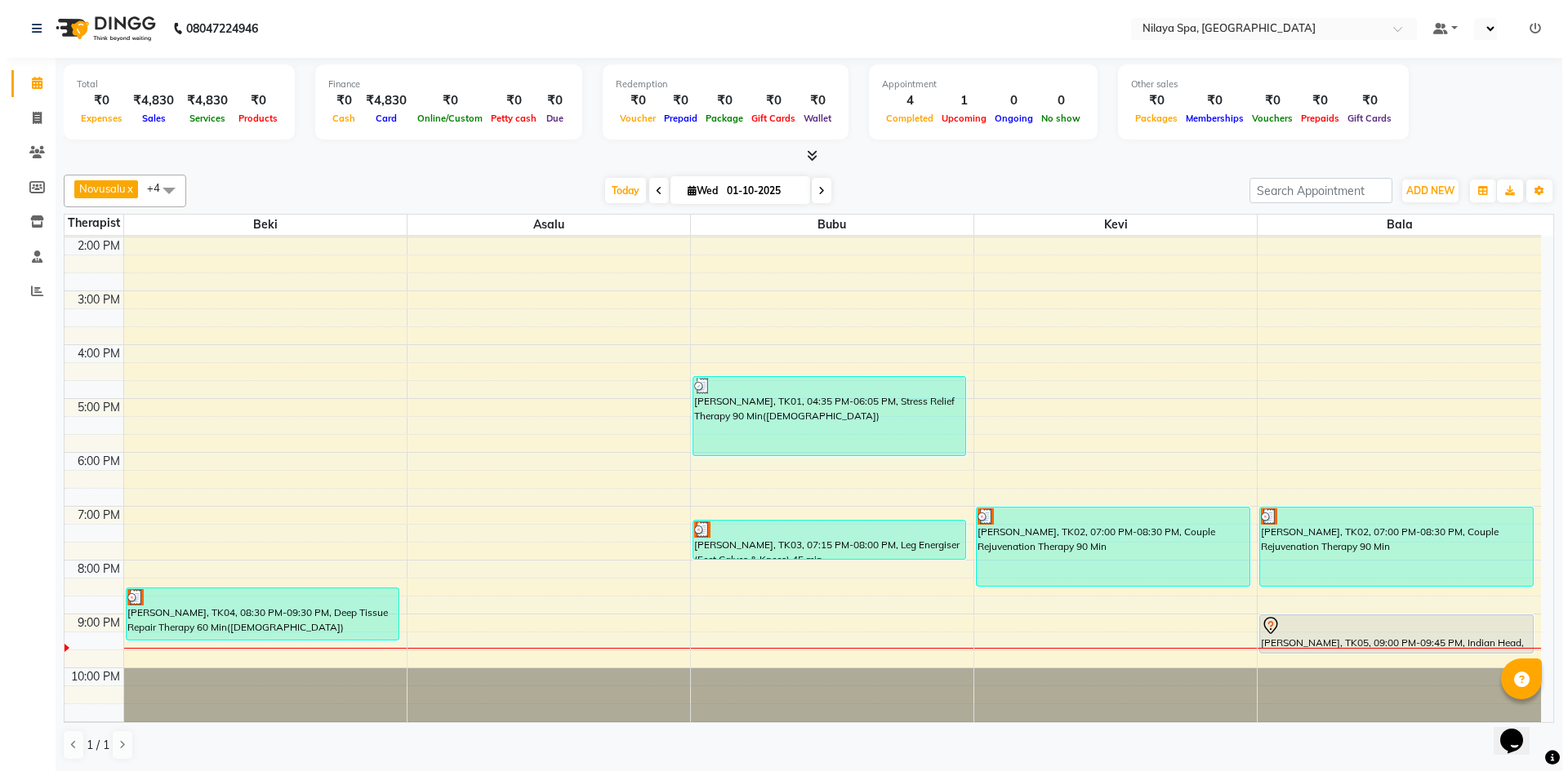
scroll to position [293, 0]
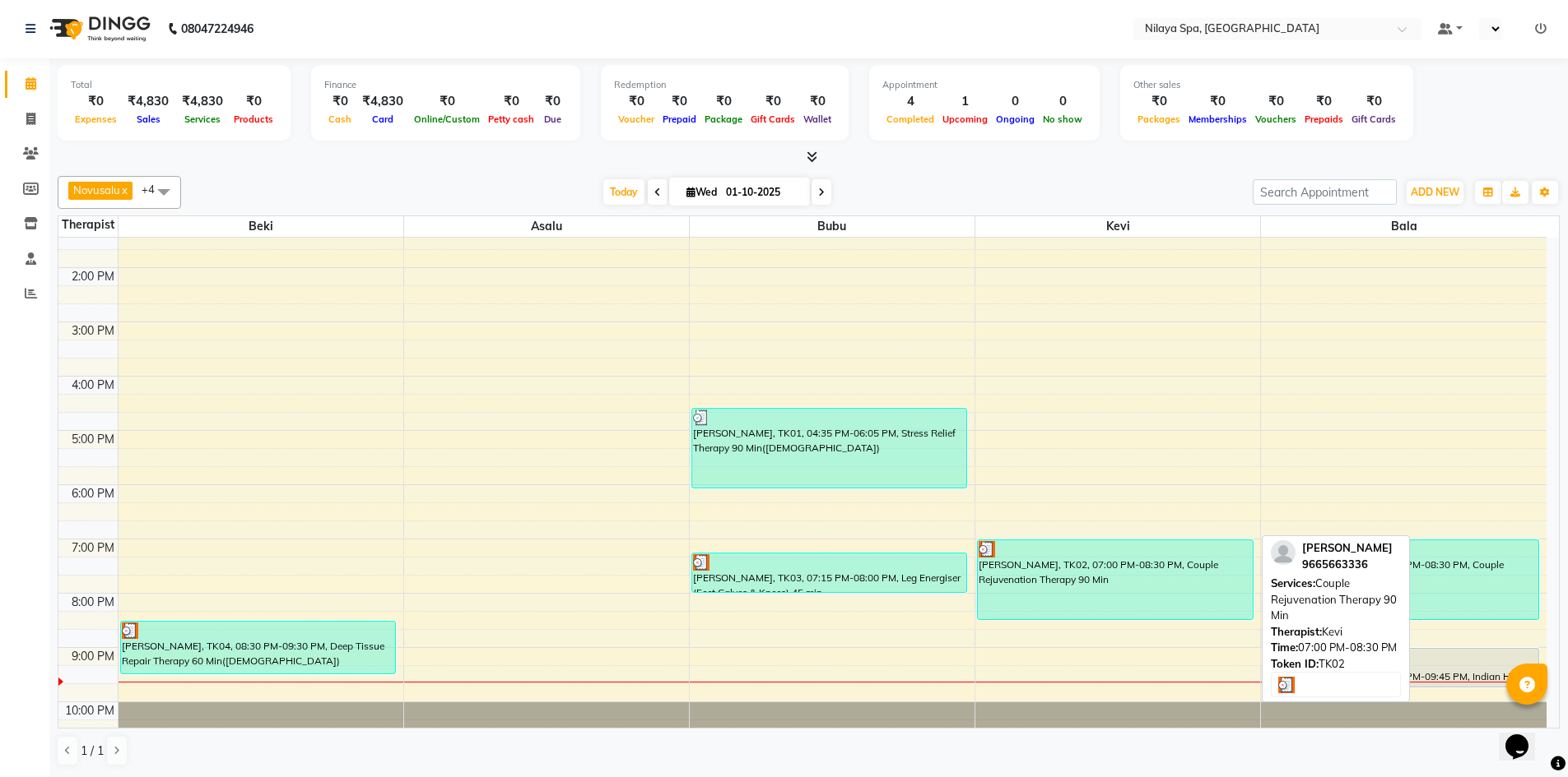
click at [1121, 598] on div "[PERSON_NAME], TK02, 07:00 PM-08:30 PM, Couple Rejuvenation Therapy 90 Min" at bounding box center [1115, 580] width 275 height 79
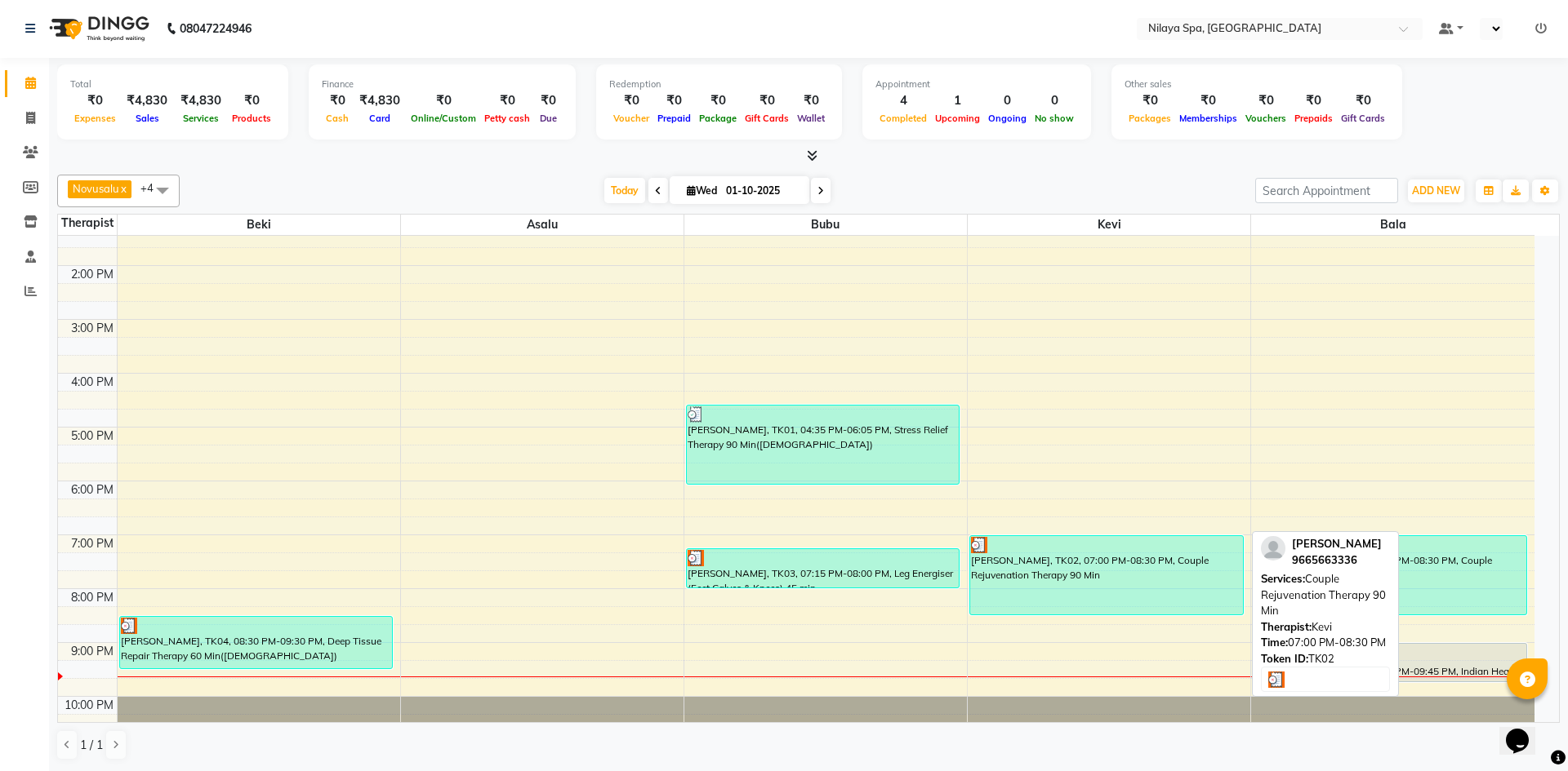
select select "3"
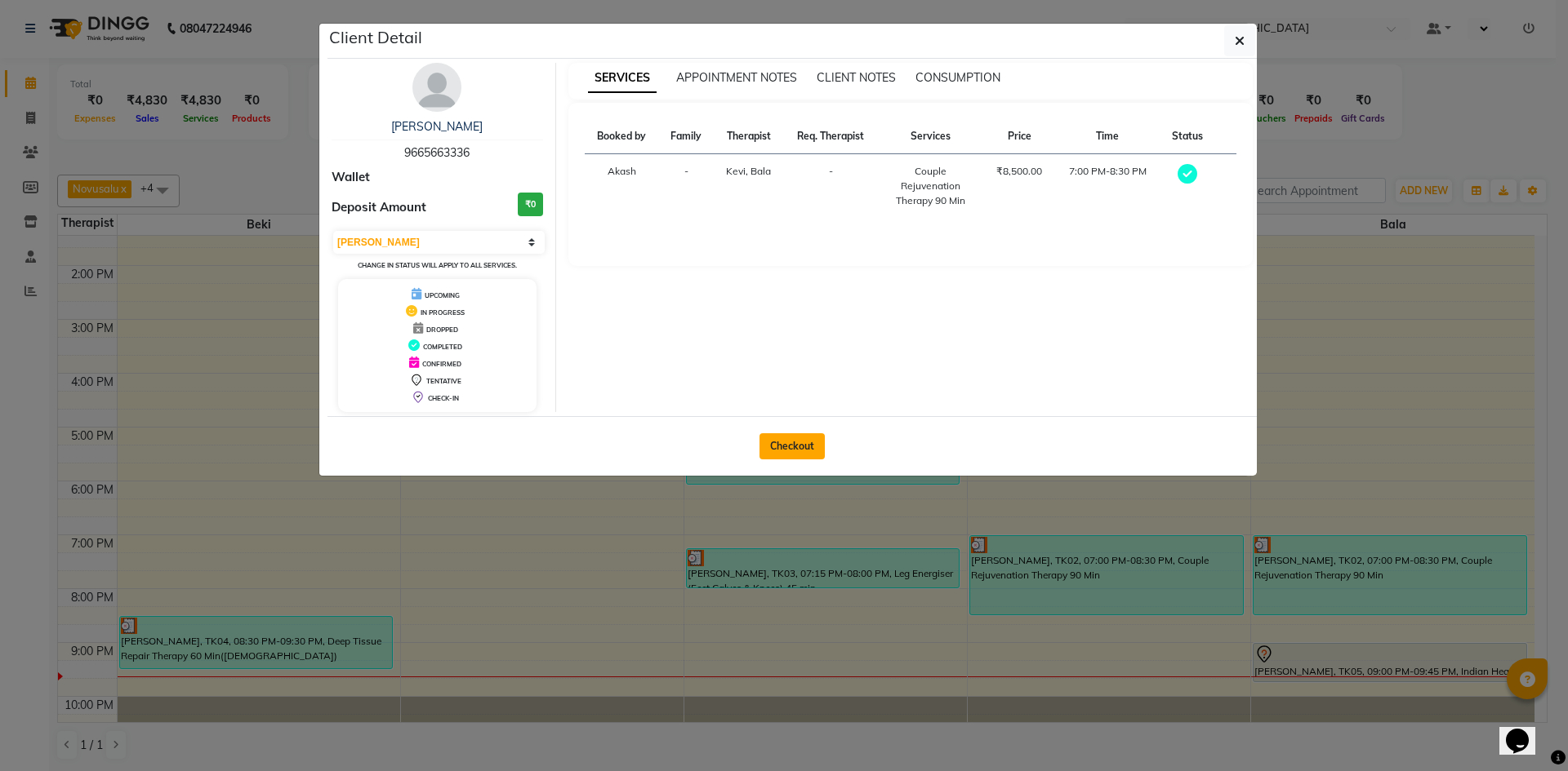
click at [812, 450] on button "Checkout" at bounding box center [793, 446] width 65 height 26
select select "9038"
select select "service"
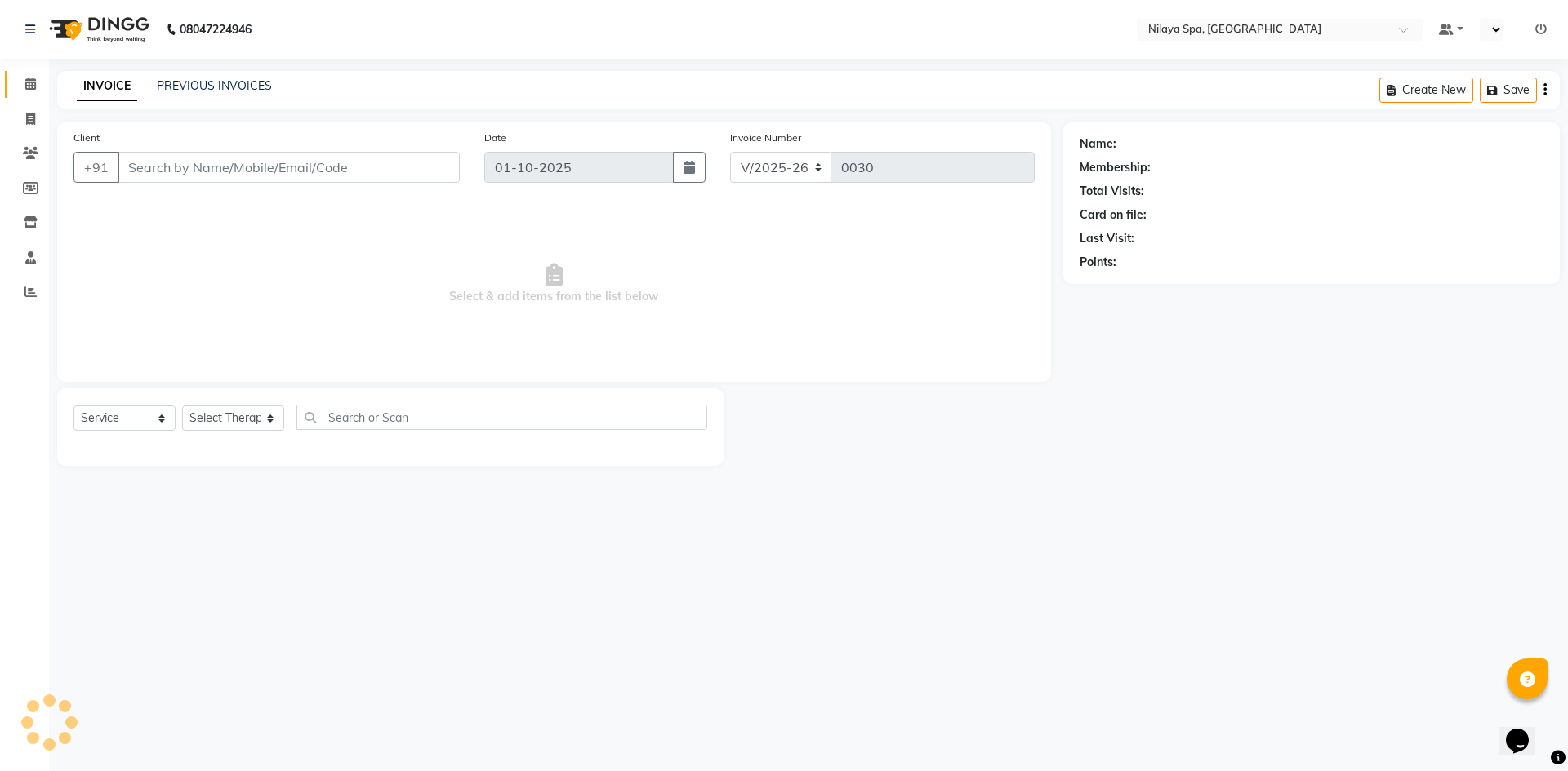
type input "96******36"
select select "92602"
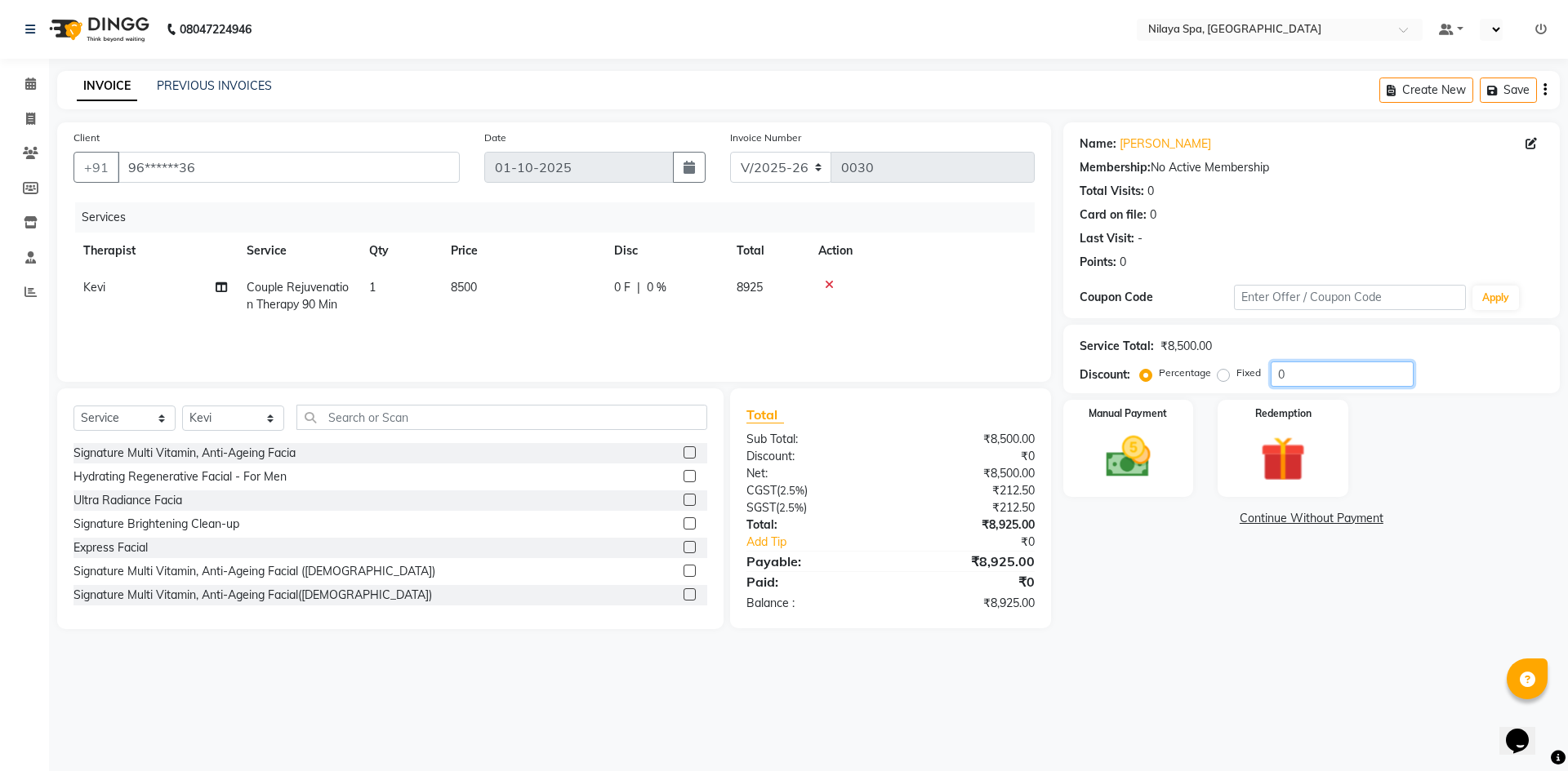
click at [1309, 372] on input "0" at bounding box center [1342, 374] width 143 height 25
type input "5.88"
click at [1135, 442] on img at bounding box center [1128, 458] width 76 height 54
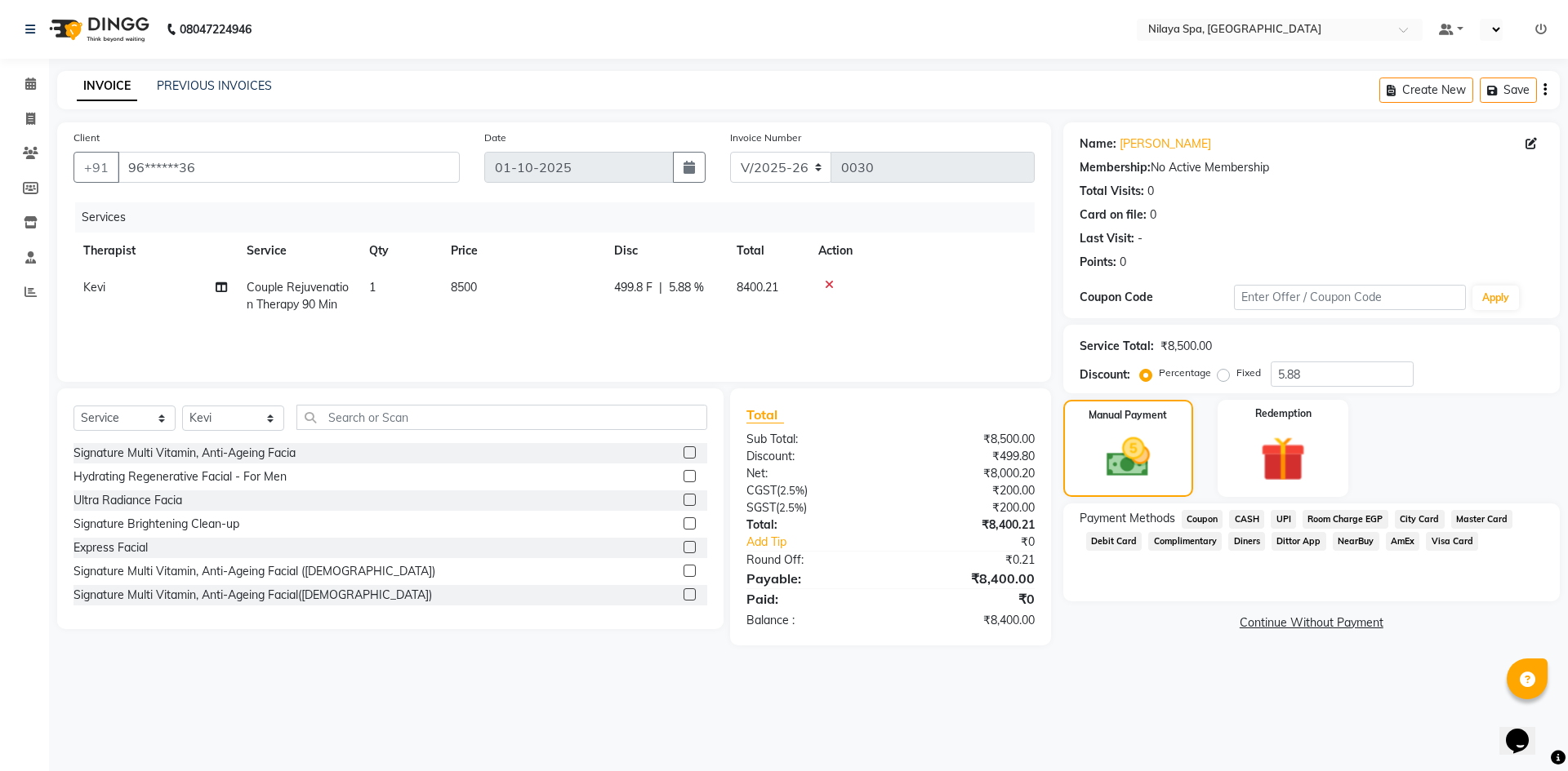
click at [1341, 520] on span "Room Charge EGP" at bounding box center [1345, 520] width 86 height 19
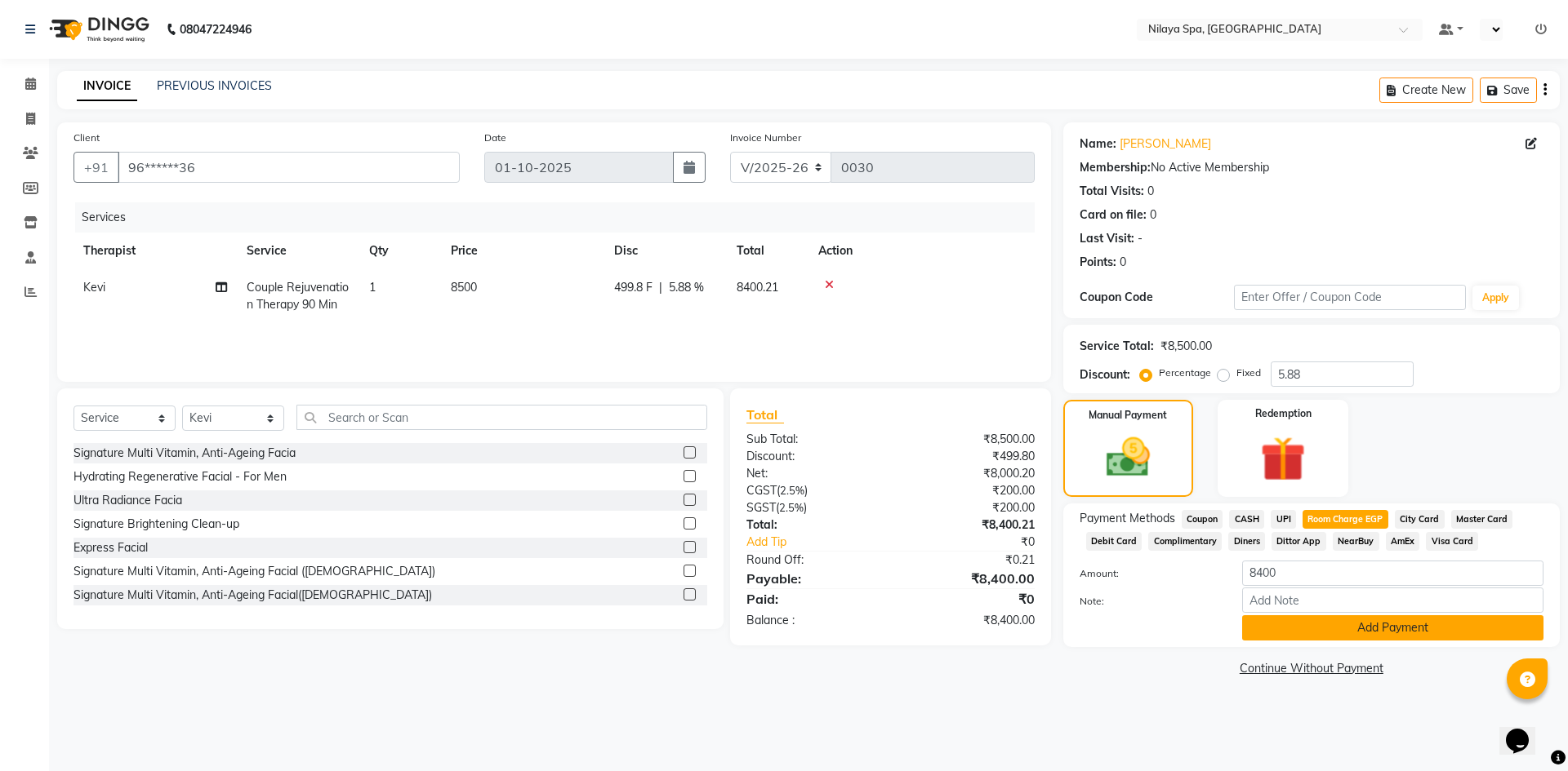
click at [1323, 630] on button "Add Payment" at bounding box center [1393, 628] width 301 height 25
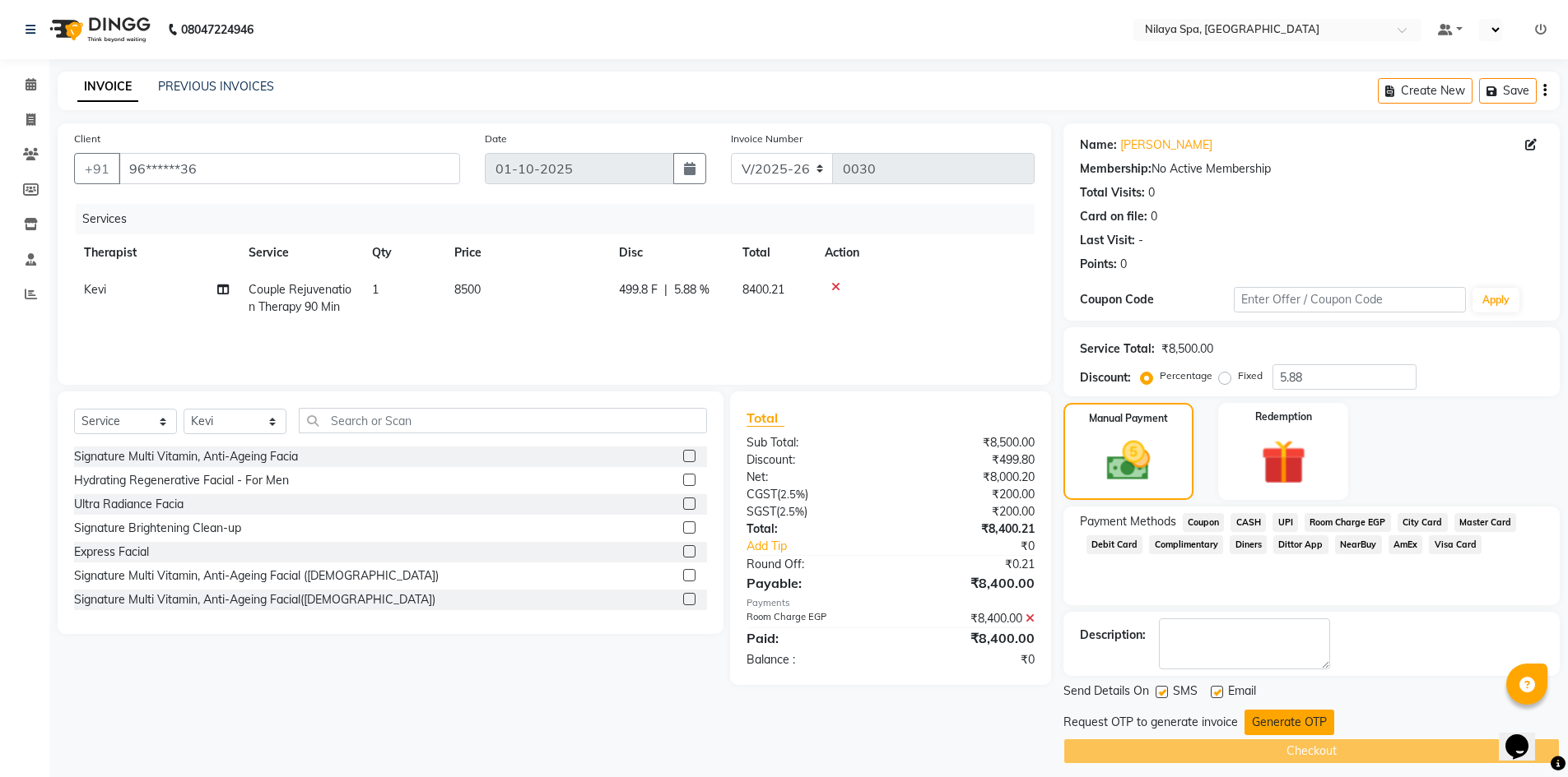
click at [1272, 723] on button "Generate OTP" at bounding box center [1289, 723] width 90 height 25
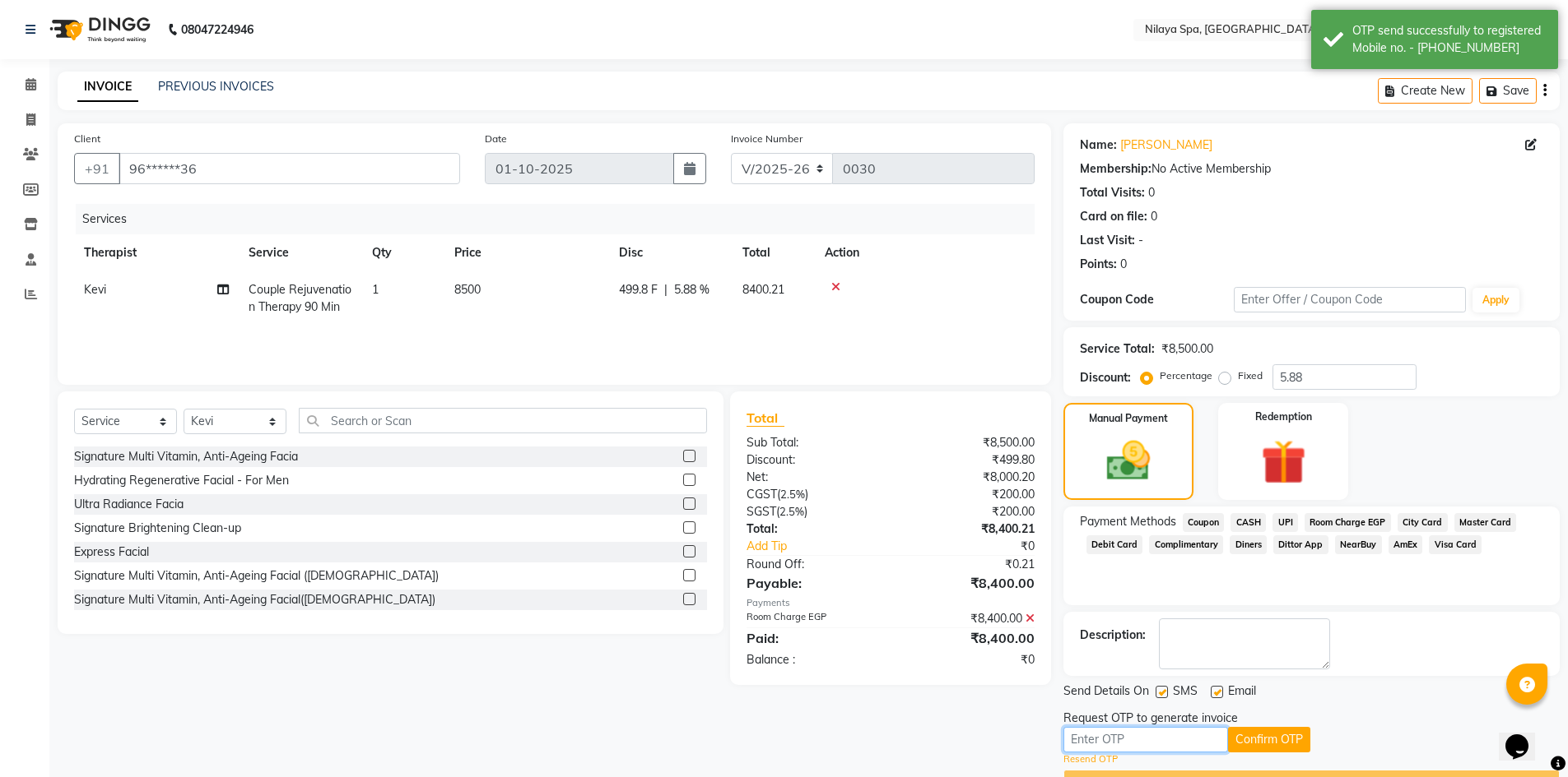
click at [1136, 742] on input "text" at bounding box center [1145, 740] width 165 height 25
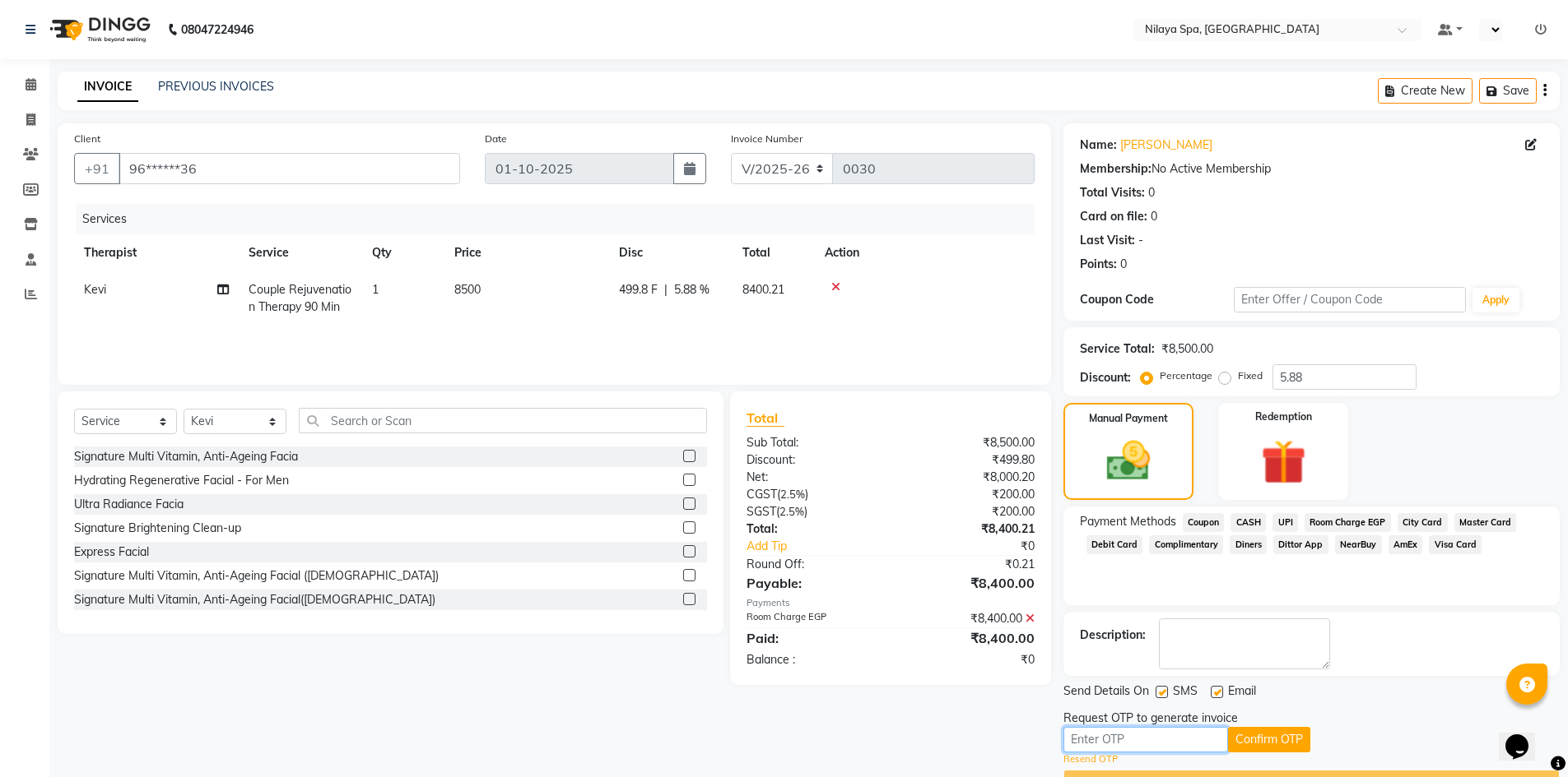
scroll to position [43, 0]
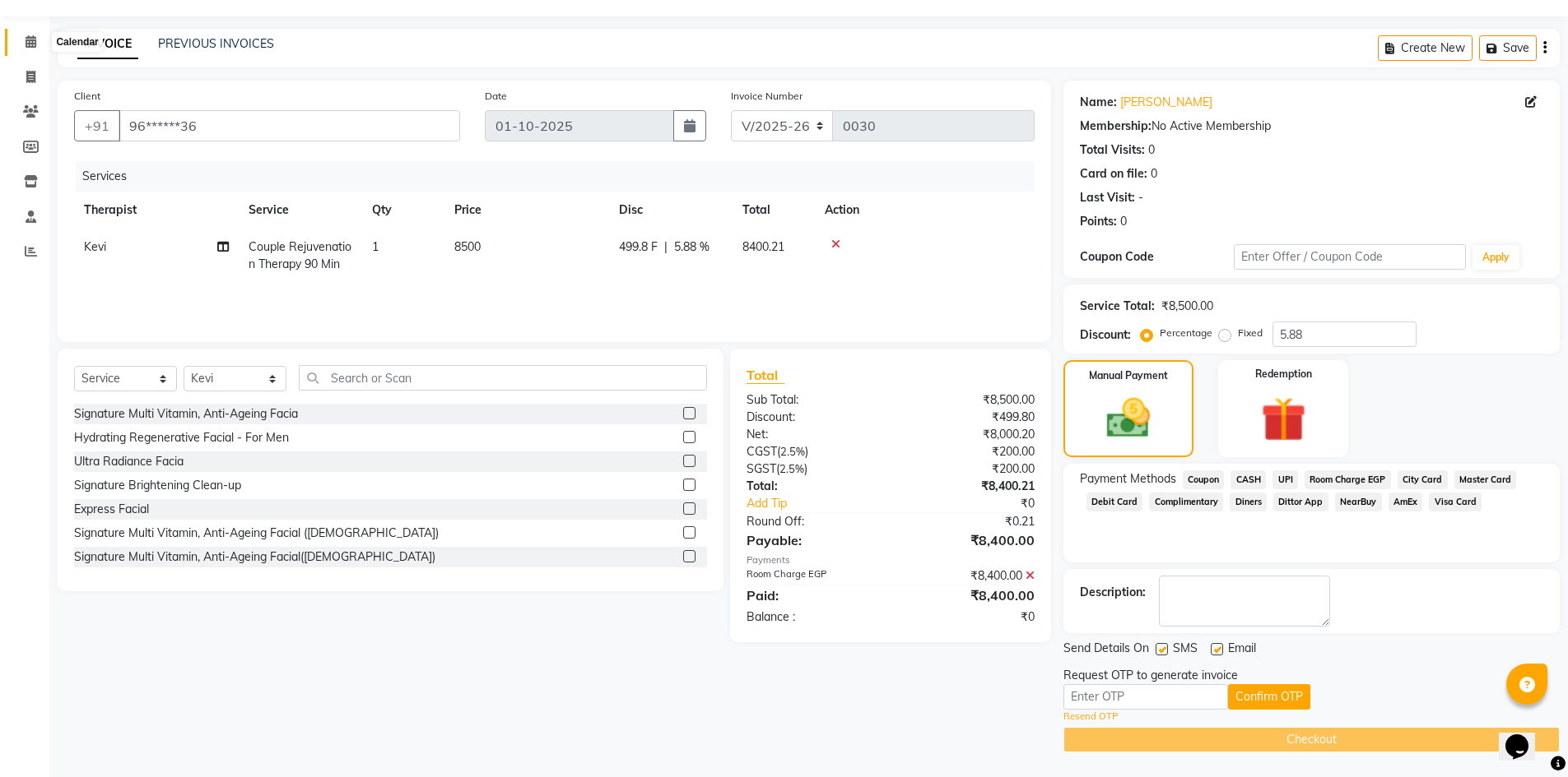
click at [30, 46] on icon at bounding box center [30, 42] width 11 height 13
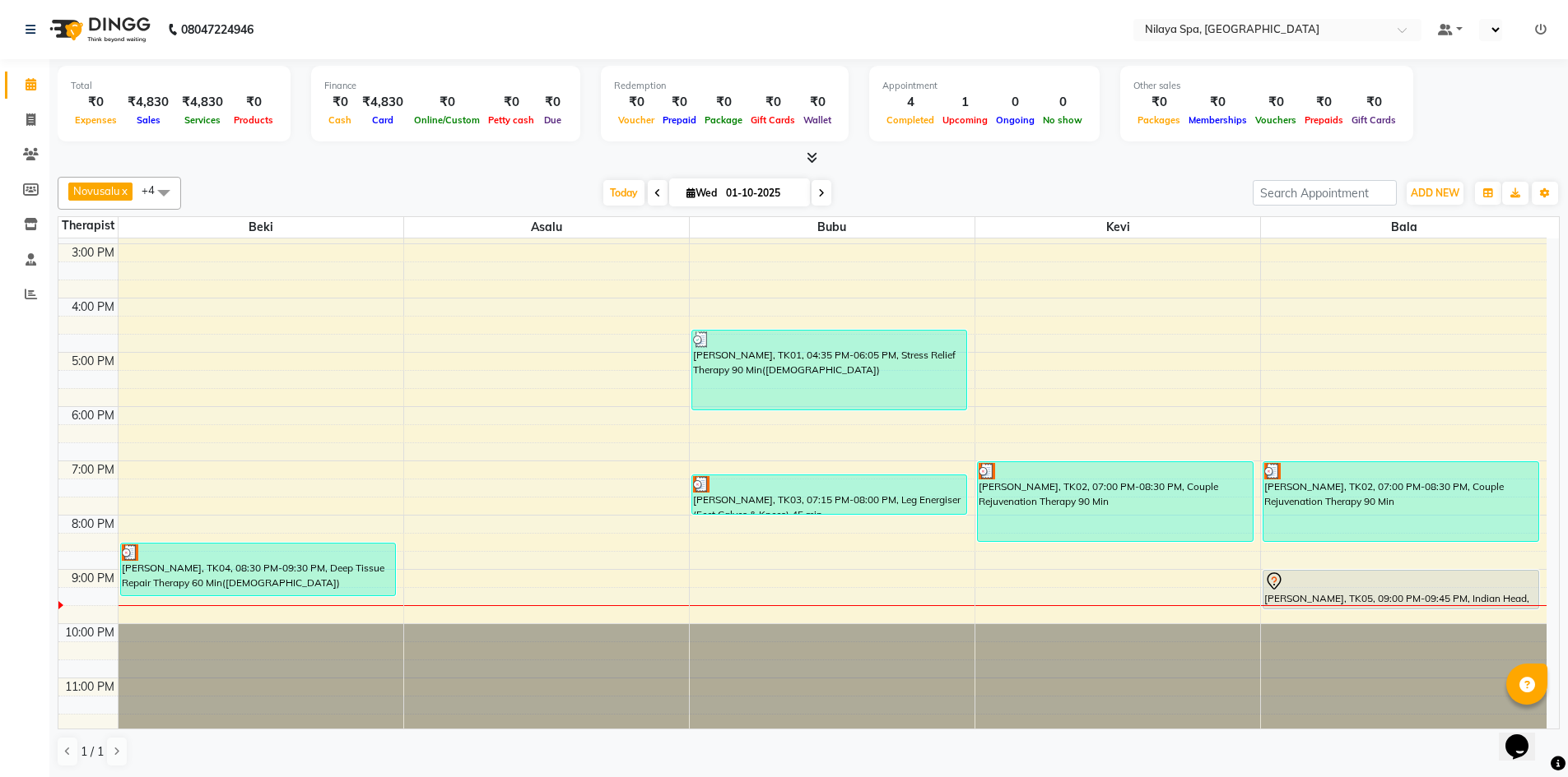
scroll to position [378, 0]
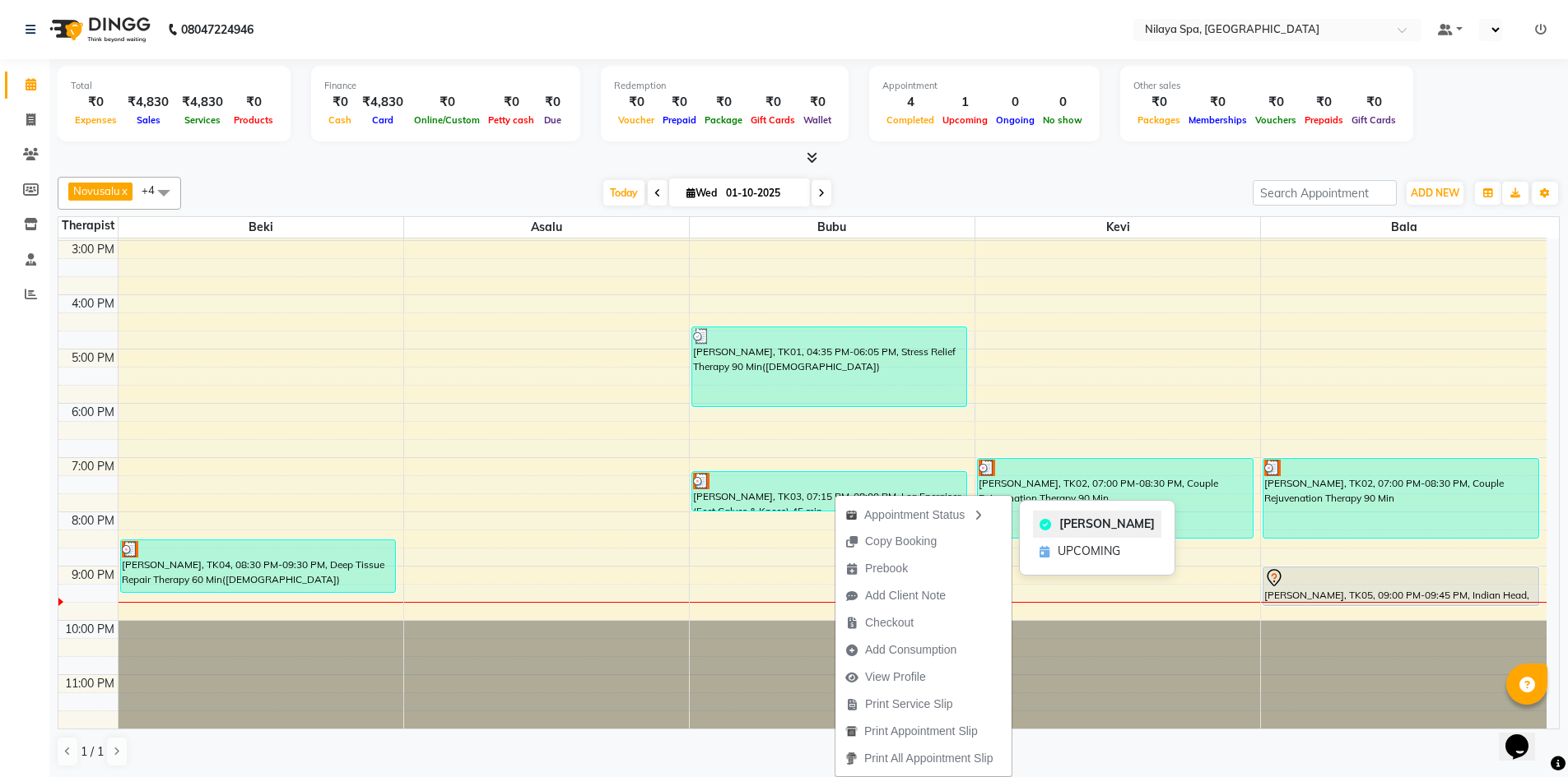
click at [1064, 523] on span "[PERSON_NAME]" at bounding box center [1107, 524] width 96 height 17
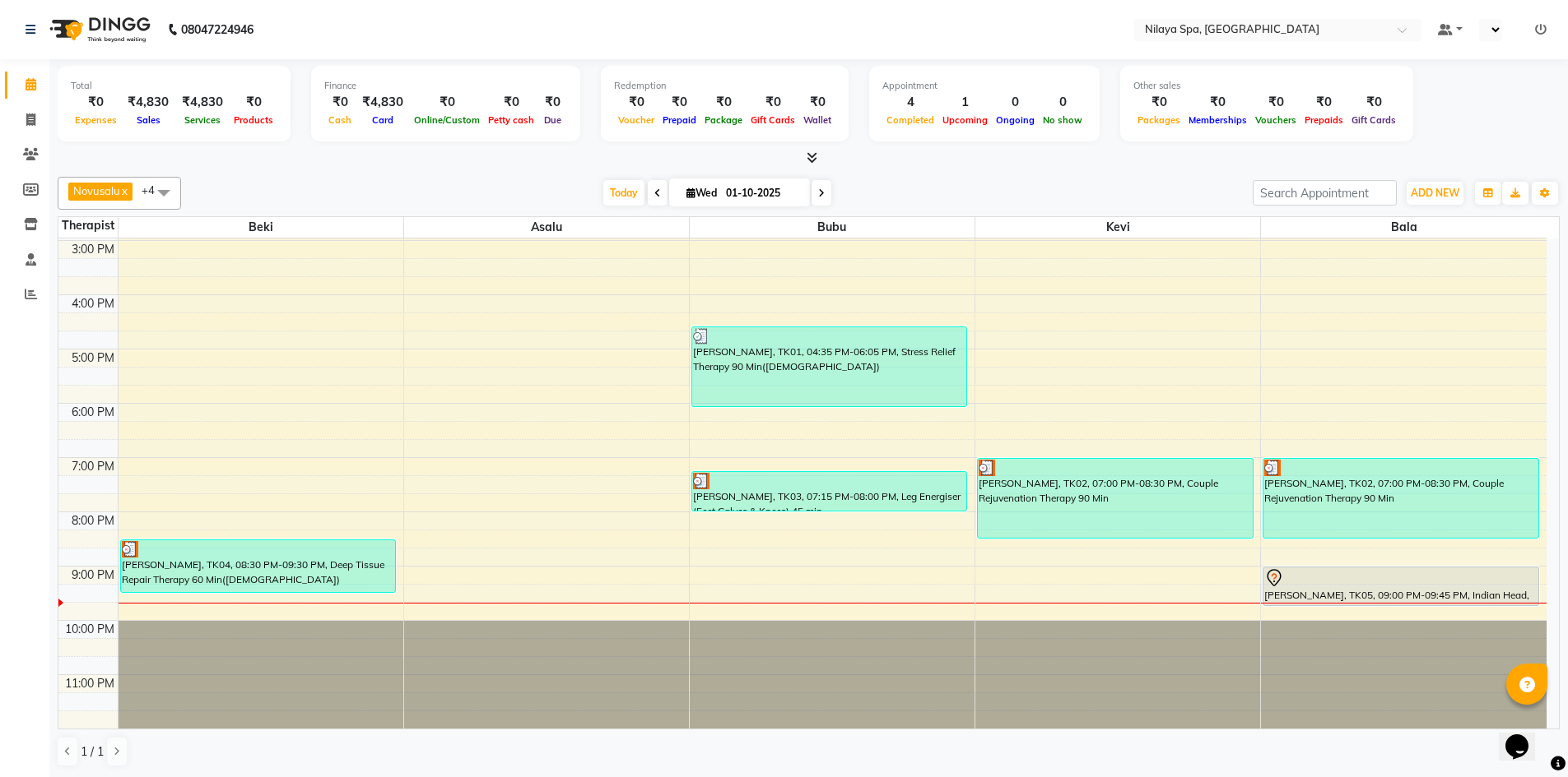
scroll to position [1, 0]
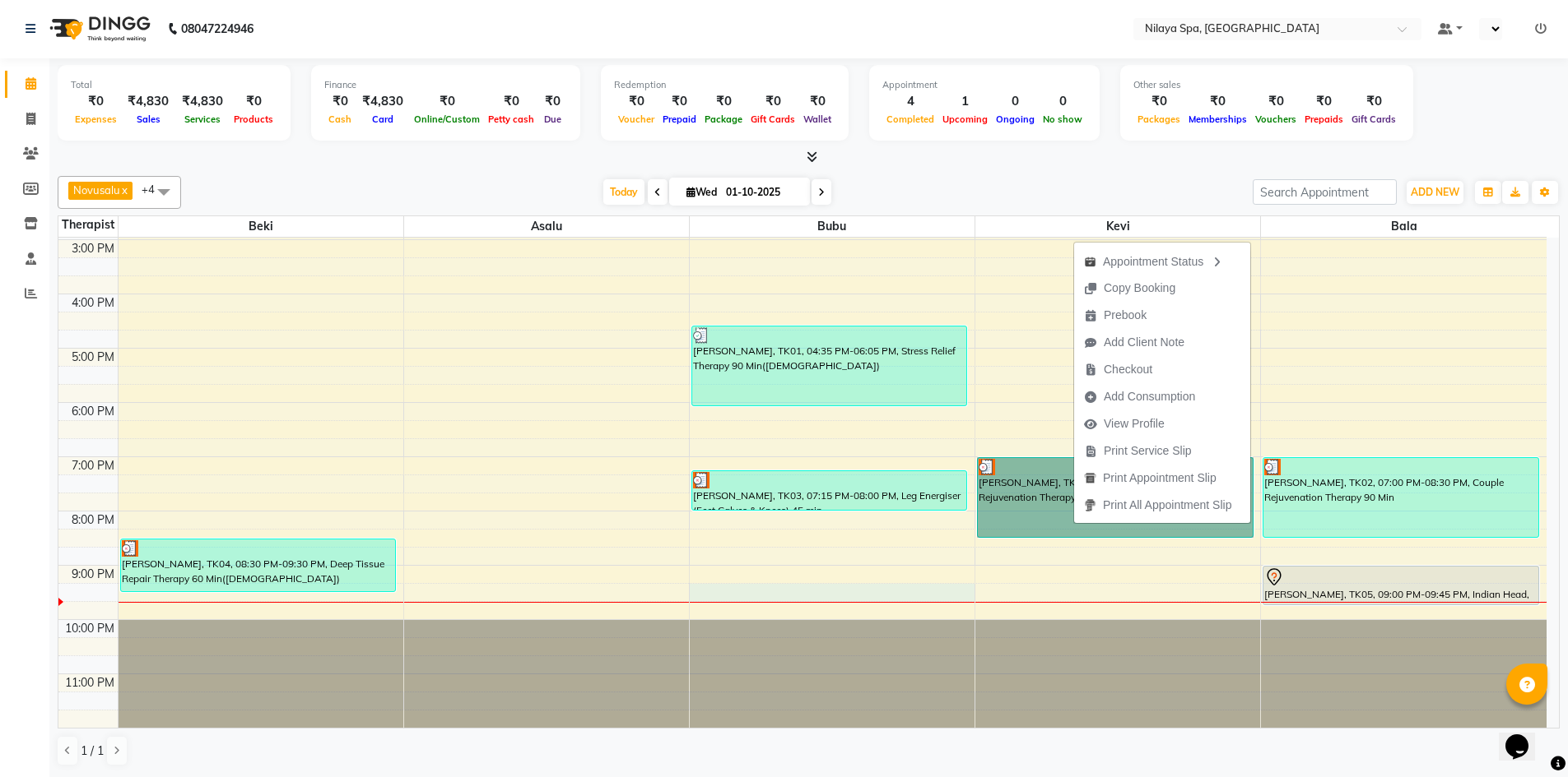
click at [855, 591] on div "8:00 AM 9:00 AM 10:00 AM 11:00 AM 12:00 PM 1:00 PM 2:00 PM 3:00 PM 4:00 PM 5:00…" at bounding box center [801, 295] width 1488 height 868
select select "92600"
select select "1275"
select select "tentative"
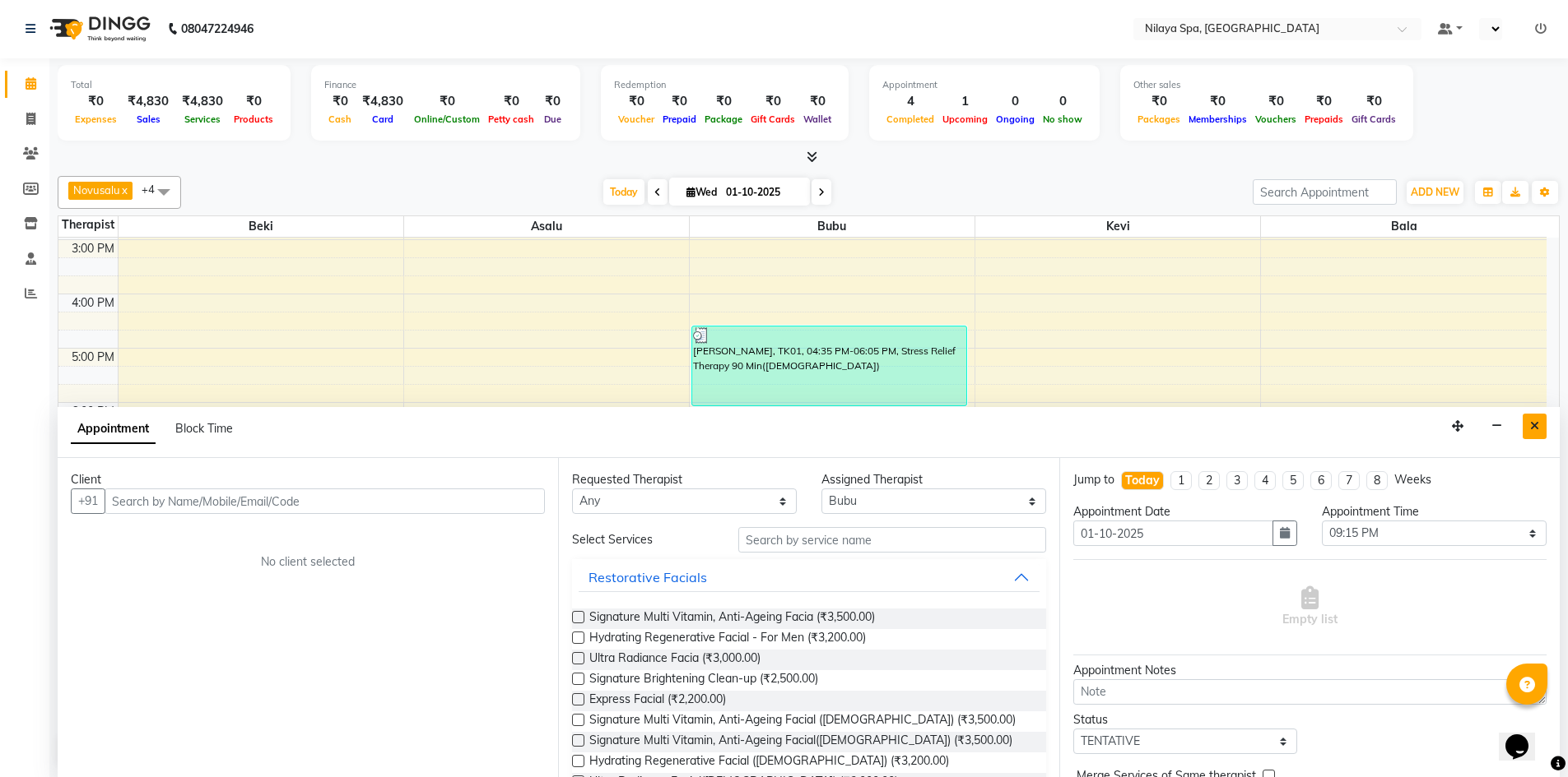
click at [1539, 429] on button "Close" at bounding box center [1534, 426] width 24 height 25
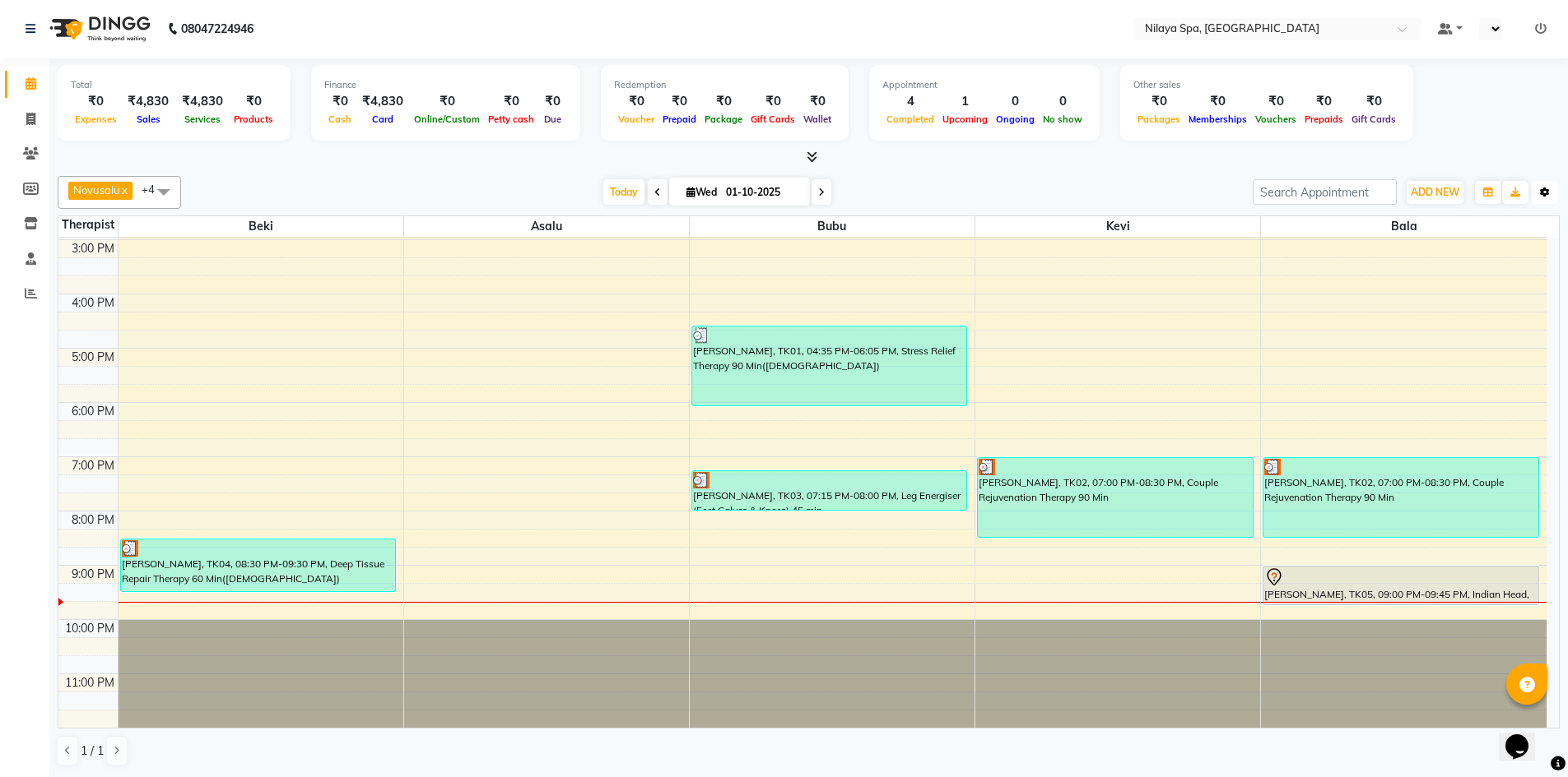
click at [1542, 190] on icon "button" at bounding box center [1545, 193] width 10 height 10
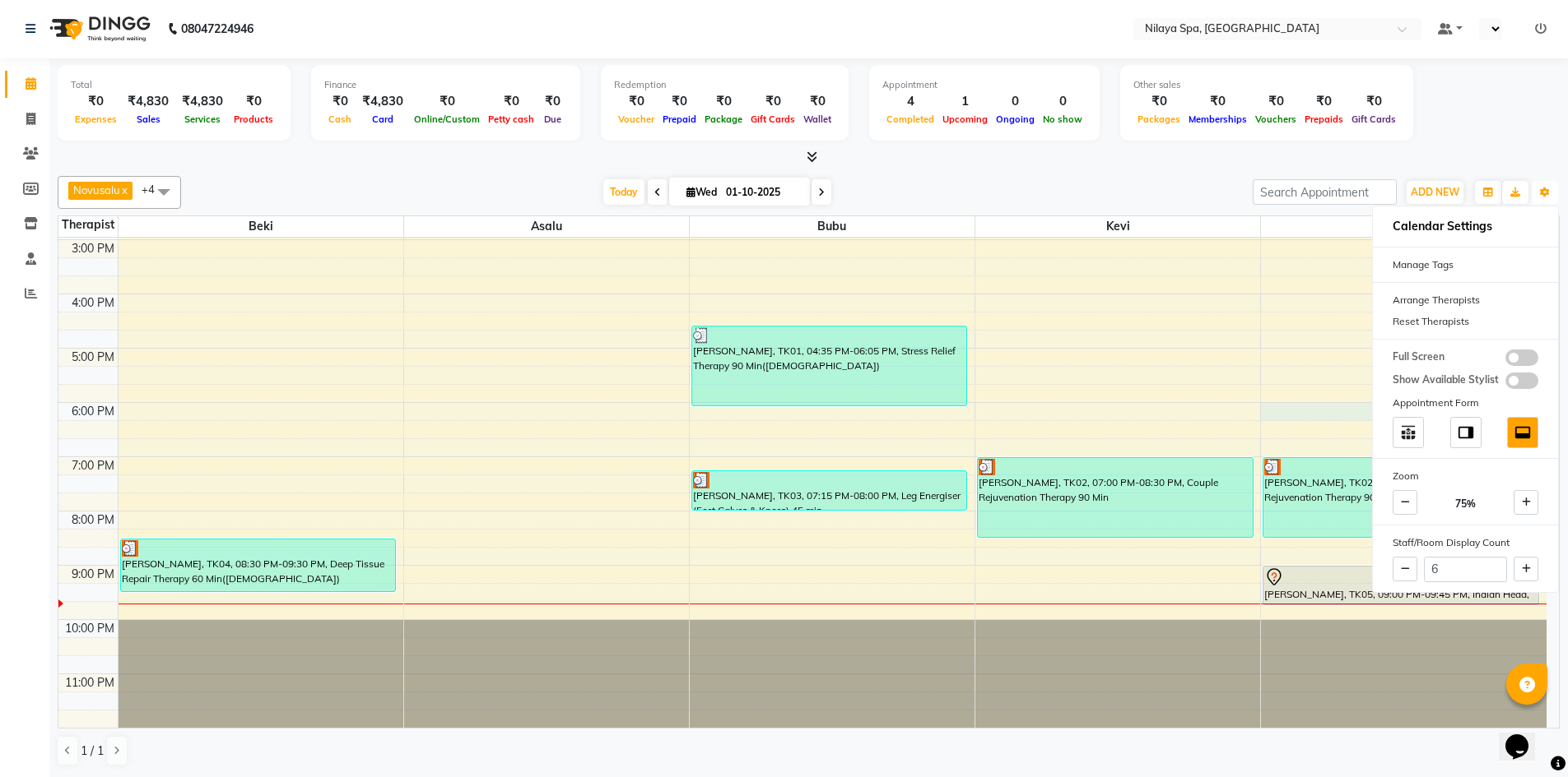
click at [1344, 405] on div "8:00 AM 9:00 AM 10:00 AM 11:00 AM 12:00 PM 1:00 PM 2:00 PM 3:00 PM 4:00 PM 5:00…" at bounding box center [801, 295] width 1488 height 868
select select "92643"
select select "1080"
select select "tentative"
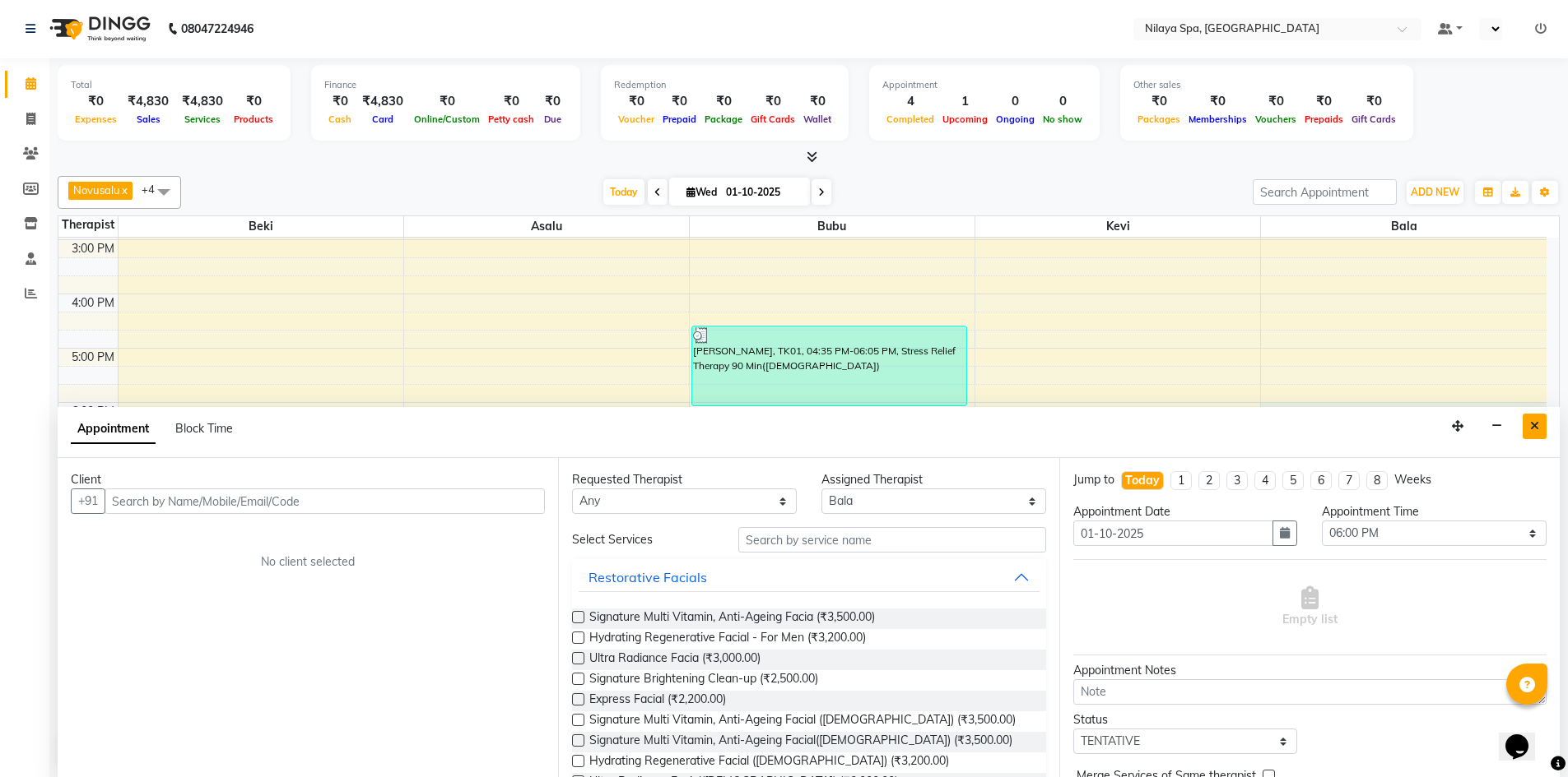
click at [1525, 429] on button "Close" at bounding box center [1534, 426] width 24 height 25
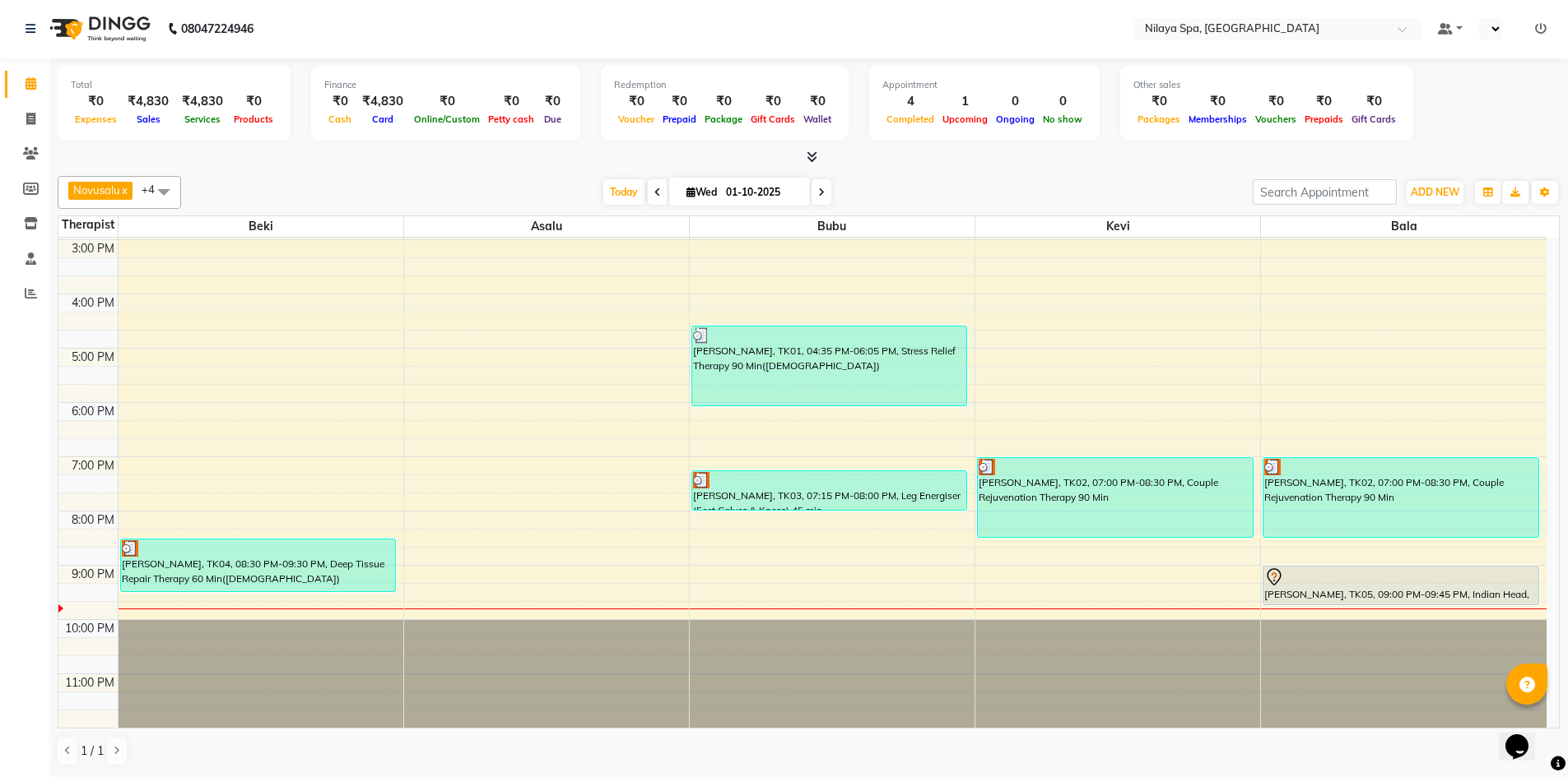
click at [654, 192] on icon at bounding box center [657, 193] width 7 height 10
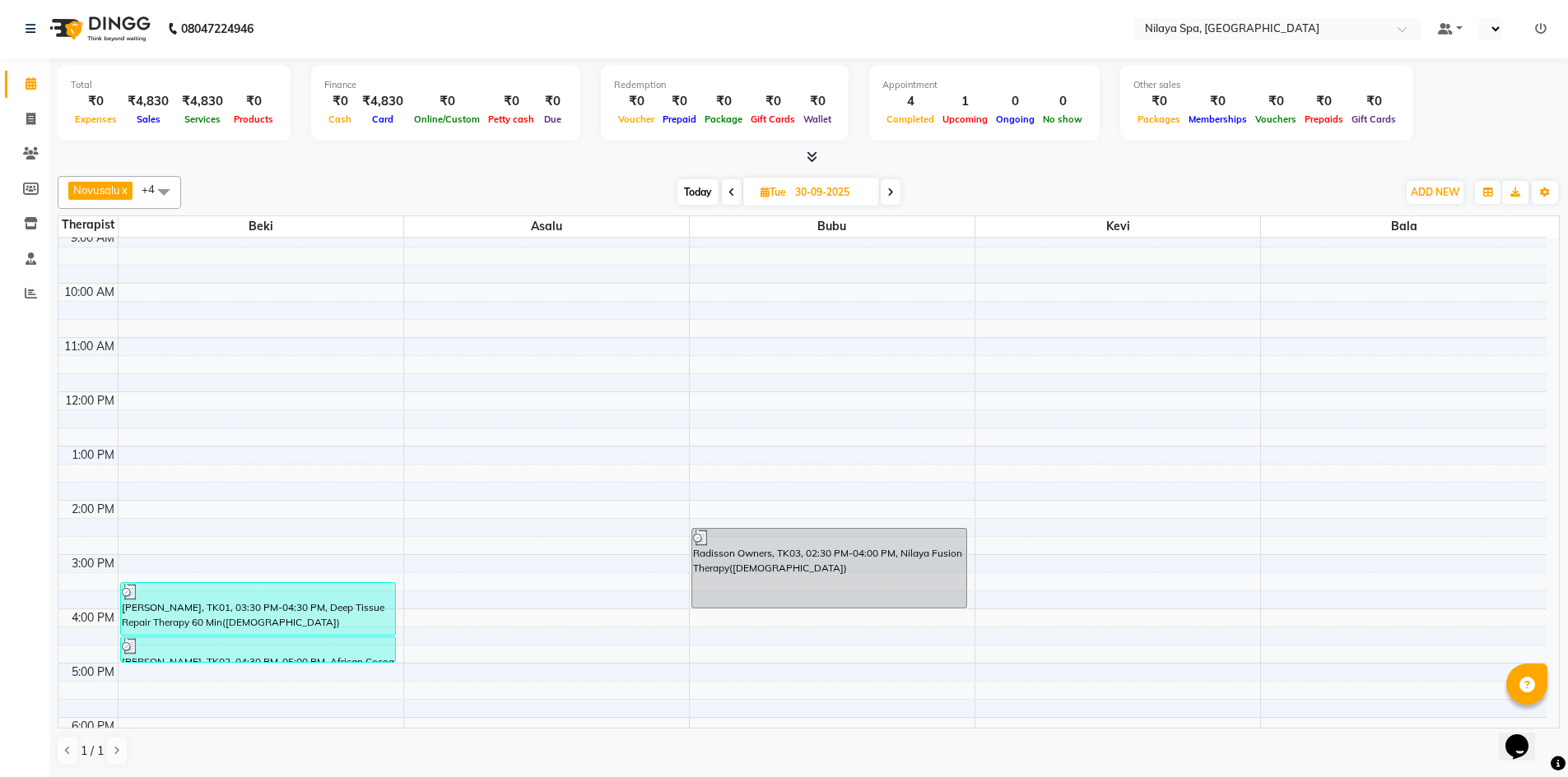
scroll to position [48, 0]
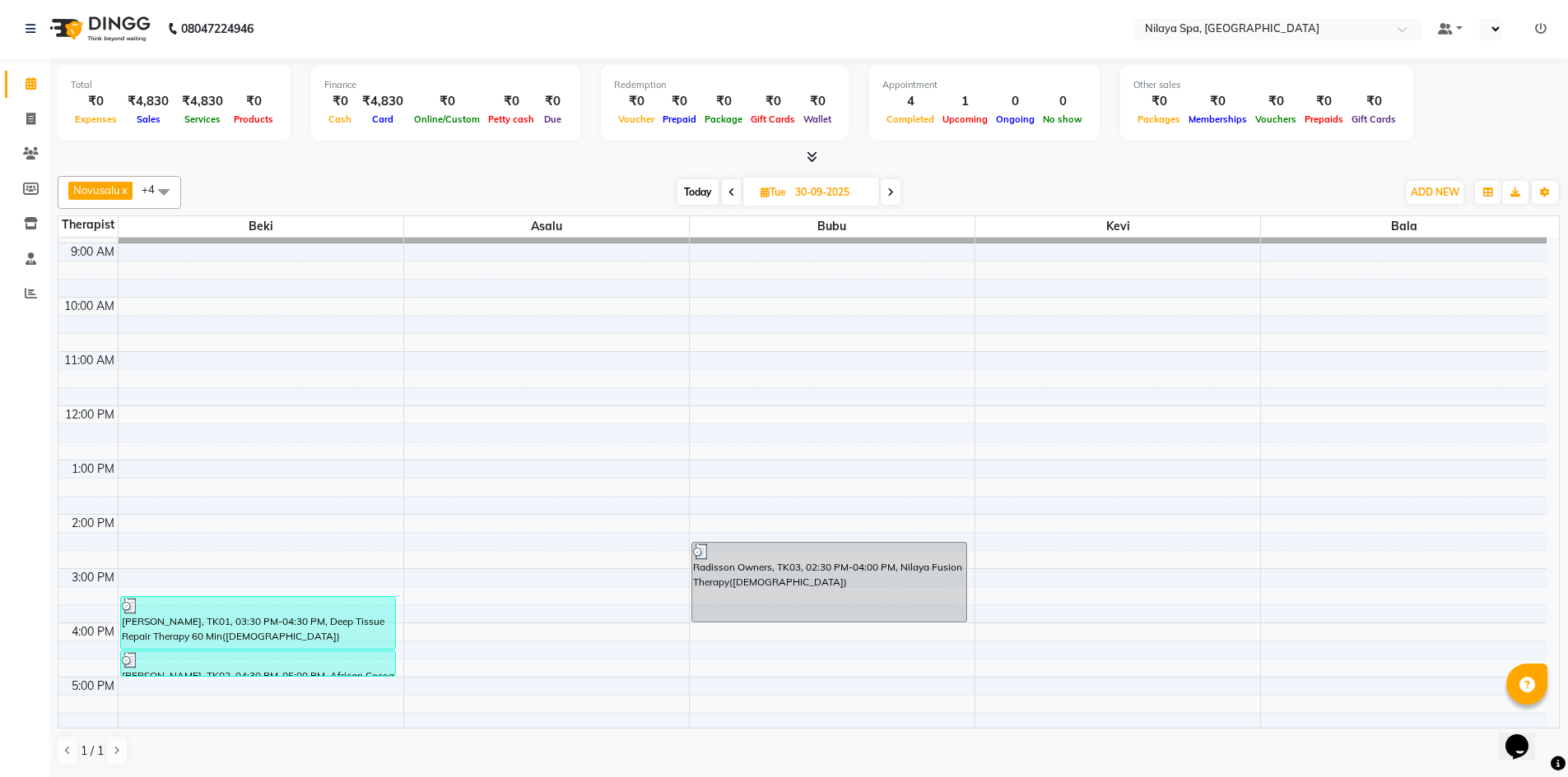
click at [731, 198] on span at bounding box center [732, 192] width 19 height 25
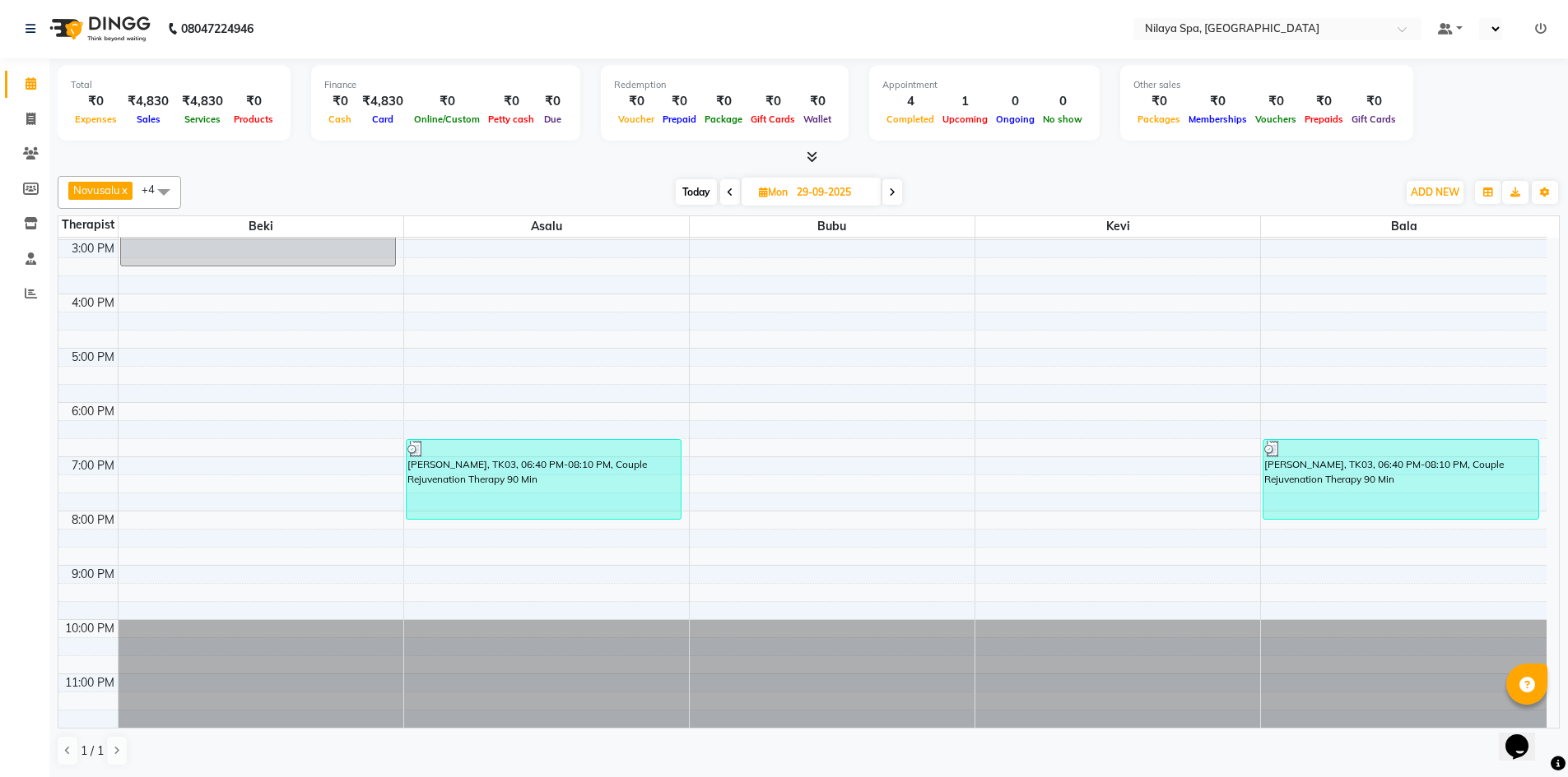
click at [895, 195] on icon at bounding box center [892, 193] width 7 height 10
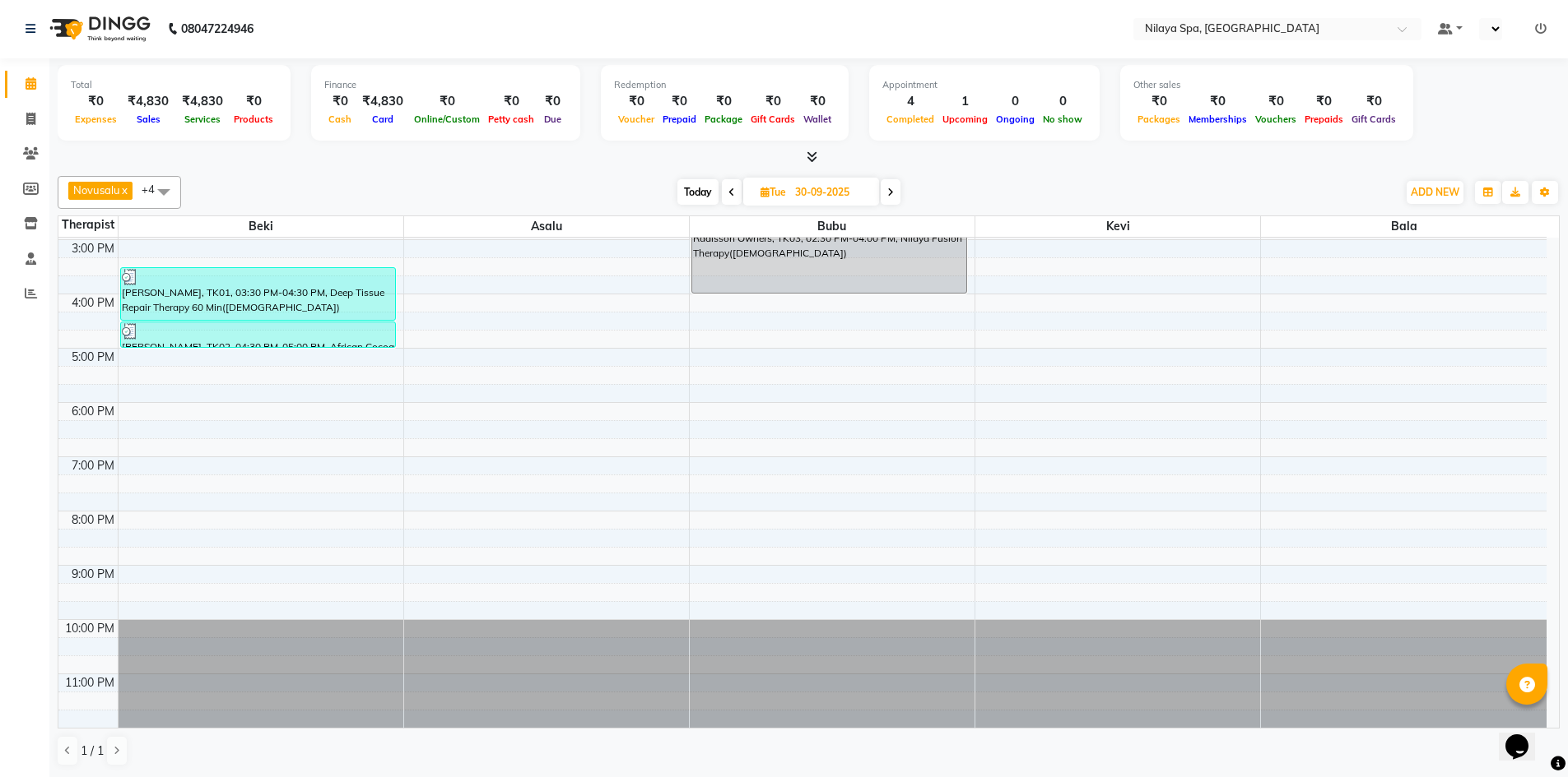
click at [896, 195] on span at bounding box center [891, 192] width 19 height 25
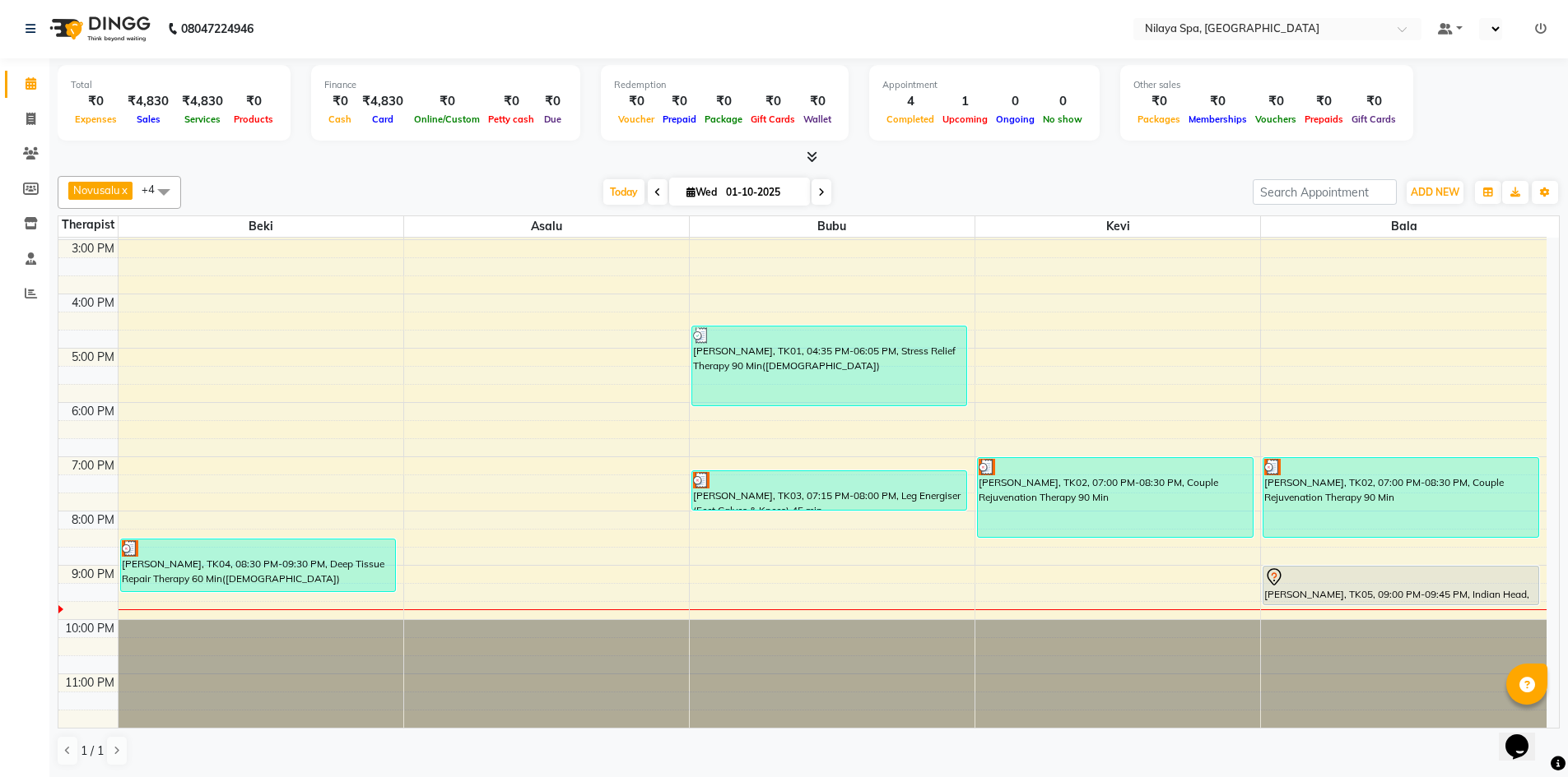
click at [654, 192] on icon at bounding box center [657, 193] width 7 height 10
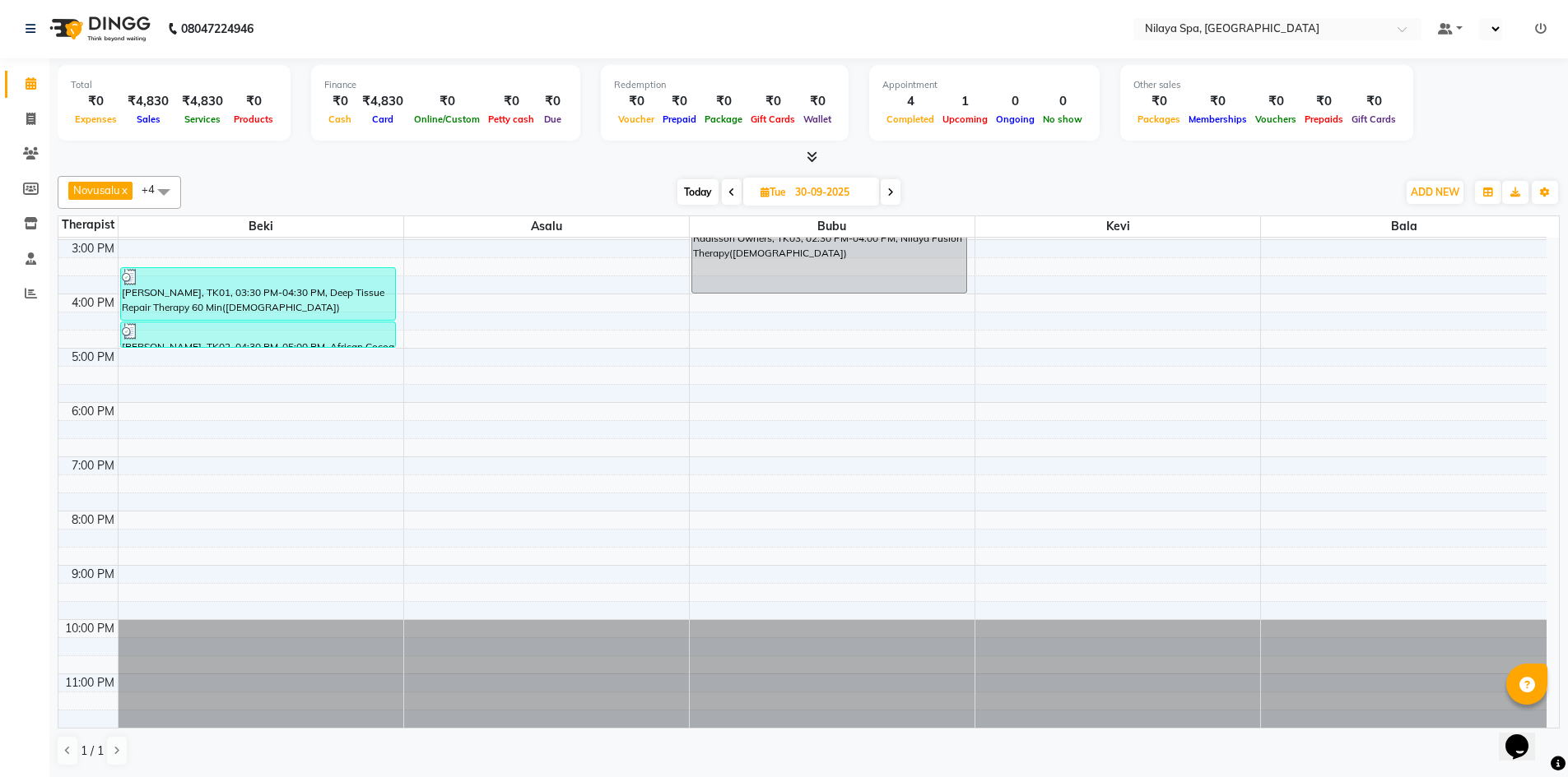
click at [890, 202] on span at bounding box center [891, 192] width 19 height 25
type input "01-10-2025"
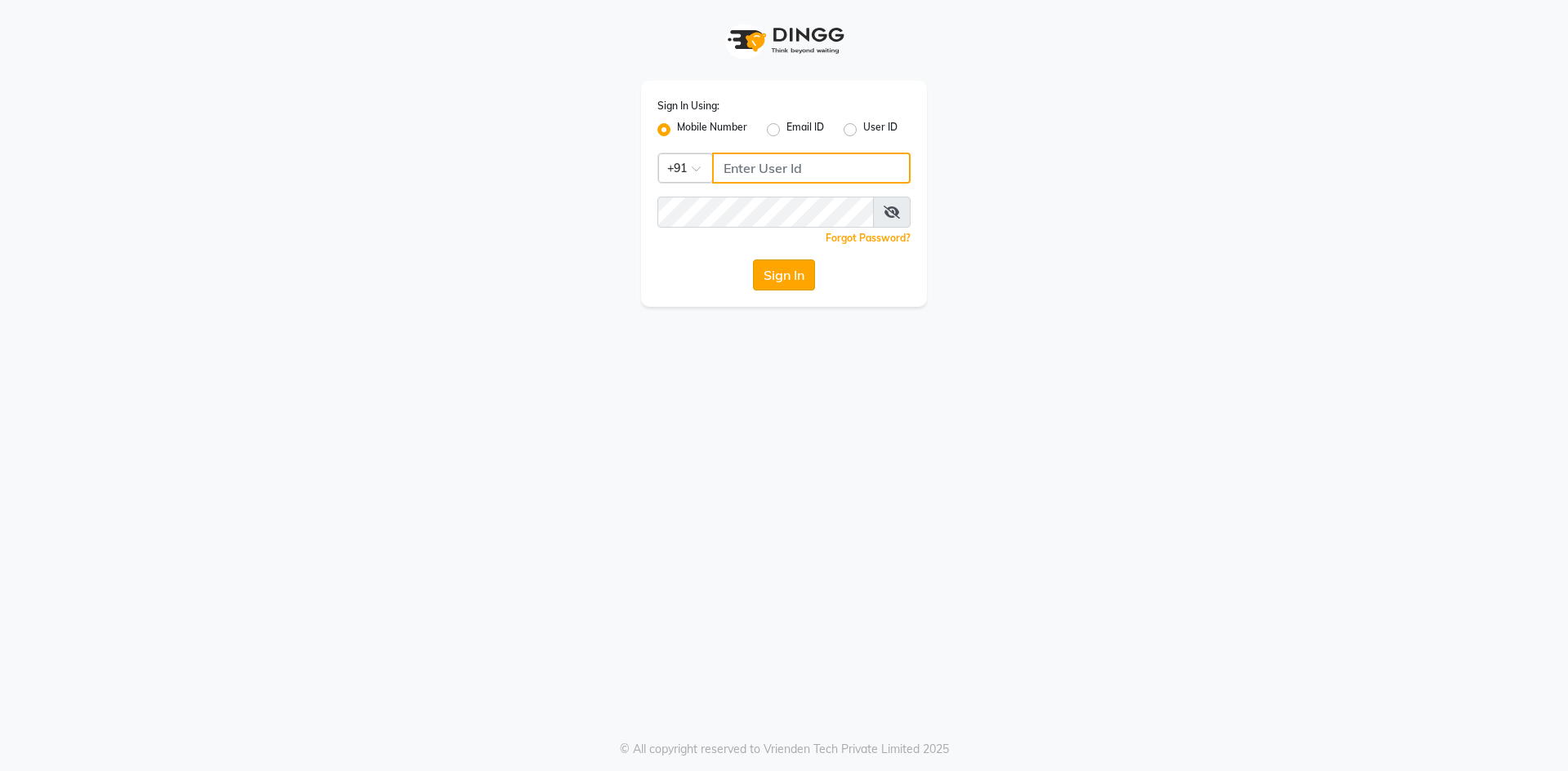
type input "9769354714"
click at [784, 265] on button "Sign In" at bounding box center [784, 275] width 63 height 31
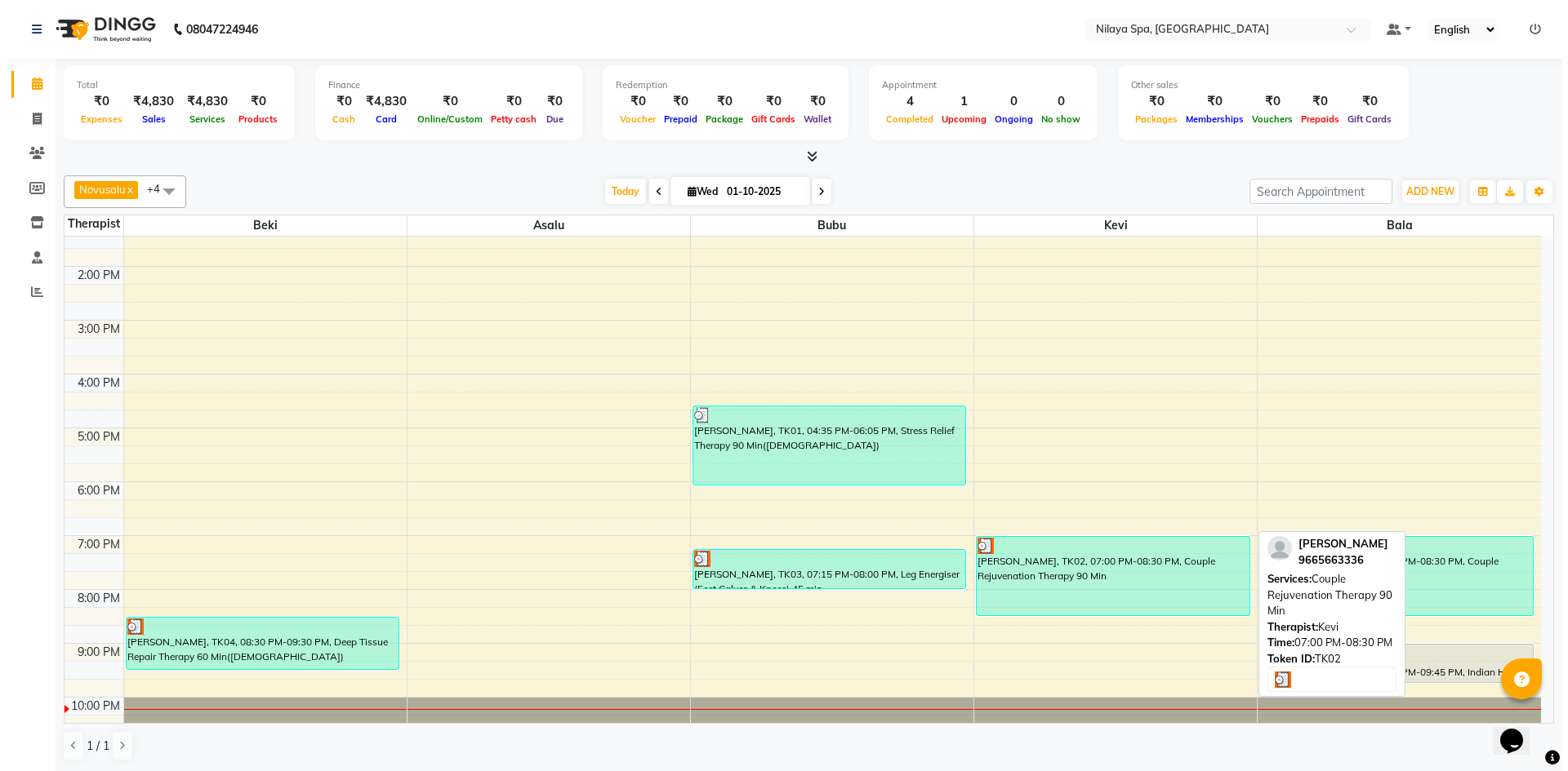
scroll to position [375, 0]
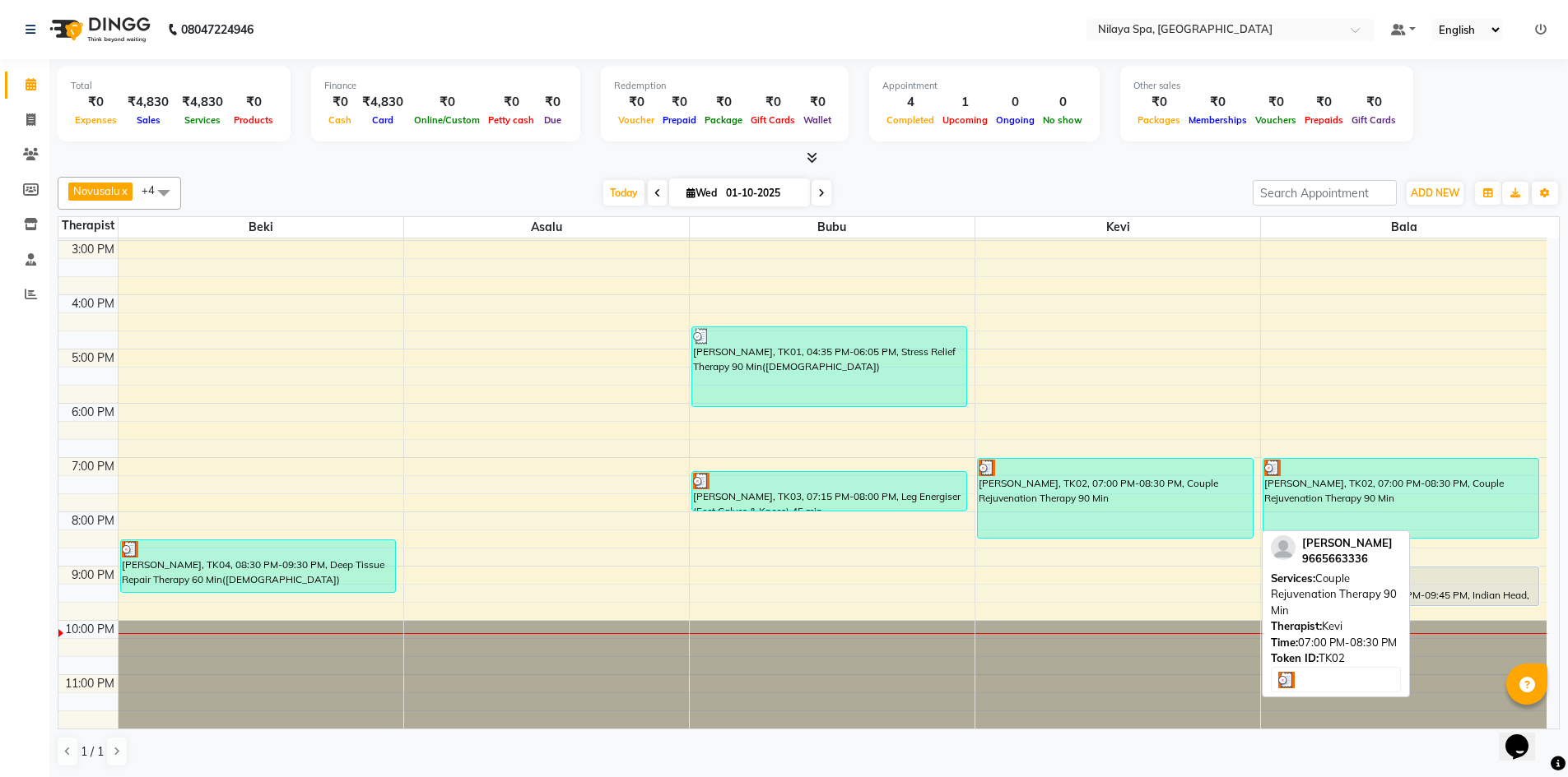
click at [1148, 497] on div "[PERSON_NAME], TK02, 07:00 PM-08:30 PM, Couple Rejuvenation Therapy 90 Min" at bounding box center [1115, 499] width 275 height 79
select select "3"
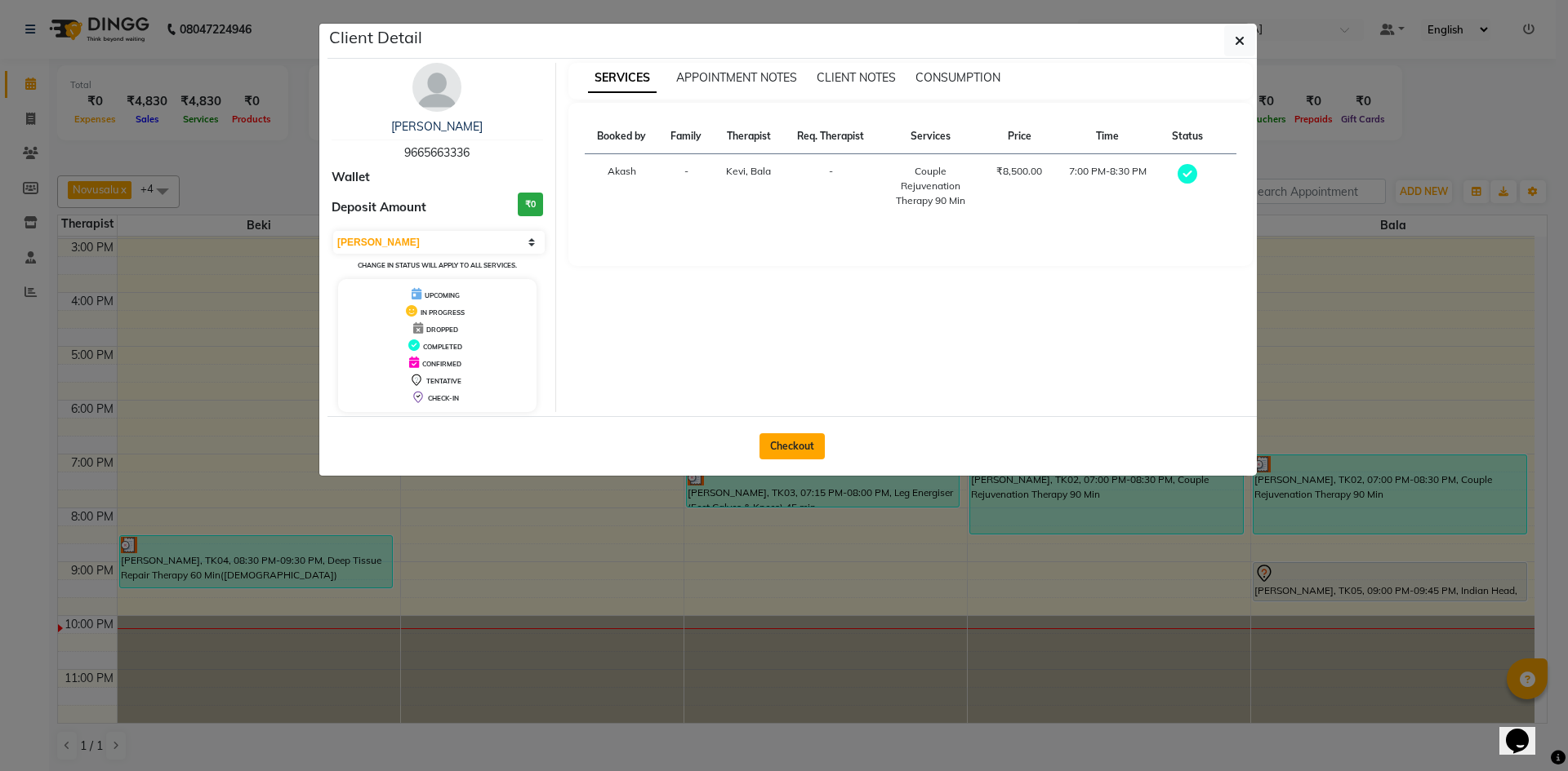
click at [782, 440] on button "Checkout" at bounding box center [793, 446] width 65 height 26
select select "9038"
select select "service"
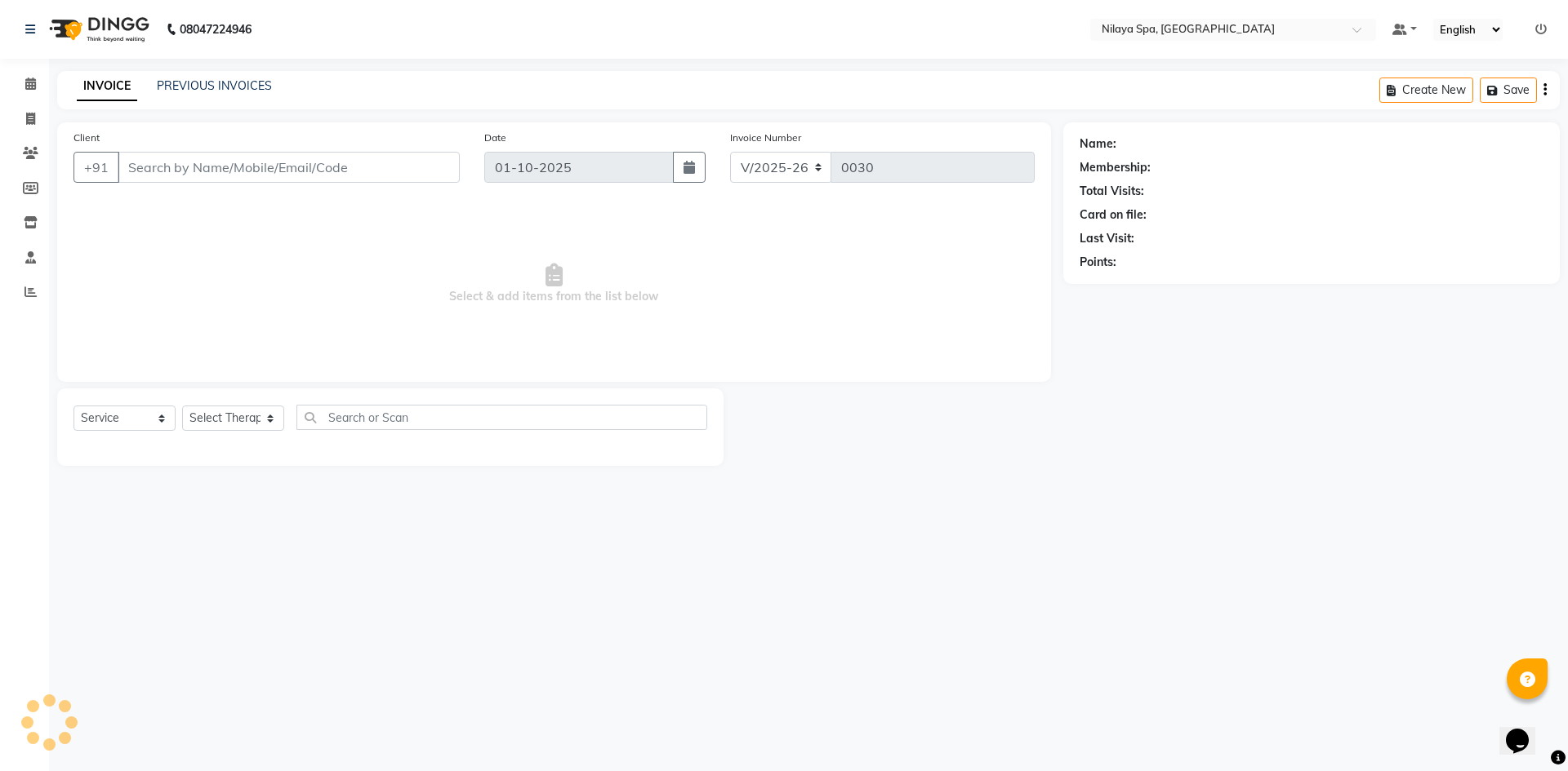
type input "96******36"
select select "92602"
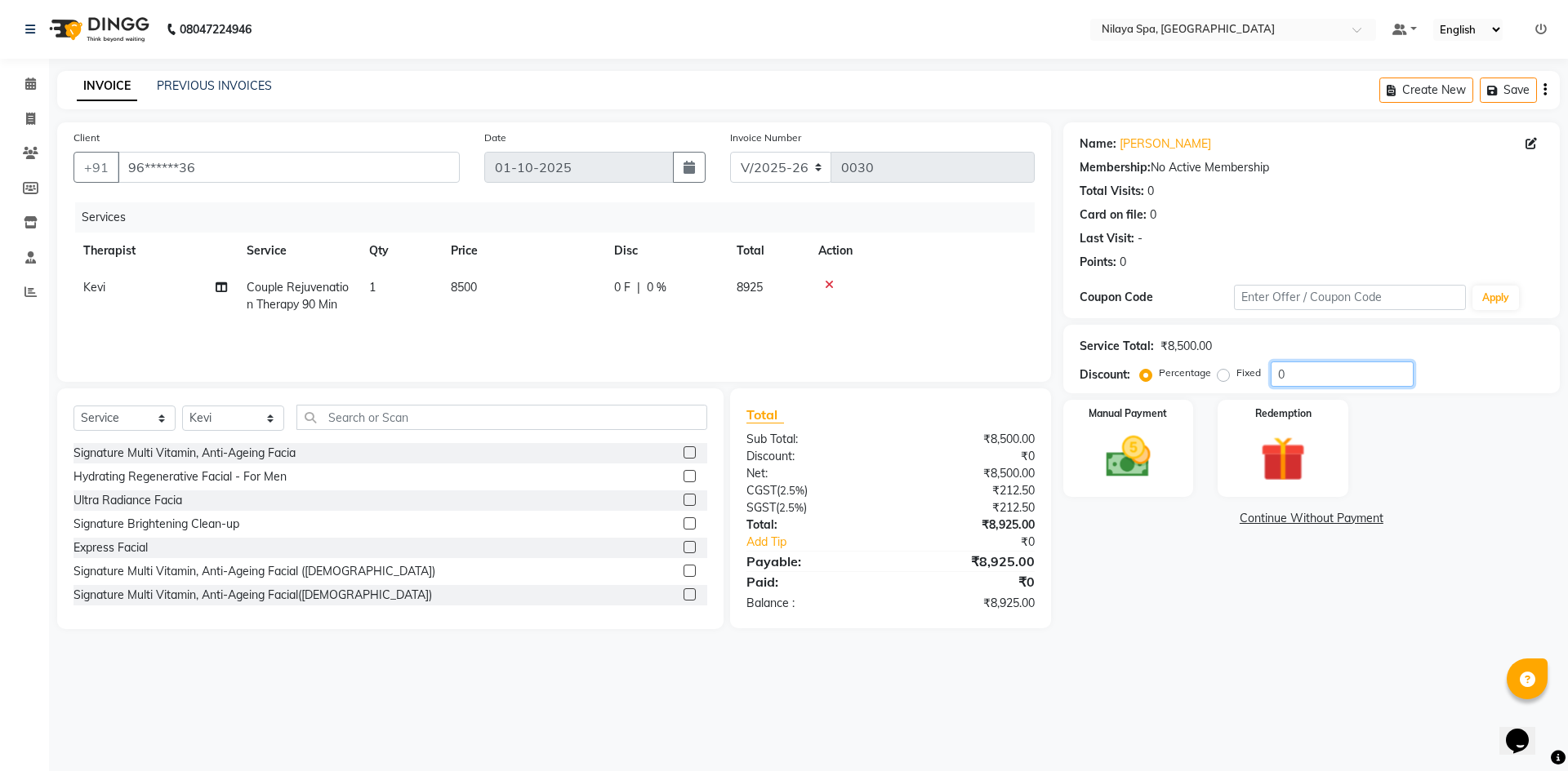
click at [1292, 372] on input "0" at bounding box center [1342, 374] width 143 height 25
type input "5.88"
click at [1157, 436] on img at bounding box center [1128, 458] width 76 height 54
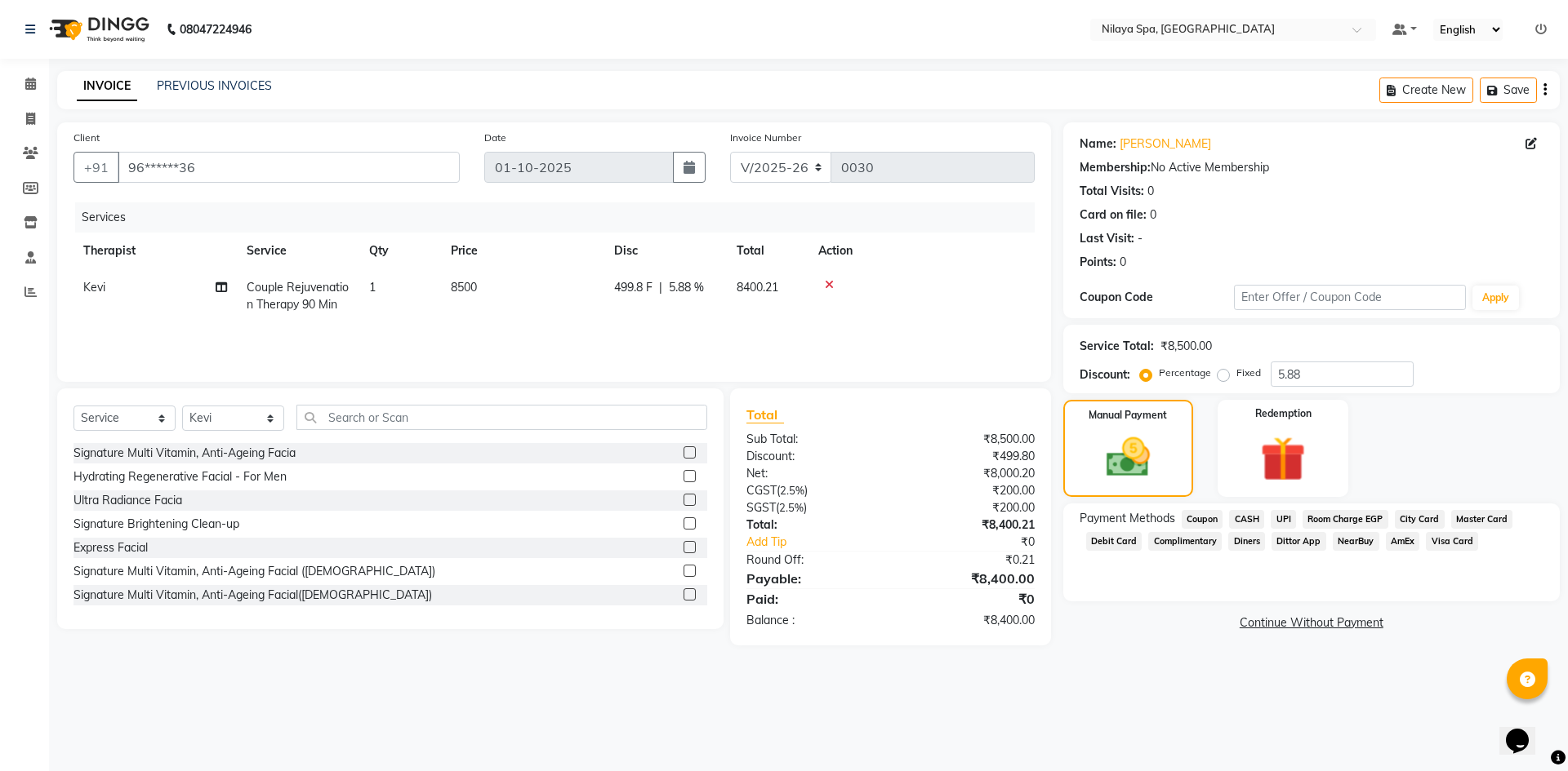
click at [1346, 517] on span "Room Charge EGP" at bounding box center [1345, 520] width 86 height 19
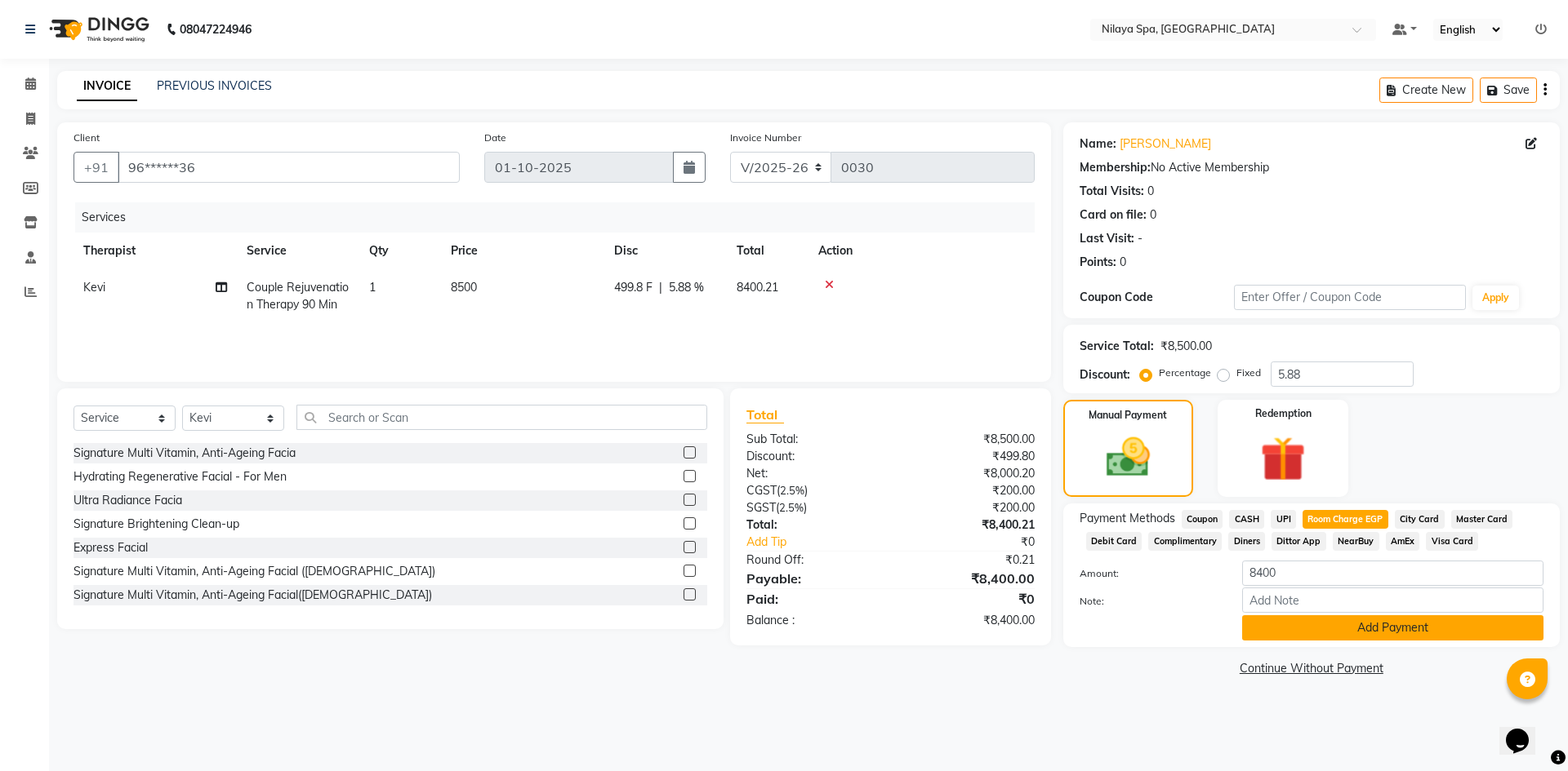
click at [1324, 632] on button "Add Payment" at bounding box center [1393, 628] width 301 height 25
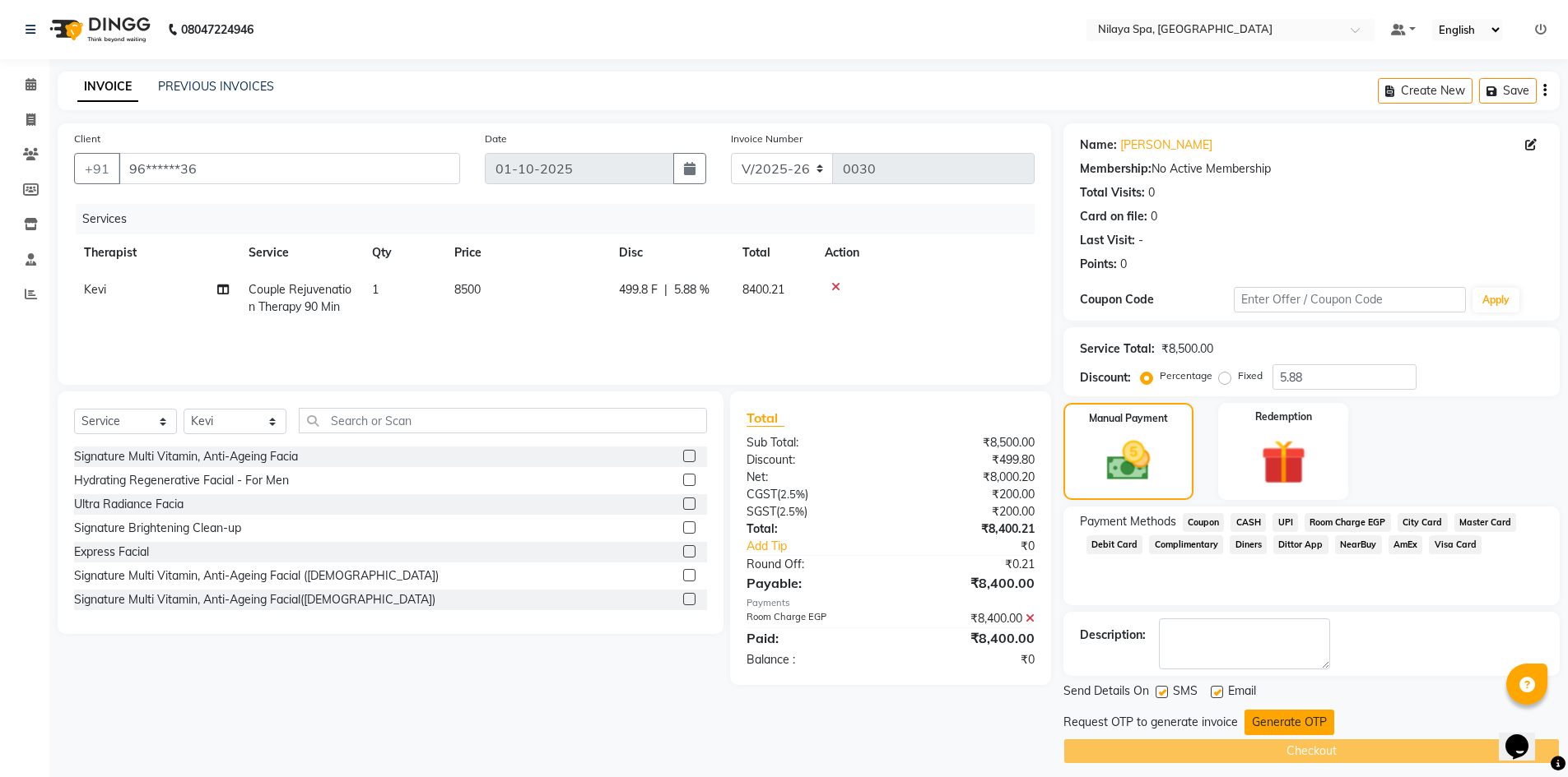
click at [1268, 723] on button "Generate OTP" at bounding box center [1289, 723] width 90 height 25
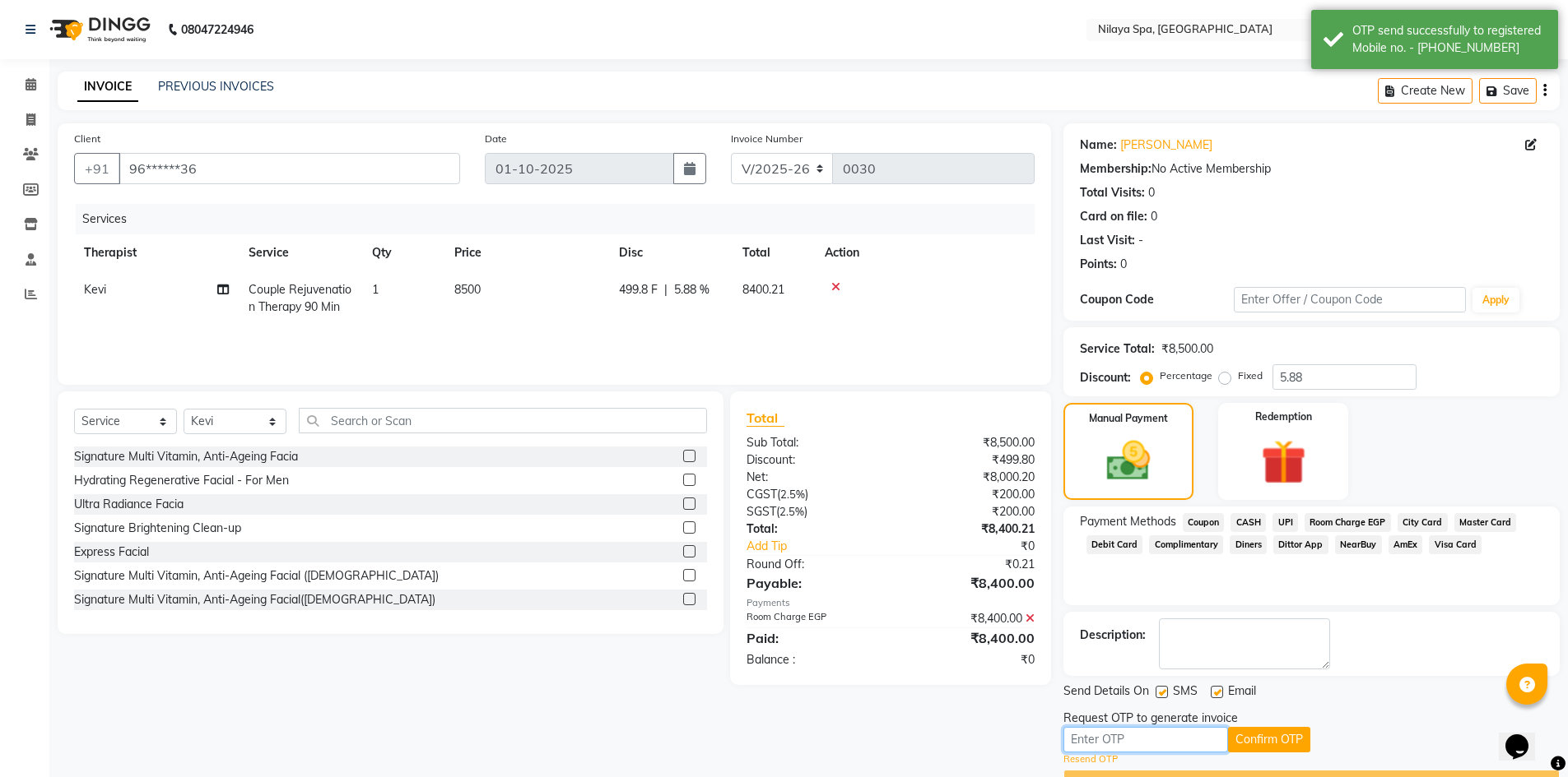
click at [1157, 744] on input "text" at bounding box center [1145, 740] width 165 height 25
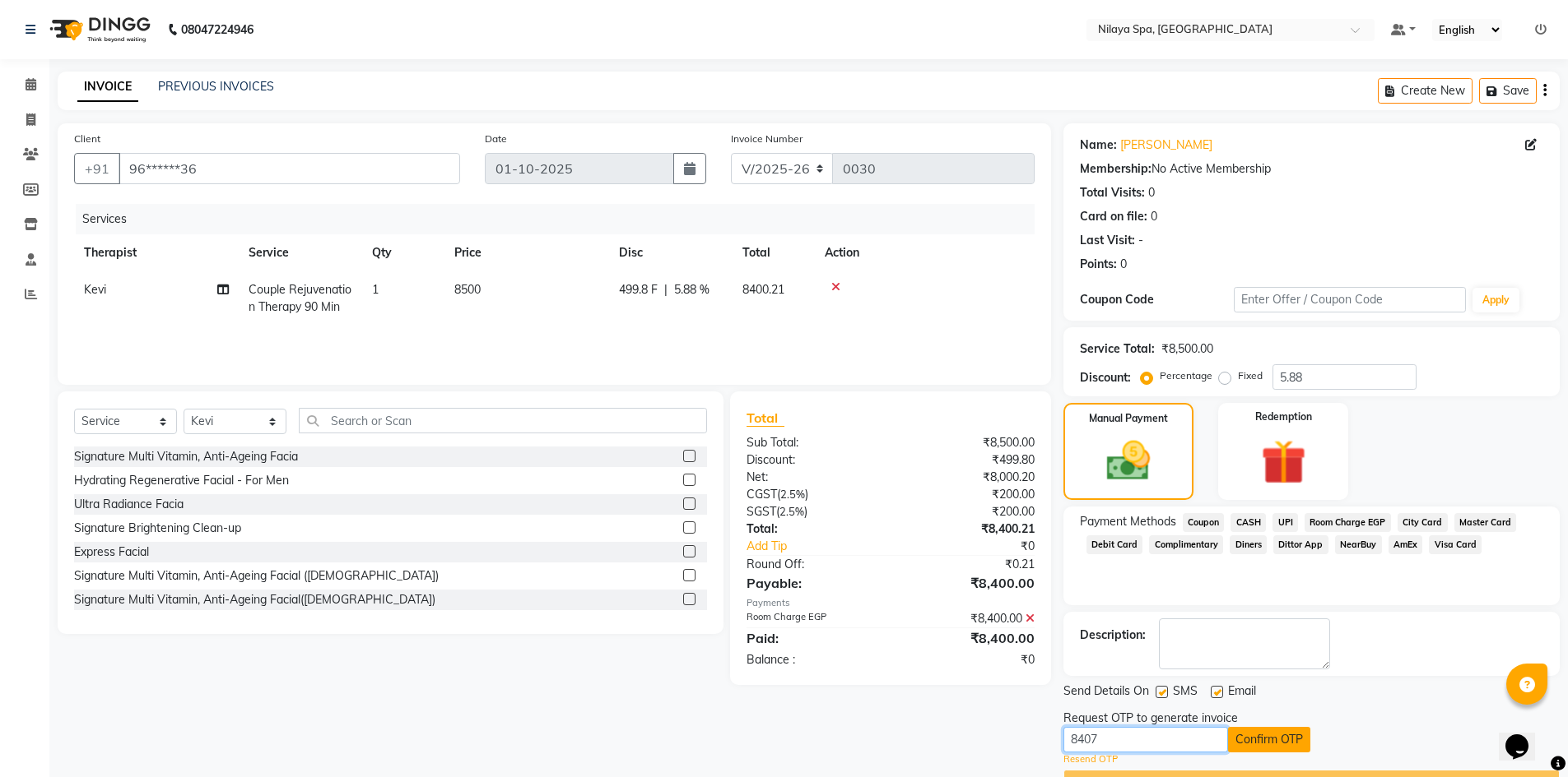
type input "8407"
click at [1245, 741] on button "Confirm OTP" at bounding box center [1269, 740] width 82 height 25
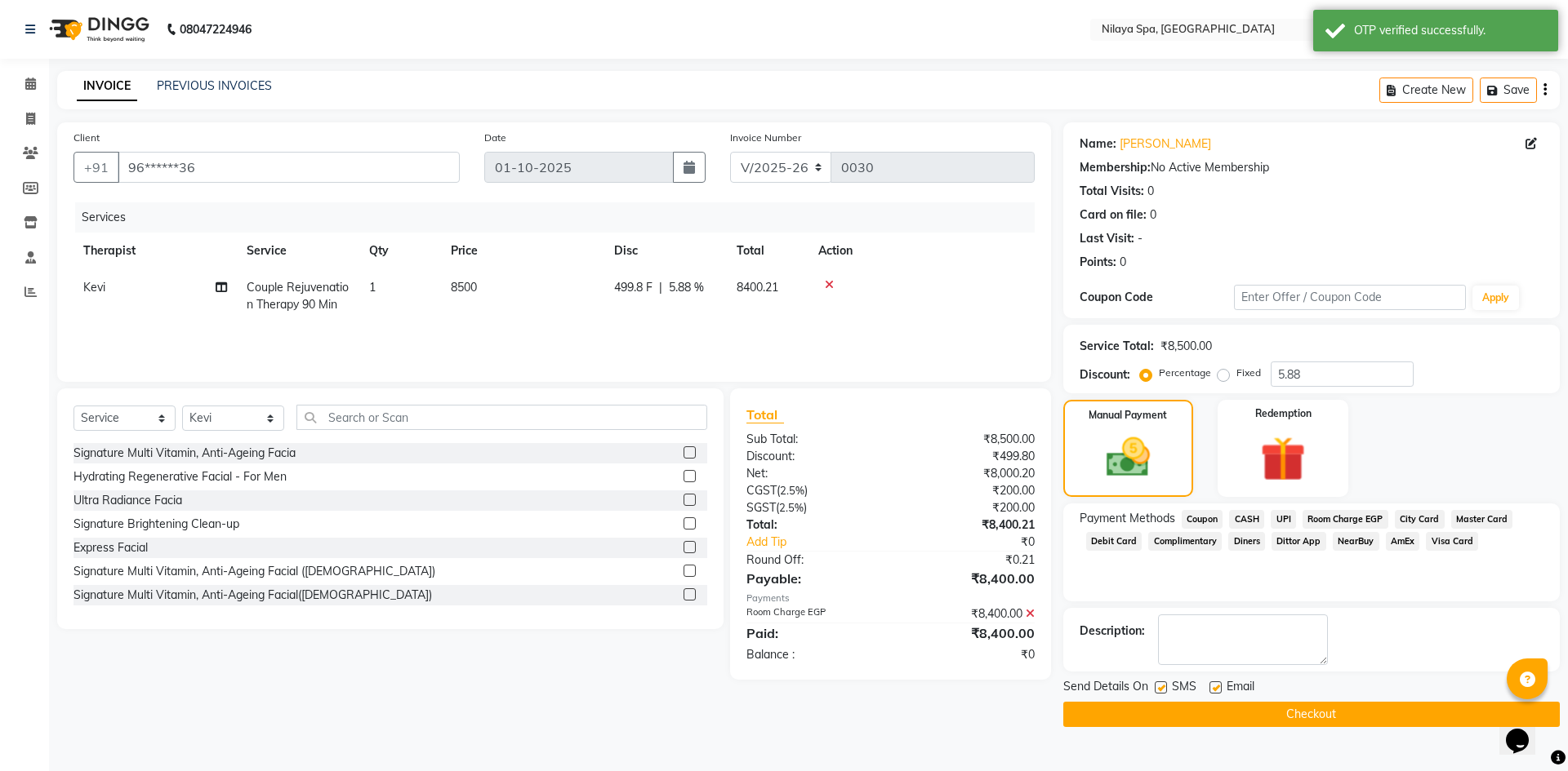
click at [1277, 721] on button "Checkout" at bounding box center [1312, 714] width 496 height 25
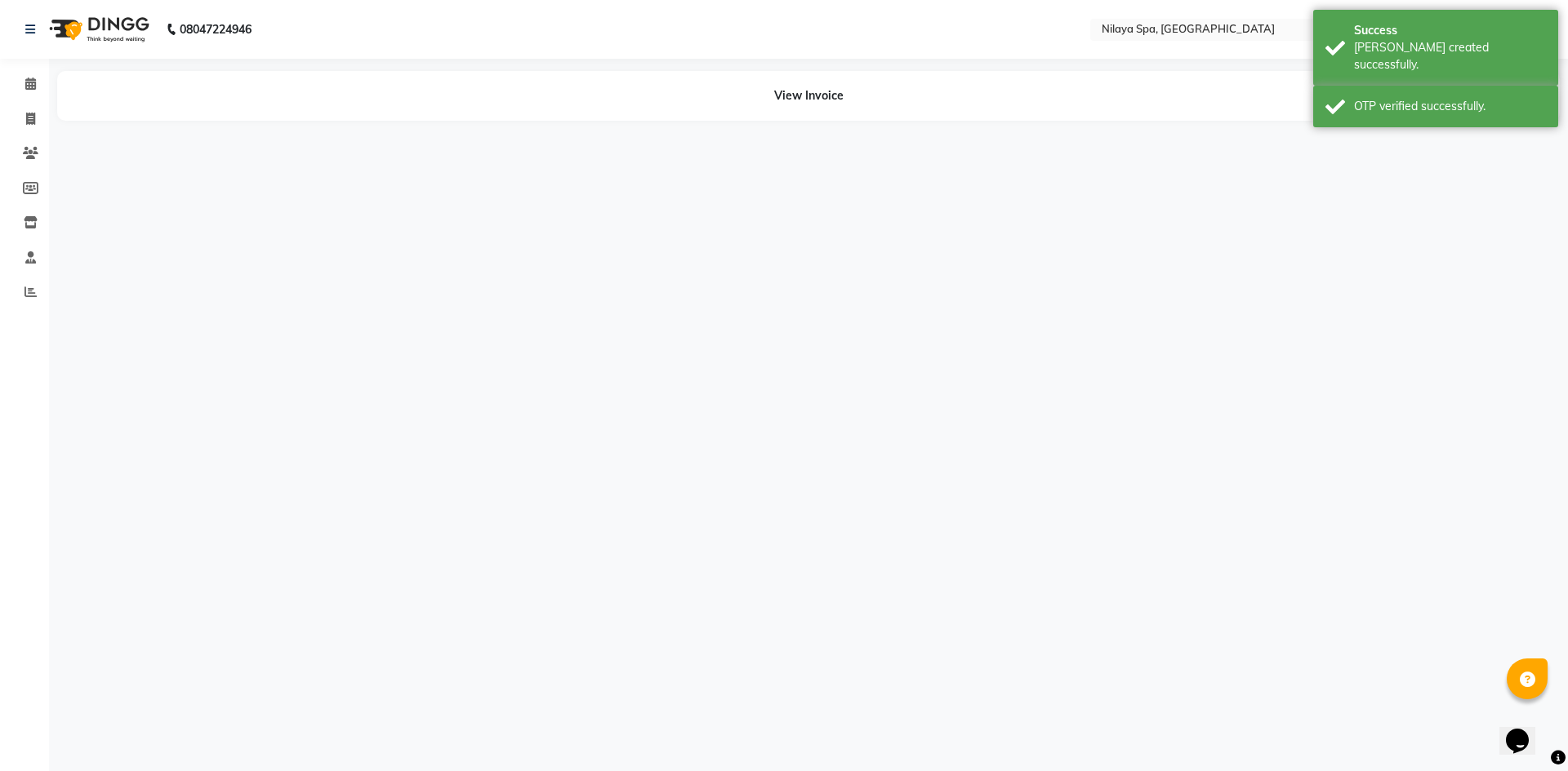
select select "92602"
select select "92643"
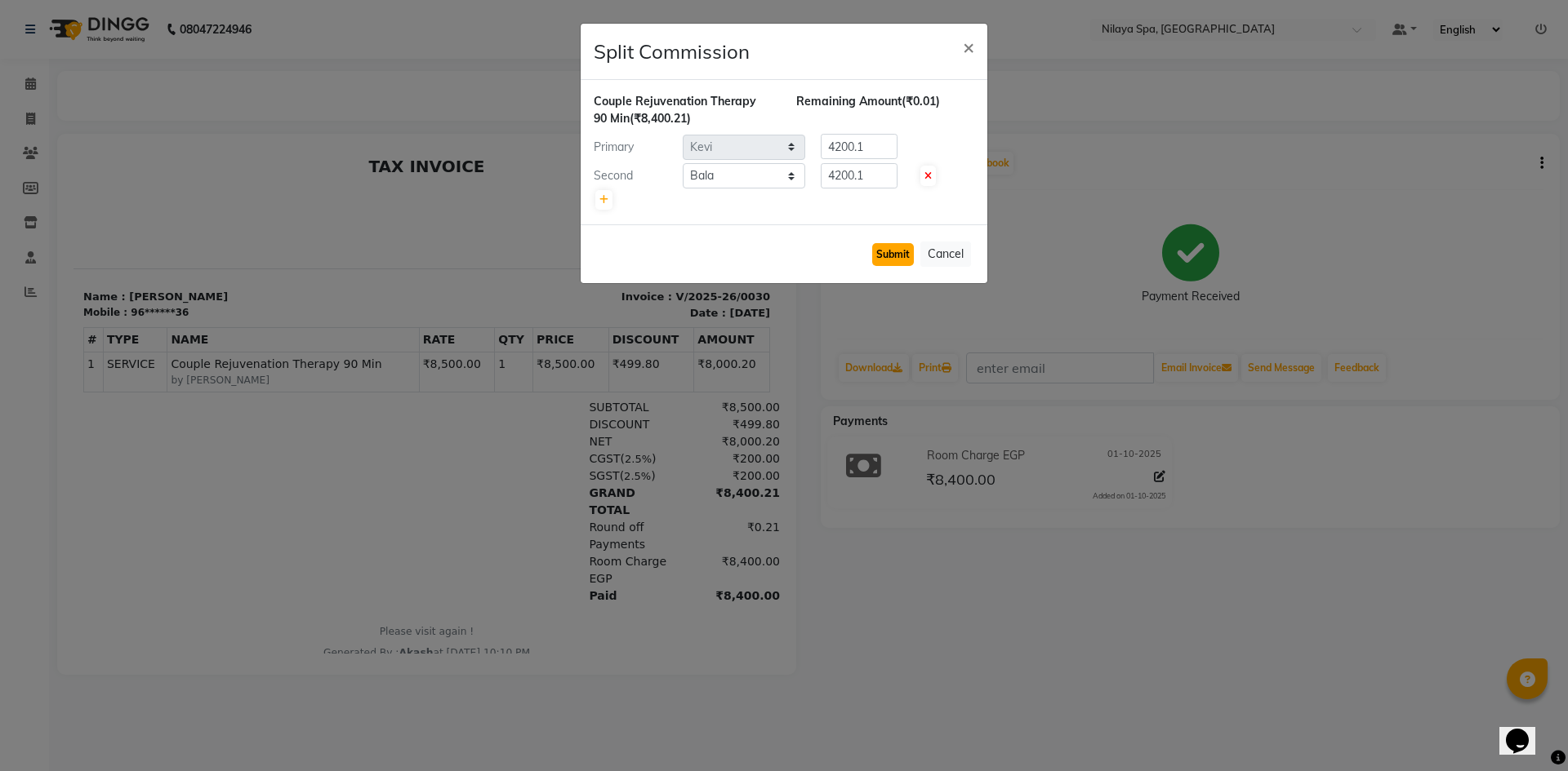
click at [901, 258] on button "Submit" at bounding box center [893, 255] width 41 height 23
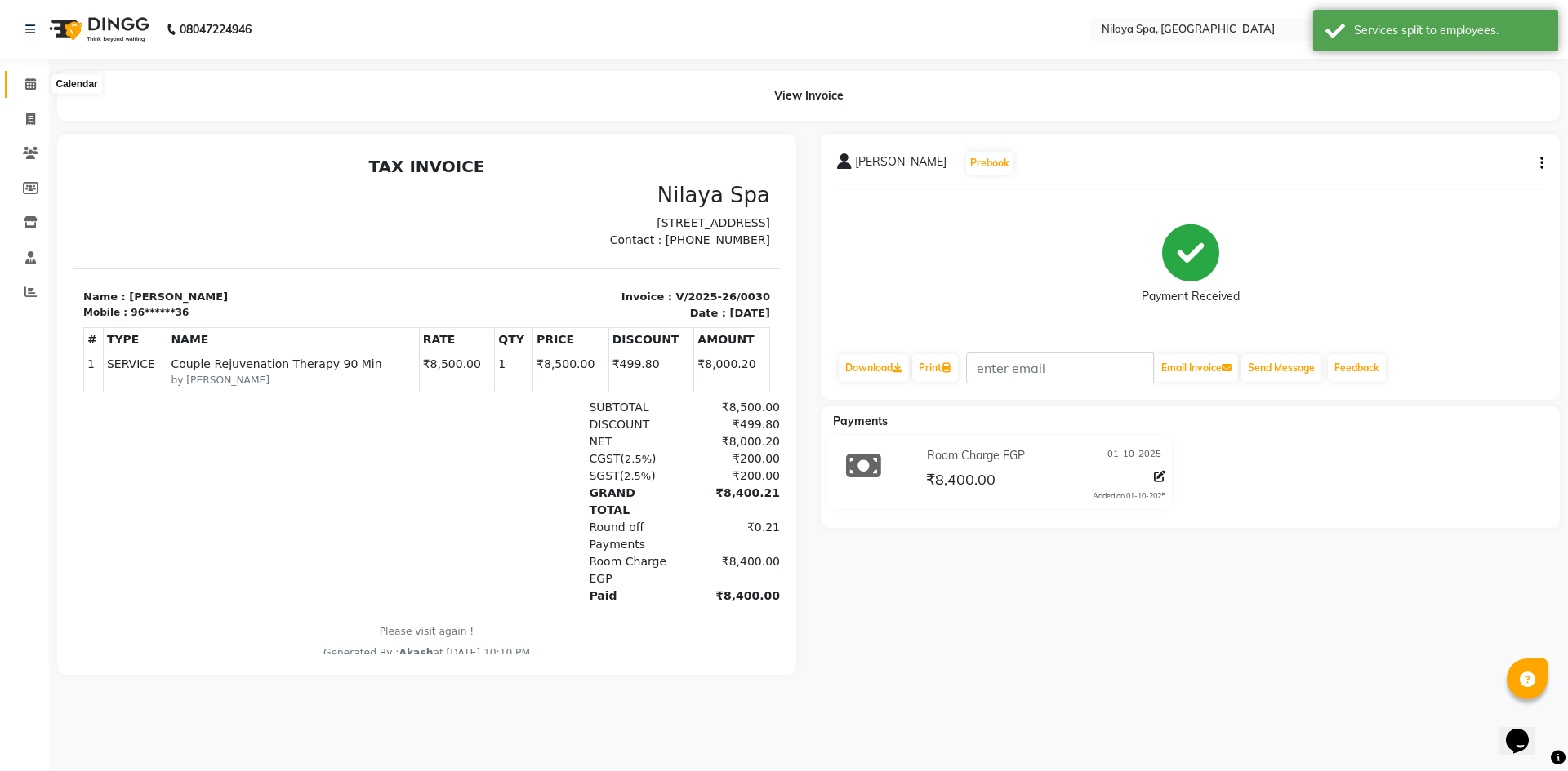
click at [30, 87] on icon at bounding box center [30, 84] width 11 height 12
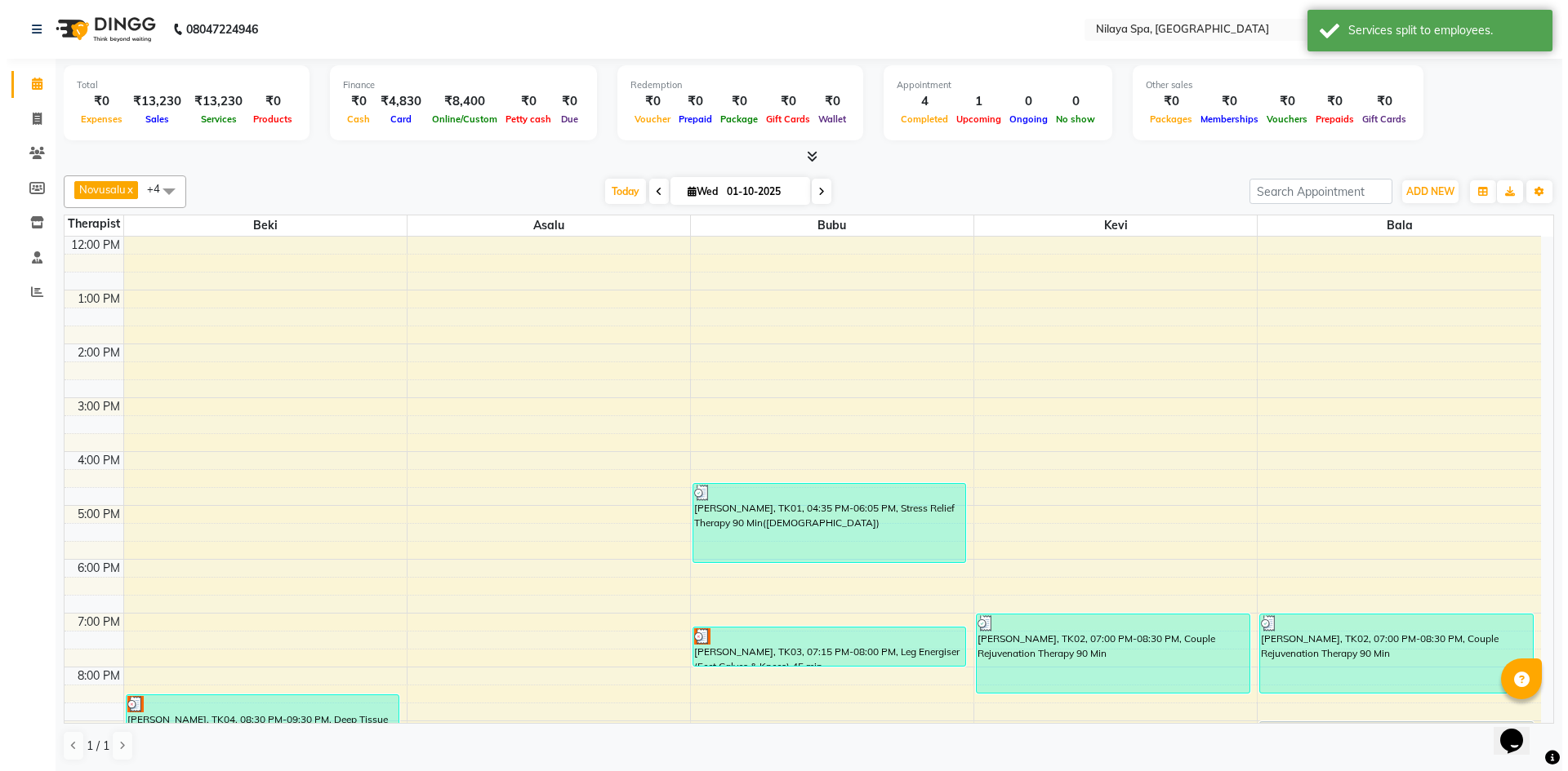
scroll to position [245, 0]
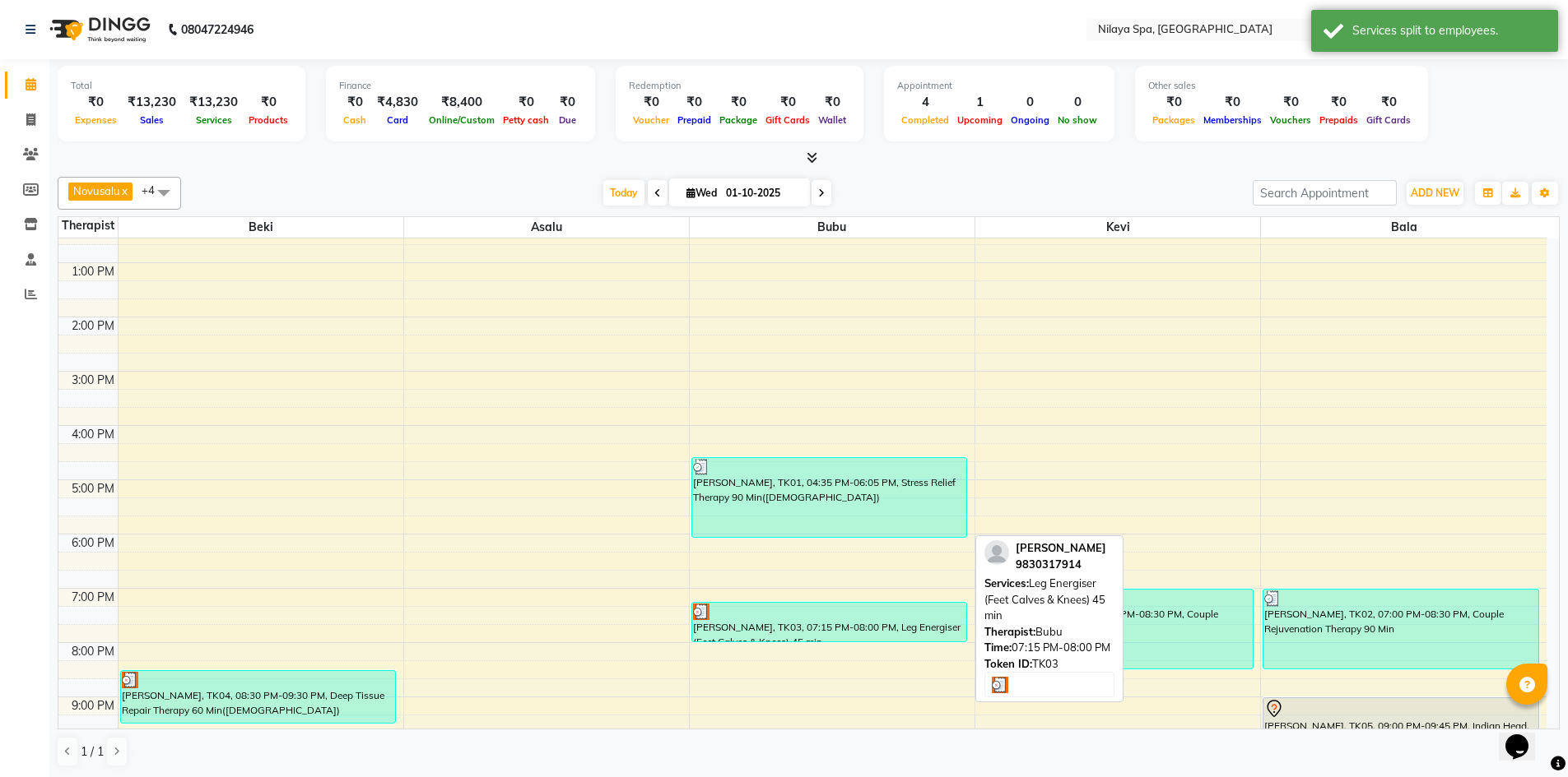
click at [706, 636] on div "[PERSON_NAME], TK03, 07:15 PM-08:00 PM, Leg Energiser (Feet Calves & Knees) 45 …" at bounding box center [830, 622] width 275 height 39
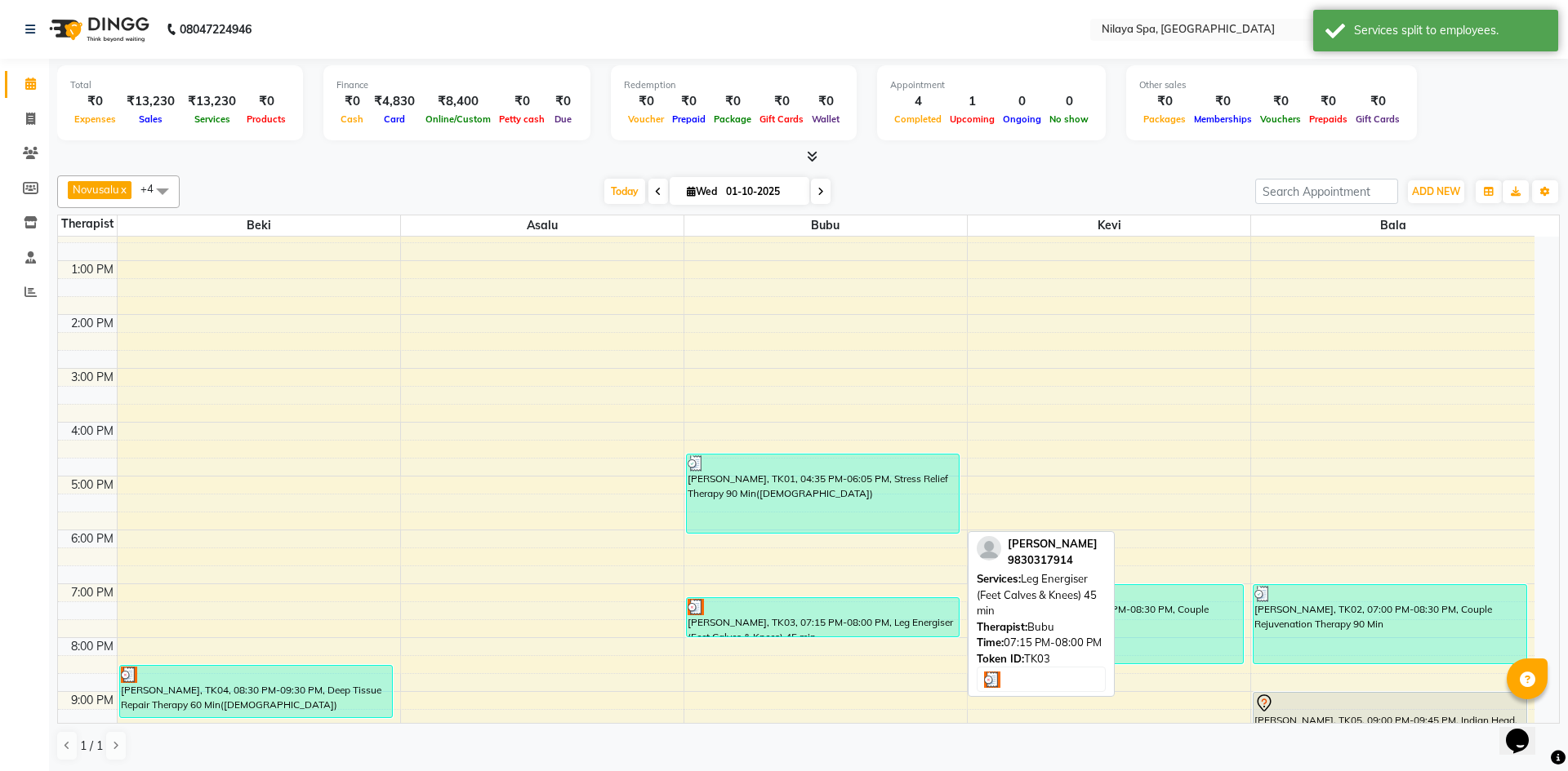
select select "3"
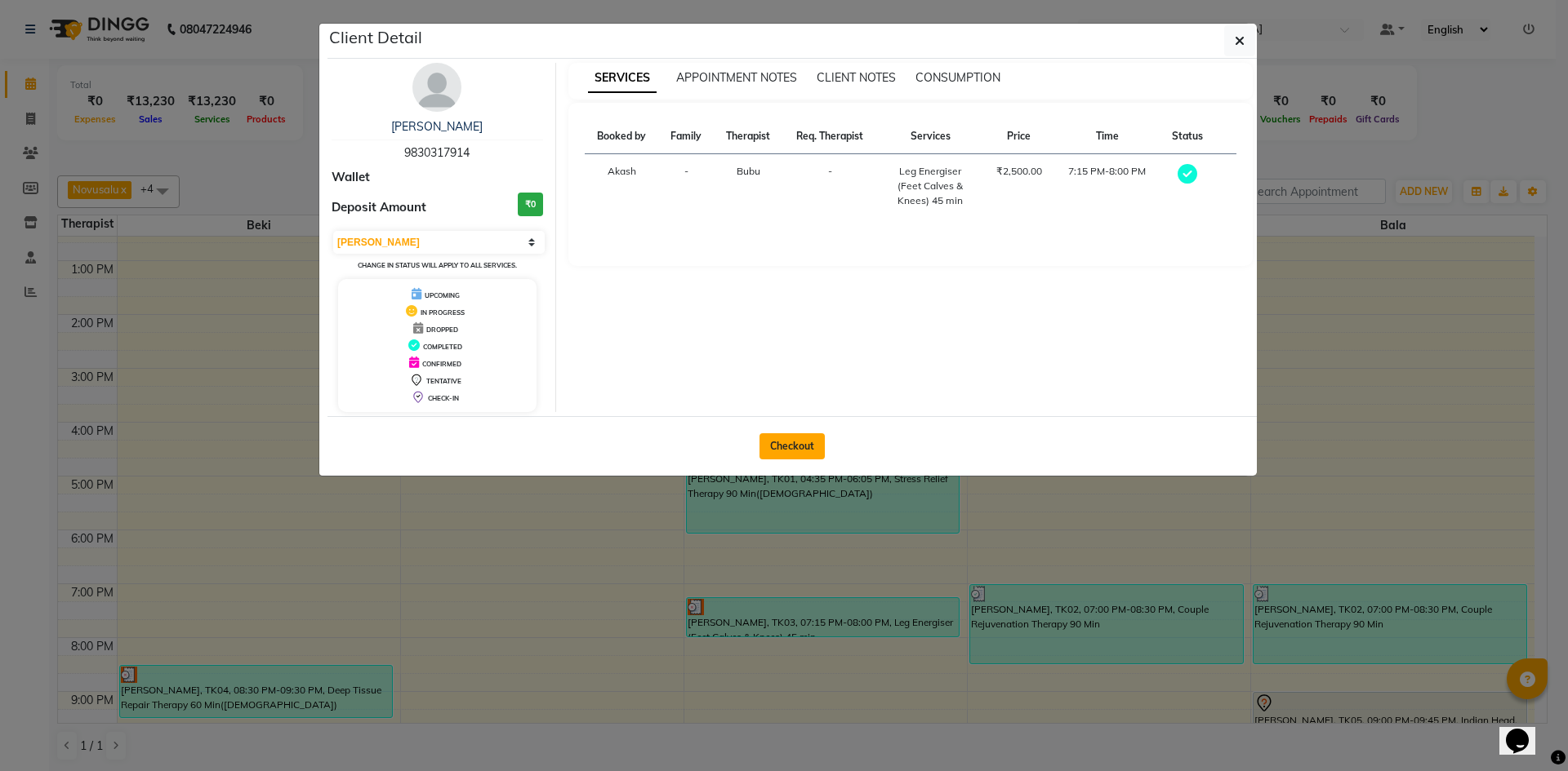
click at [779, 450] on button "Checkout" at bounding box center [793, 446] width 65 height 26
select select "9038"
select select "service"
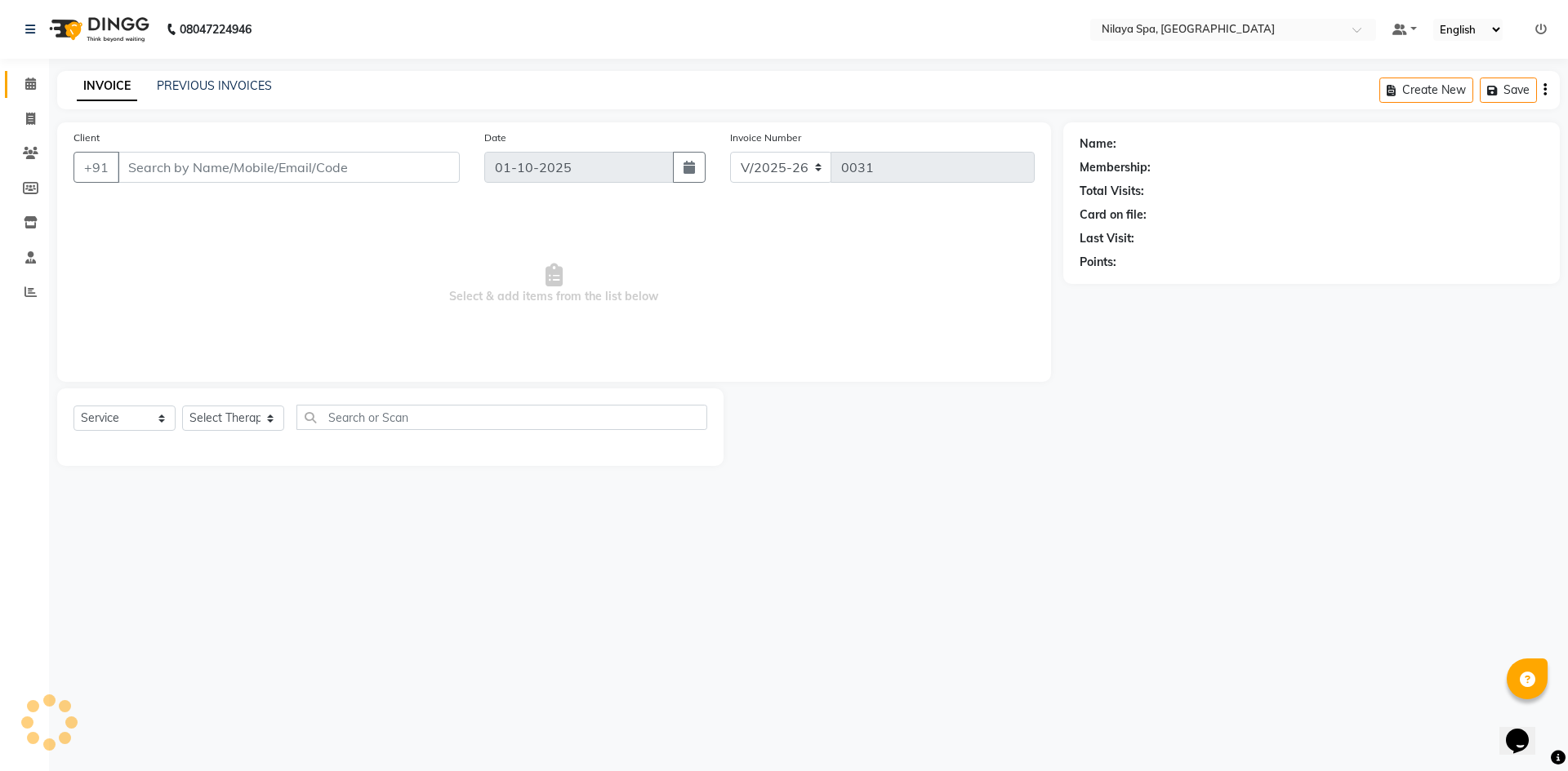
type input "98******14"
select select "92600"
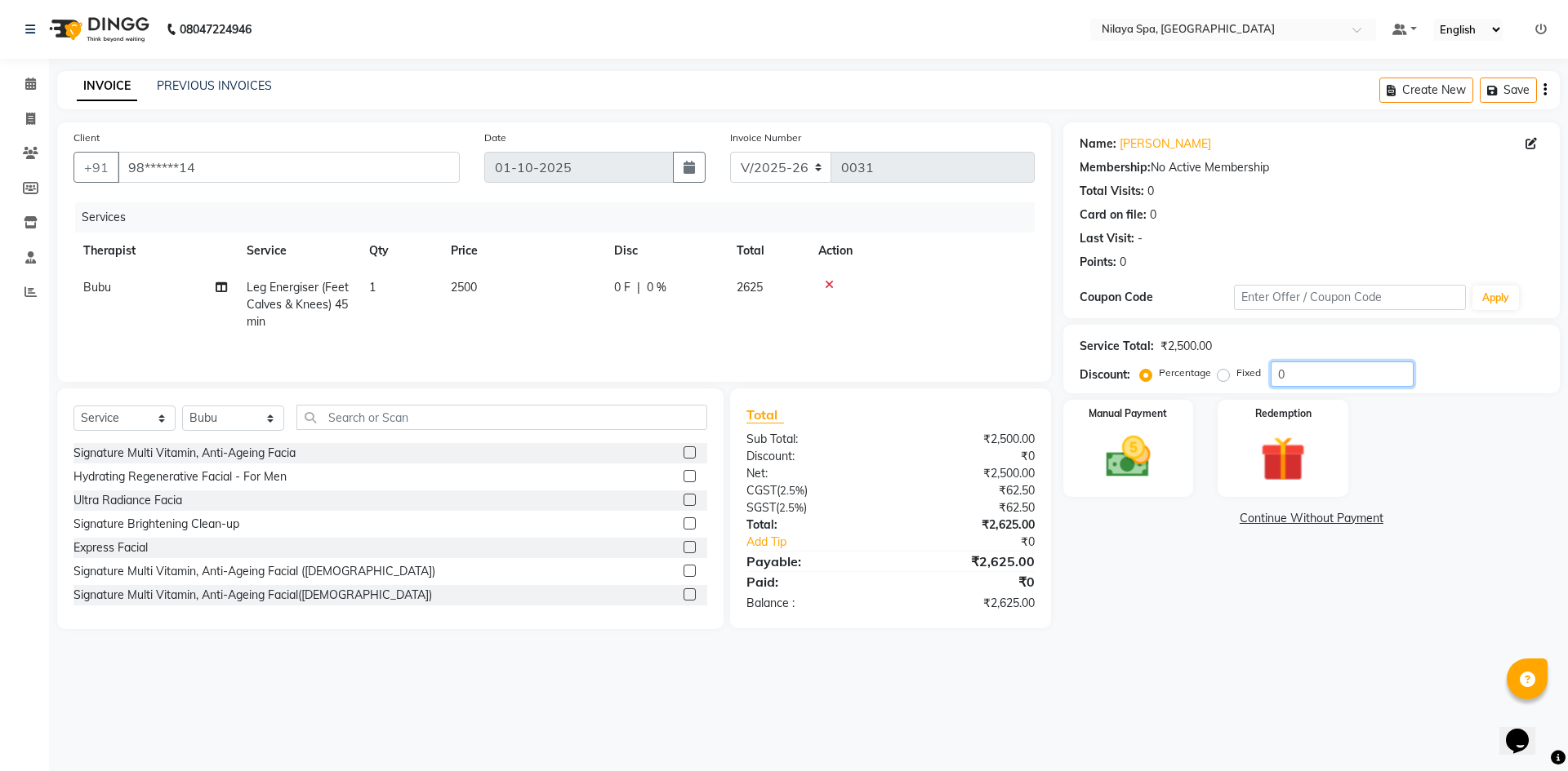
click at [1307, 377] on input "0" at bounding box center [1342, 374] width 143 height 25
type input "10"
click at [1156, 459] on img at bounding box center [1128, 458] width 76 height 54
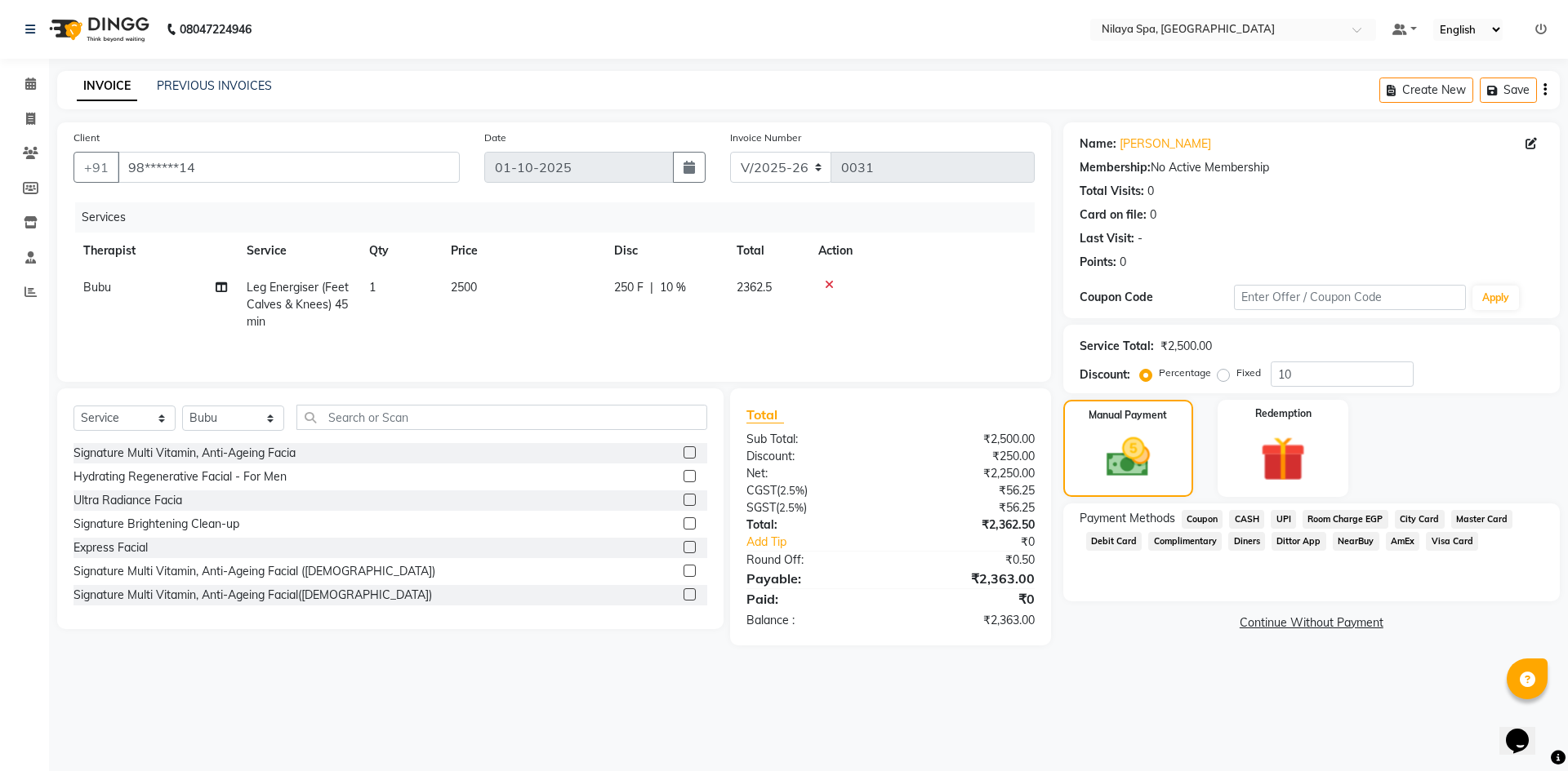
click at [1325, 519] on span "Room Charge EGP" at bounding box center [1345, 520] width 86 height 19
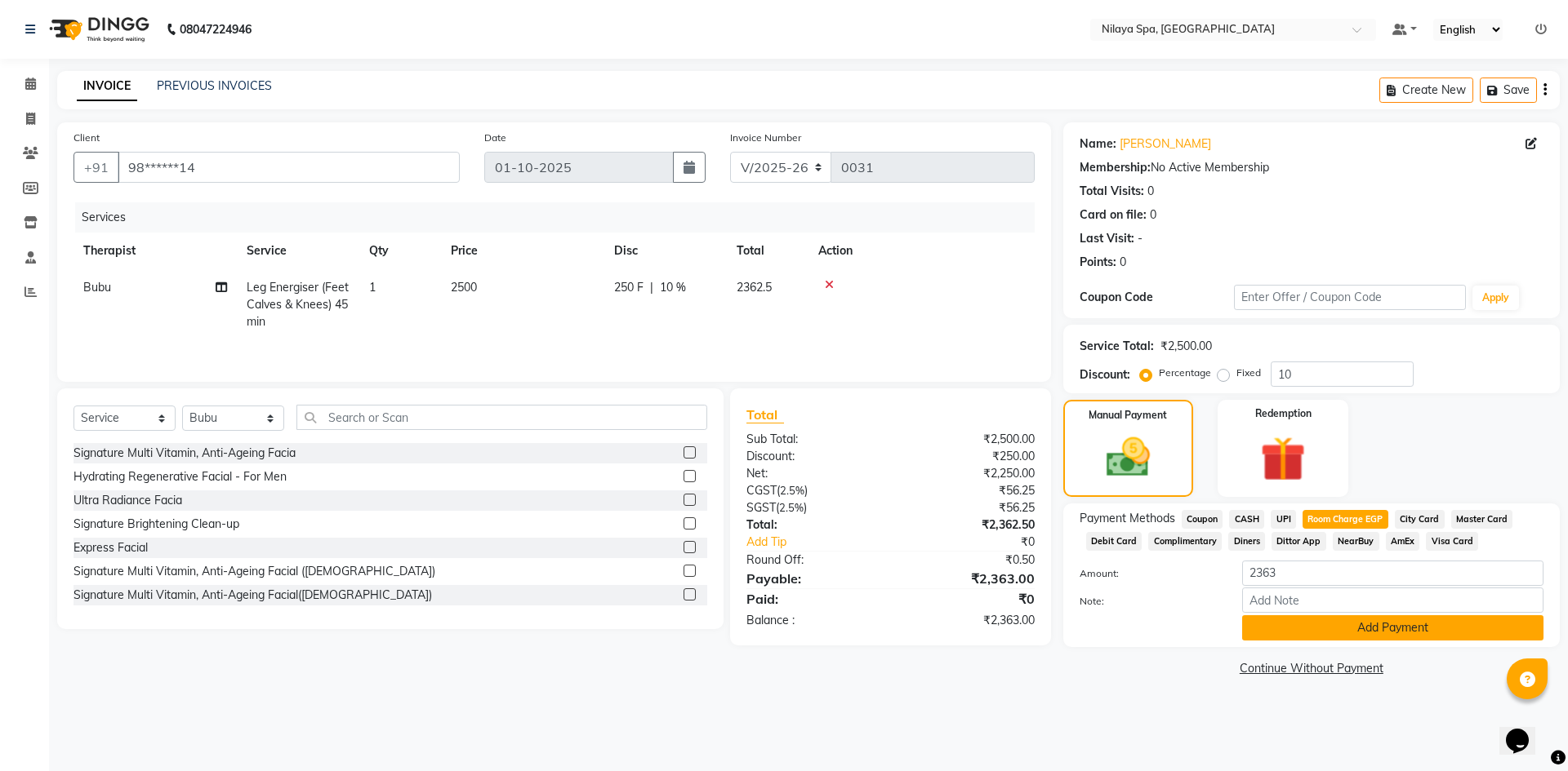
click at [1303, 628] on button "Add Payment" at bounding box center [1393, 628] width 301 height 25
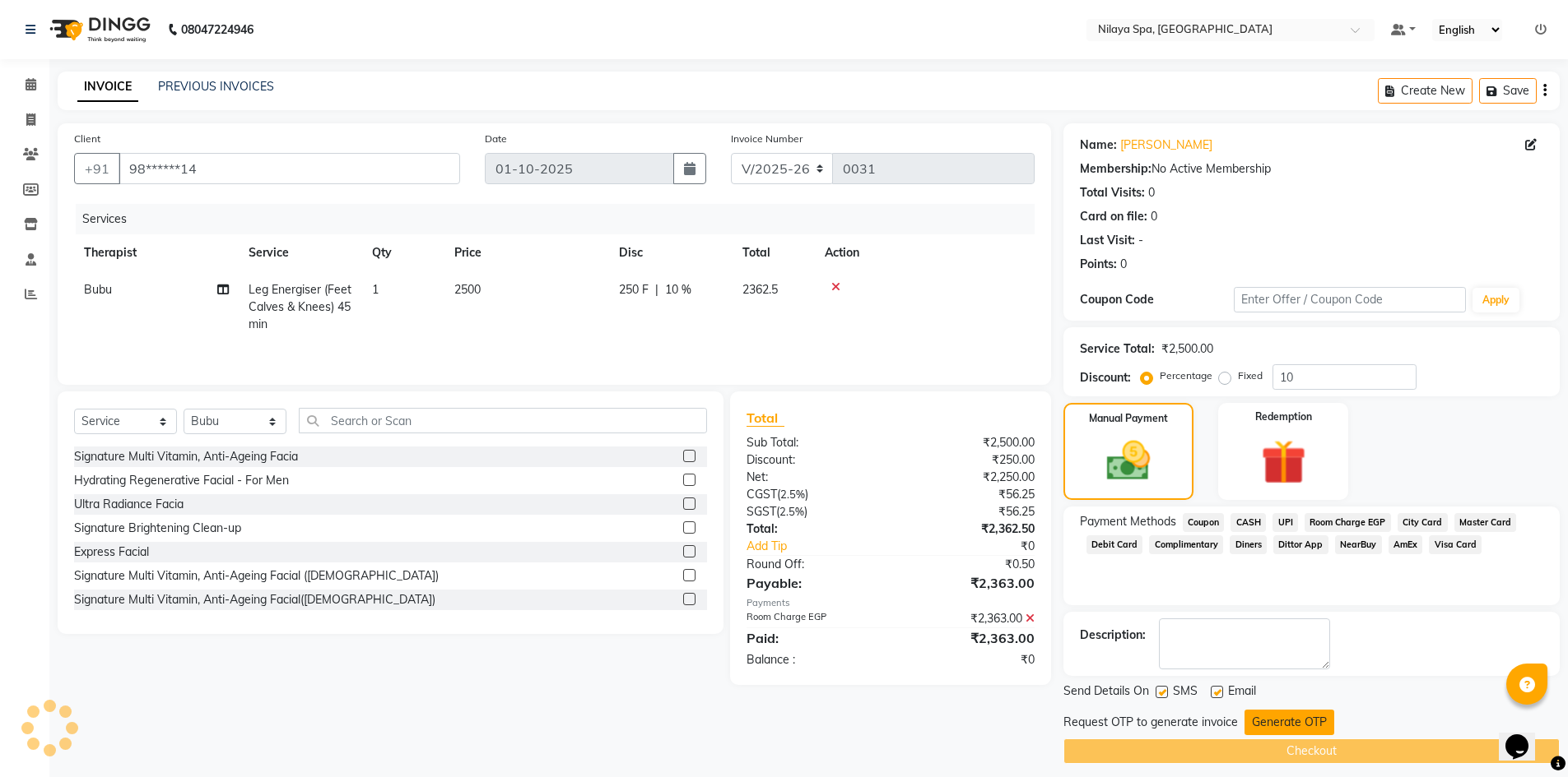
click at [1262, 724] on button "Generate OTP" at bounding box center [1289, 723] width 90 height 25
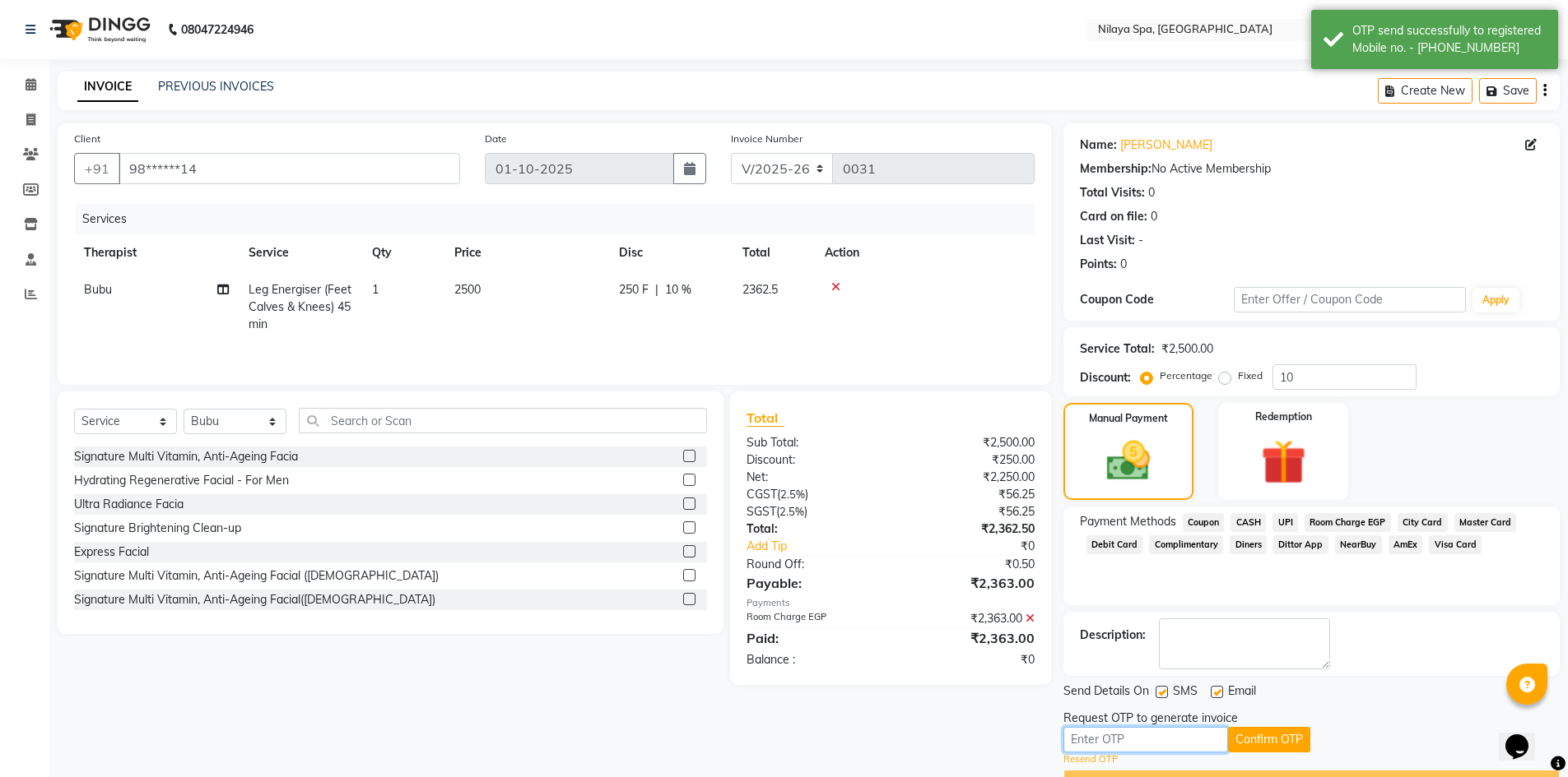
click at [1193, 742] on input "text" at bounding box center [1145, 740] width 165 height 25
type input "8407"
click at [1284, 733] on button "Confirm OTP" at bounding box center [1269, 740] width 82 height 25
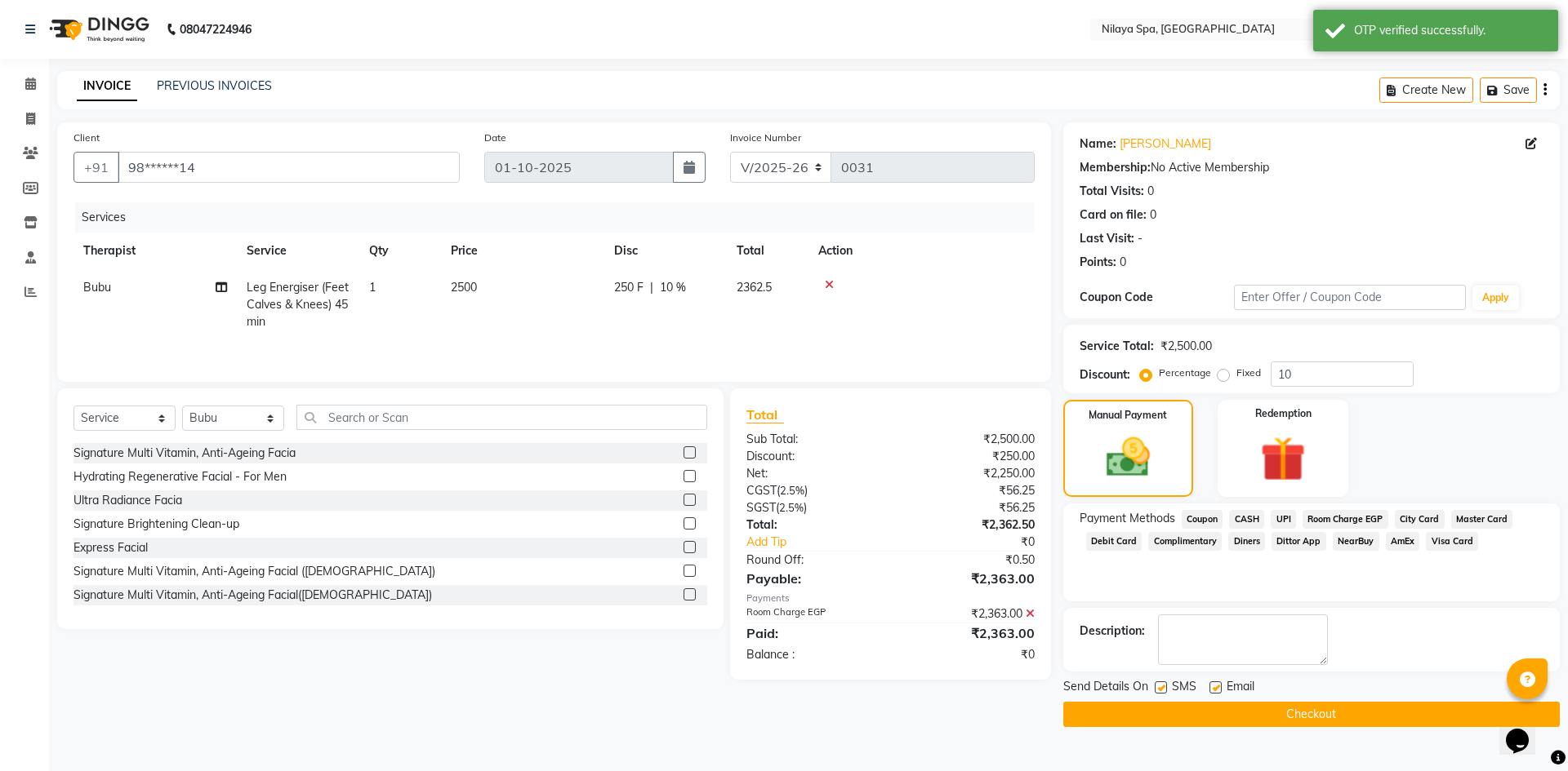
click at [1263, 720] on button "Checkout" at bounding box center [1312, 714] width 496 height 25
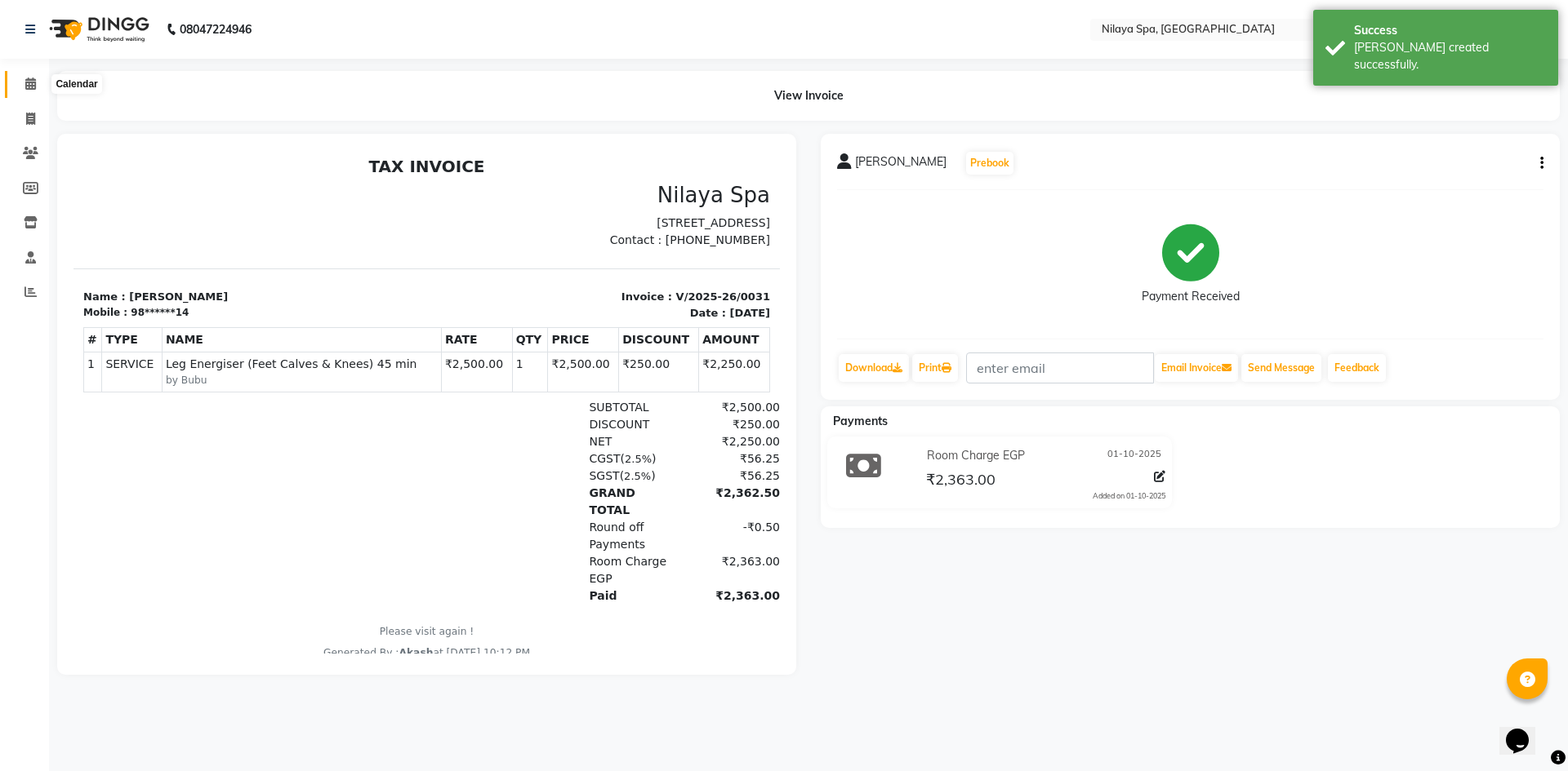
click at [27, 86] on icon at bounding box center [30, 84] width 11 height 12
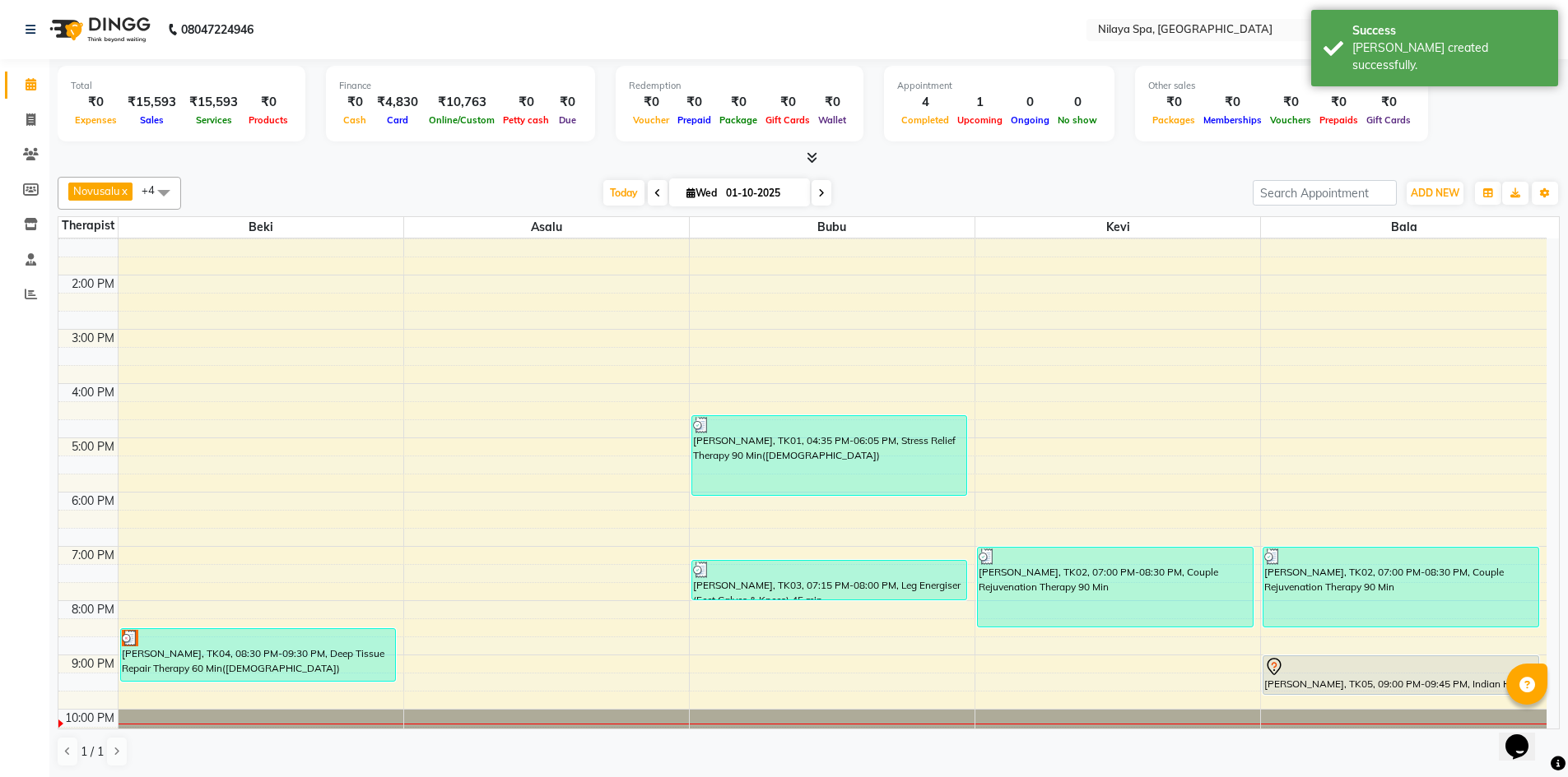
scroll to position [329, 0]
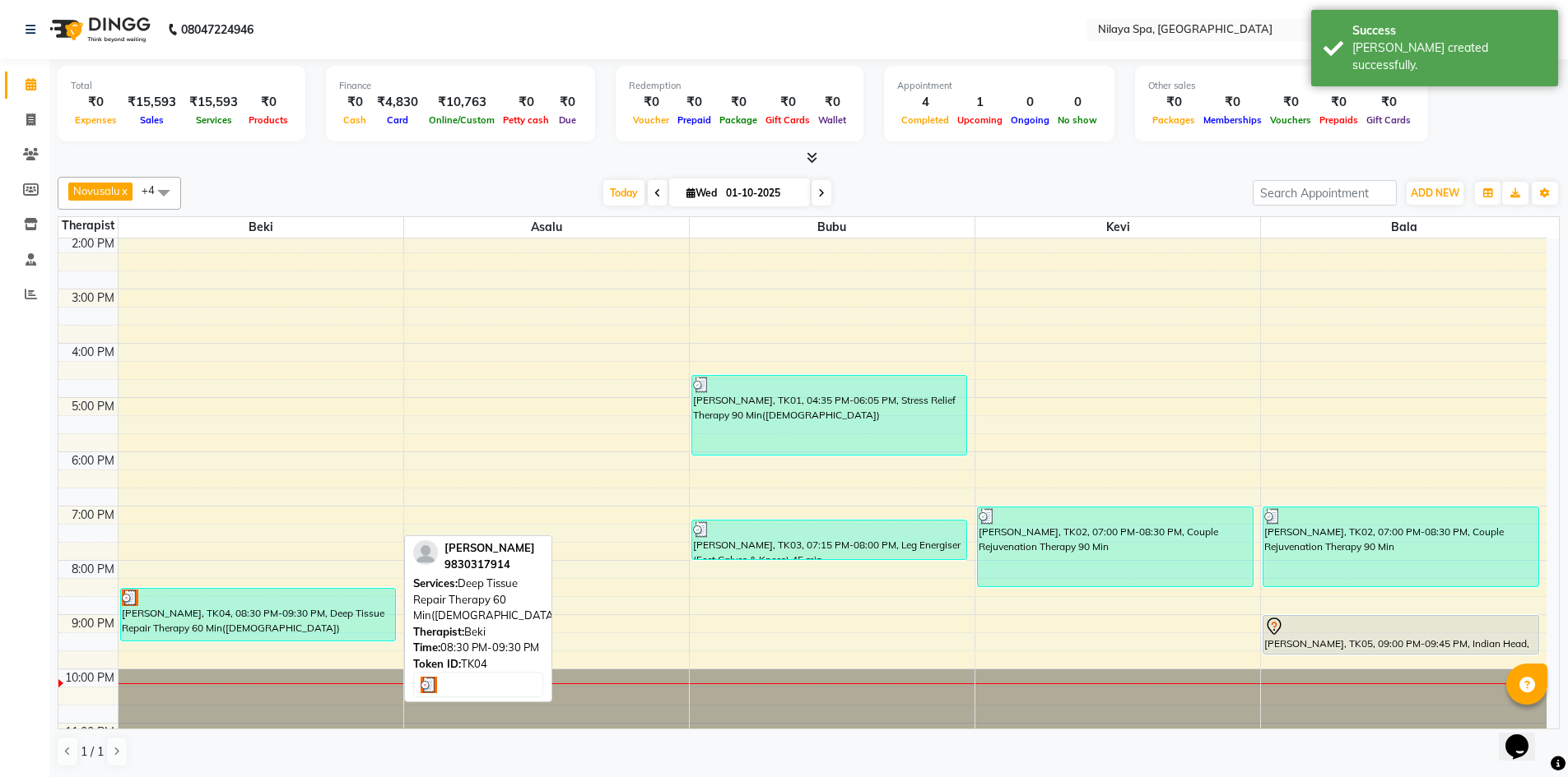
click at [343, 619] on div "[PERSON_NAME], TK04, 08:30 PM-09:30 PM, Deep Tissue Repair Therapy 60 Min([DEMO…" at bounding box center [259, 614] width 275 height 51
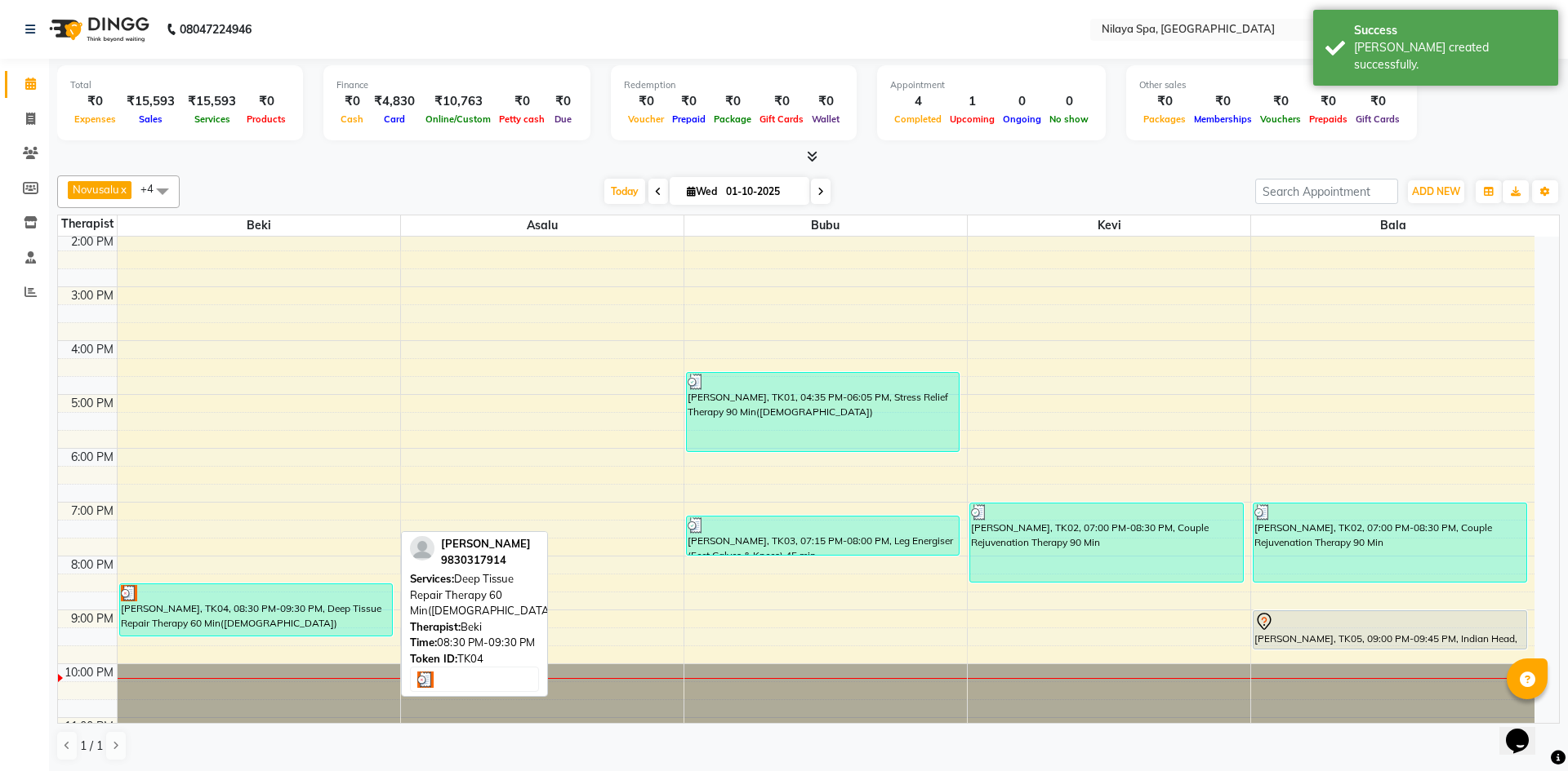
select select "3"
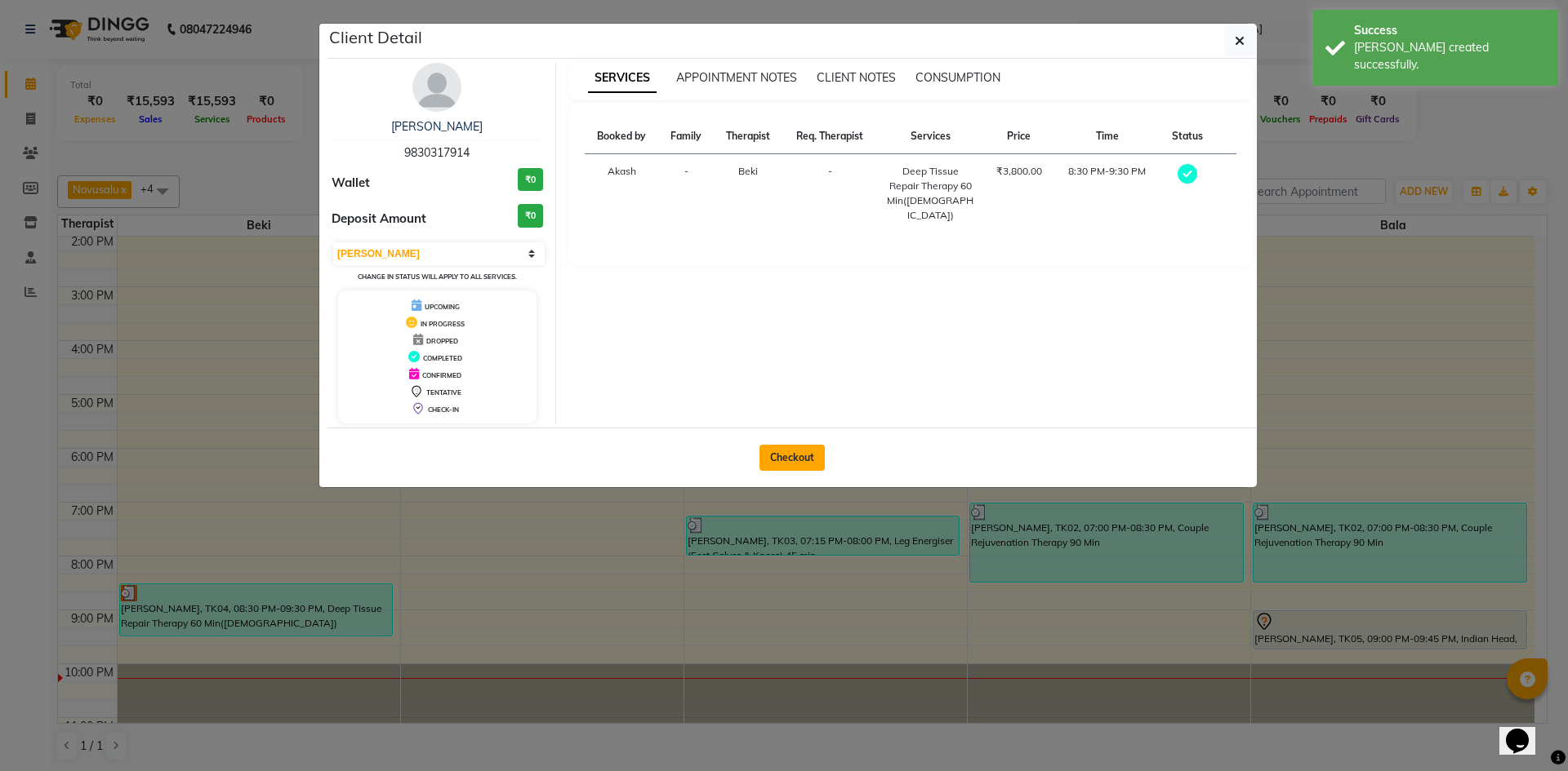
click at [811, 460] on button "Checkout" at bounding box center [793, 458] width 65 height 26
select select "service"
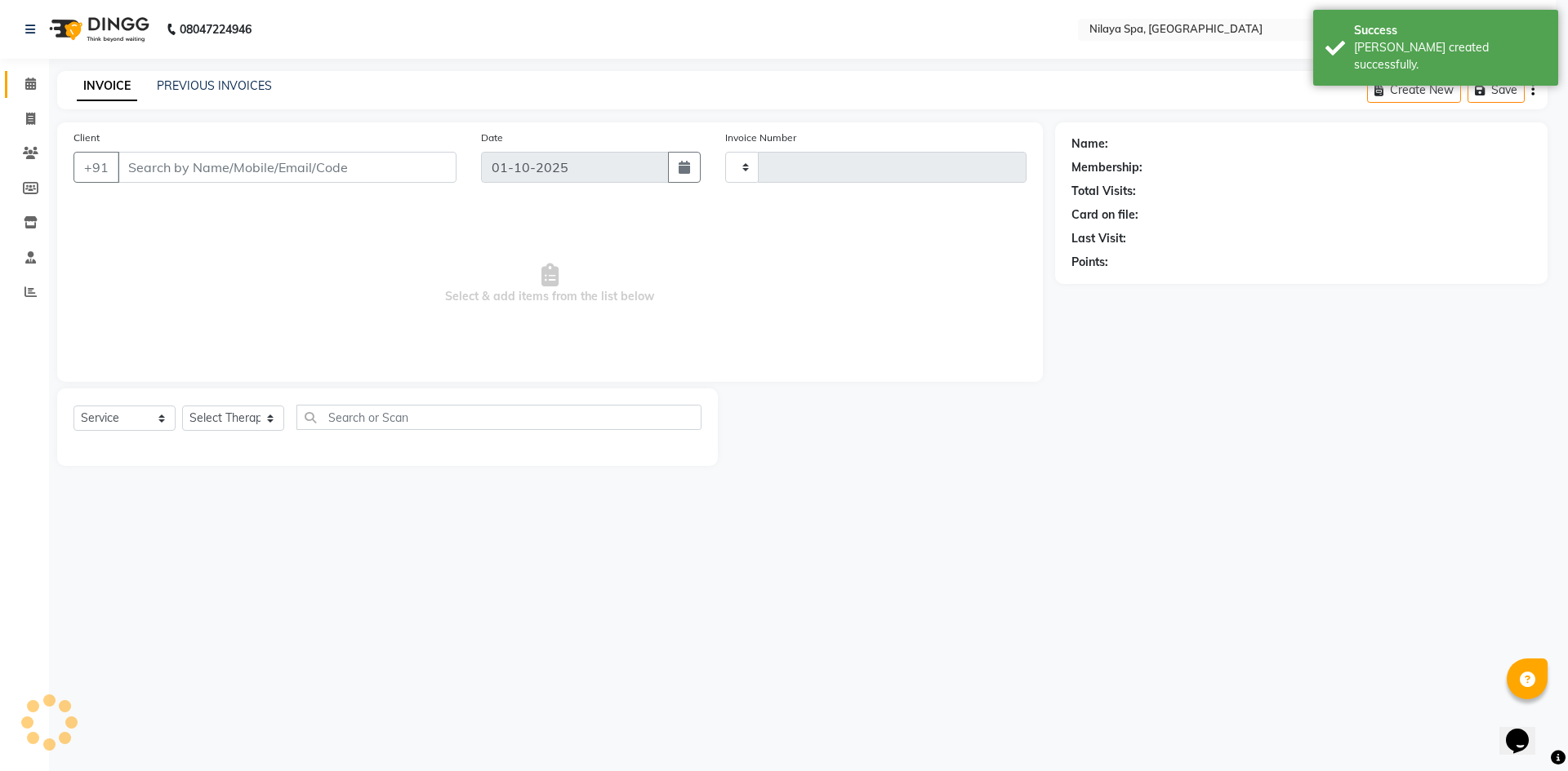
type input "0032"
select select "9038"
type input "98******14"
select select "92591"
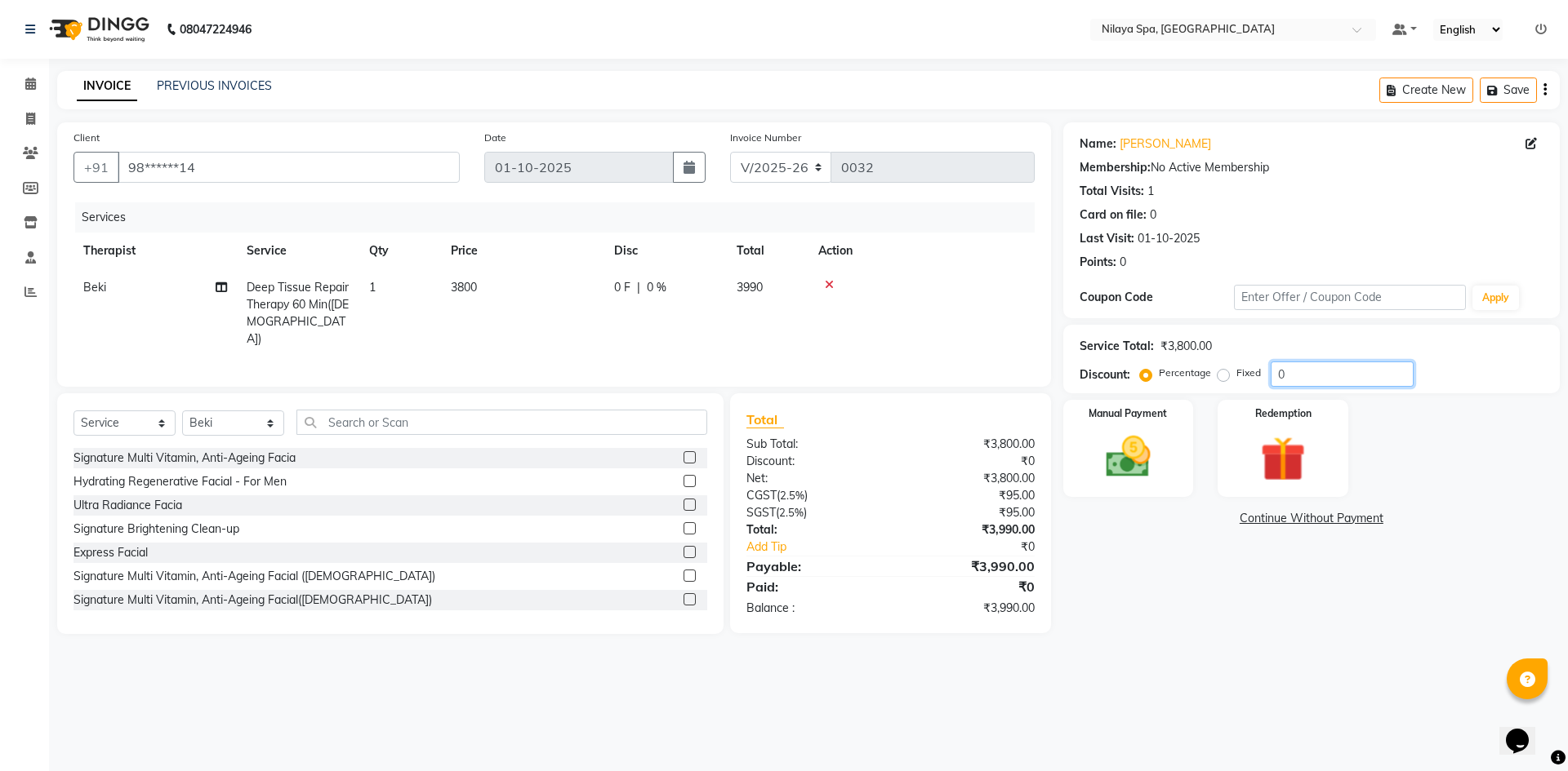
click at [1291, 377] on input "0" at bounding box center [1342, 374] width 143 height 25
click at [1127, 451] on img at bounding box center [1128, 458] width 76 height 54
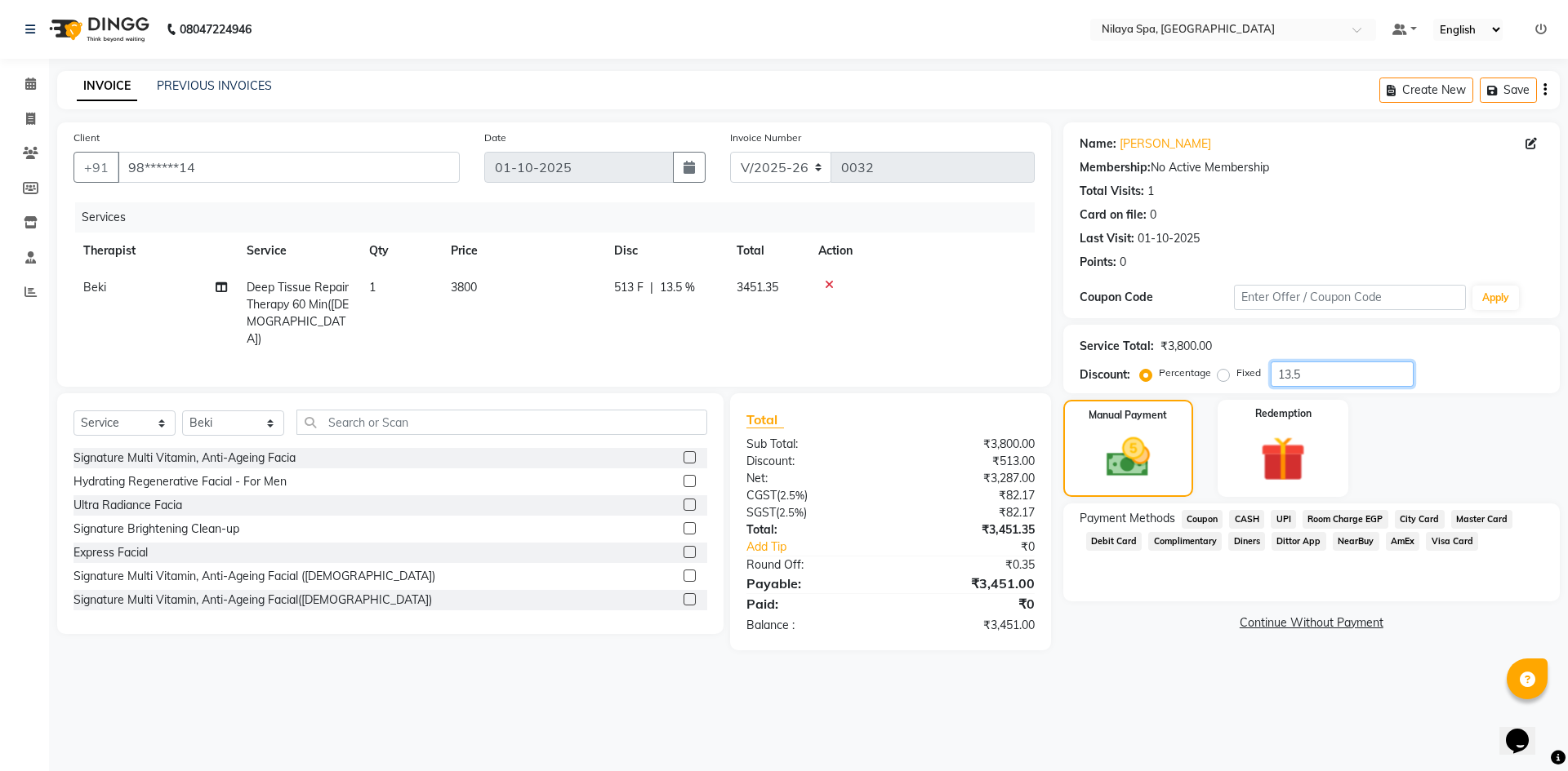
click at [1309, 376] on input "13.5" at bounding box center [1342, 374] width 143 height 25
type input "13.15"
click at [1143, 461] on img at bounding box center [1128, 458] width 73 height 52
click at [1341, 520] on span "Room Charge EGP" at bounding box center [1345, 520] width 86 height 19
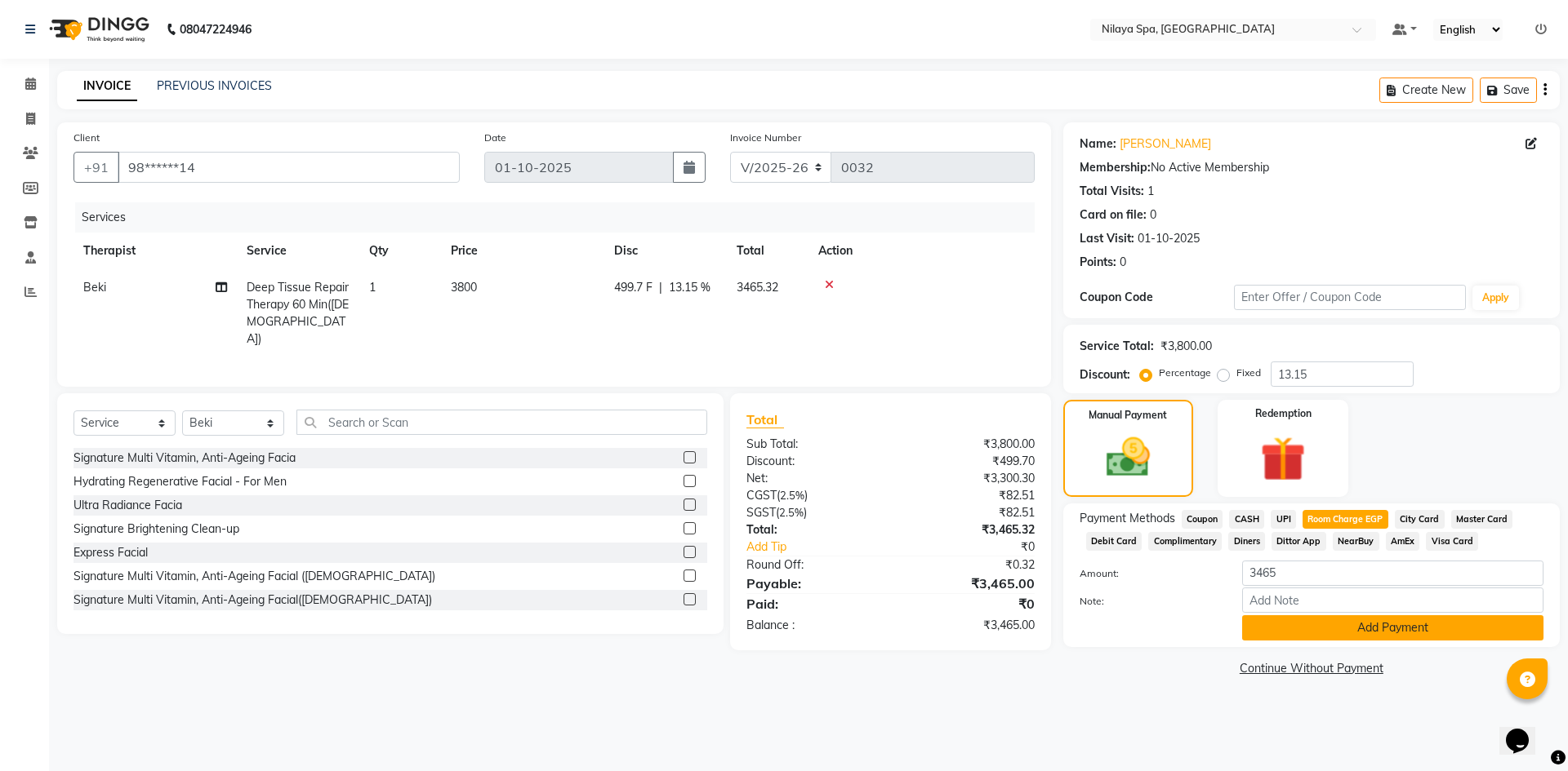
click at [1315, 632] on button "Add Payment" at bounding box center [1393, 628] width 301 height 25
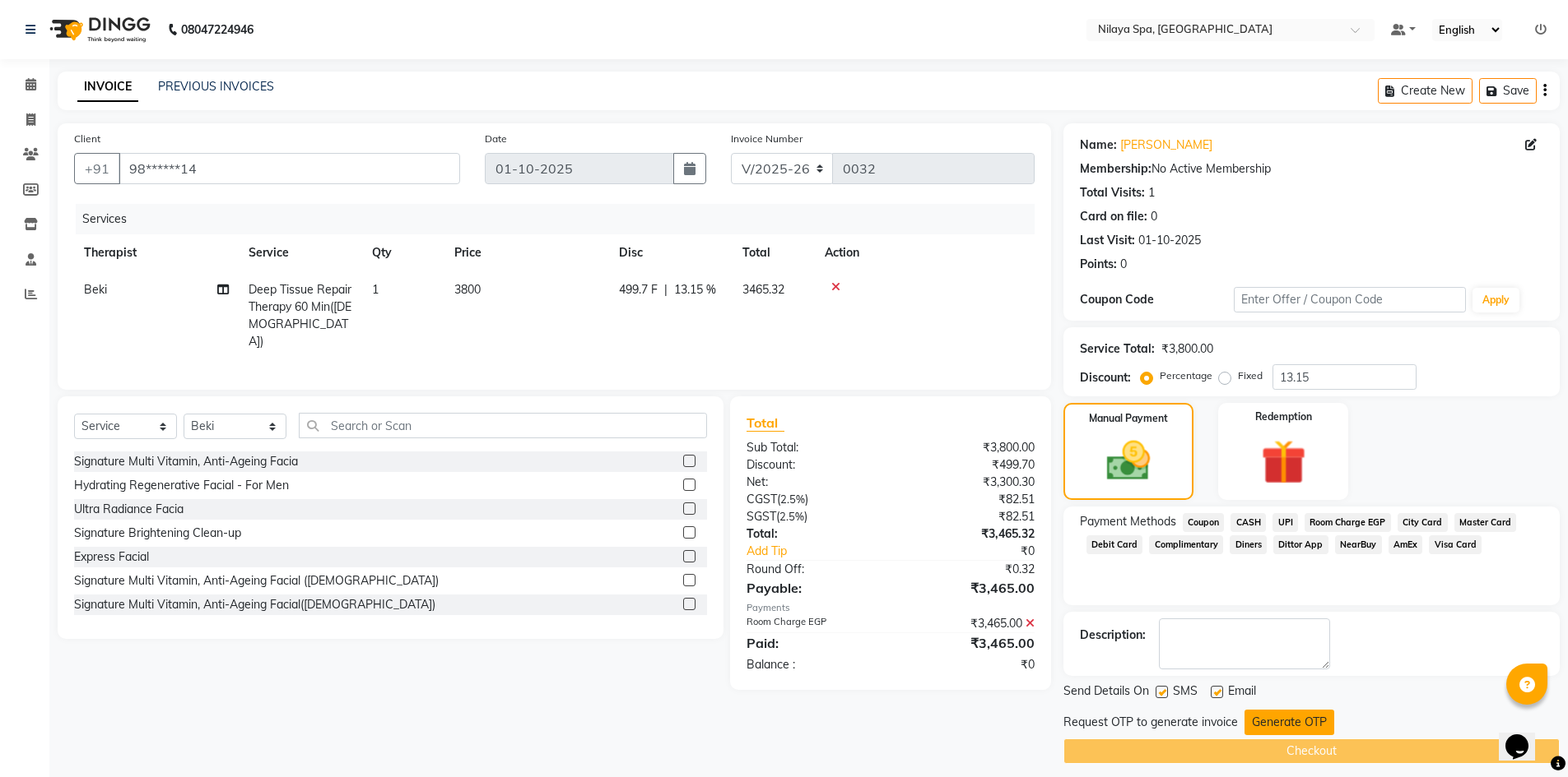
click at [1296, 725] on button "Generate OTP" at bounding box center [1289, 723] width 90 height 25
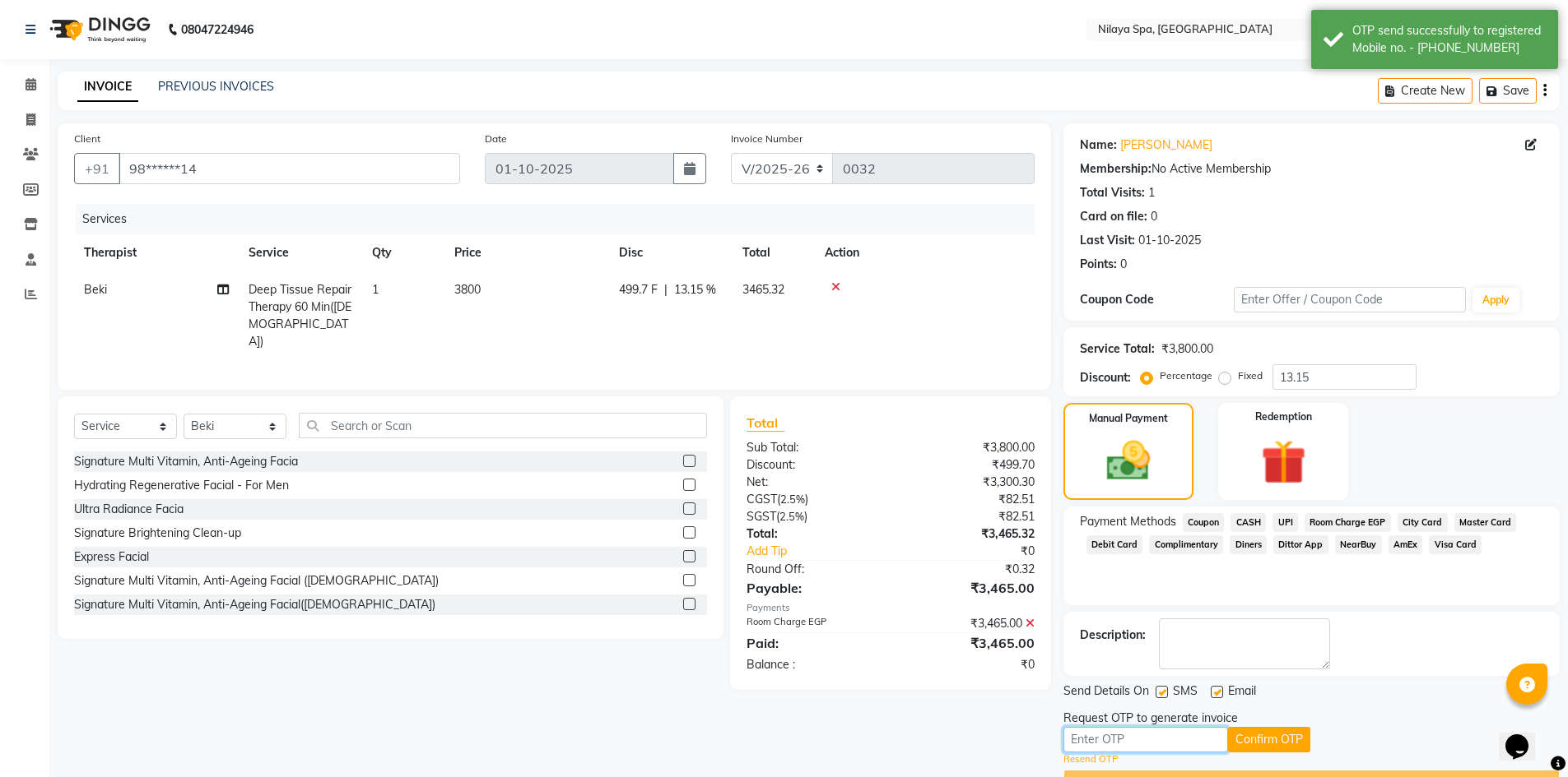
click at [1132, 741] on input "text" at bounding box center [1145, 740] width 165 height 25
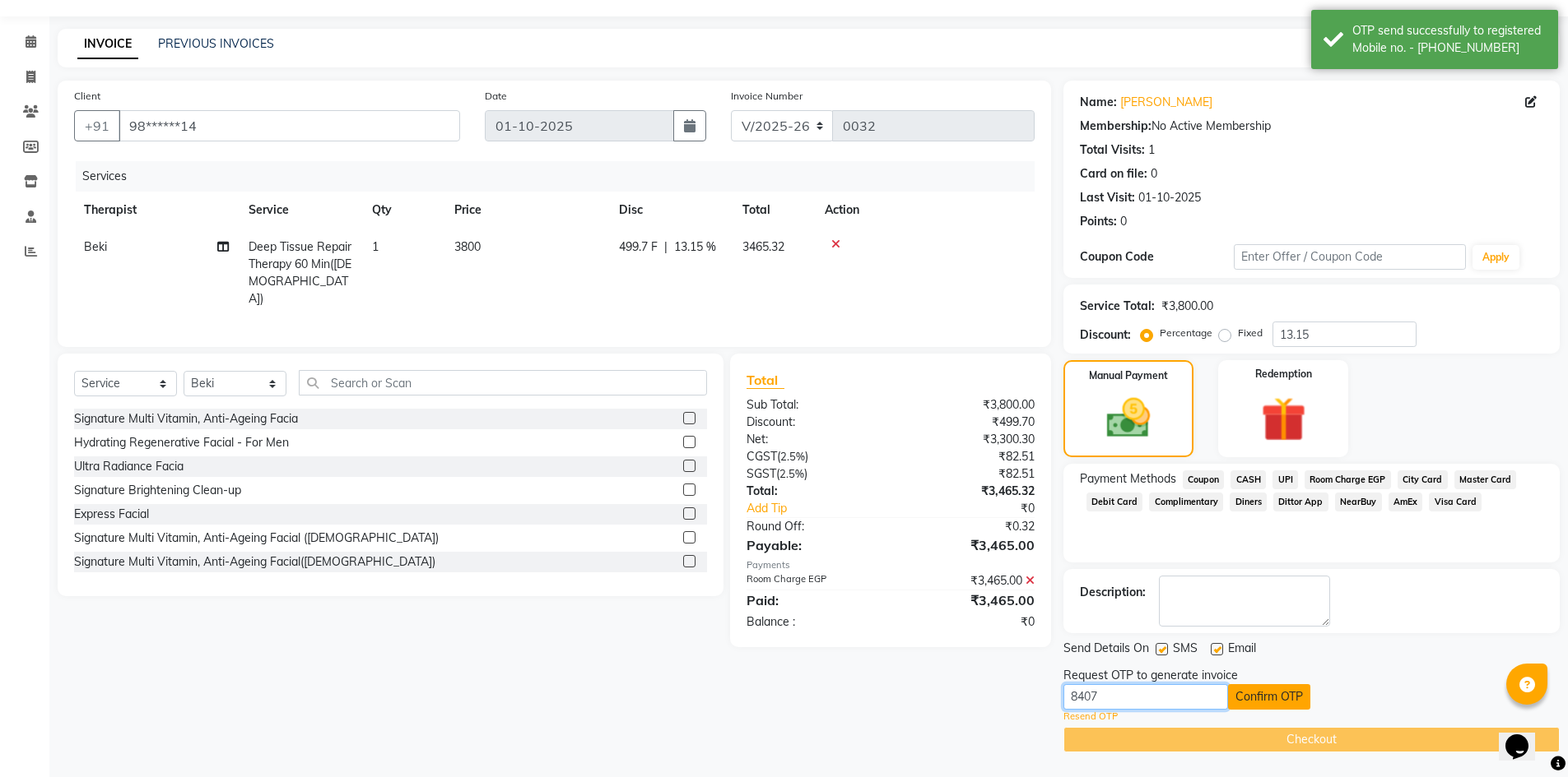
type input "8407"
click at [1295, 701] on button "Confirm OTP" at bounding box center [1269, 698] width 82 height 25
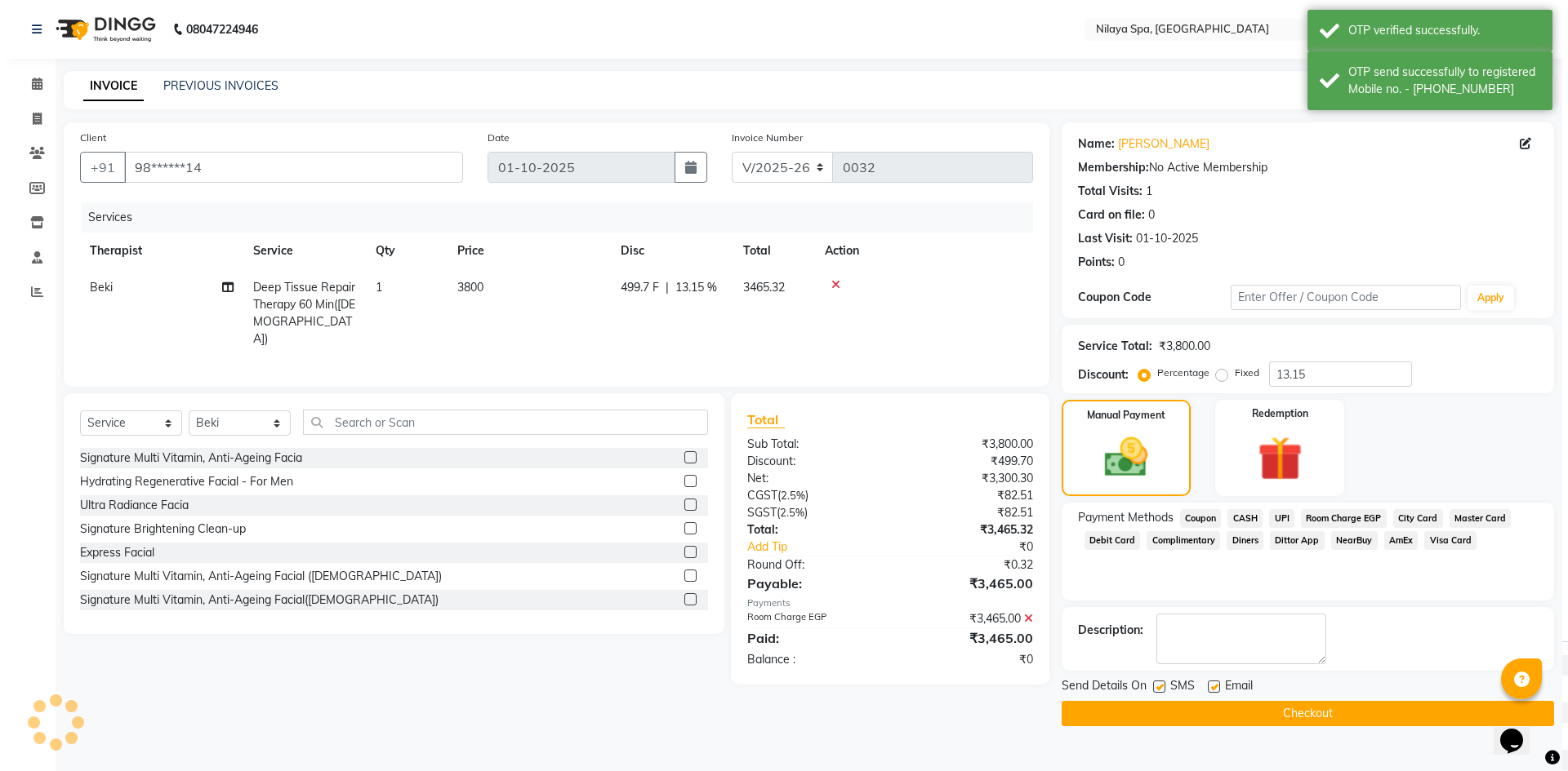
scroll to position [0, 0]
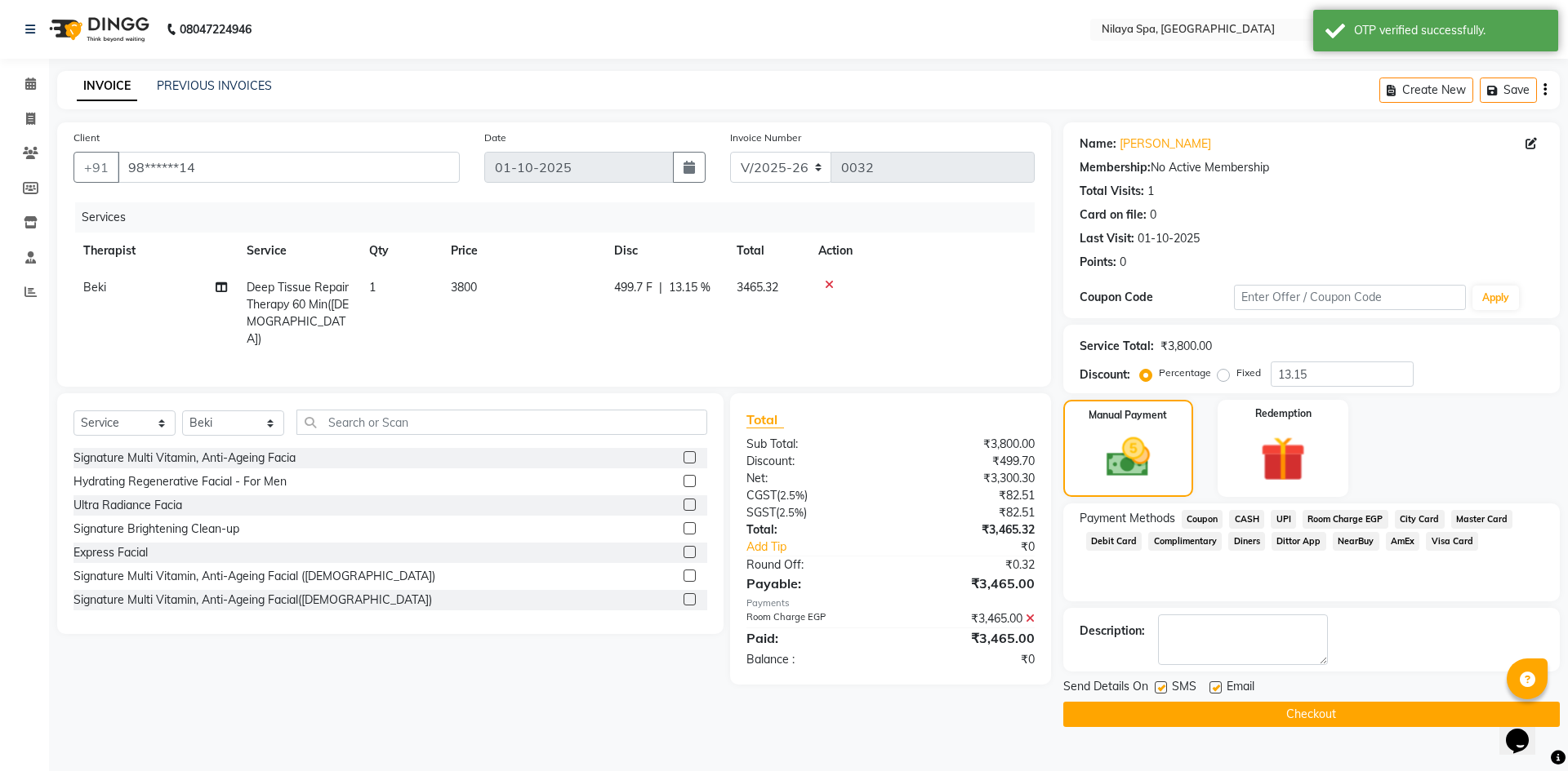
click at [1300, 714] on button "Checkout" at bounding box center [1312, 714] width 496 height 25
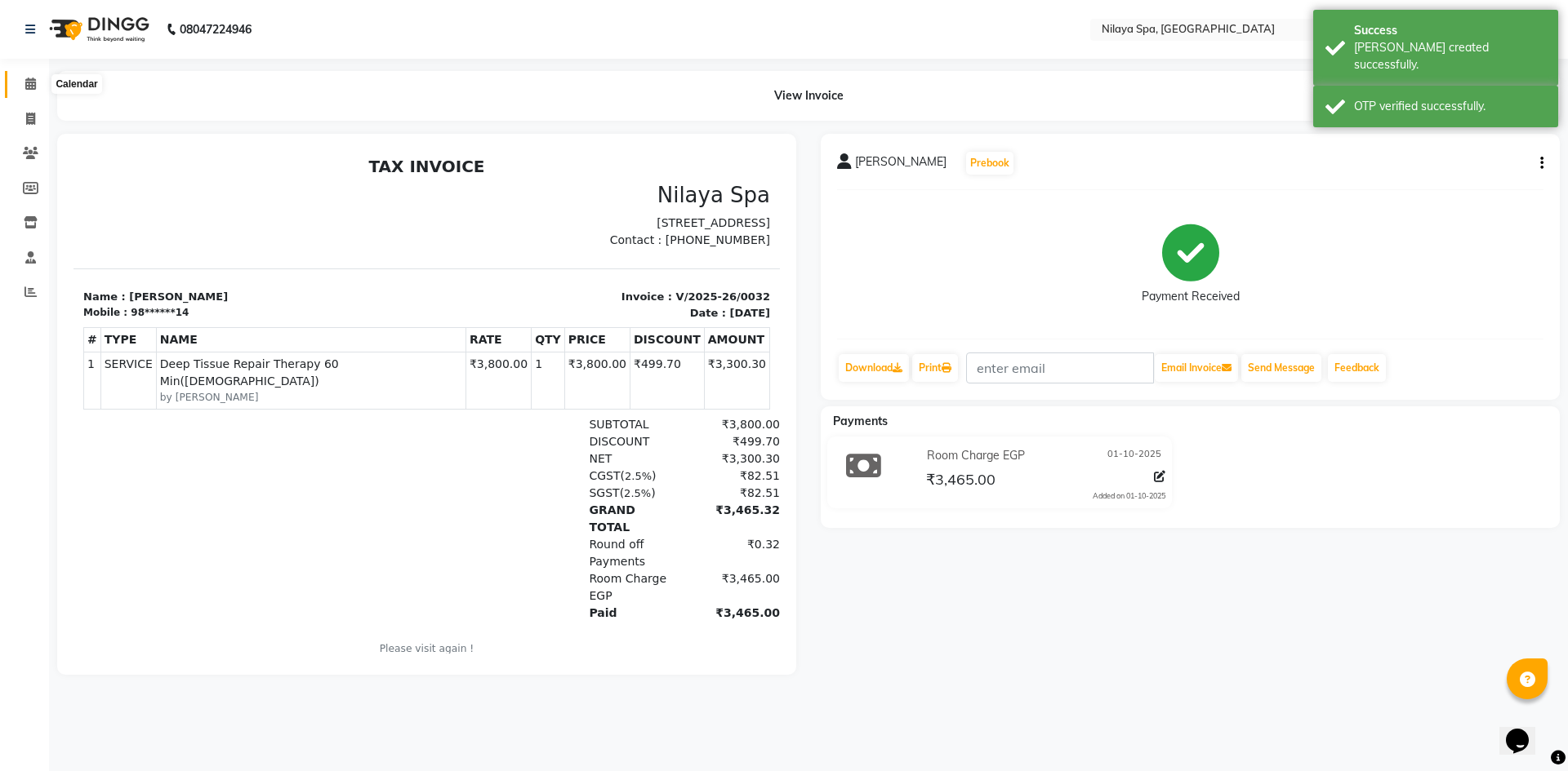
click at [29, 89] on icon at bounding box center [30, 84] width 11 height 12
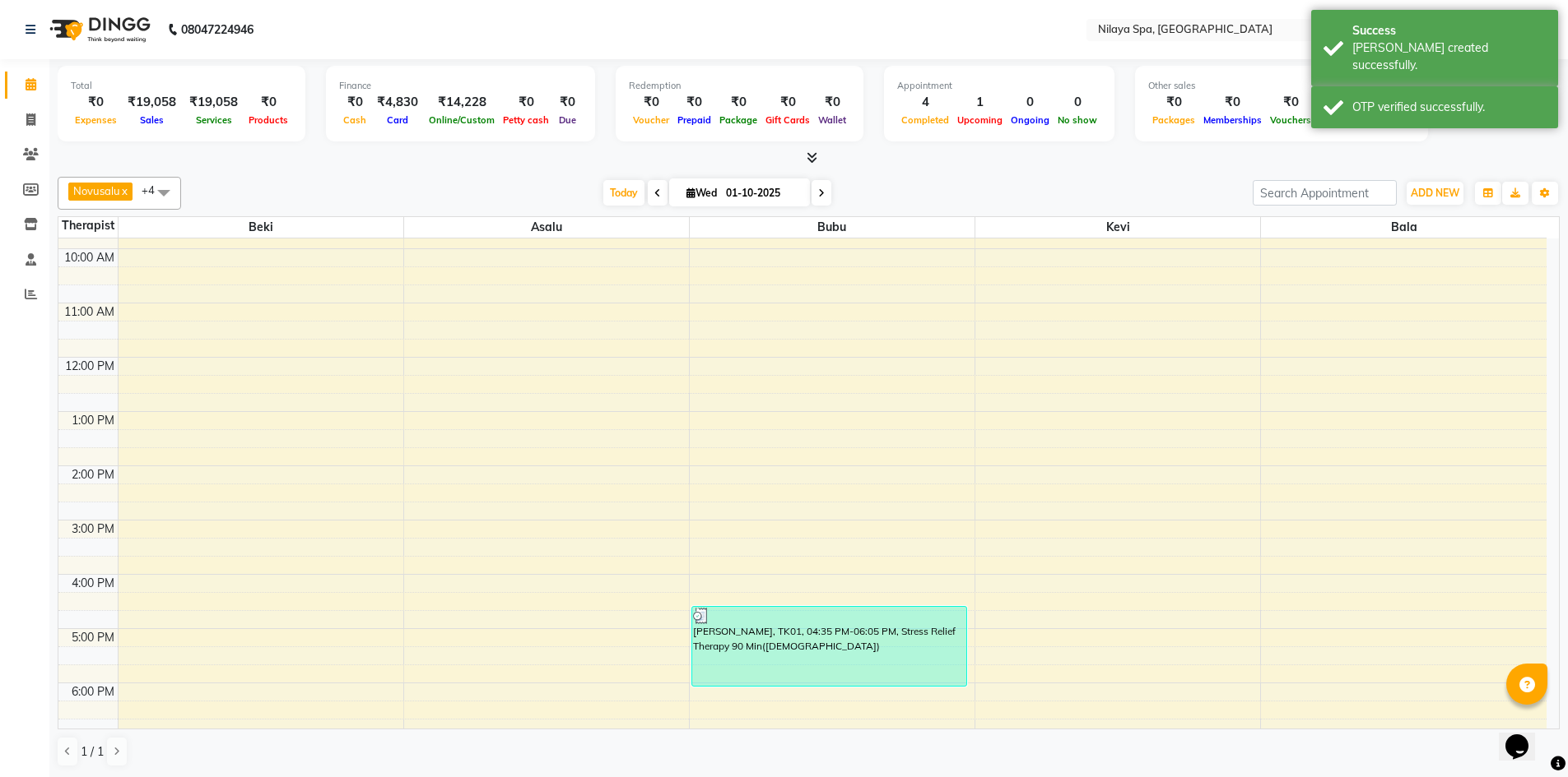
scroll to position [247, 0]
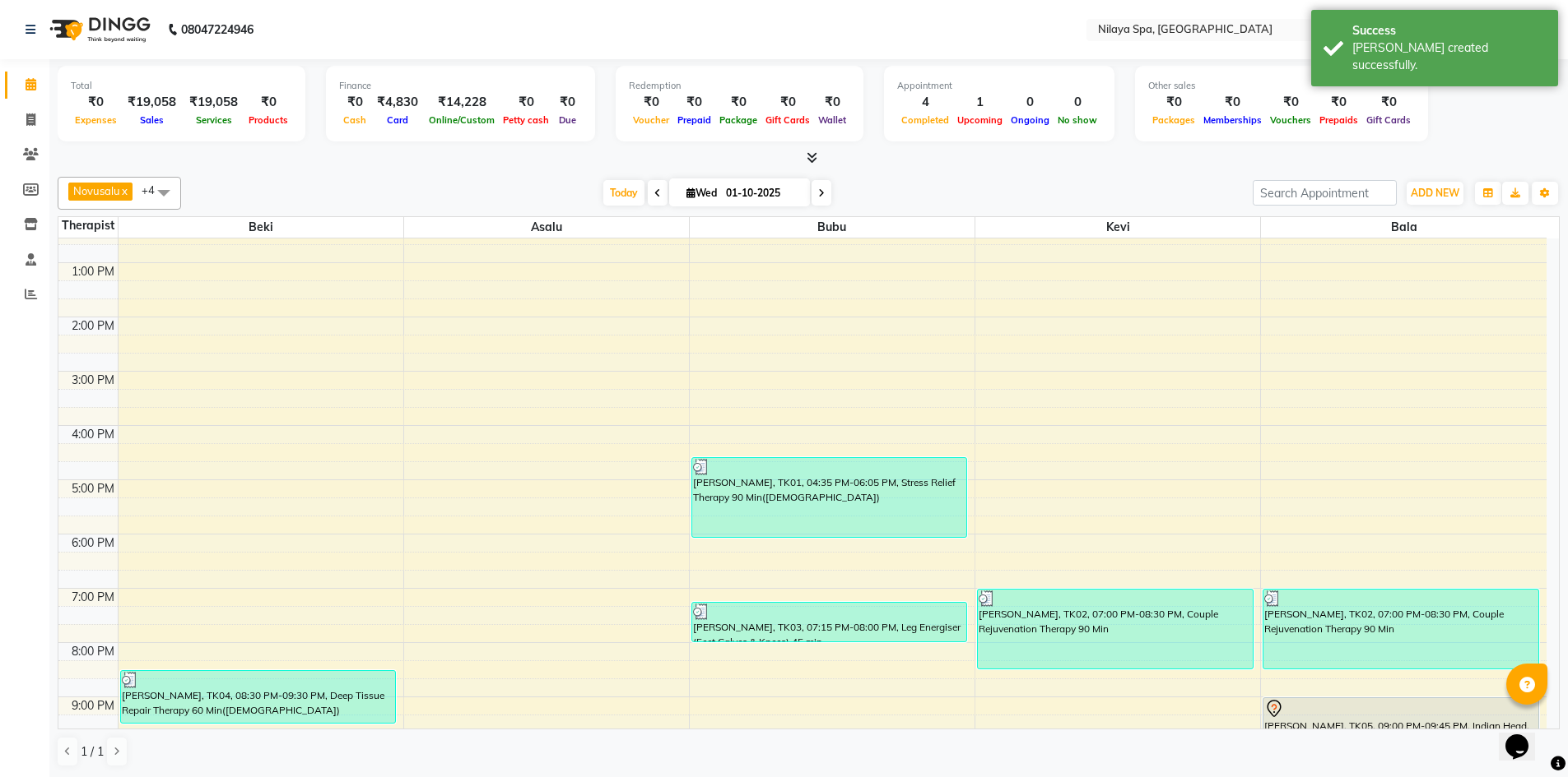
click at [910, 542] on div "8:00 AM 9:00 AM 10:00 AM 11:00 AM 12:00 PM 1:00 PM 2:00 PM 3:00 PM 4:00 PM 5:00…" at bounding box center [801, 426] width 1488 height 868
select select "92600"
select select "tentative"
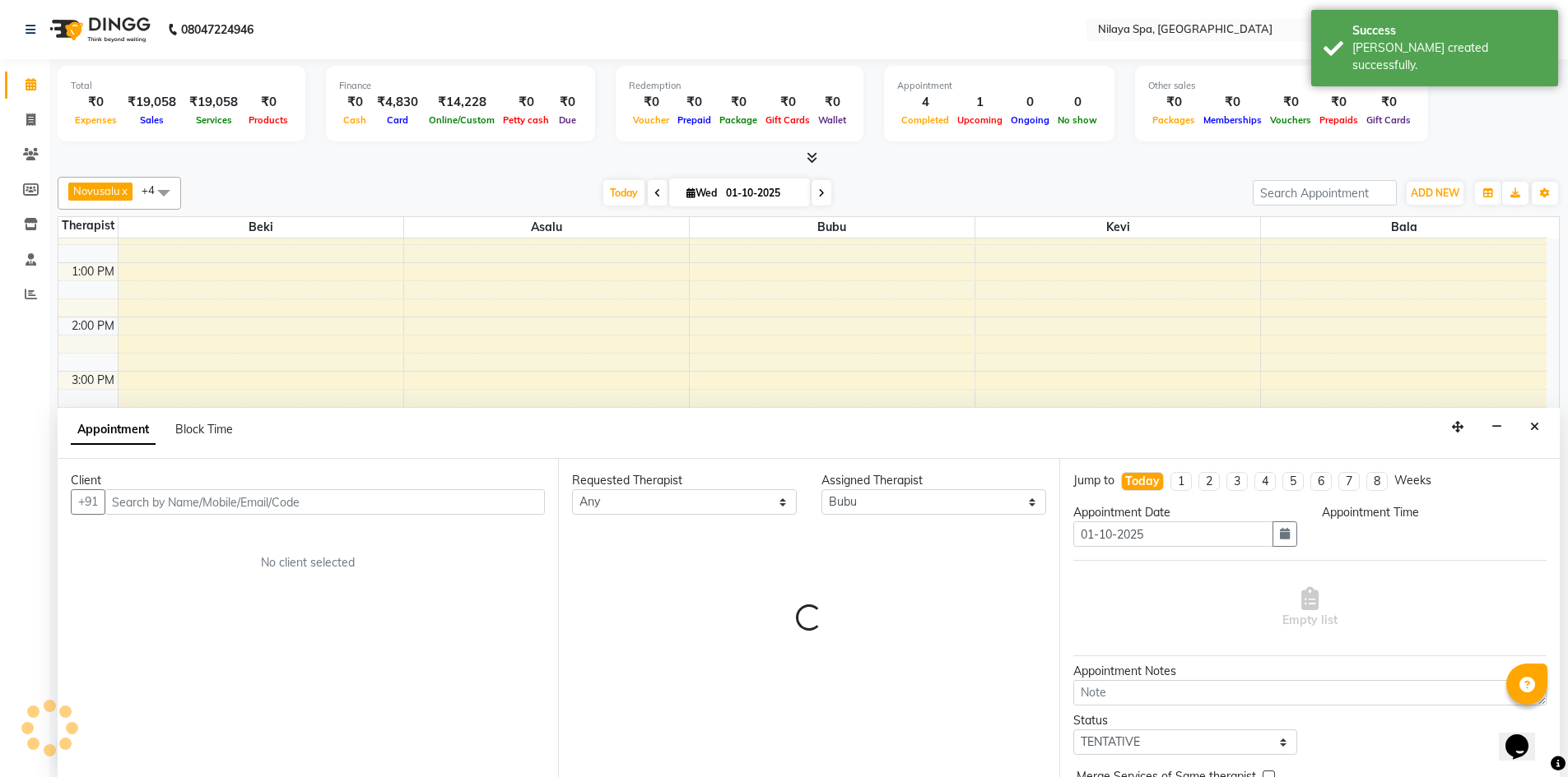
scroll to position [1, 0]
select select "1080"
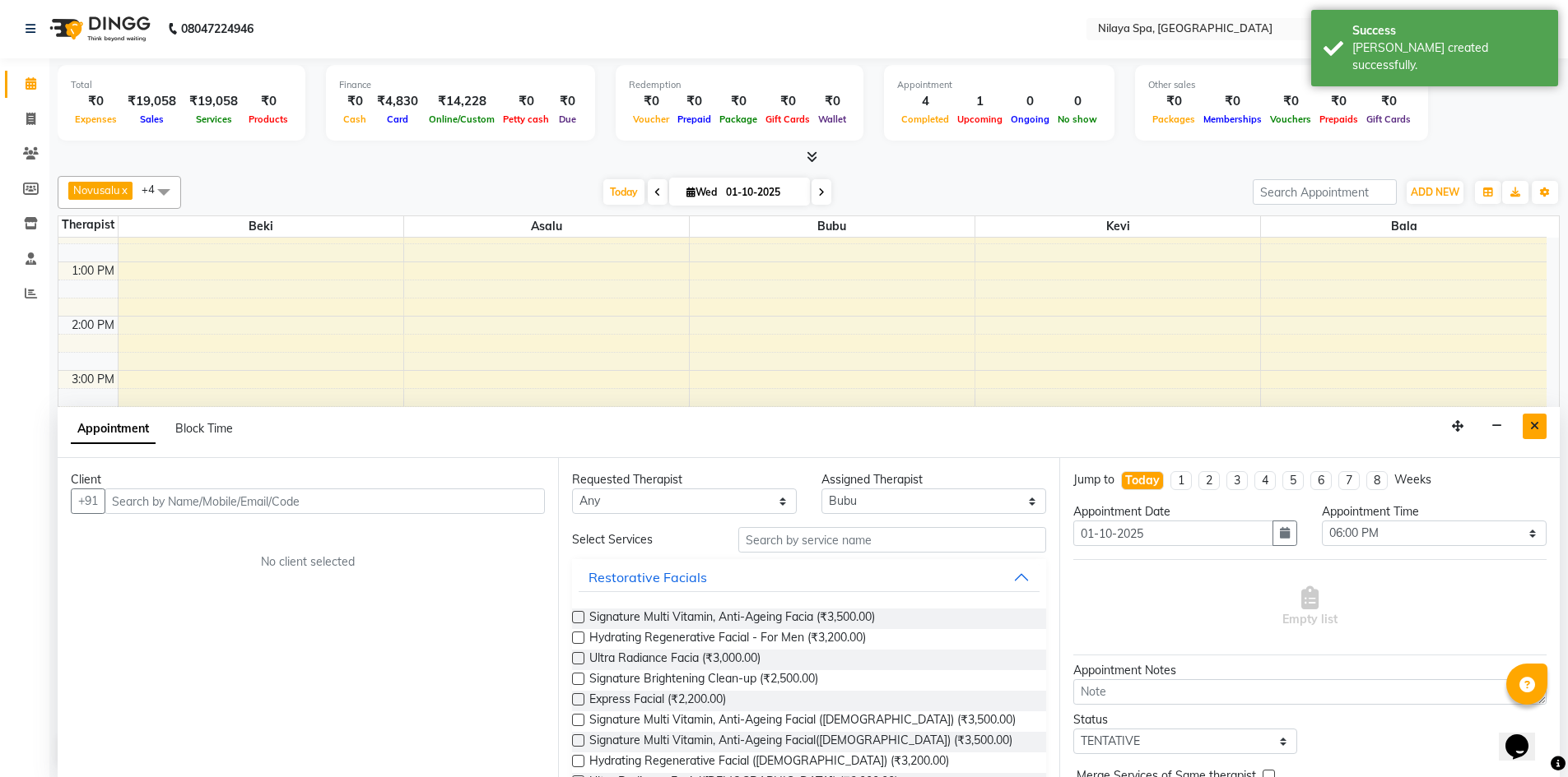
click at [1532, 433] on button "Close" at bounding box center [1534, 426] width 24 height 25
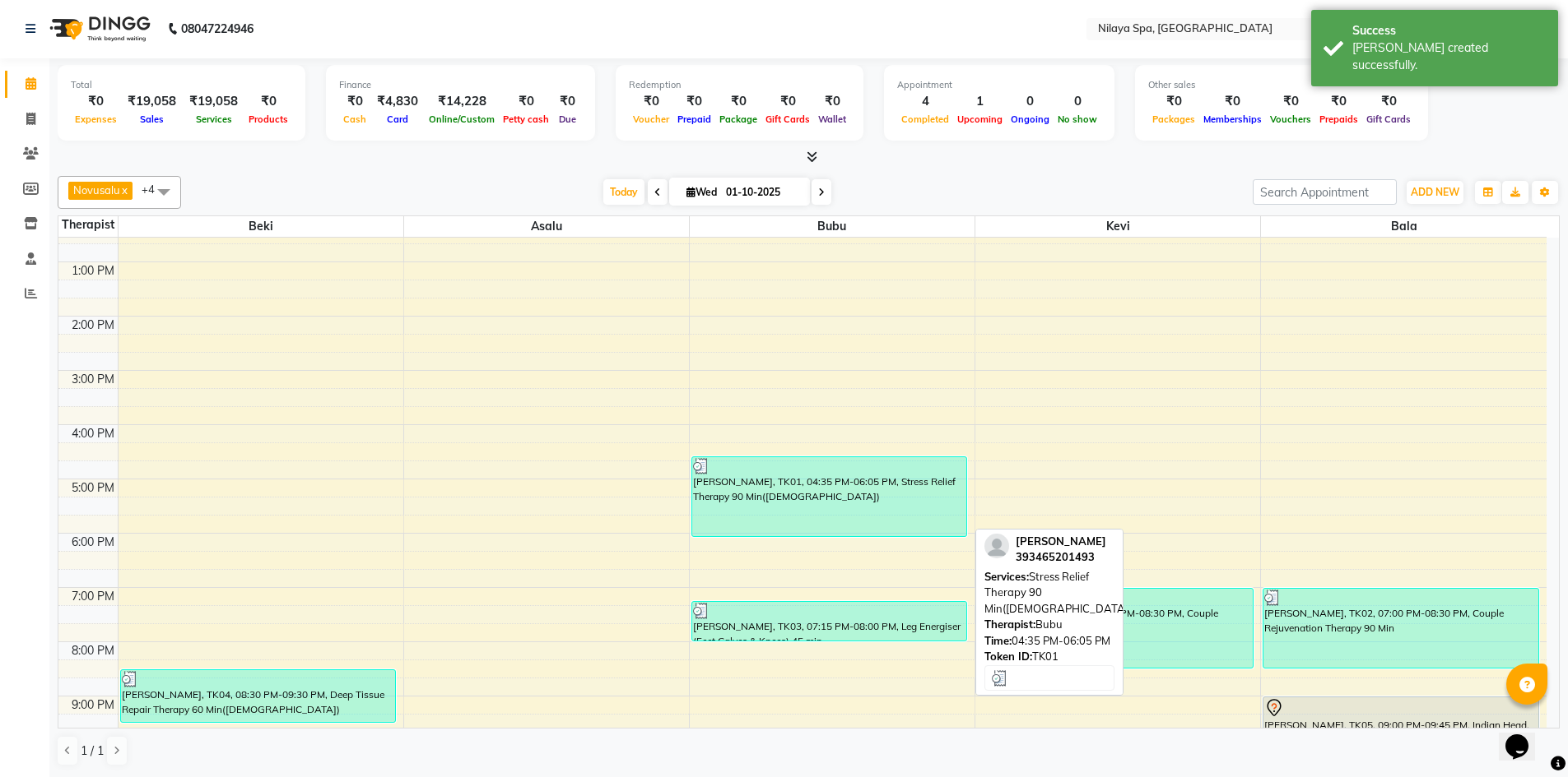
click at [868, 483] on div "[PERSON_NAME], TK01, 04:35 PM-06:05 PM, Stress Relief Therapy 90 Min([DEMOGRAPH…" at bounding box center [830, 497] width 275 height 79
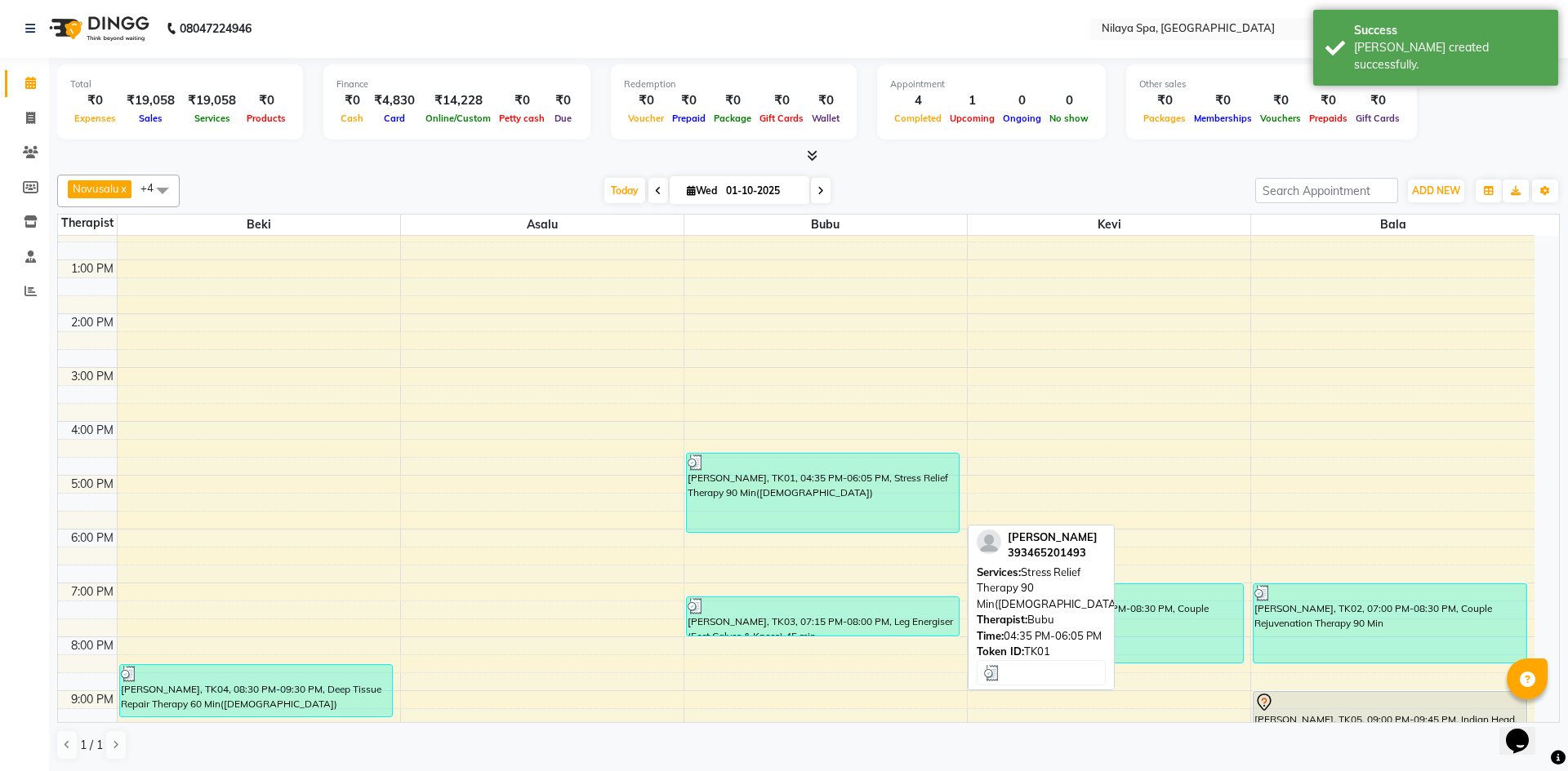
select select "3"
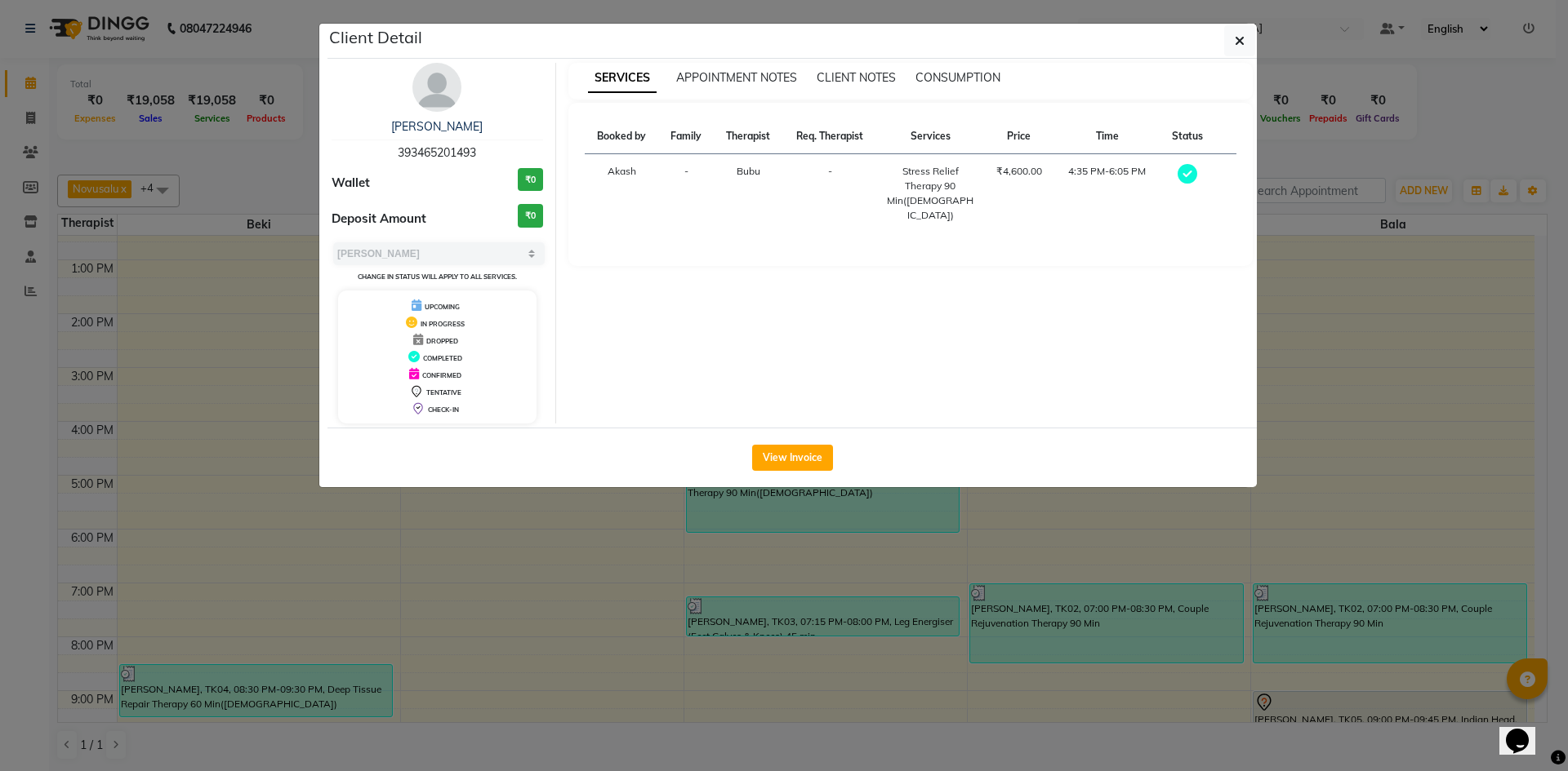
click at [1429, 397] on ngb-modal-window "Client Detail [PERSON_NAME] 393465201493 Wallet ₹0 Deposit Amount ₹0 Select MAR…" at bounding box center [784, 386] width 1568 height 771
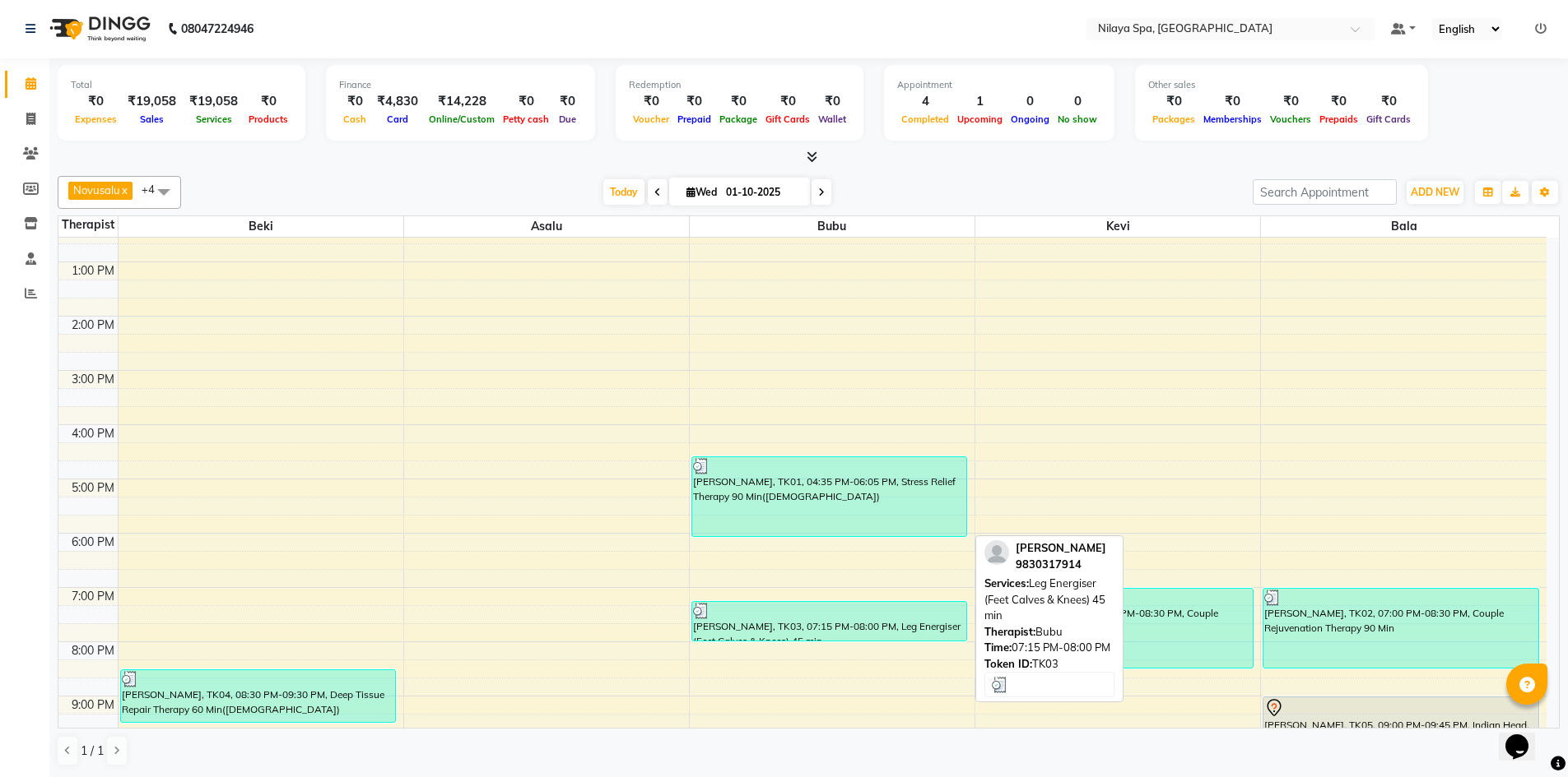
click at [866, 625] on div "[PERSON_NAME], TK03, 07:15 PM-08:00 PM, Leg Energiser (Feet Calves & Knees) 45 …" at bounding box center [830, 622] width 275 height 39
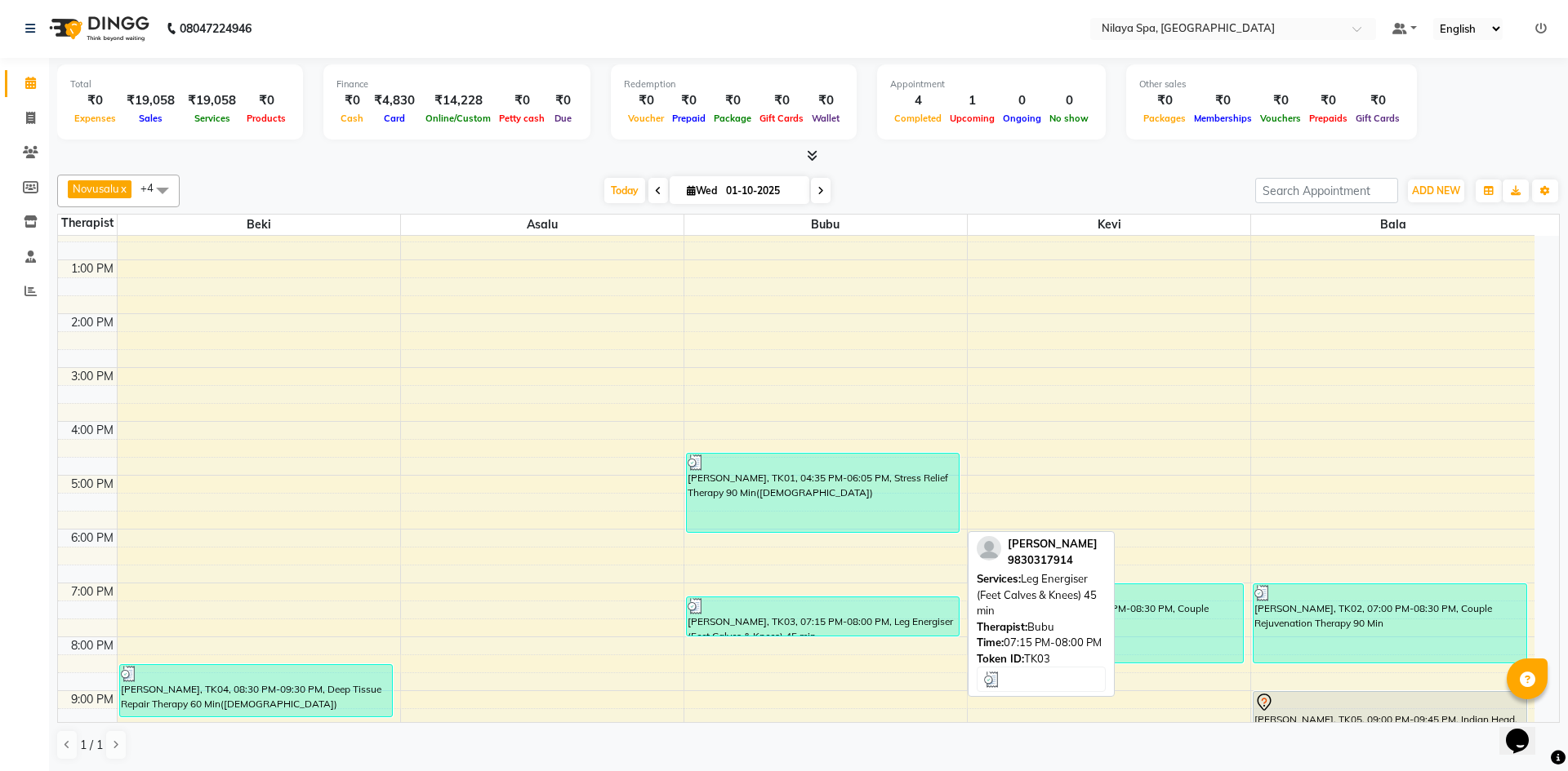
select select "3"
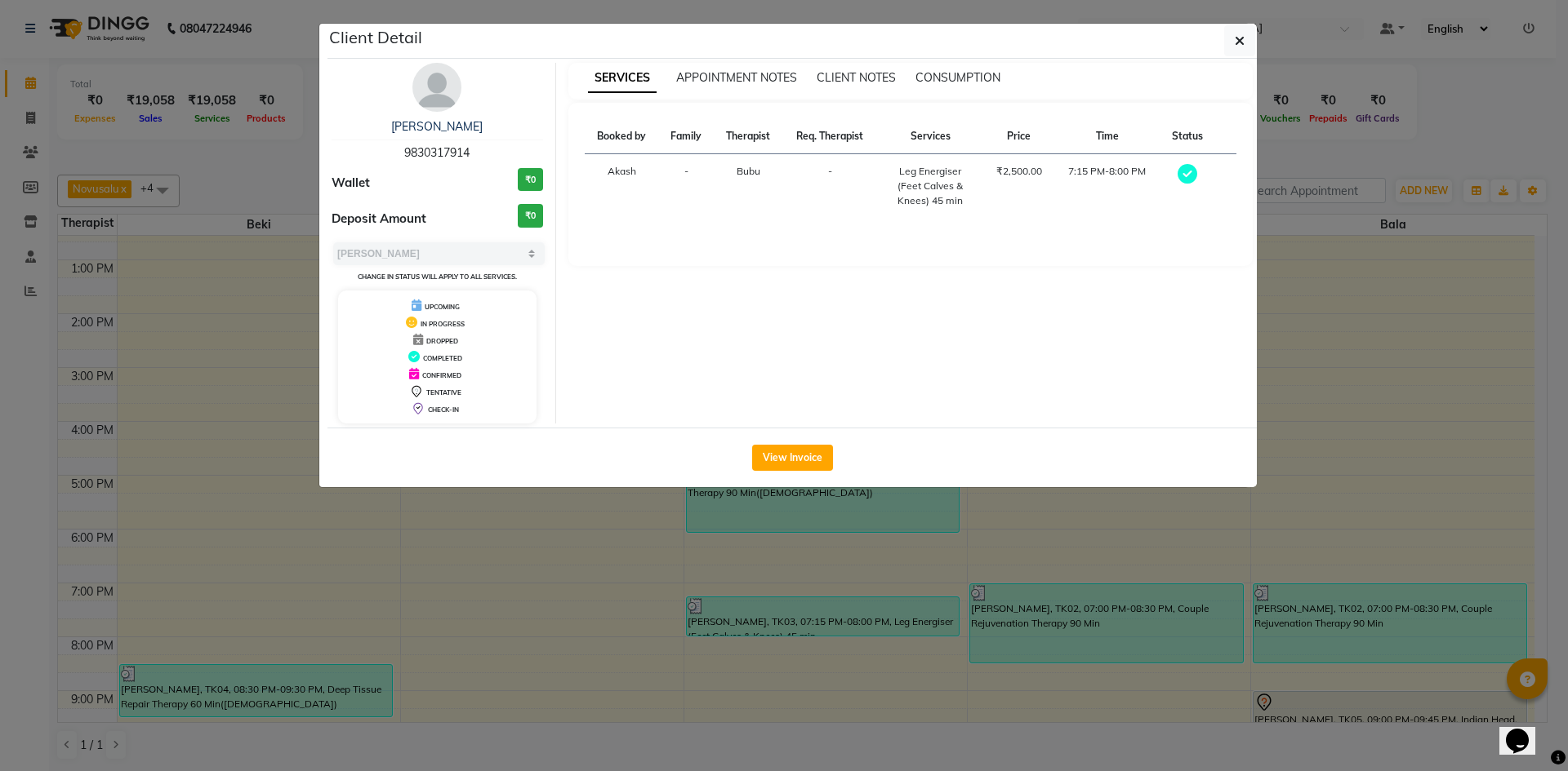
click at [1452, 441] on ngb-modal-window "Client Detail [PERSON_NAME] 9830317914 Wallet ₹0 Deposit Amount ₹0 Select MARK …" at bounding box center [784, 386] width 1568 height 771
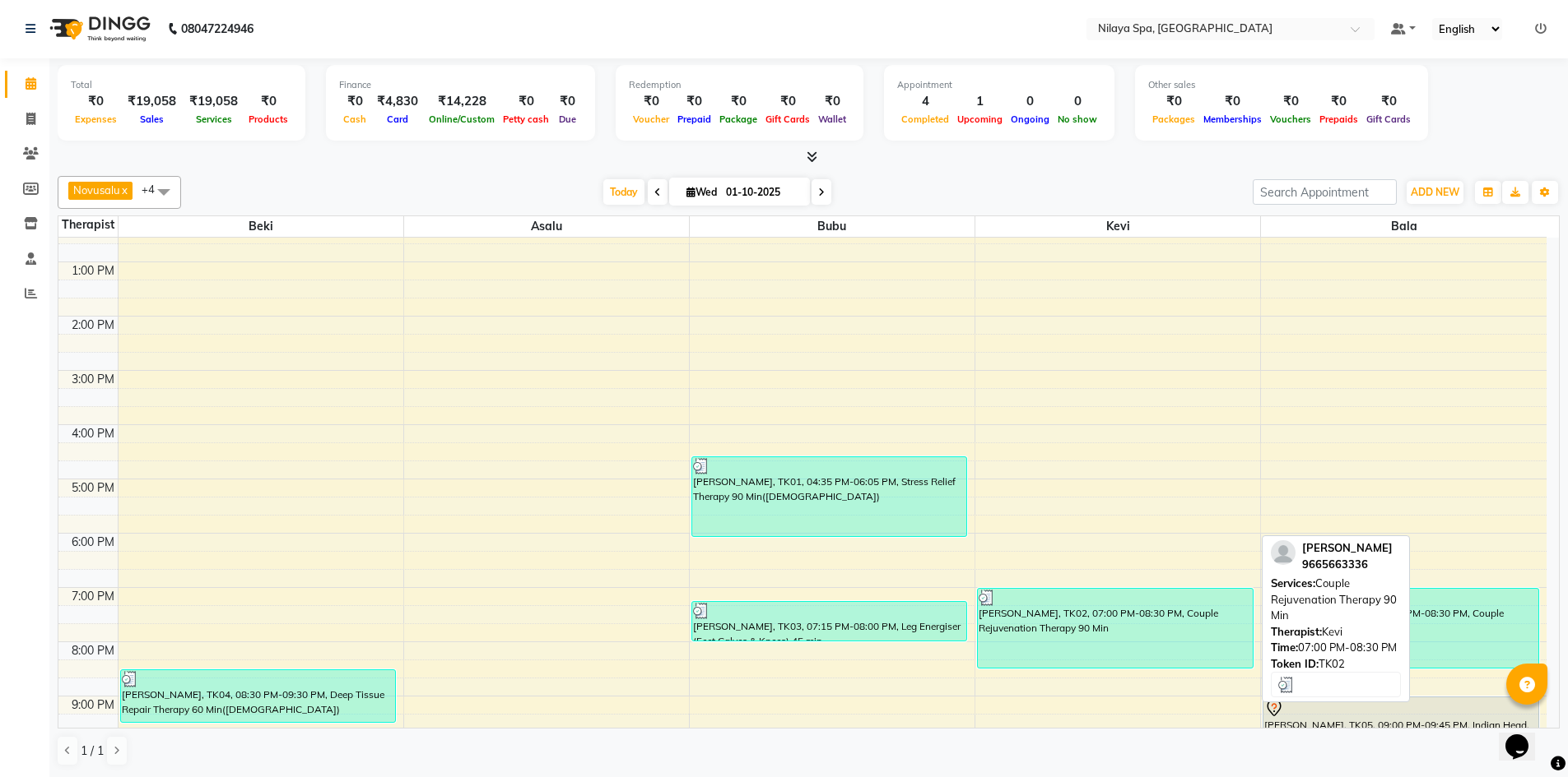
click at [1161, 649] on div "[PERSON_NAME], TK02, 07:00 PM-08:30 PM, Couple Rejuvenation Therapy 90 Min" at bounding box center [1115, 629] width 275 height 79
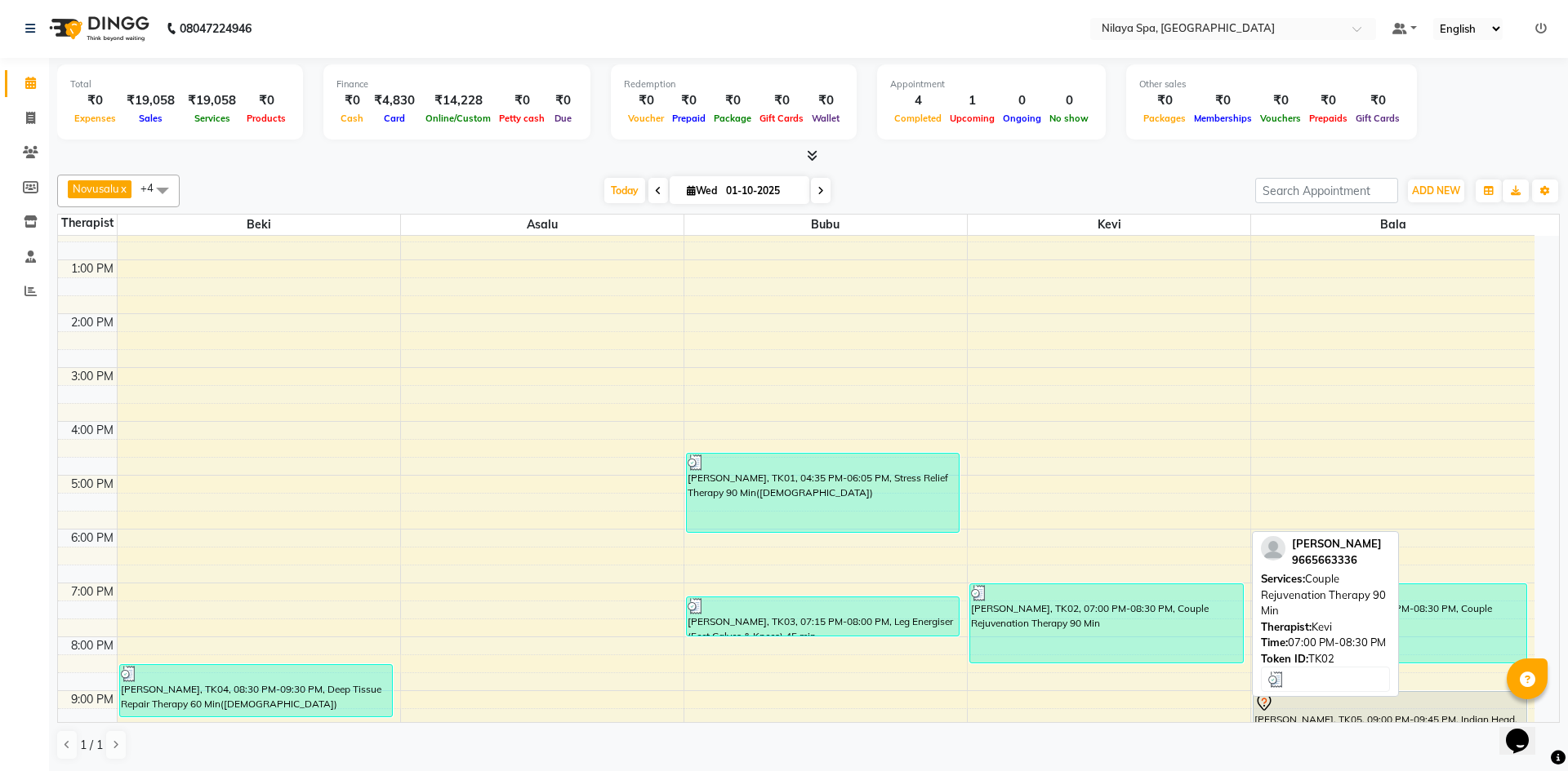
select select "3"
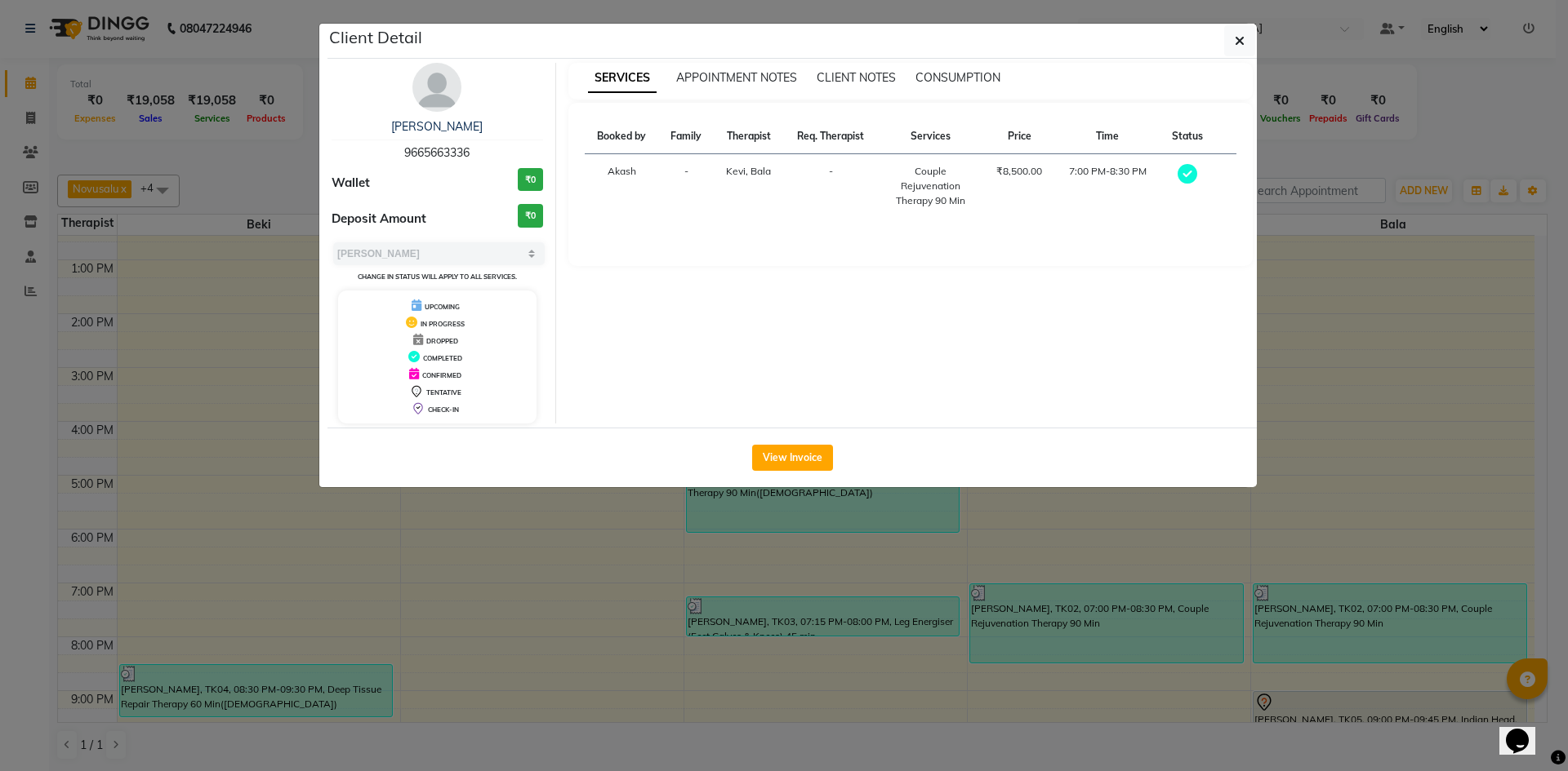
click at [1444, 363] on ngb-modal-window "Client Detail [PERSON_NAME] 9665663336 Wallet ₹0 Deposit Amount ₹0 Select MARK …" at bounding box center [784, 386] width 1568 height 771
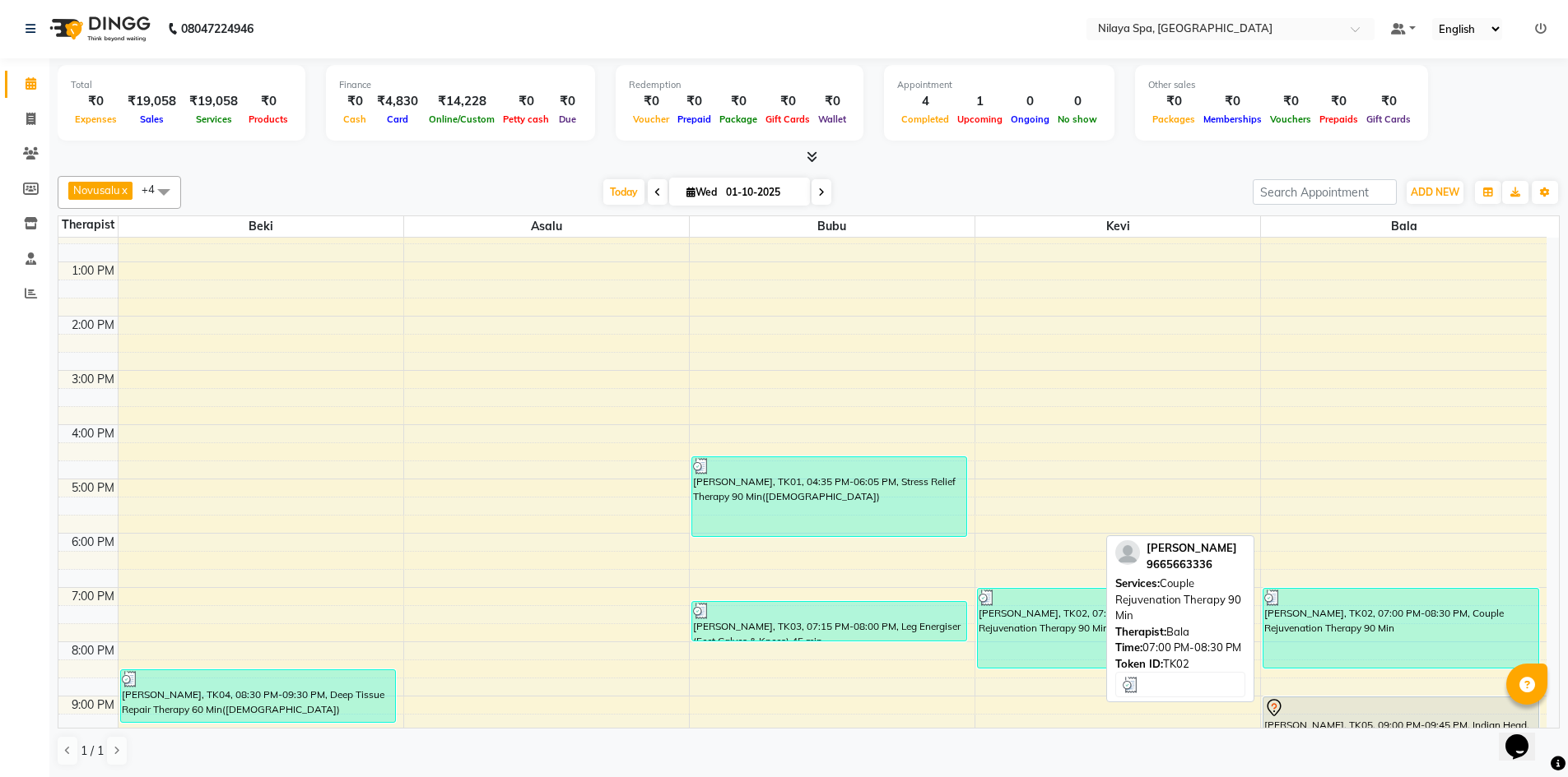
click at [1381, 625] on div "[PERSON_NAME], TK02, 07:00 PM-08:30 PM, Couple Rejuvenation Therapy 90 Min" at bounding box center [1401, 629] width 275 height 79
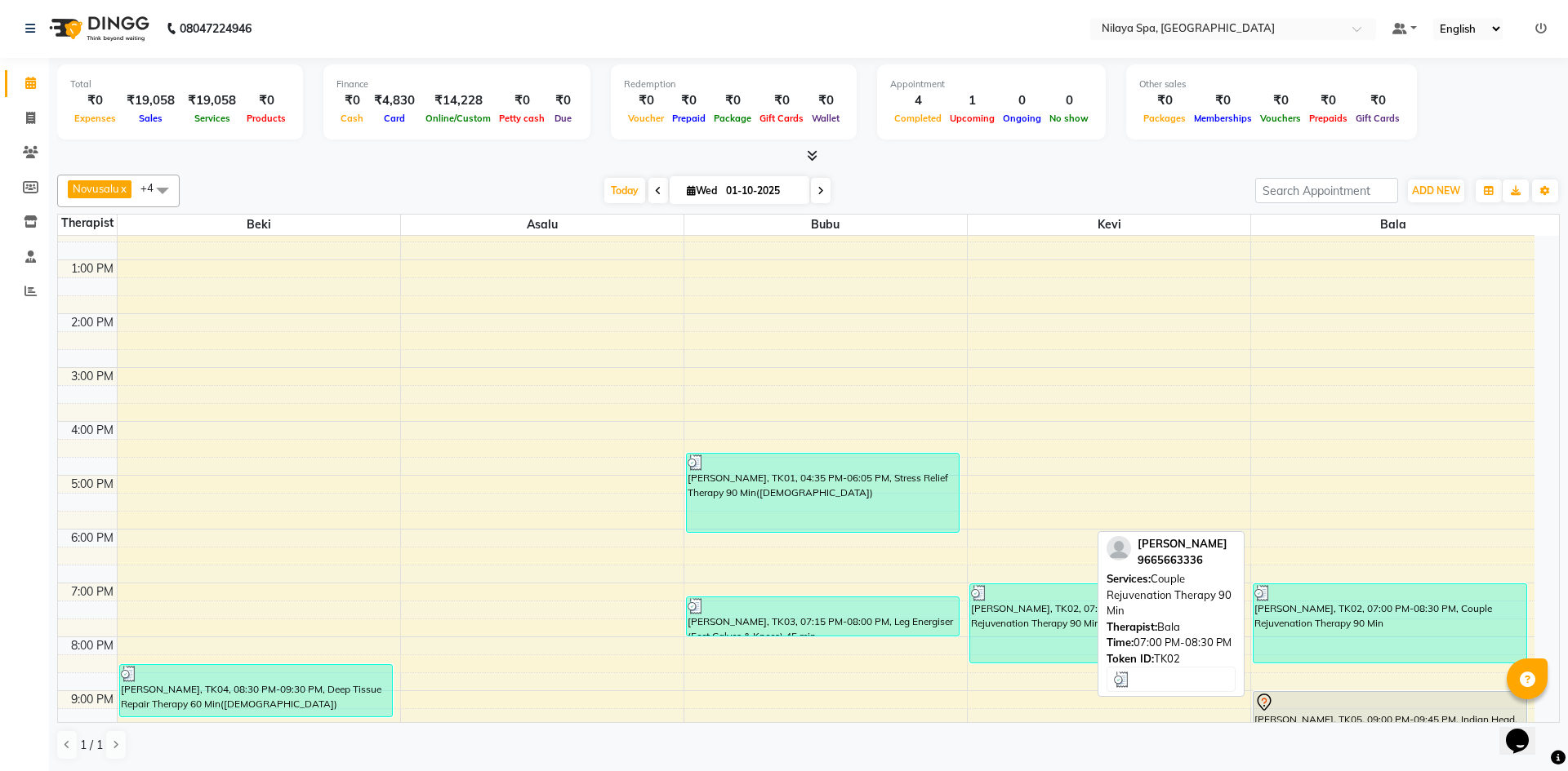
select select "3"
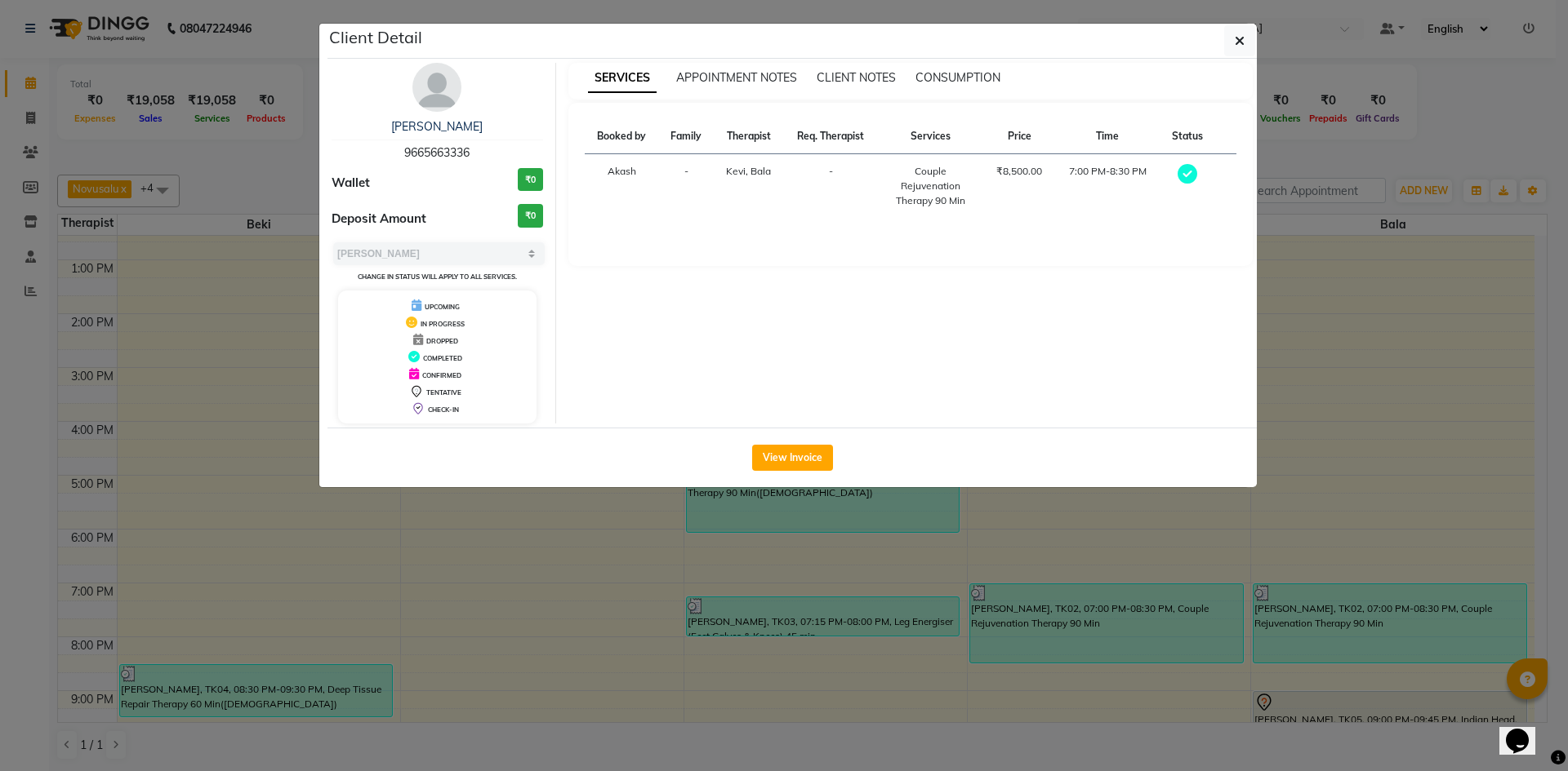
click at [1454, 345] on ngb-modal-window "Client Detail [PERSON_NAME] 9665663336 Wallet ₹0 Deposit Amount ₹0 Select MARK …" at bounding box center [784, 386] width 1568 height 771
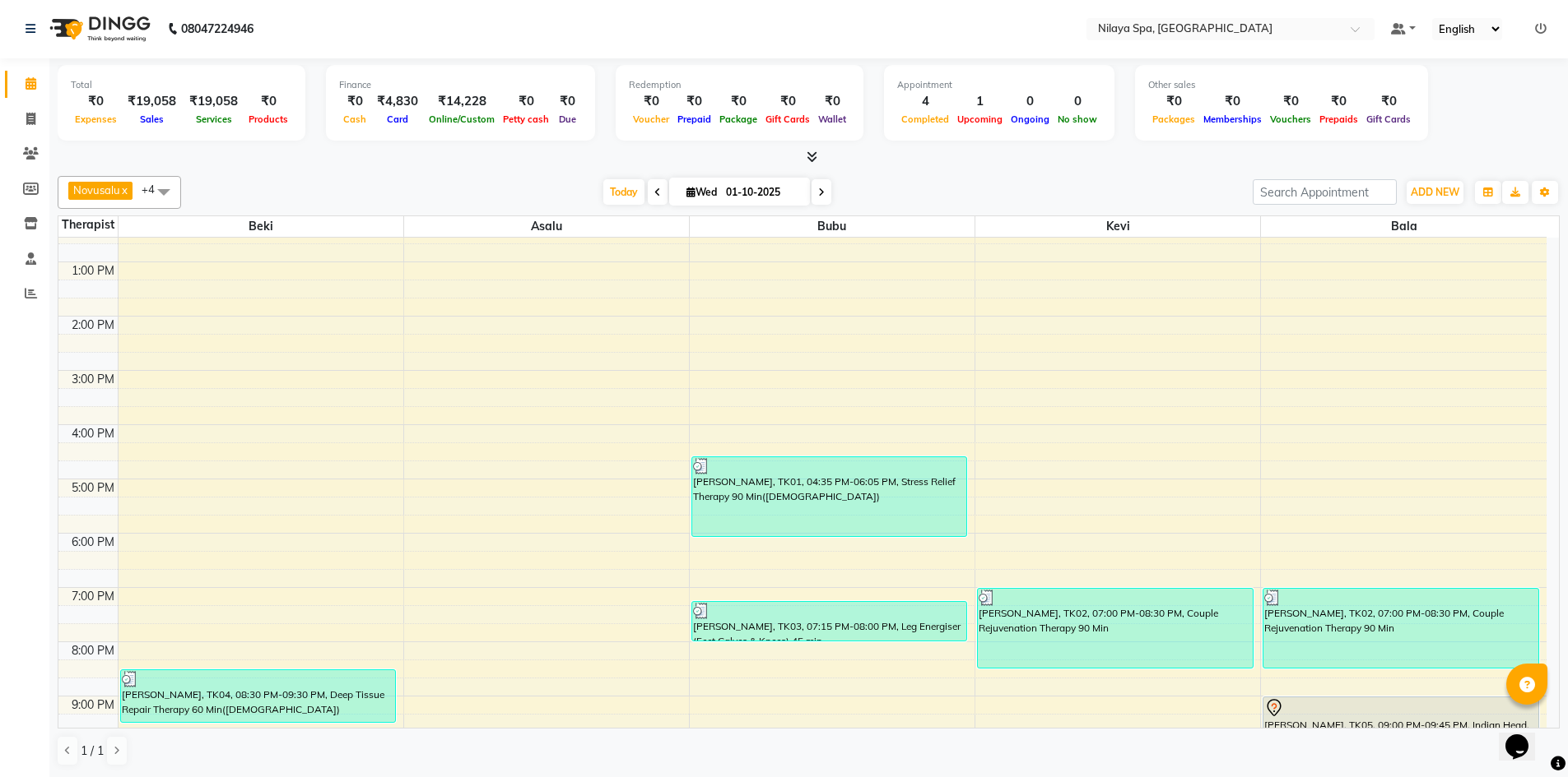
scroll to position [329, 0]
